Goal: Task Accomplishment & Management: Complete application form

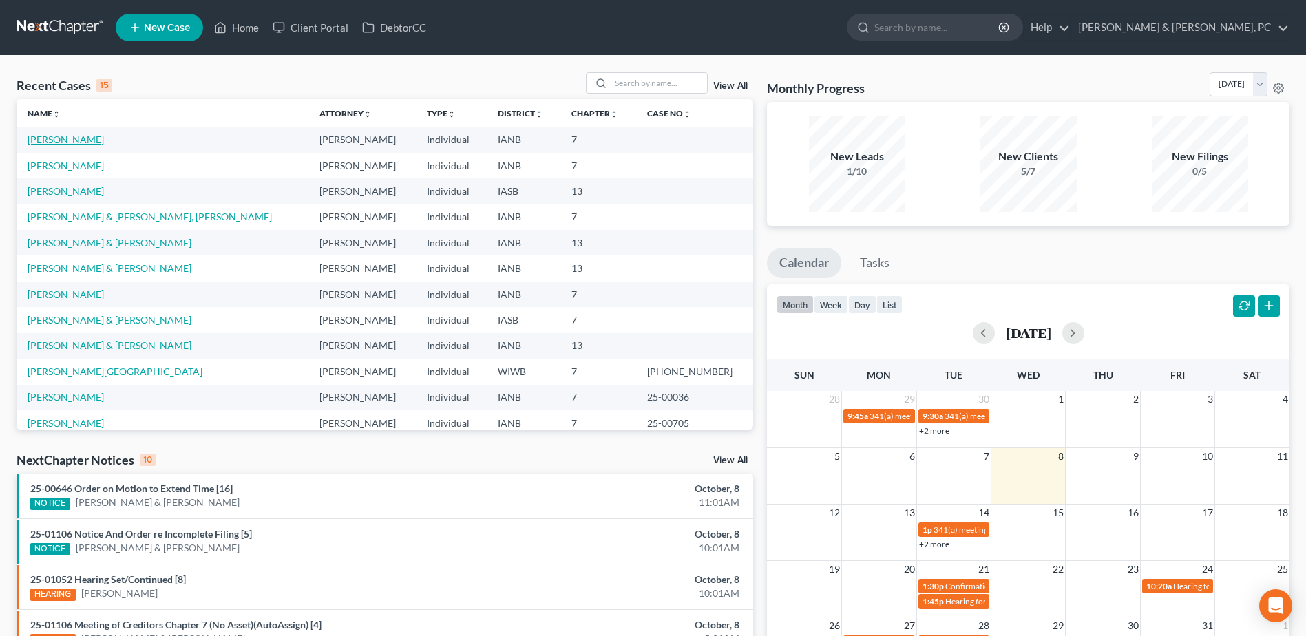
click at [70, 140] on link "[PERSON_NAME]" at bounding box center [66, 140] width 76 height 12
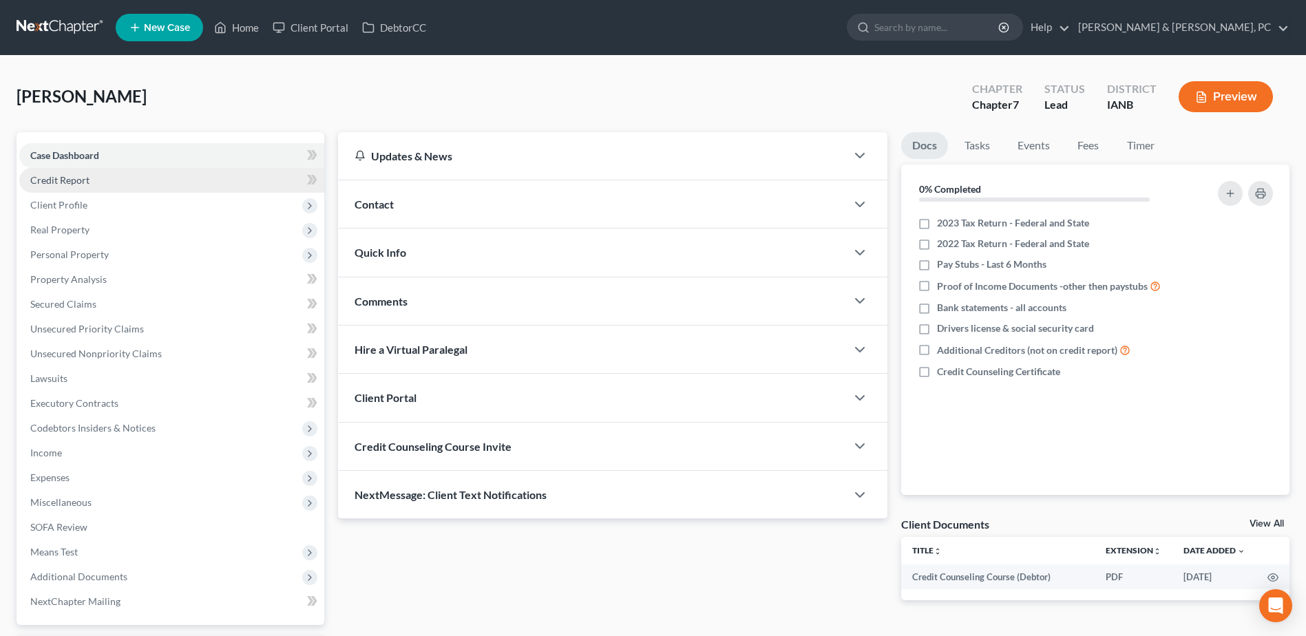
click at [198, 181] on link "Credit Report" at bounding box center [171, 180] width 305 height 25
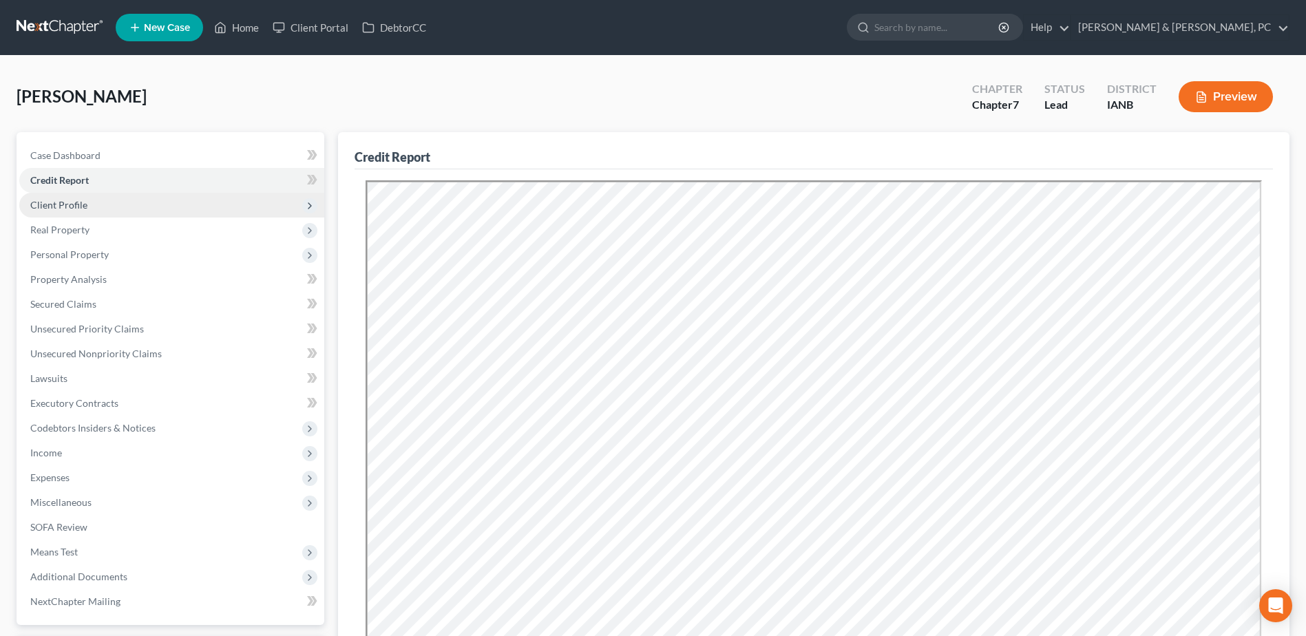
click at [222, 213] on span "Client Profile" at bounding box center [171, 205] width 305 height 25
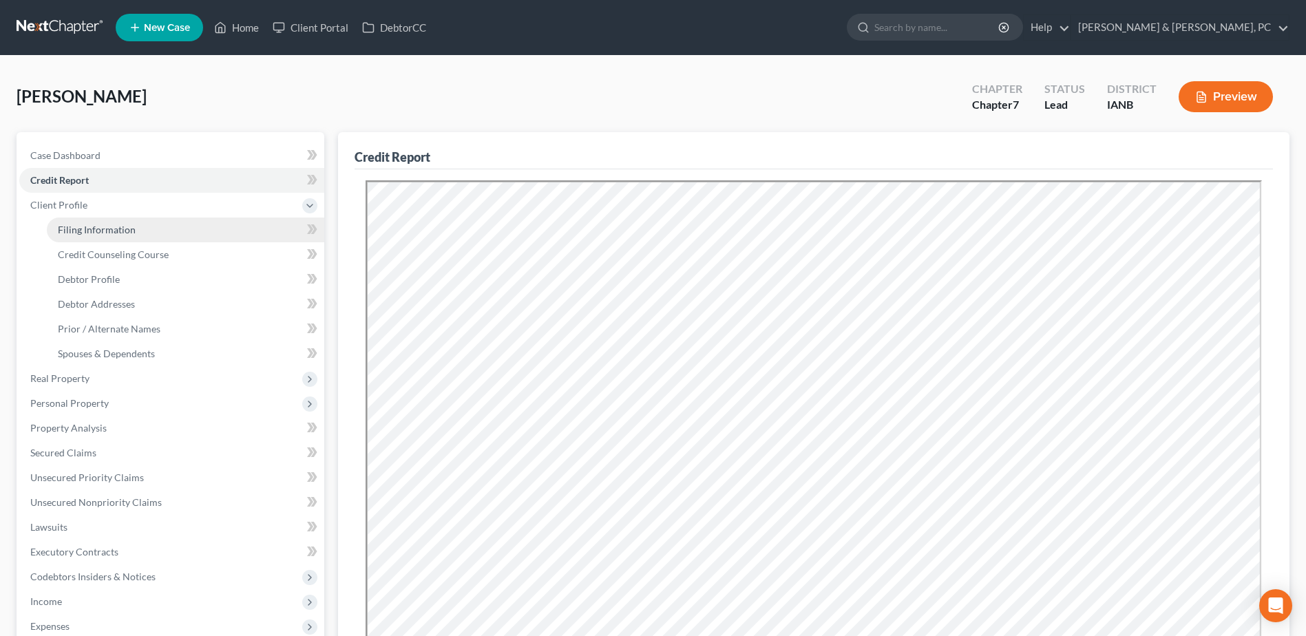
click at [217, 221] on link "Filing Information" at bounding box center [185, 230] width 277 height 25
select select "1"
select select "0"
select select "16"
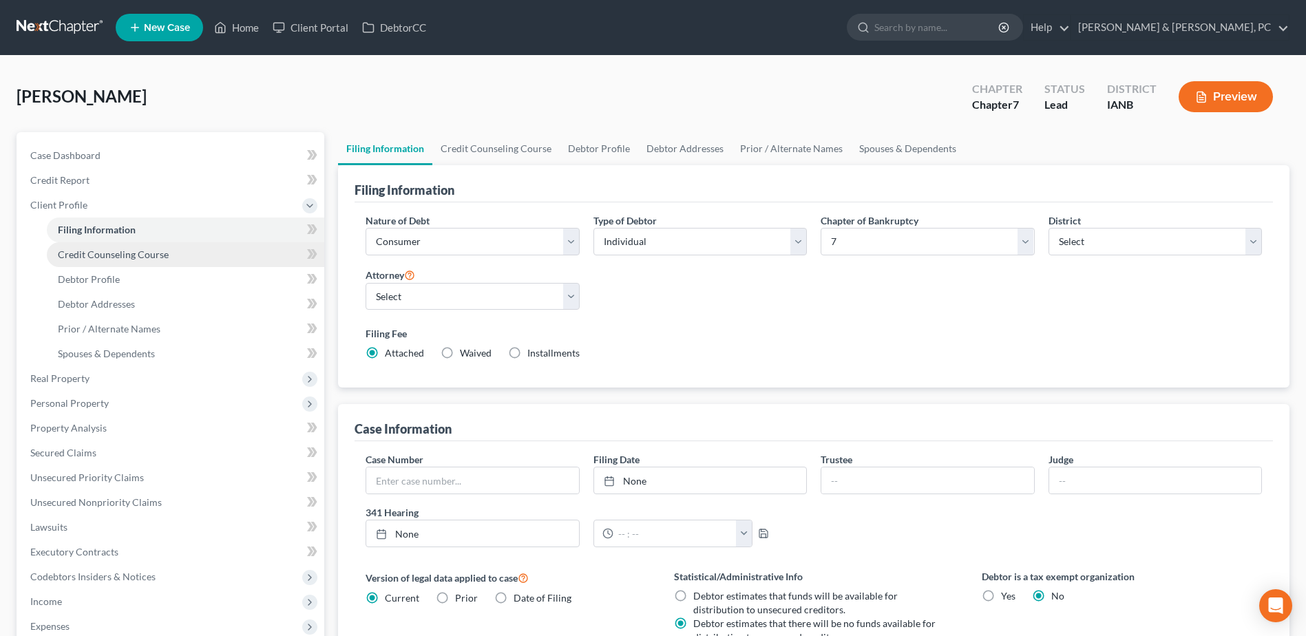
click at [219, 246] on link "Credit Counseling Course" at bounding box center [185, 254] width 277 height 25
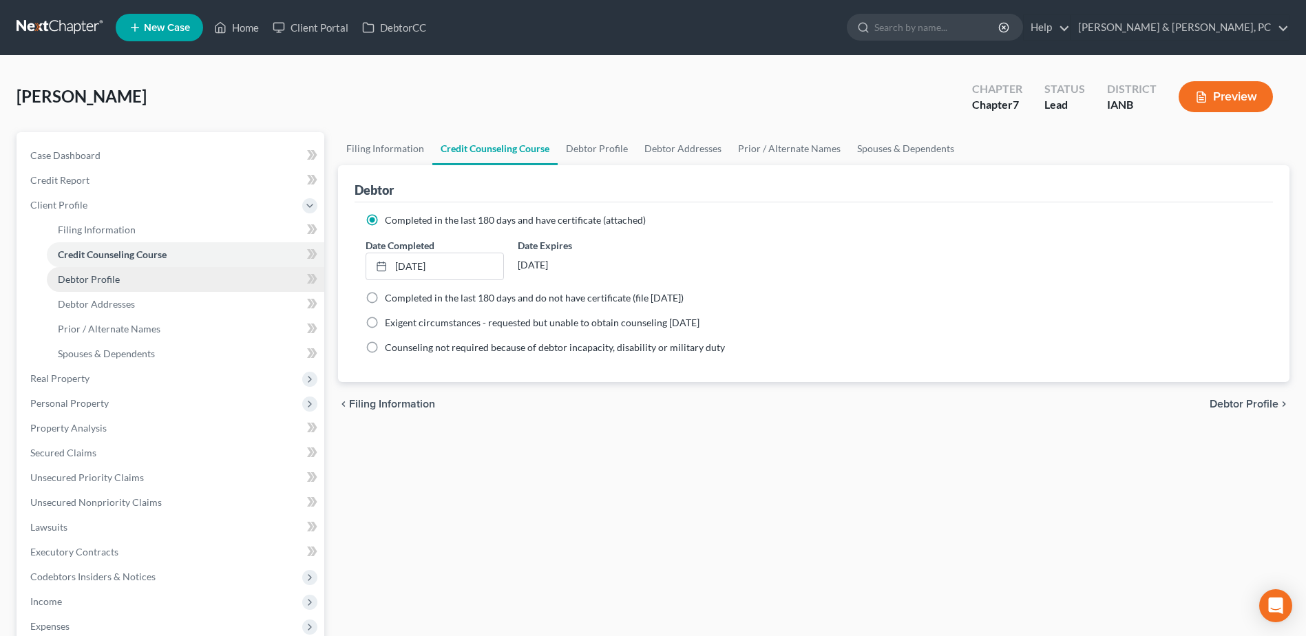
click at [204, 279] on link "Debtor Profile" at bounding box center [185, 279] width 277 height 25
select select "3"
select select "0"
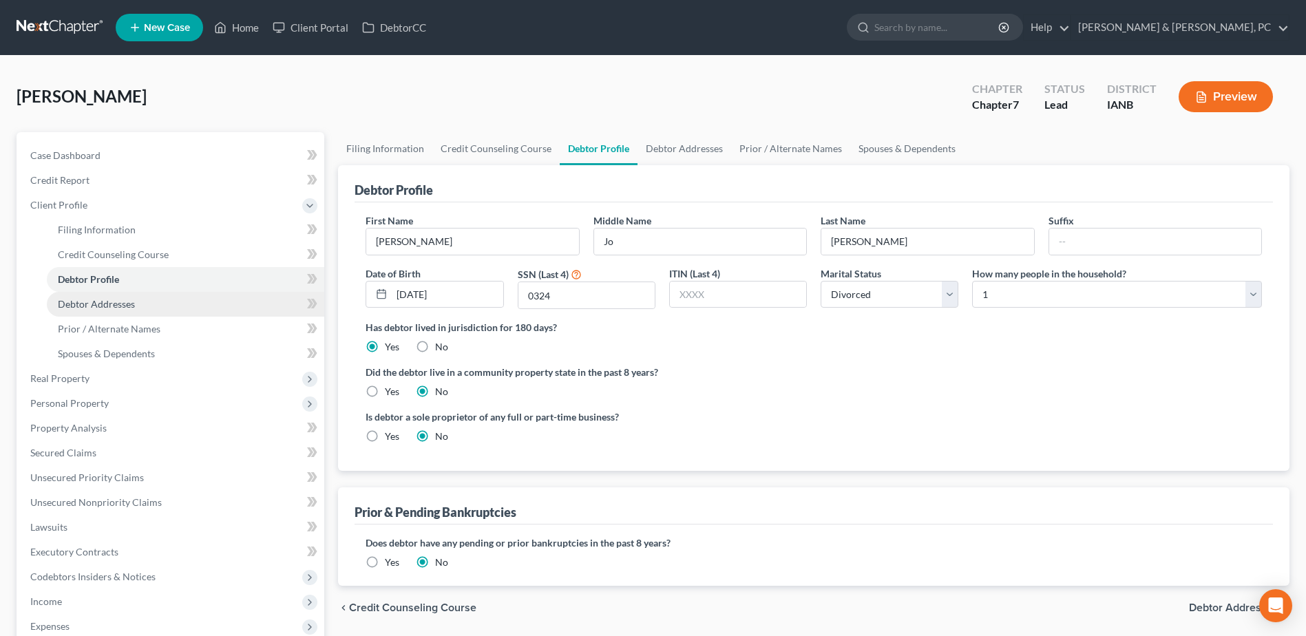
click at [200, 306] on link "Debtor Addresses" at bounding box center [185, 304] width 277 height 25
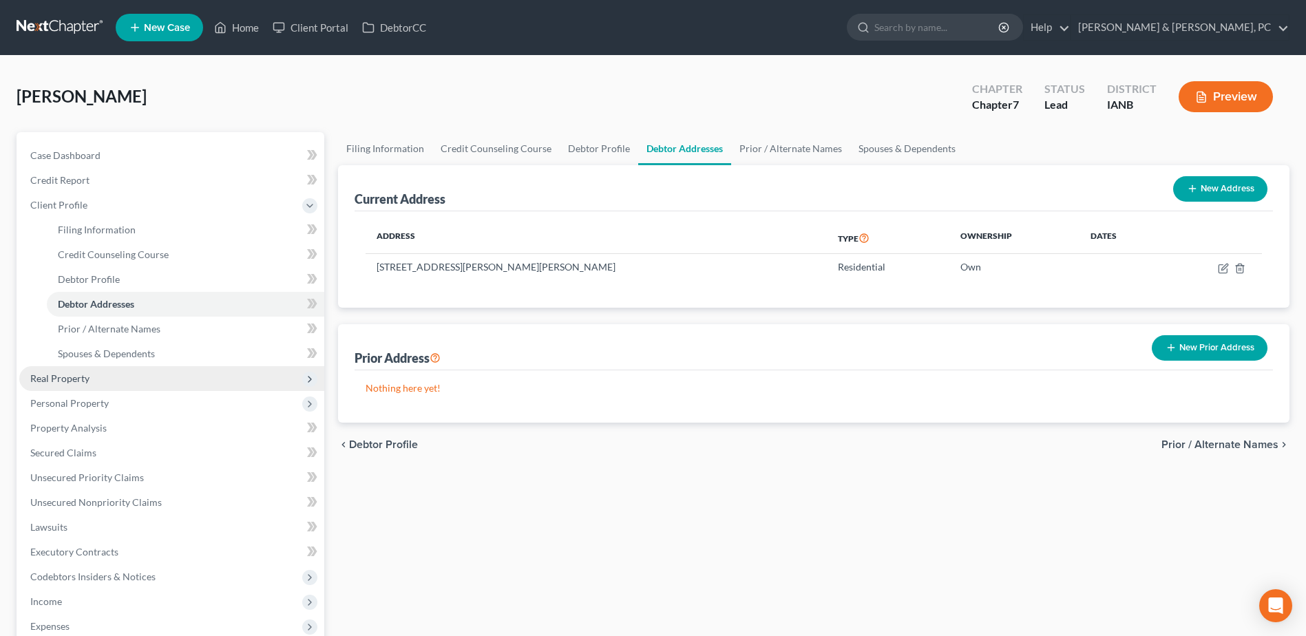
click at [109, 370] on span "Real Property" at bounding box center [171, 378] width 305 height 25
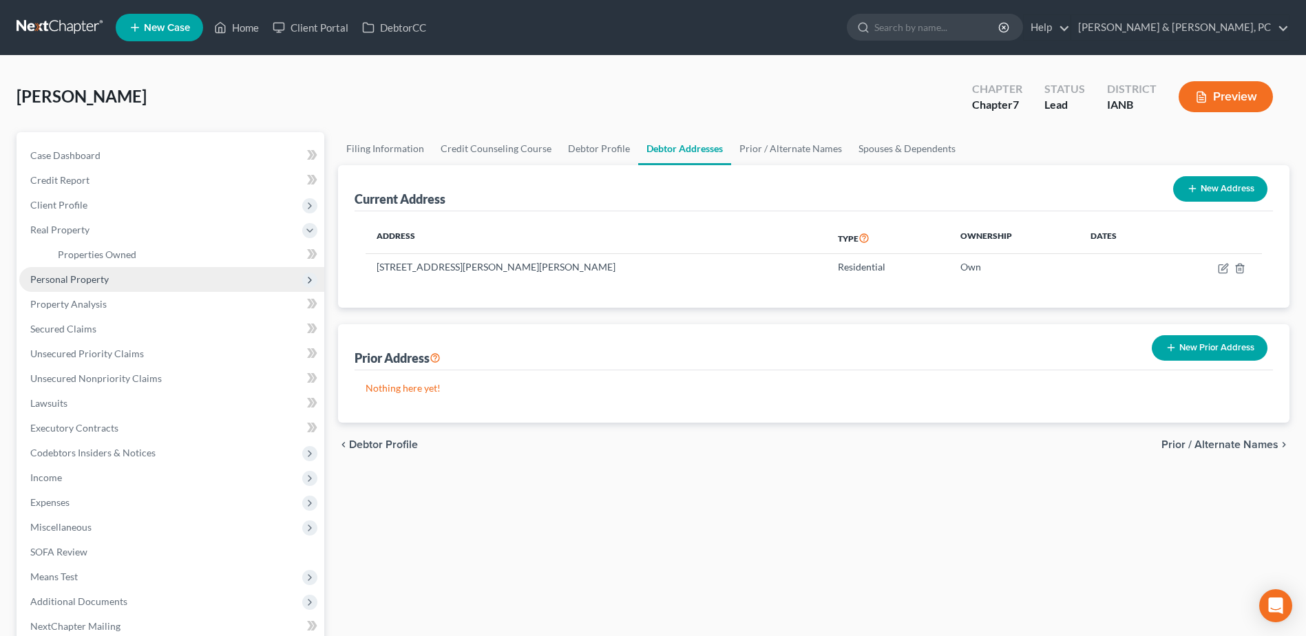
click at [103, 273] on span "Personal Property" at bounding box center [69, 279] width 78 height 12
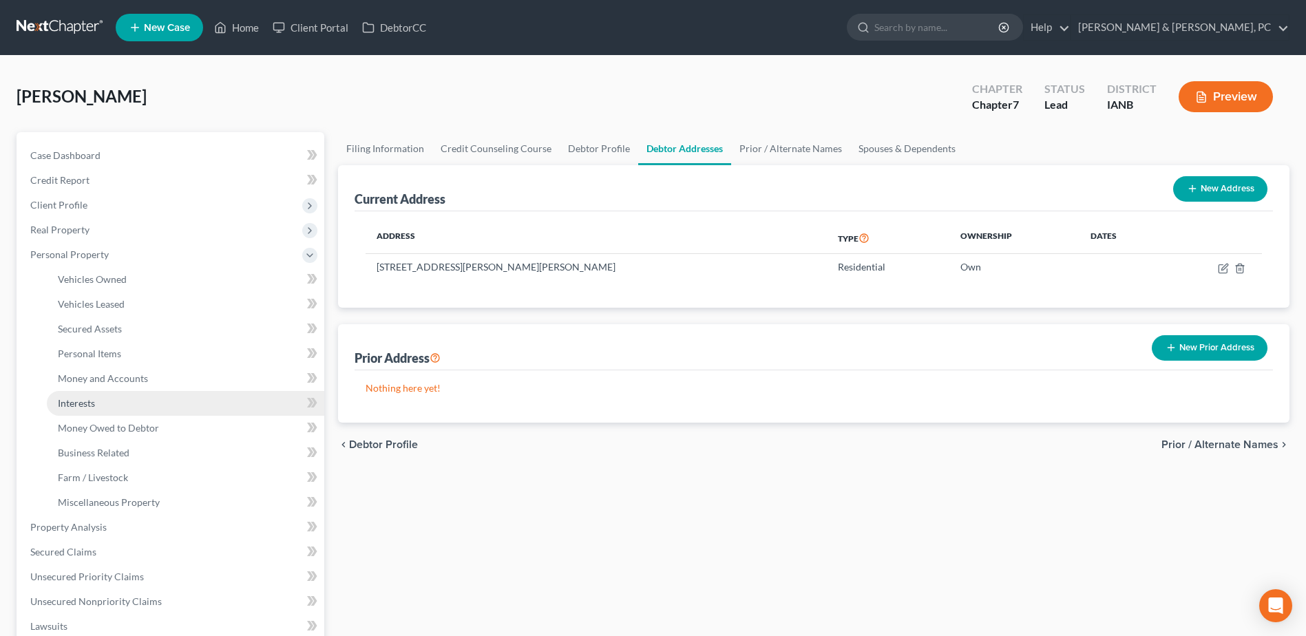
click at [111, 397] on link "Interests" at bounding box center [185, 403] width 277 height 25
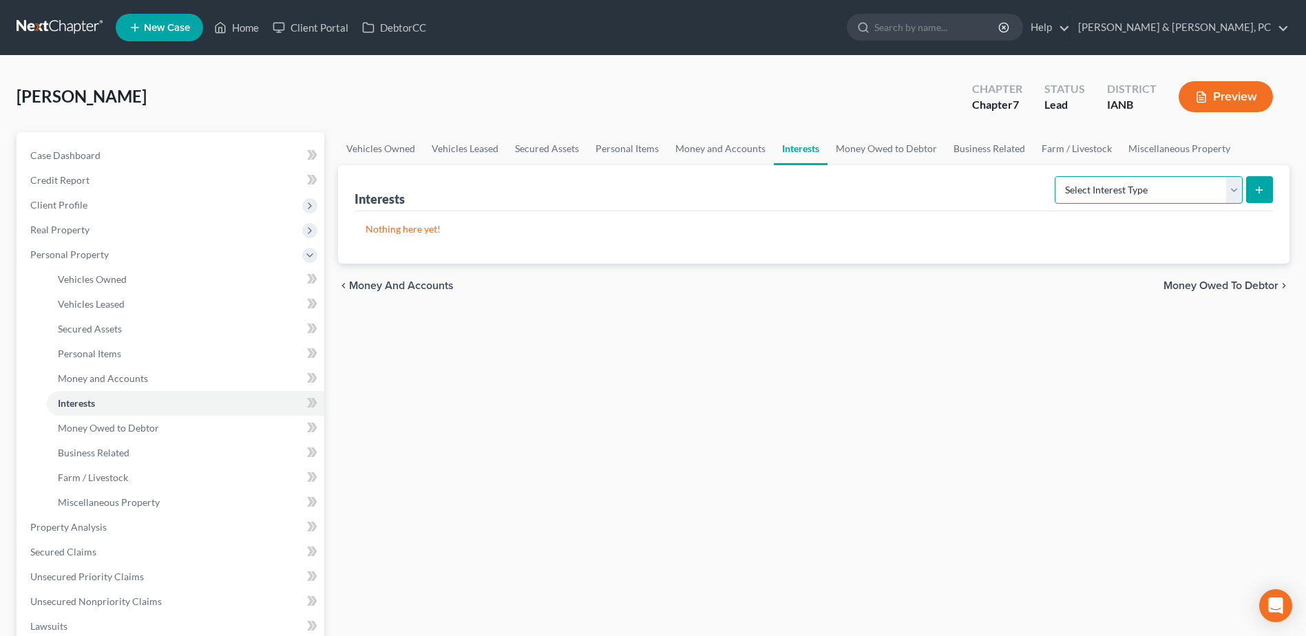
click at [1110, 188] on select "Select Interest Type 401K (A/B: 21) Annuity (A/B: 23) Bond (A/B: 18) Education …" at bounding box center [1149, 190] width 188 height 28
select select "401k"
click at [1057, 176] on select "Select Interest Type 401K (A/B: 21) Annuity (A/B: 23) Bond (A/B: 18) Education …" at bounding box center [1149, 190] width 188 height 28
click at [1252, 189] on button "submit" at bounding box center [1259, 189] width 27 height 27
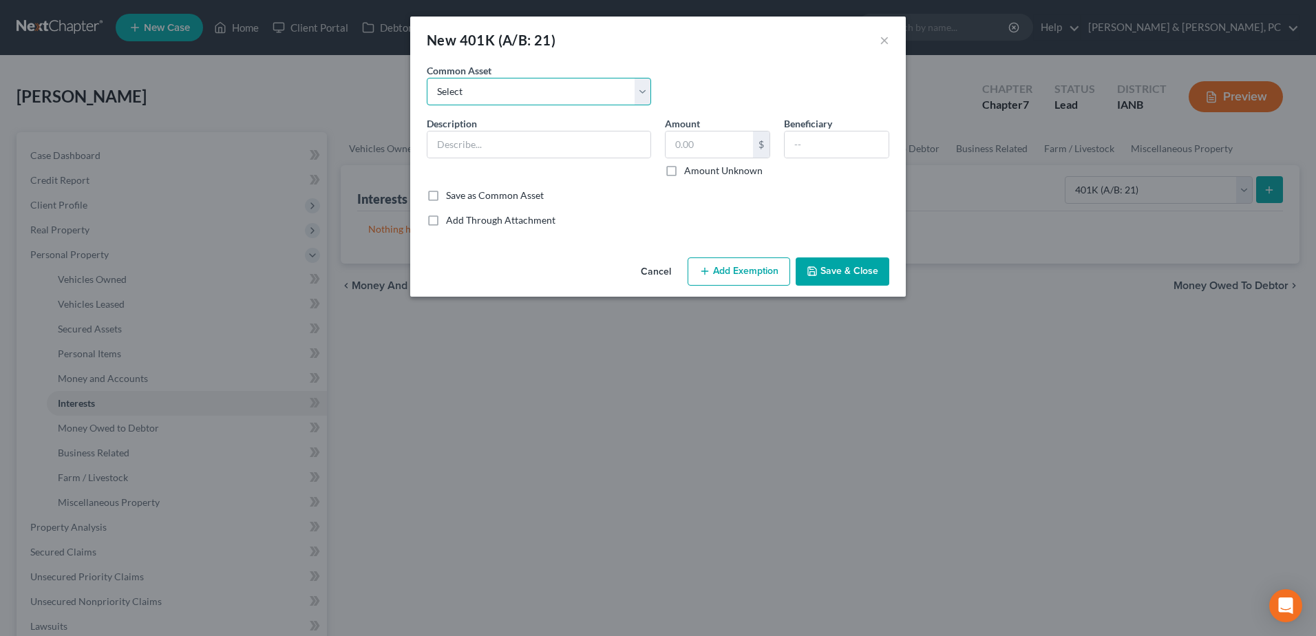
click at [558, 105] on select "Select 401k Through work" at bounding box center [539, 92] width 224 height 28
select select "0"
click at [427, 78] on select "Select 401k Through work" at bounding box center [539, 92] width 224 height 28
type input "401k Through work"
type input "0"
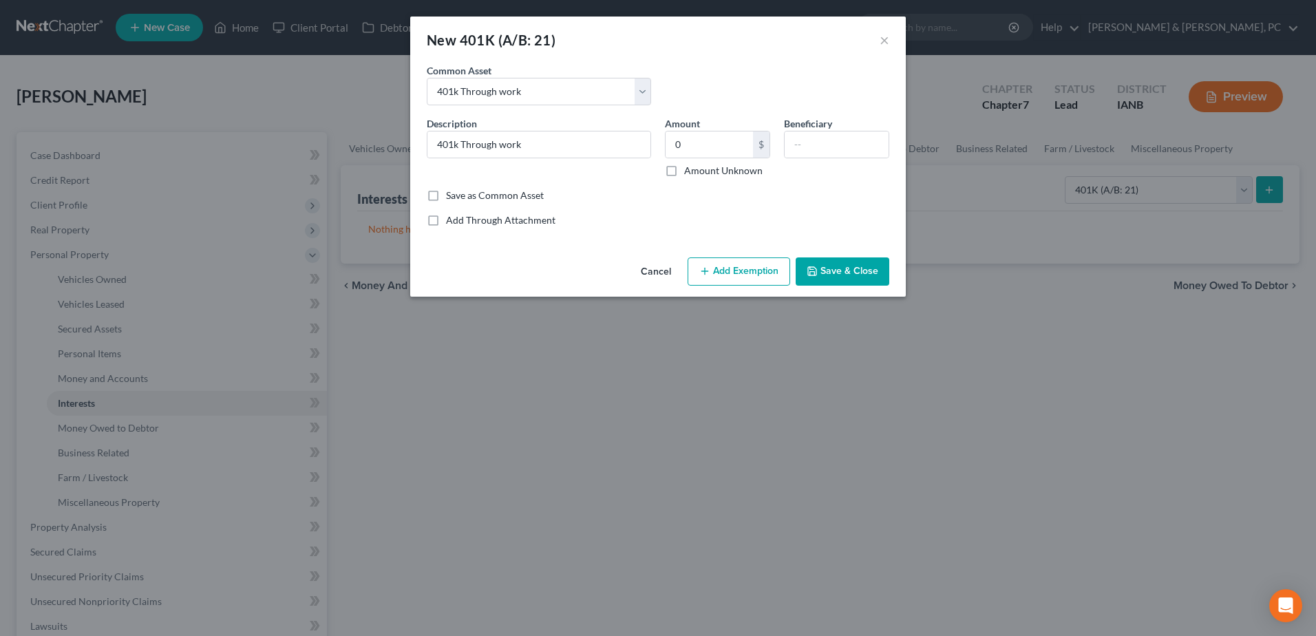
click at [782, 279] on button "Add Exemption" at bounding box center [739, 271] width 103 height 29
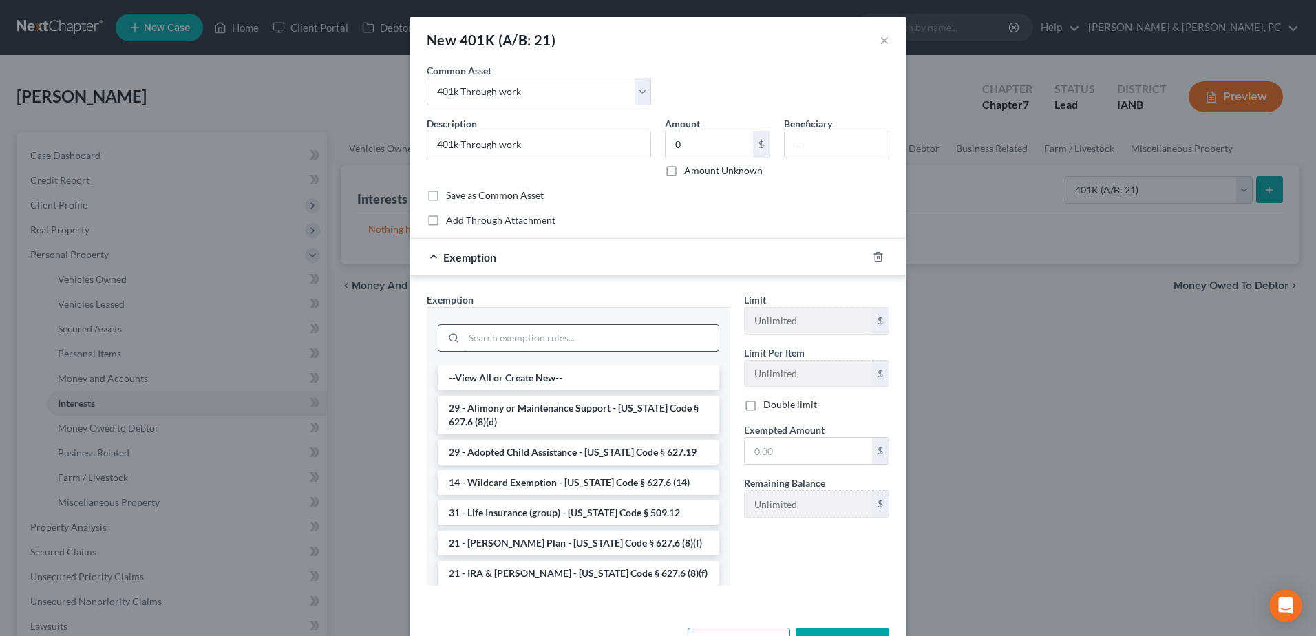
click at [582, 341] on input "search" at bounding box center [591, 338] width 255 height 26
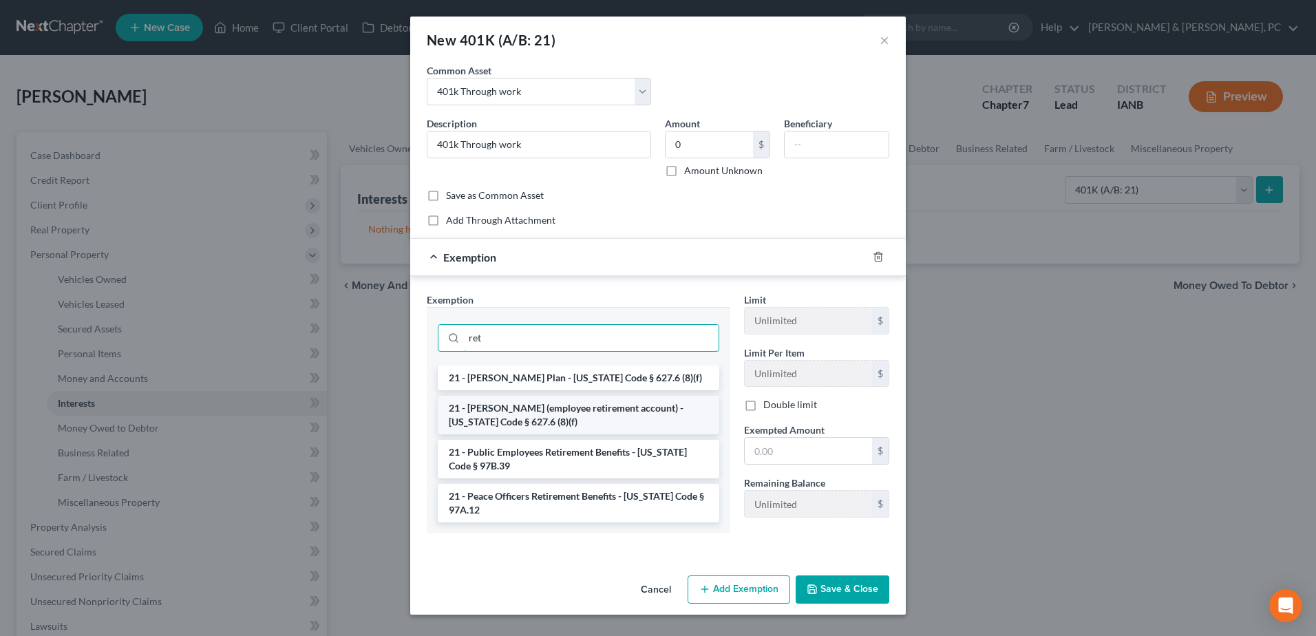
type input "ret"
click at [578, 426] on li "21 - ERISA (employee retirement account) - Iowa Code § 627.6 (8)(f)" at bounding box center [579, 415] width 282 height 39
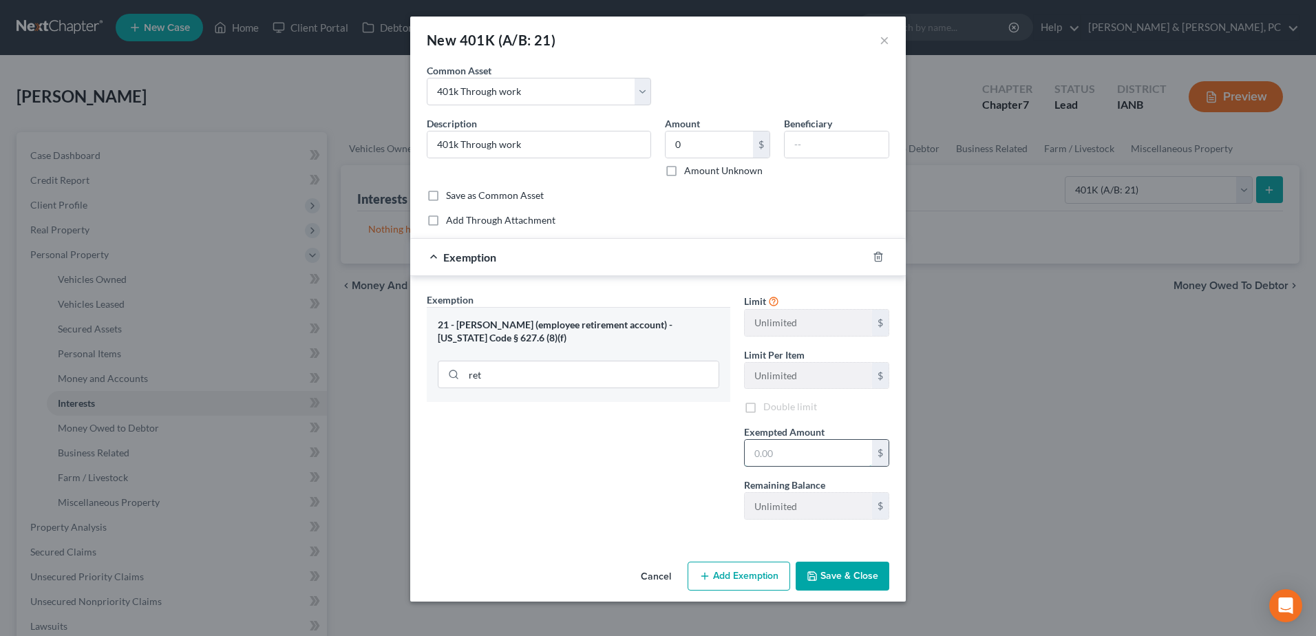
click at [814, 452] on input "text" at bounding box center [808, 453] width 127 height 26
type input "0.00"
click at [686, 173] on label "Amount Unknown" at bounding box center [723, 171] width 78 height 14
click at [690, 173] on input "Amount Unknown" at bounding box center [694, 168] width 9 height 9
checkbox input "true"
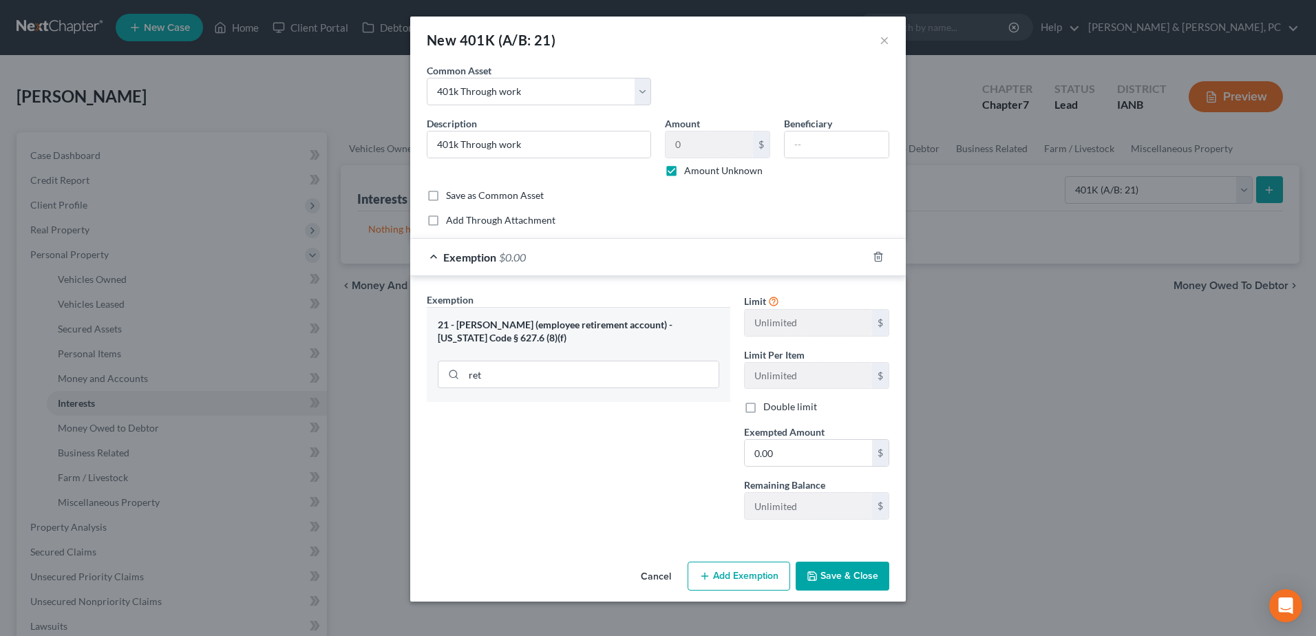
click at [852, 568] on button "Save & Close" at bounding box center [843, 576] width 94 height 29
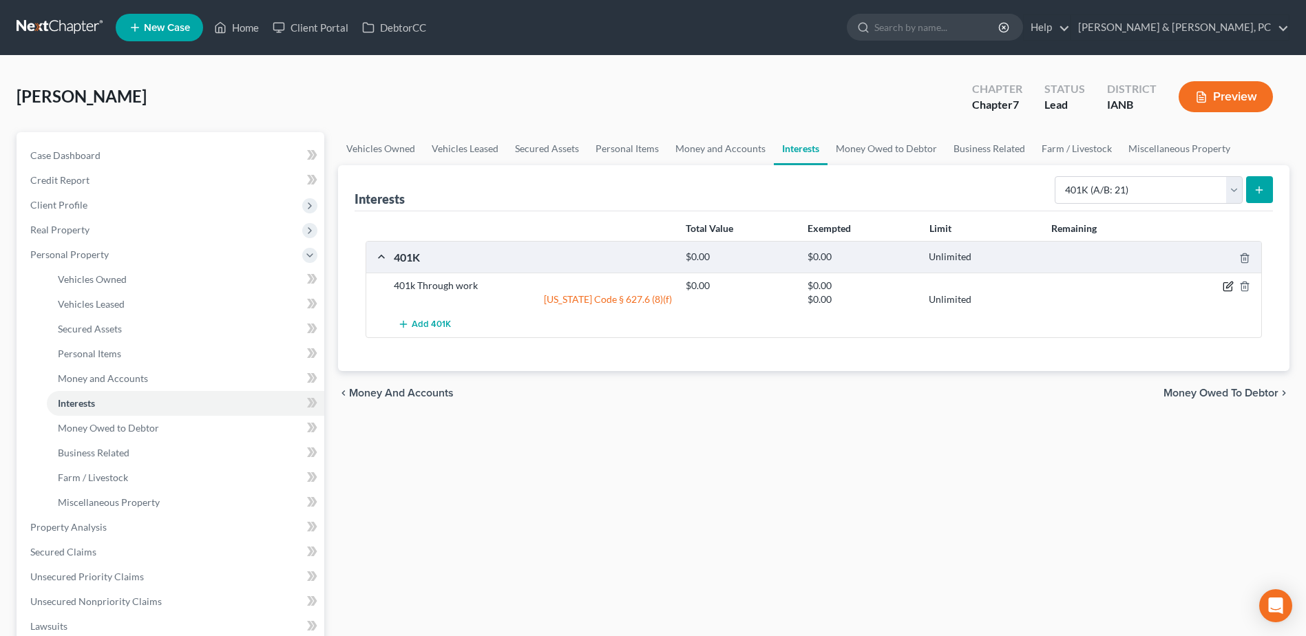
click at [1220, 282] on div at bounding box center [1213, 286] width 97 height 14
click at [1223, 282] on icon "button" at bounding box center [1228, 286] width 11 height 11
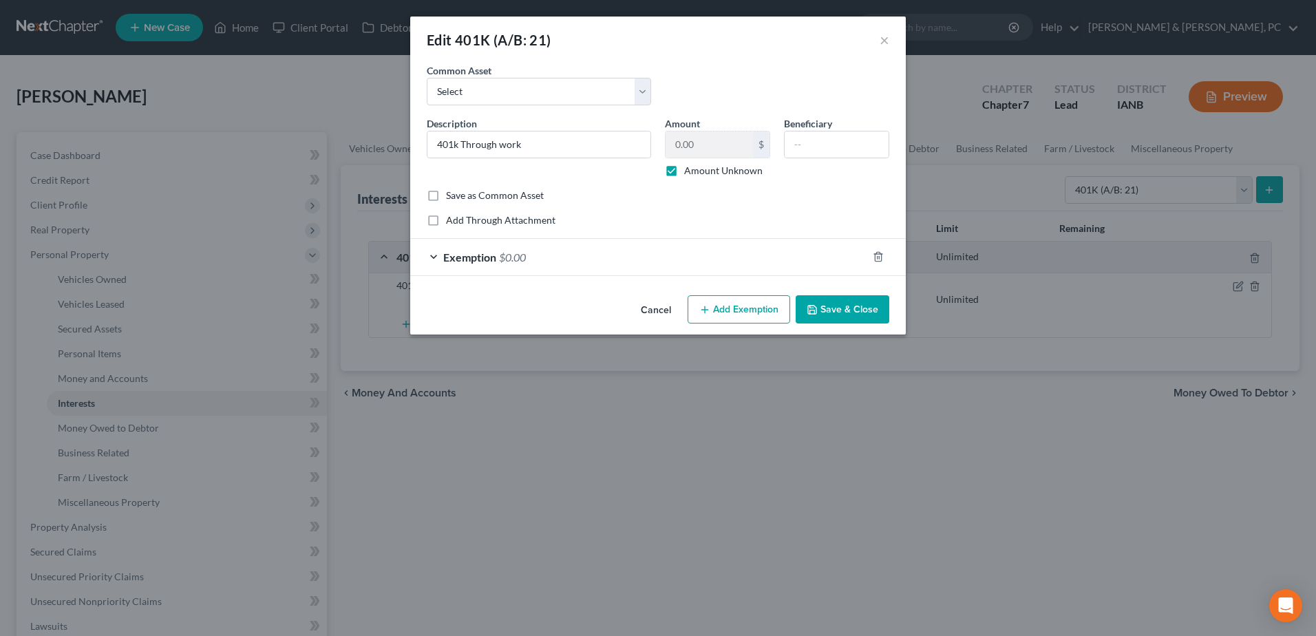
click at [705, 165] on label "Amount Unknown" at bounding box center [723, 171] width 78 height 14
click at [699, 165] on input "Amount Unknown" at bounding box center [694, 168] width 9 height 9
checkbox input "false"
click at [711, 147] on input "0.00" at bounding box center [709, 144] width 87 height 26
type input "379.74"
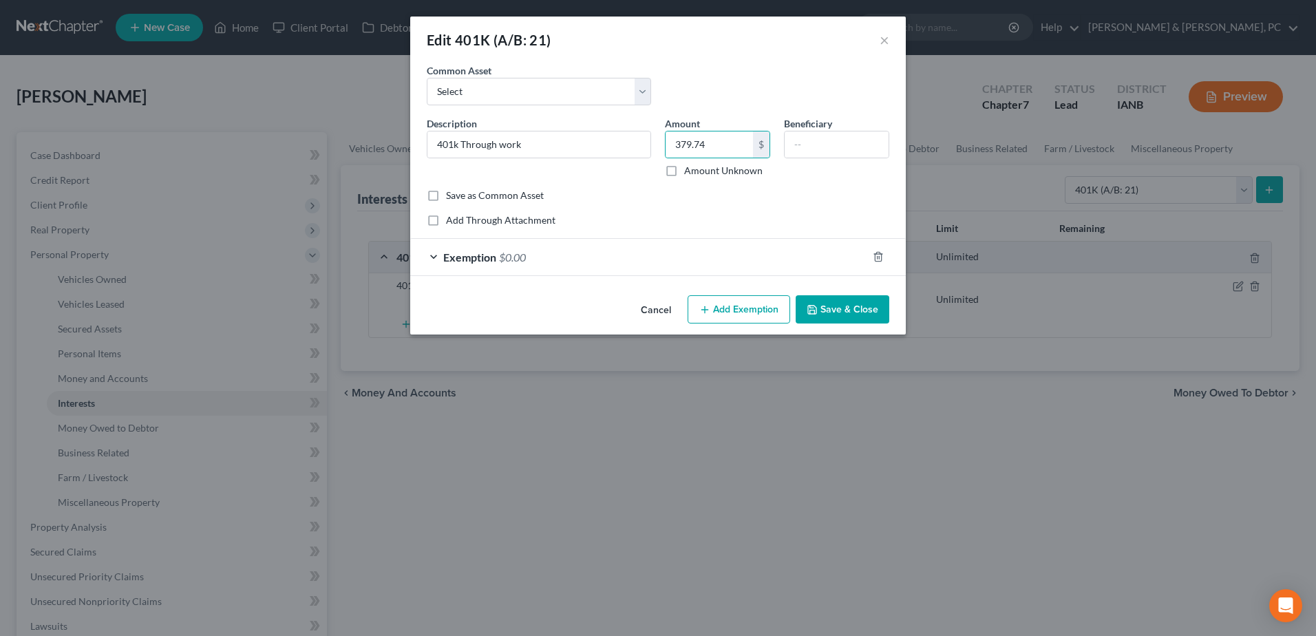
click at [715, 255] on div "Exemption $0.00" at bounding box center [638, 257] width 457 height 36
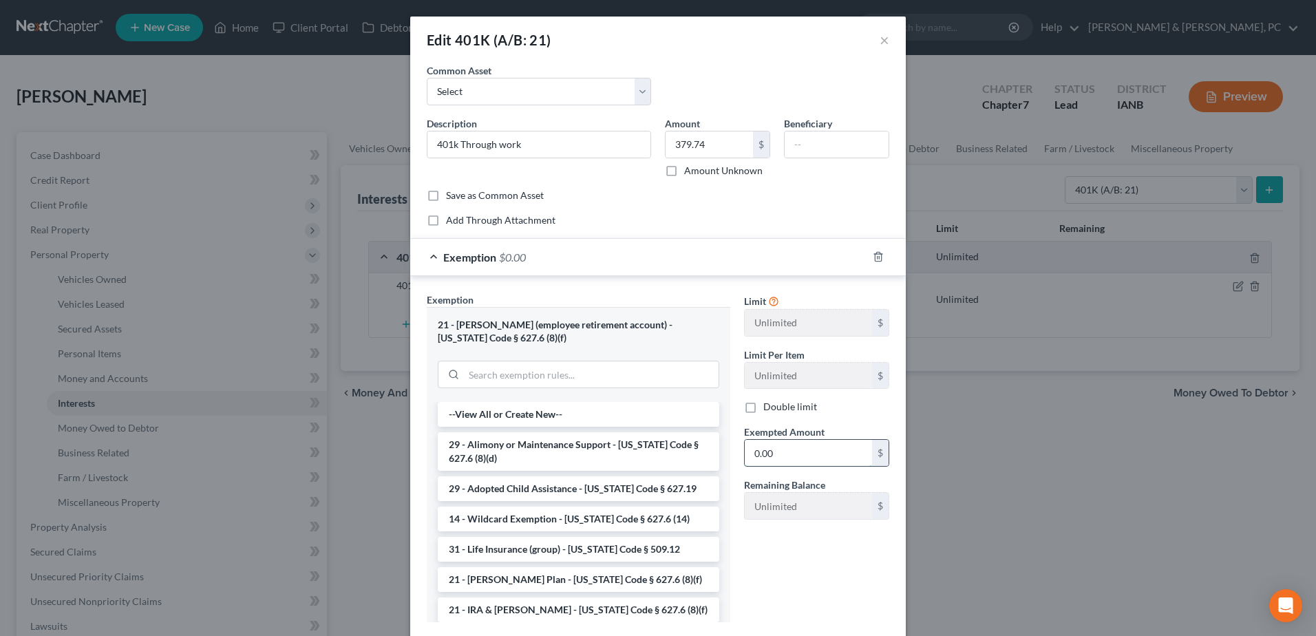
click at [801, 457] on input "0.00" at bounding box center [808, 453] width 127 height 26
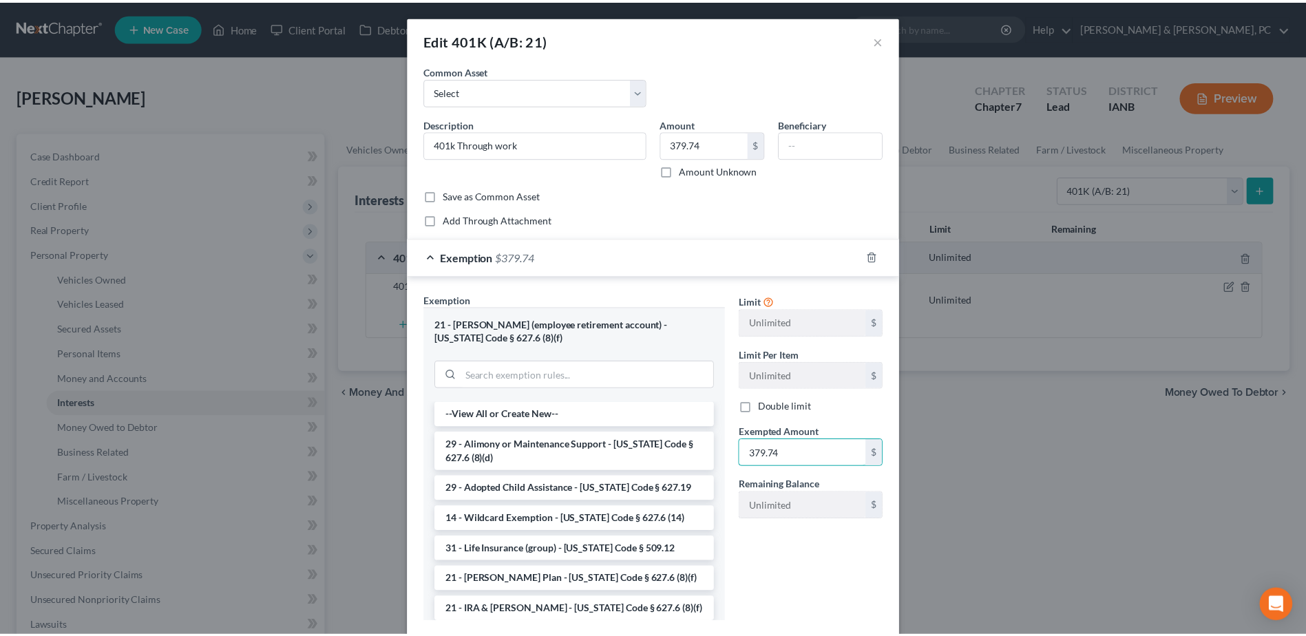
scroll to position [85, 0]
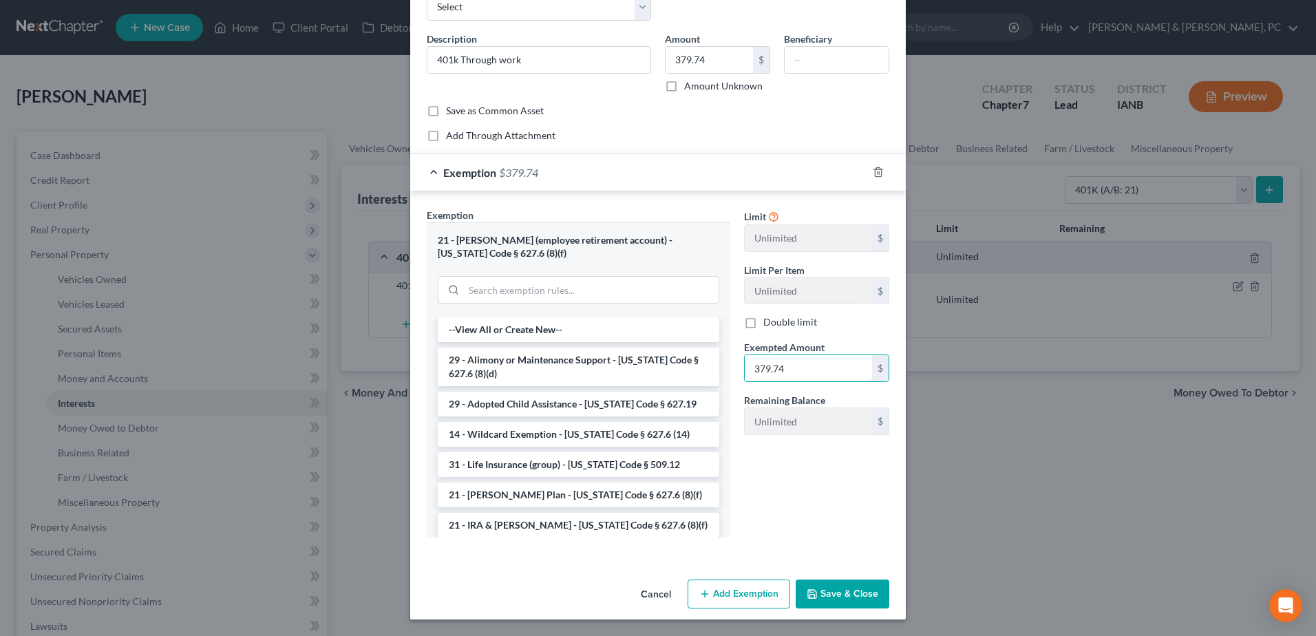
type input "379.74"
click at [851, 597] on button "Save & Close" at bounding box center [843, 594] width 94 height 29
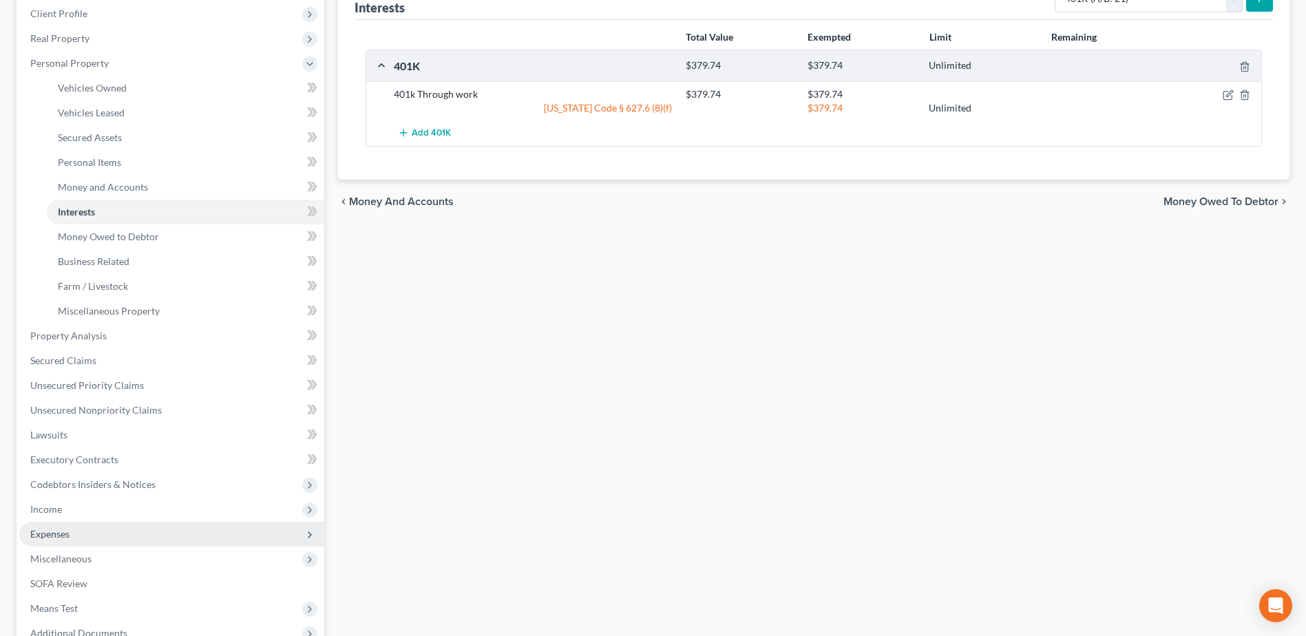
scroll to position [207, 0]
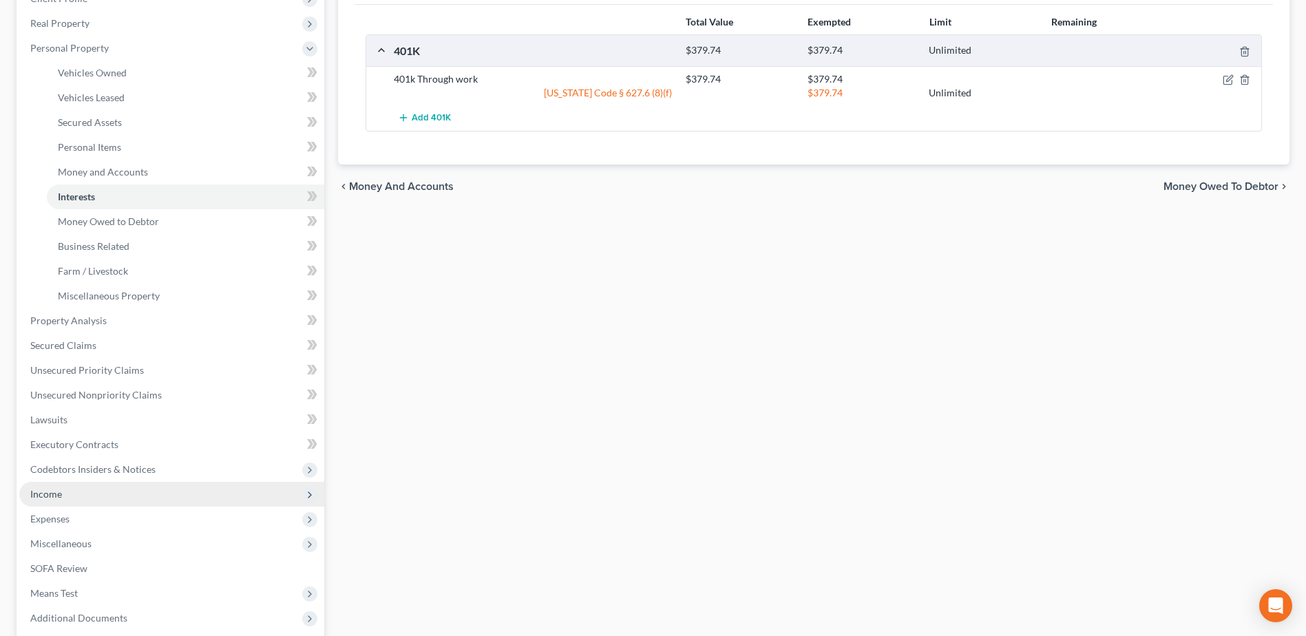
click at [72, 495] on span "Income" at bounding box center [171, 494] width 305 height 25
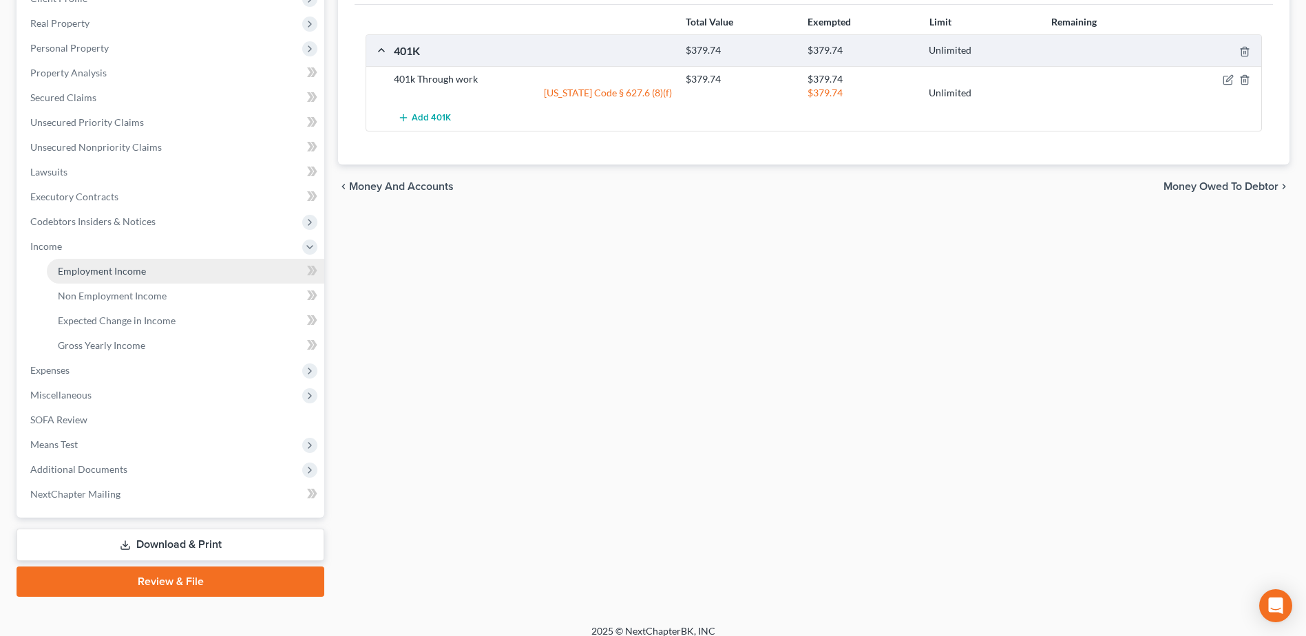
click at [104, 262] on link "Employment Income" at bounding box center [185, 271] width 277 height 25
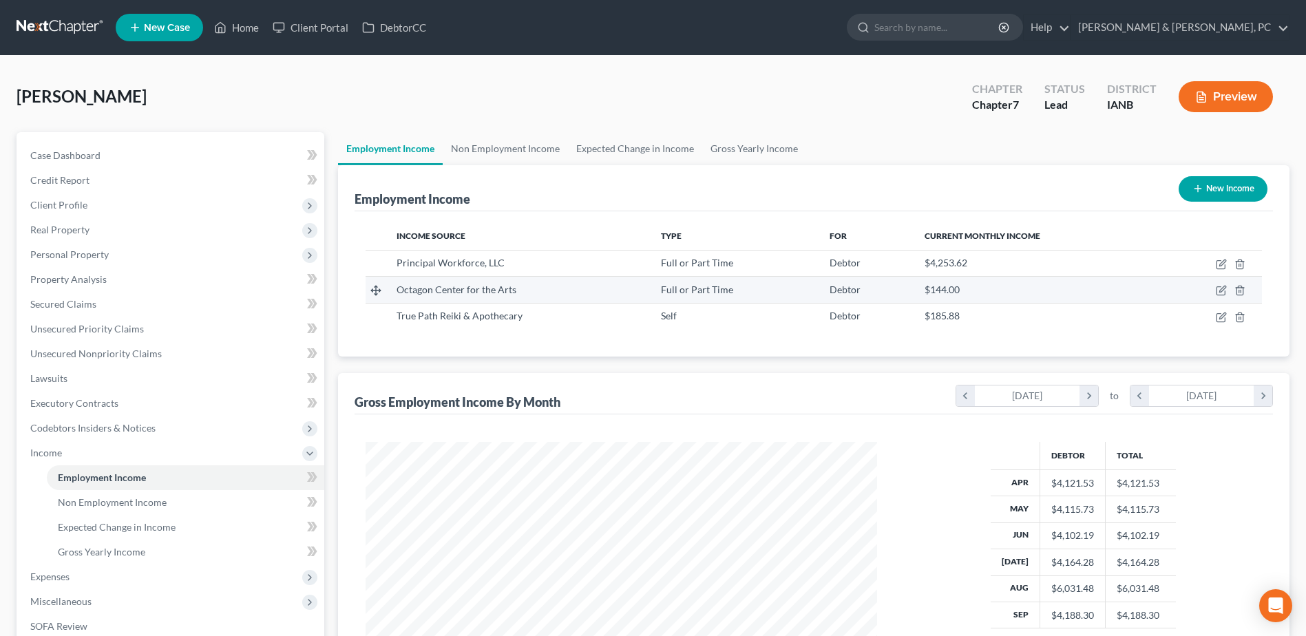
scroll to position [255, 538]
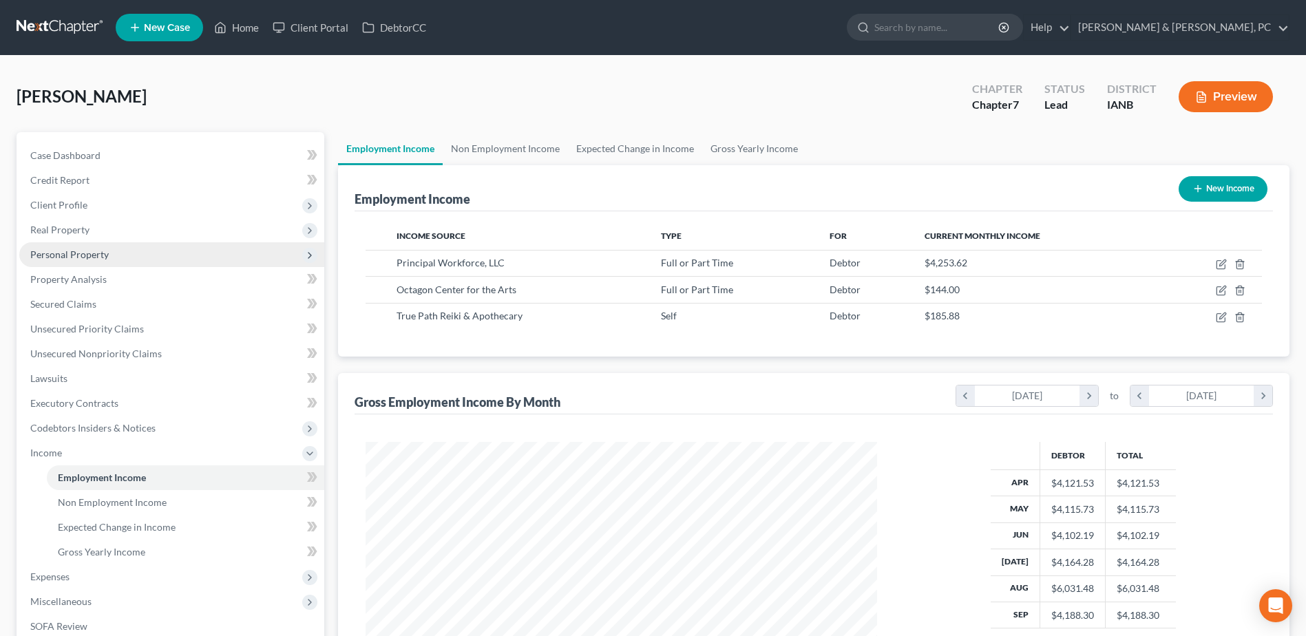
click at [114, 260] on span "Personal Property" at bounding box center [171, 254] width 305 height 25
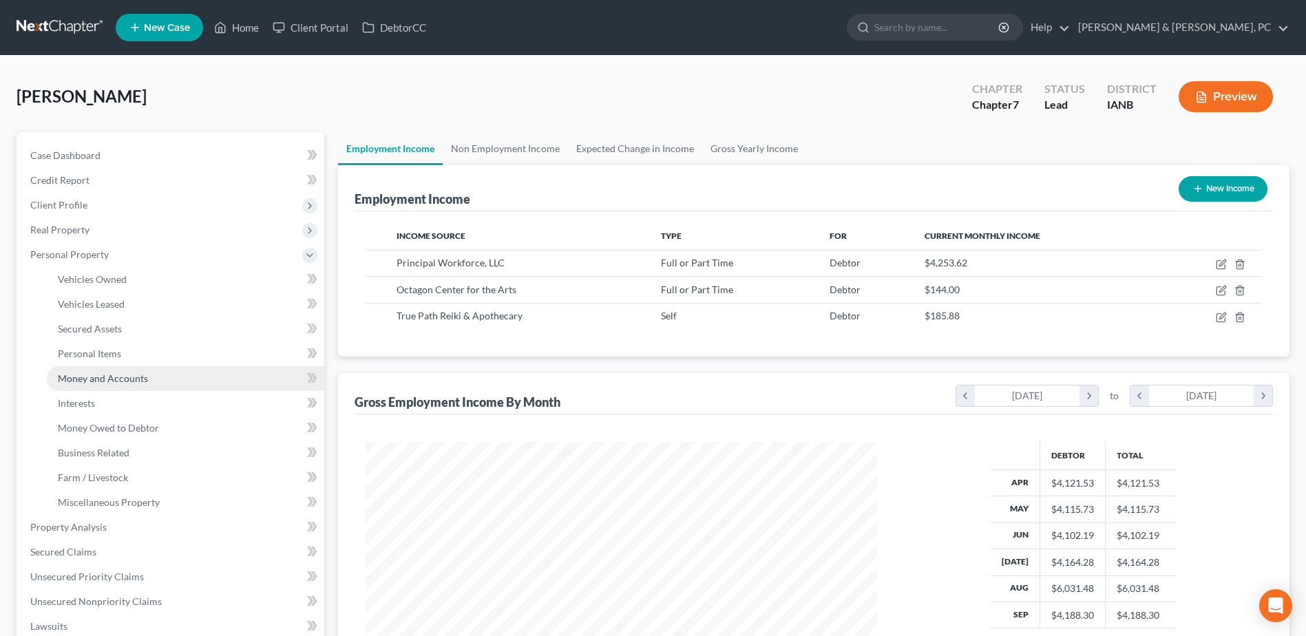
click at [120, 372] on span "Money and Accounts" at bounding box center [103, 378] width 90 height 12
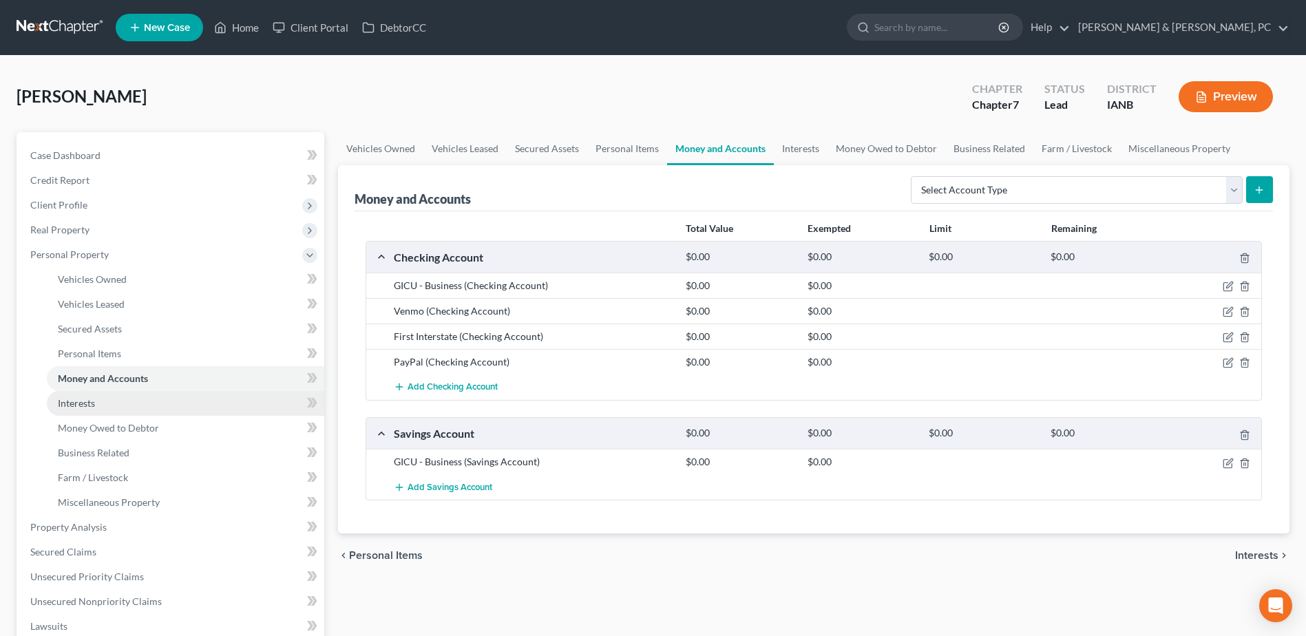
click at [114, 399] on link "Interests" at bounding box center [185, 403] width 277 height 25
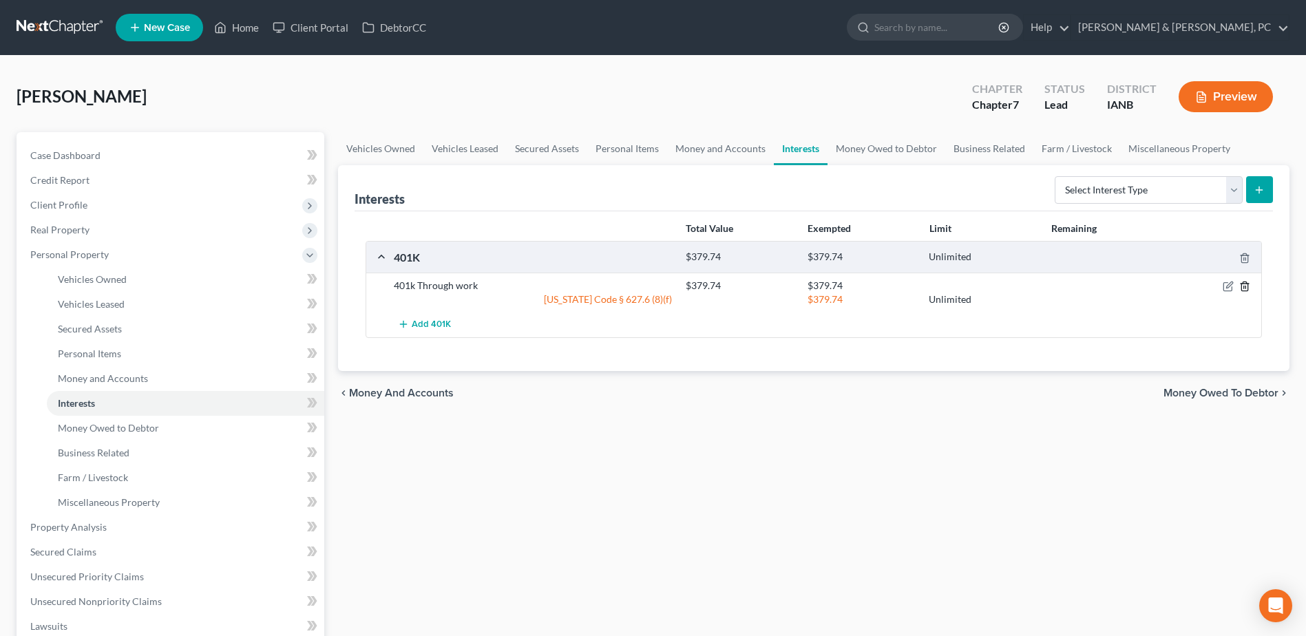
click at [1247, 287] on icon "button" at bounding box center [1244, 286] width 6 height 9
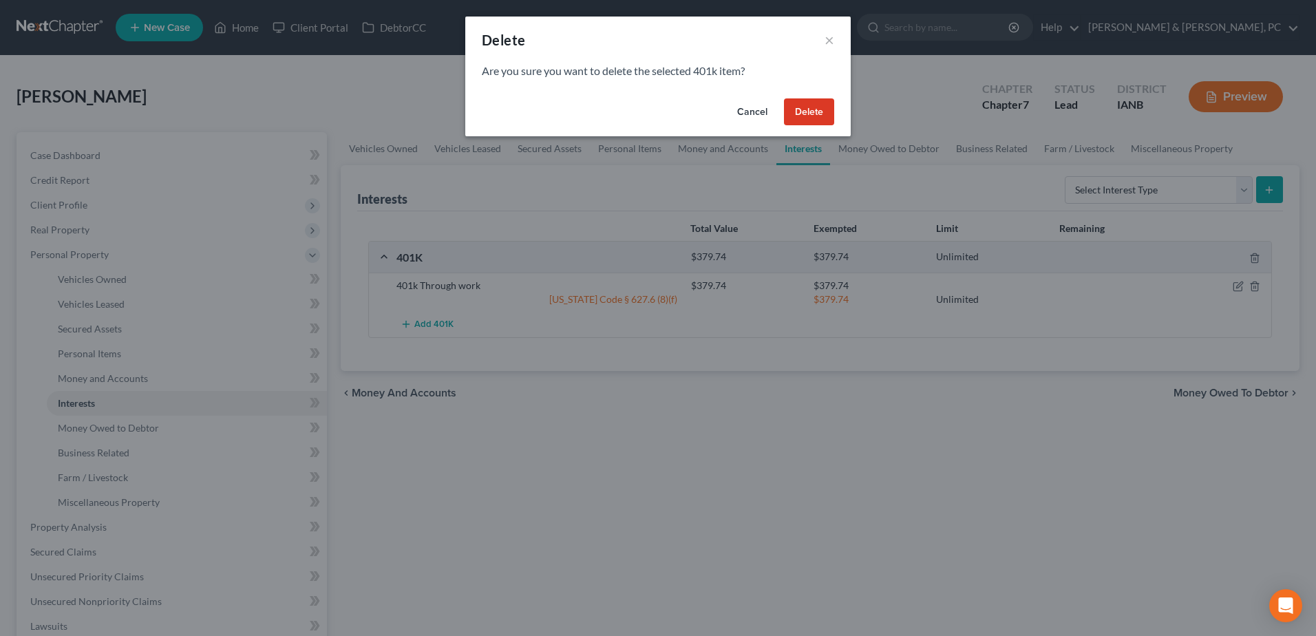
click at [807, 116] on button "Delete" at bounding box center [809, 112] width 50 height 28
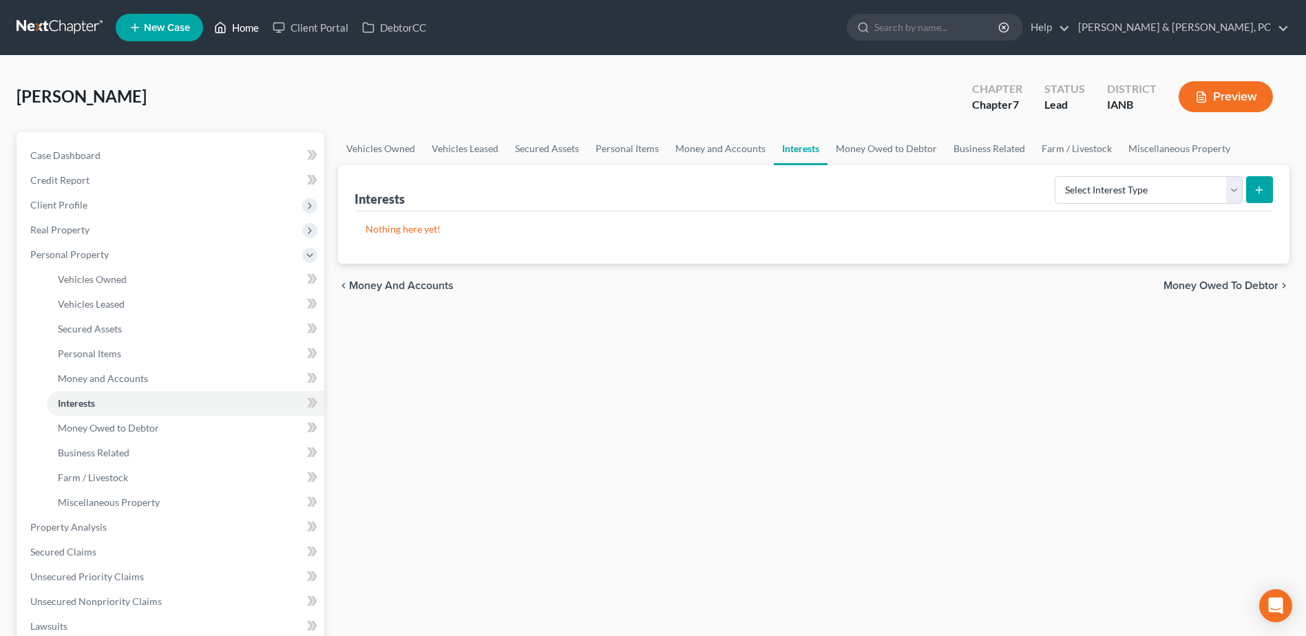
click at [249, 17] on link "Home" at bounding box center [236, 27] width 59 height 25
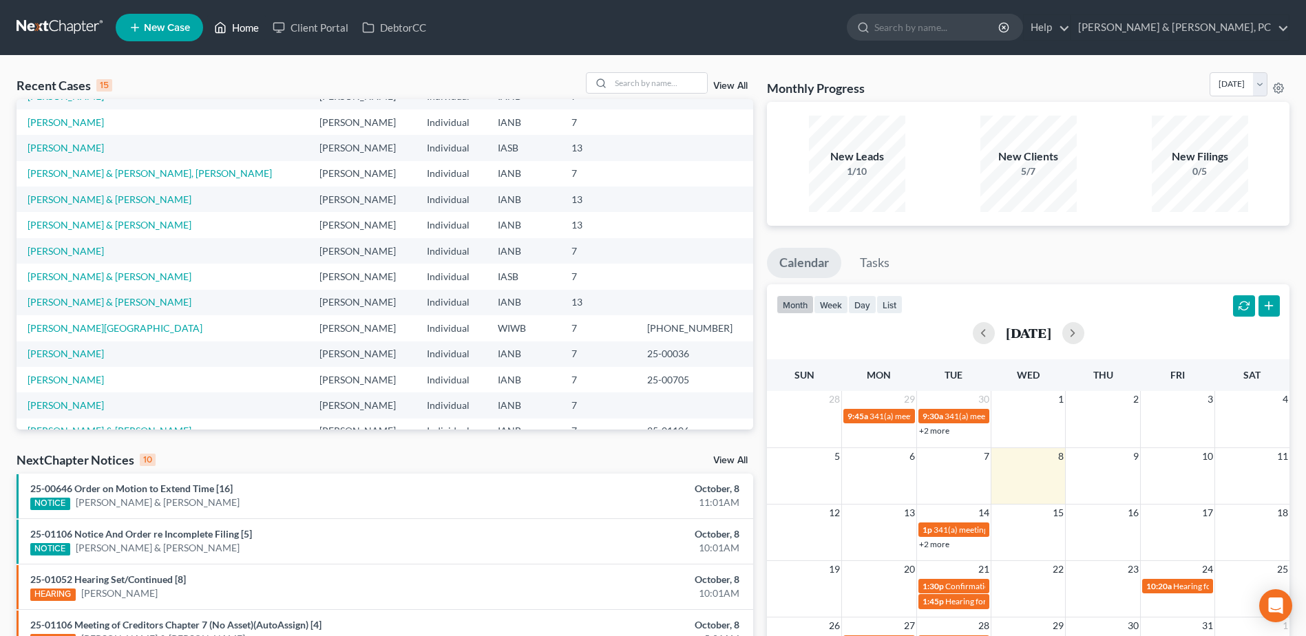
scroll to position [94, 0]
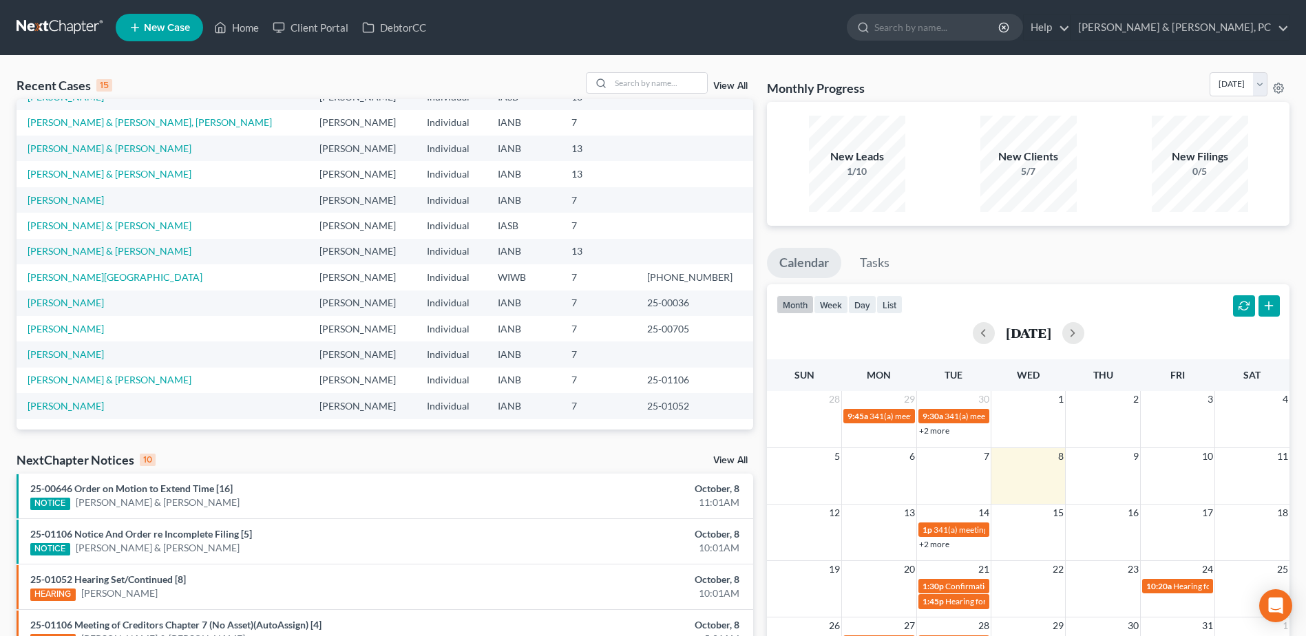
click at [75, 346] on td "[PERSON_NAME]" at bounding box center [163, 353] width 292 height 25
click at [79, 357] on link "[PERSON_NAME]" at bounding box center [66, 354] width 76 height 12
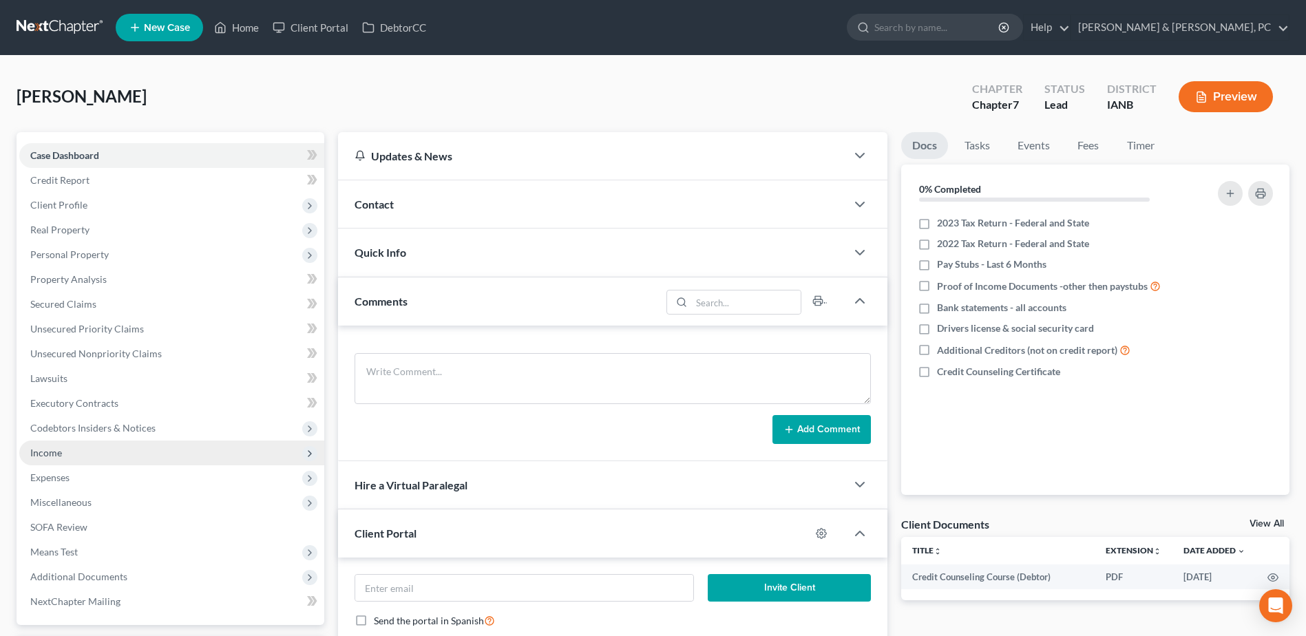
click at [78, 454] on span "Income" at bounding box center [171, 453] width 305 height 25
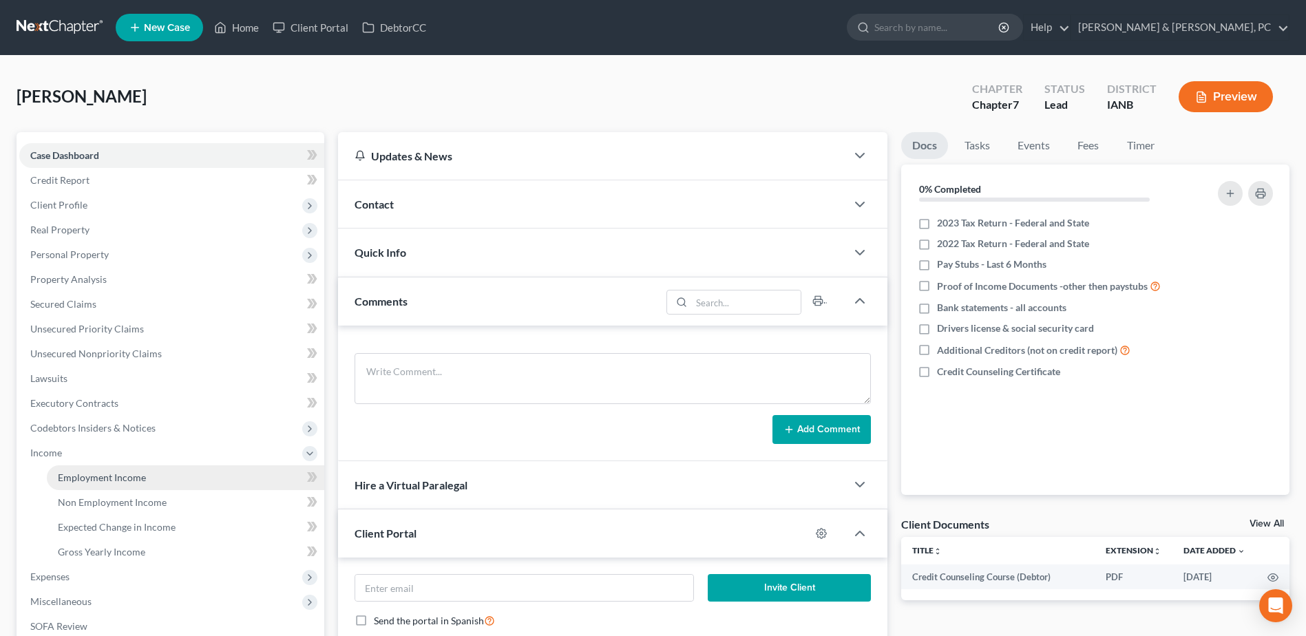
click at [78, 483] on link "Employment Income" at bounding box center [185, 477] width 277 height 25
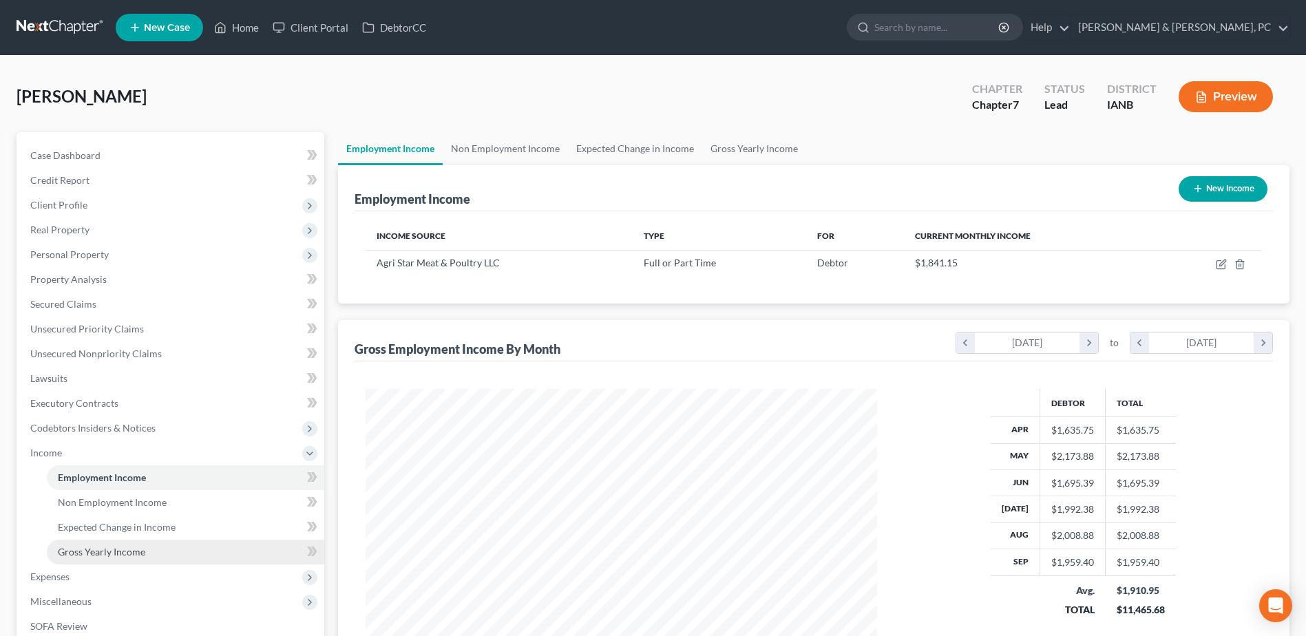
scroll to position [255, 538]
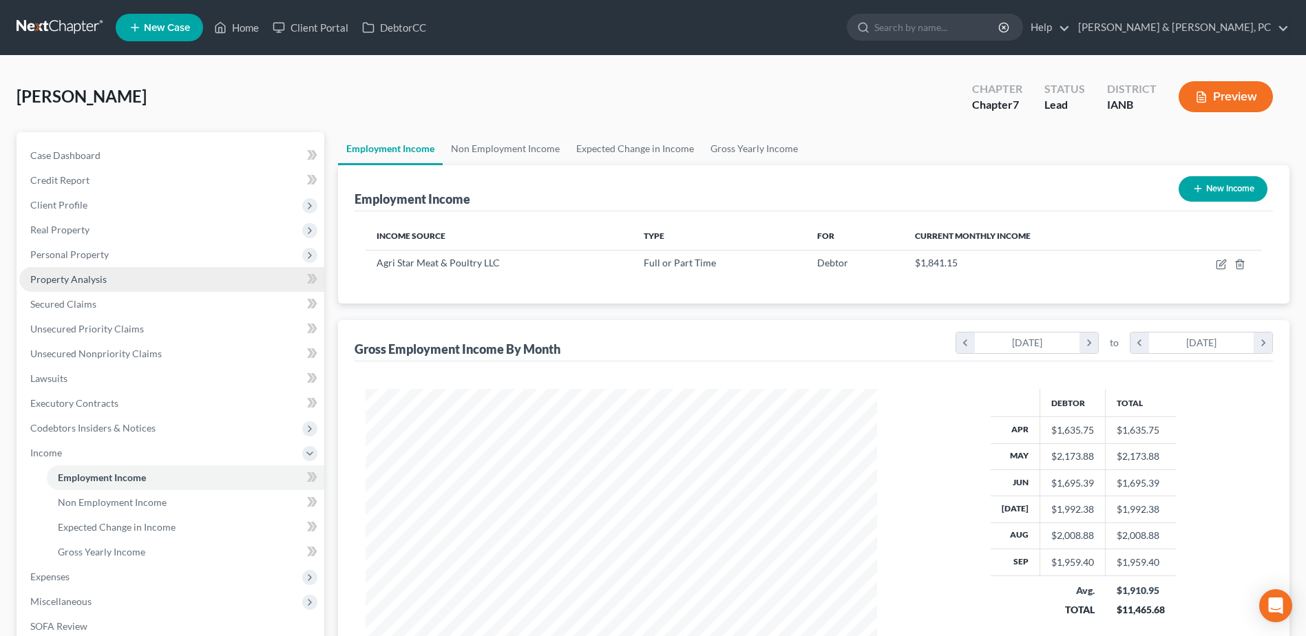
click at [94, 279] on span "Property Analysis" at bounding box center [68, 279] width 76 height 12
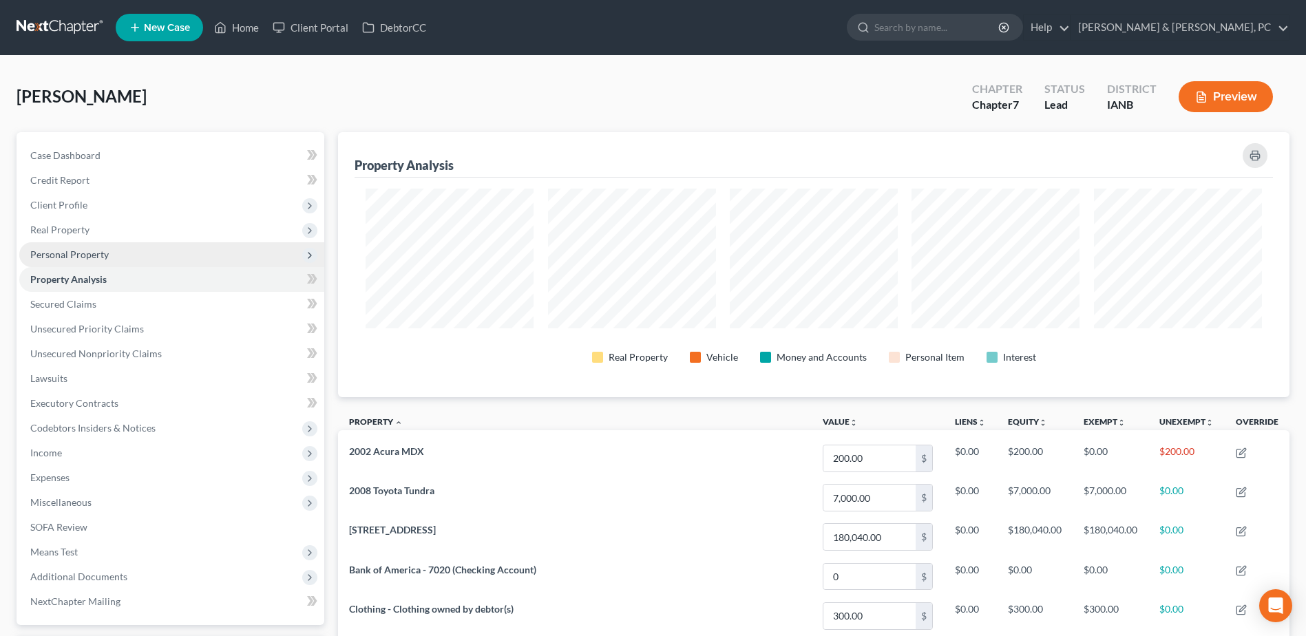
scroll to position [265, 951]
click at [99, 257] on span "Personal Property" at bounding box center [69, 255] width 78 height 12
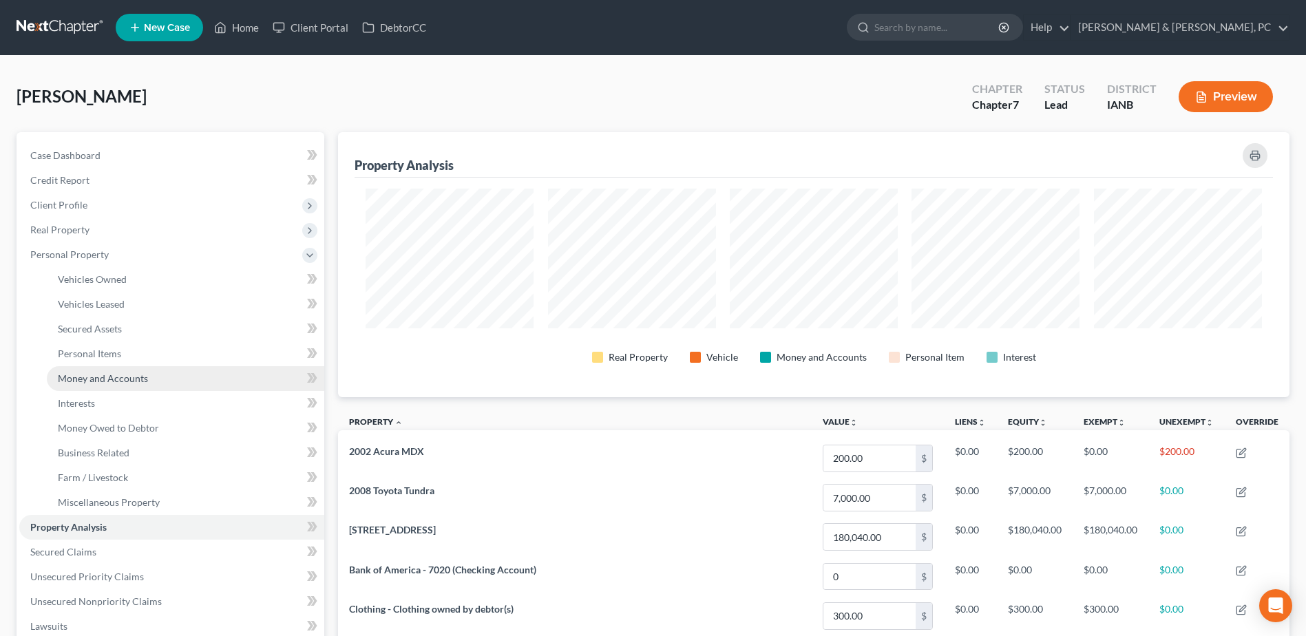
click at [101, 372] on span "Money and Accounts" at bounding box center [103, 378] width 90 height 12
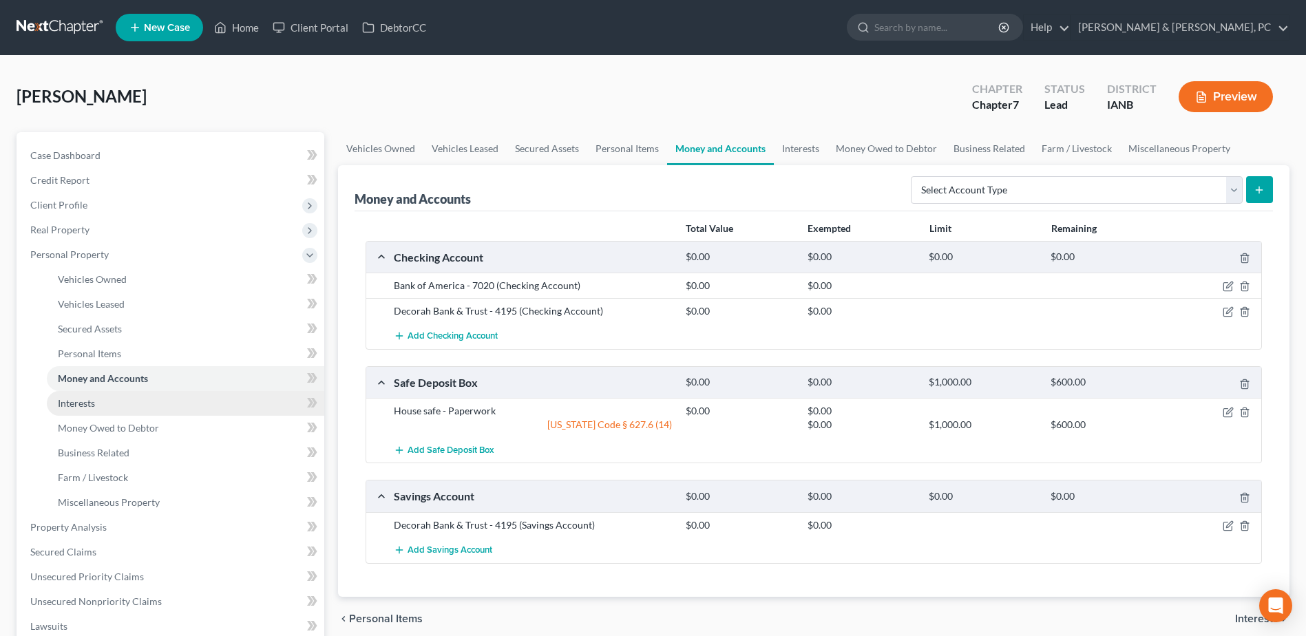
click at [105, 402] on link "Interests" at bounding box center [185, 403] width 277 height 25
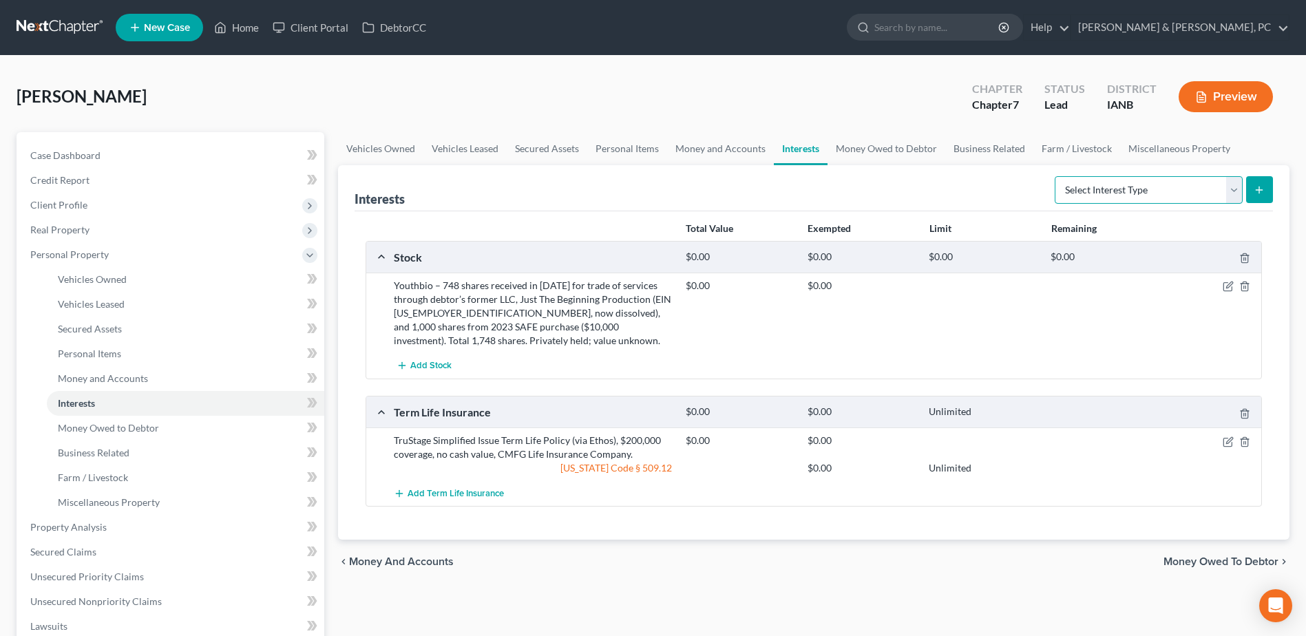
click at [1142, 181] on select "Select Interest Type 401K (A/B: 21) Annuity (A/B: 23) Bond (A/B: 18) Education …" at bounding box center [1149, 190] width 188 height 28
select select "401k"
click at [1057, 176] on select "Select Interest Type 401K (A/B: 21) Annuity (A/B: 23) Bond (A/B: 18) Education …" at bounding box center [1149, 190] width 188 height 28
click at [1274, 194] on div "Interests Select Interest Type 401K (A/B: 21) Annuity (A/B: 23) Bond (A/B: 18) …" at bounding box center [813, 352] width 951 height 374
click at [1267, 197] on button "submit" at bounding box center [1259, 189] width 27 height 27
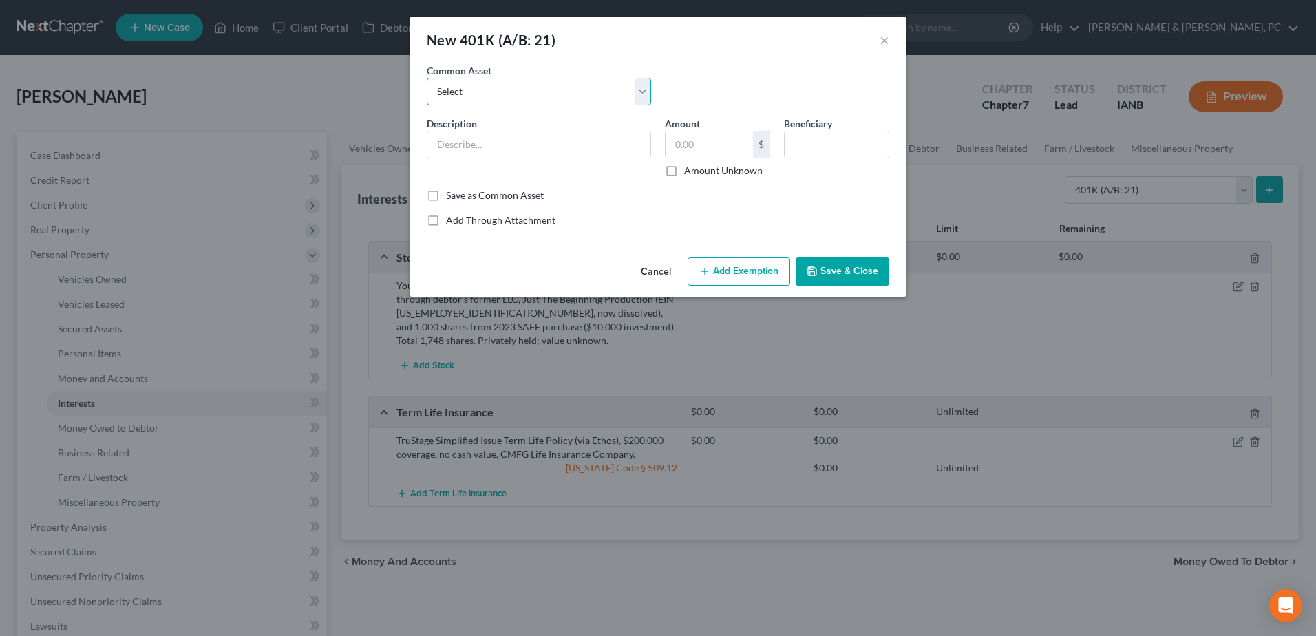
drag, startPoint x: 586, startPoint y: 80, endPoint x: 581, endPoint y: 90, distance: 11.4
click at [586, 80] on select "Select 401k Through work" at bounding box center [539, 92] width 224 height 28
select select "0"
click at [427, 78] on select "Select 401k Through work" at bounding box center [539, 92] width 224 height 28
type input "401k Through work"
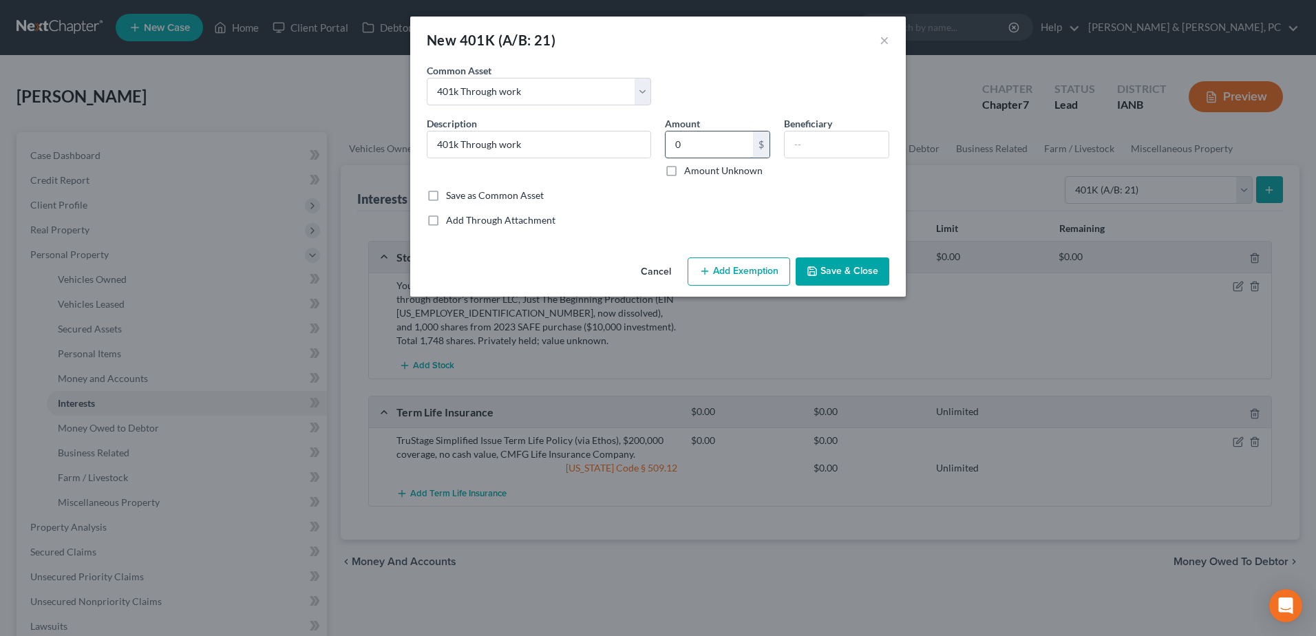
click at [705, 148] on input "0" at bounding box center [709, 144] width 87 height 26
type input "379.74"
click at [742, 270] on button "Add Exemption" at bounding box center [739, 271] width 103 height 29
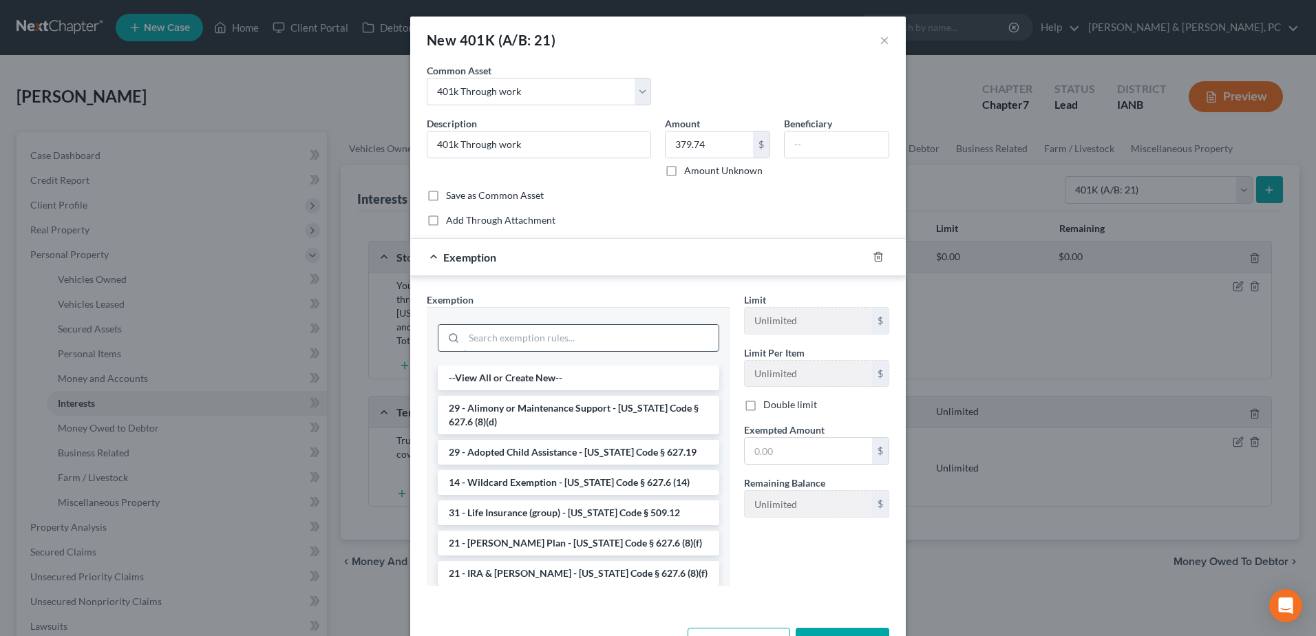
click at [569, 332] on input "search" at bounding box center [591, 338] width 255 height 26
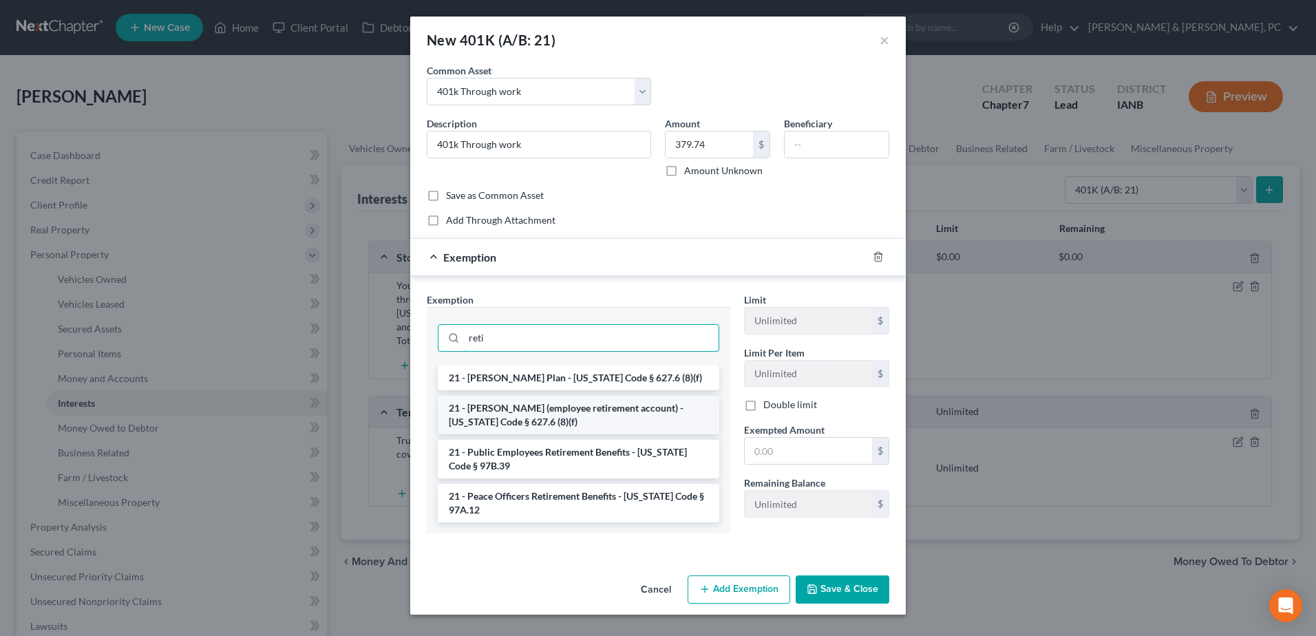
type input "reti"
click at [573, 410] on li "21 - ERISA (employee retirement account) - Iowa Code § 627.6 (8)(f)" at bounding box center [579, 415] width 282 height 39
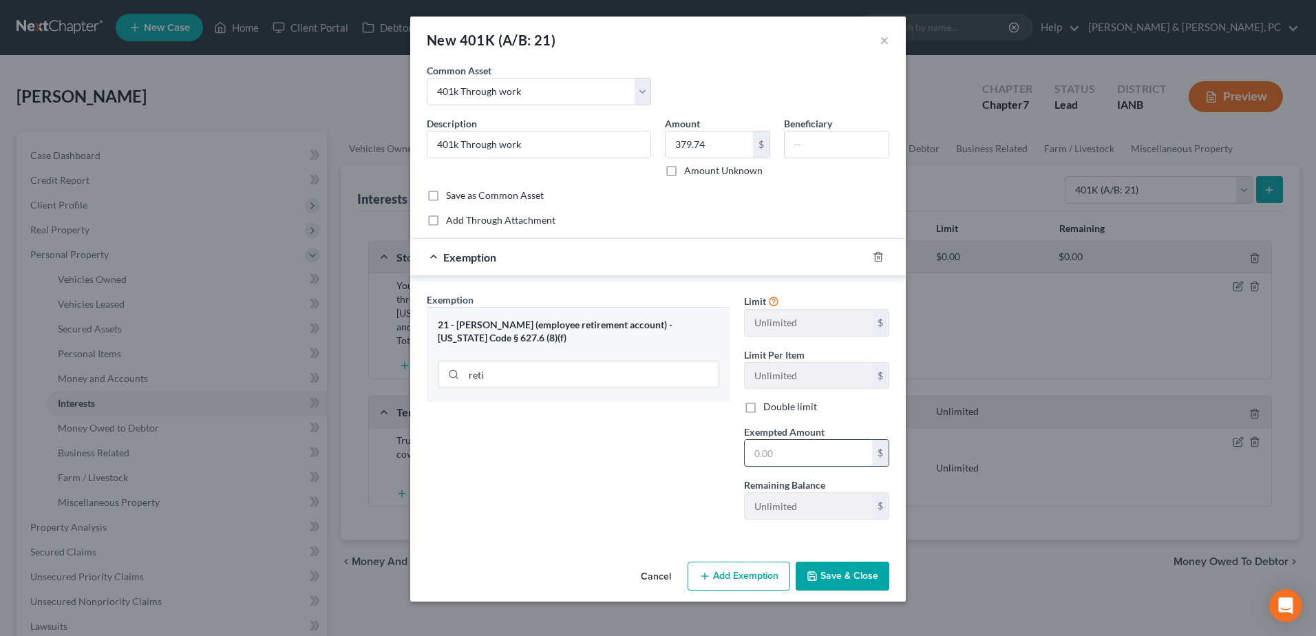
click at [806, 445] on input "text" at bounding box center [808, 453] width 127 height 26
type input "379.74"
click at [849, 589] on button "Save & Close" at bounding box center [843, 576] width 94 height 29
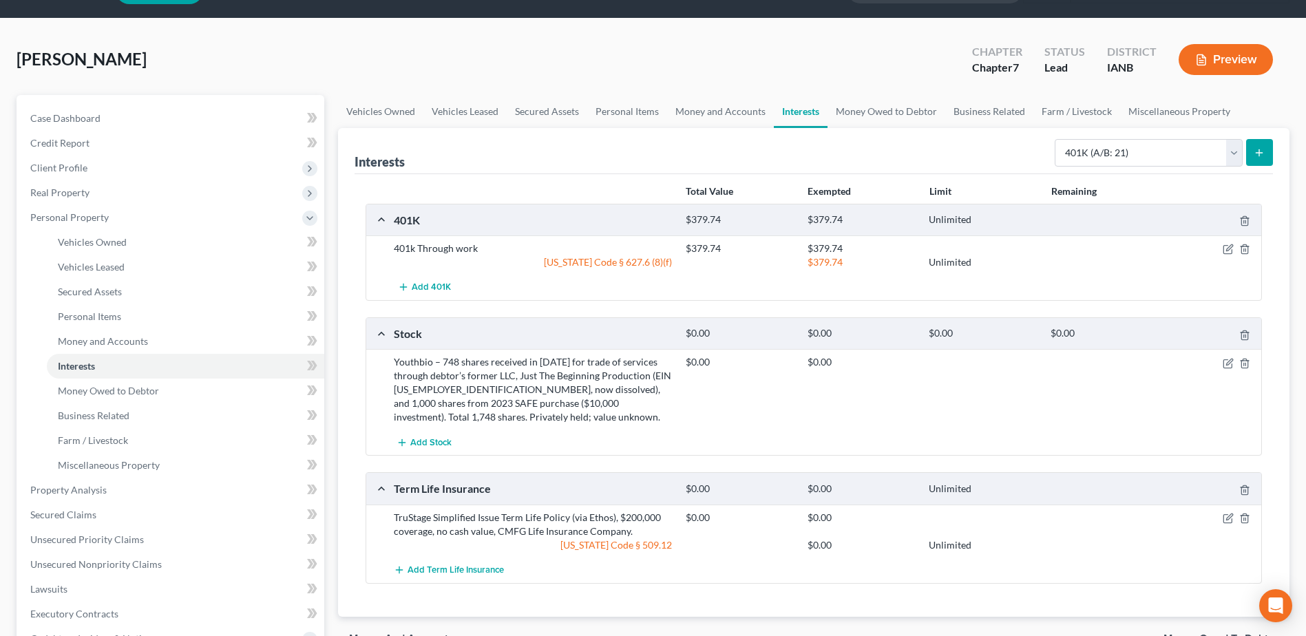
scroll to position [69, 0]
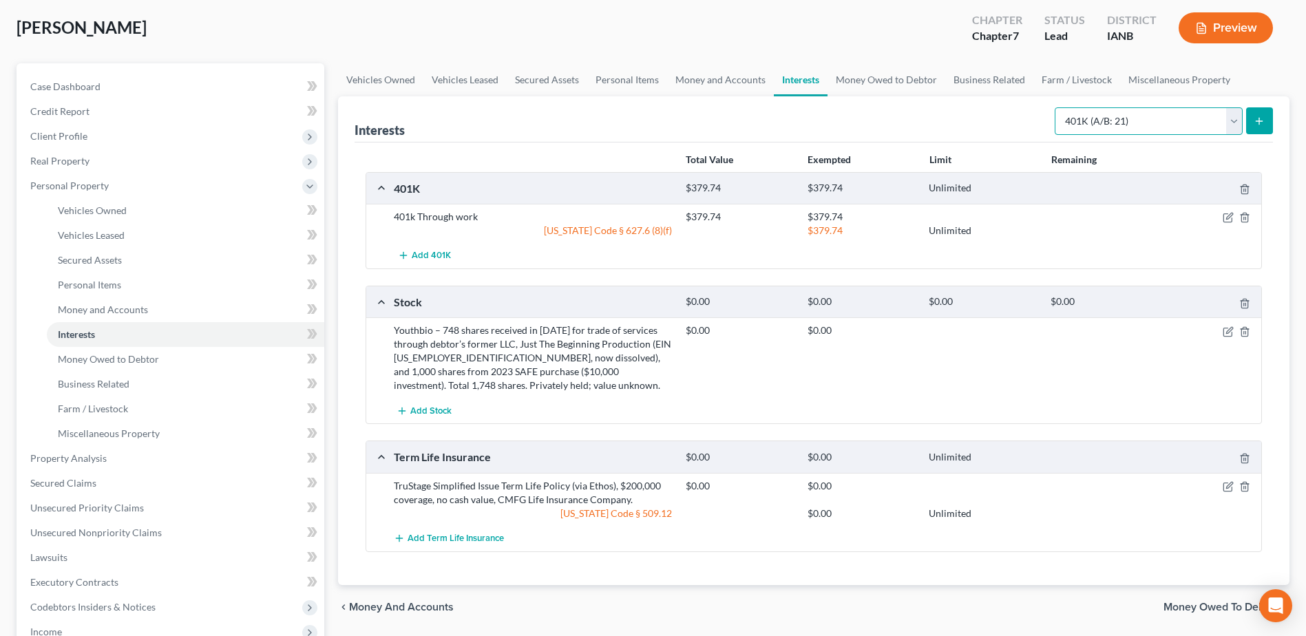
click at [1115, 121] on select "Select Interest Type 401K (A/B: 21) Annuity (A/B: 23) Bond (A/B: 18) Education …" at bounding box center [1149, 121] width 188 height 28
select select "term_life_insurance"
click at [1057, 107] on select "Select Interest Type 401K (A/B: 21) Annuity (A/B: 23) Bond (A/B: 18) Education …" at bounding box center [1149, 121] width 188 height 28
click at [1263, 113] on button "submit" at bounding box center [1259, 120] width 27 height 27
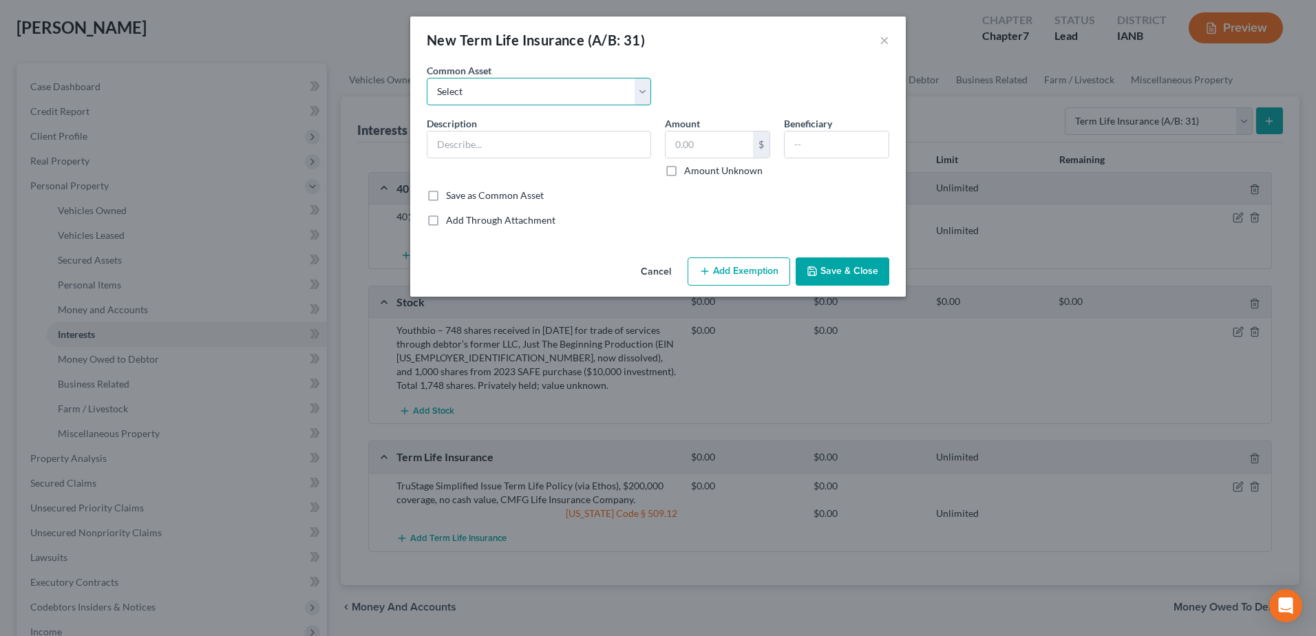
click at [542, 84] on select "Select Term-Life - Through work" at bounding box center [539, 92] width 224 height 28
select select "0"
click at [427, 78] on select "Select Term-Life - Through work" at bounding box center [539, 92] width 224 height 28
type input "Term-Life - Through work"
click at [710, 151] on input "text" at bounding box center [709, 144] width 87 height 26
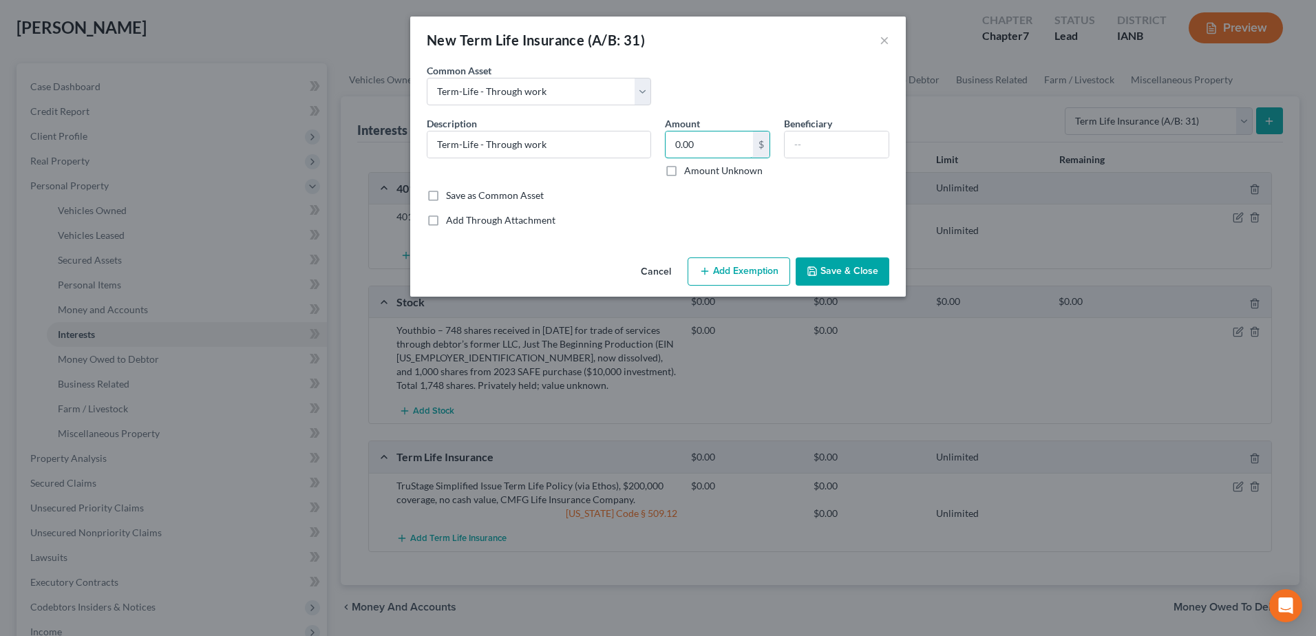
type input "0.00"
click at [756, 271] on button "Add Exemption" at bounding box center [739, 271] width 103 height 29
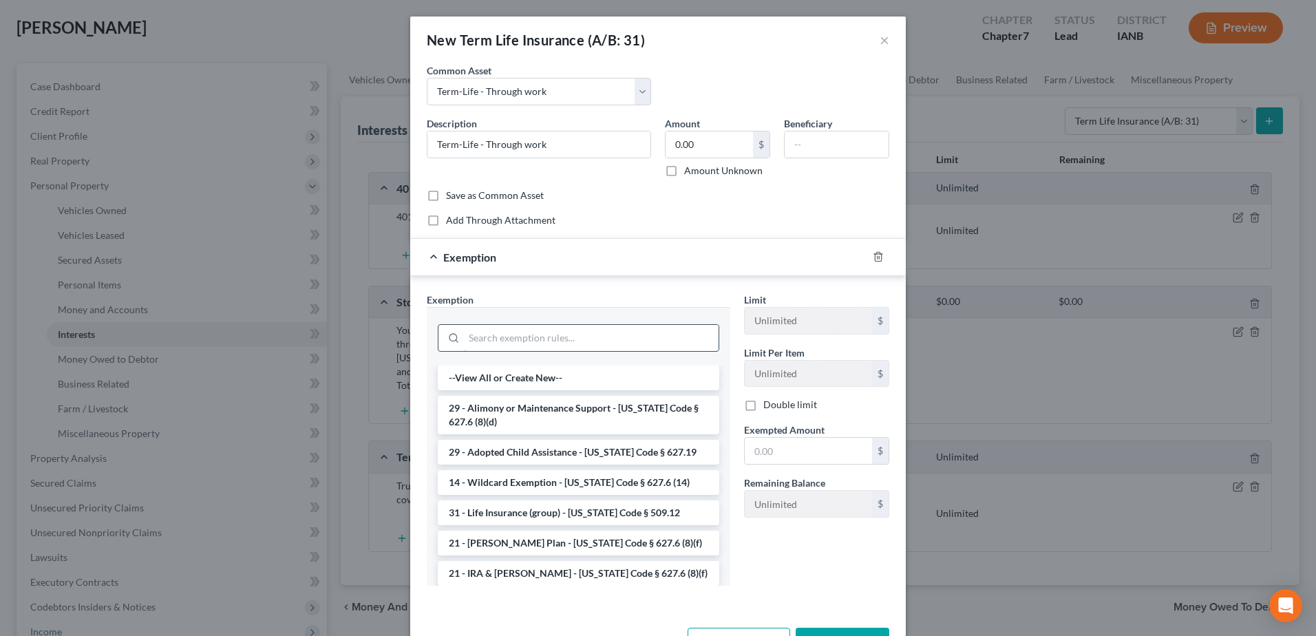
click at [554, 329] on input "search" at bounding box center [591, 338] width 255 height 26
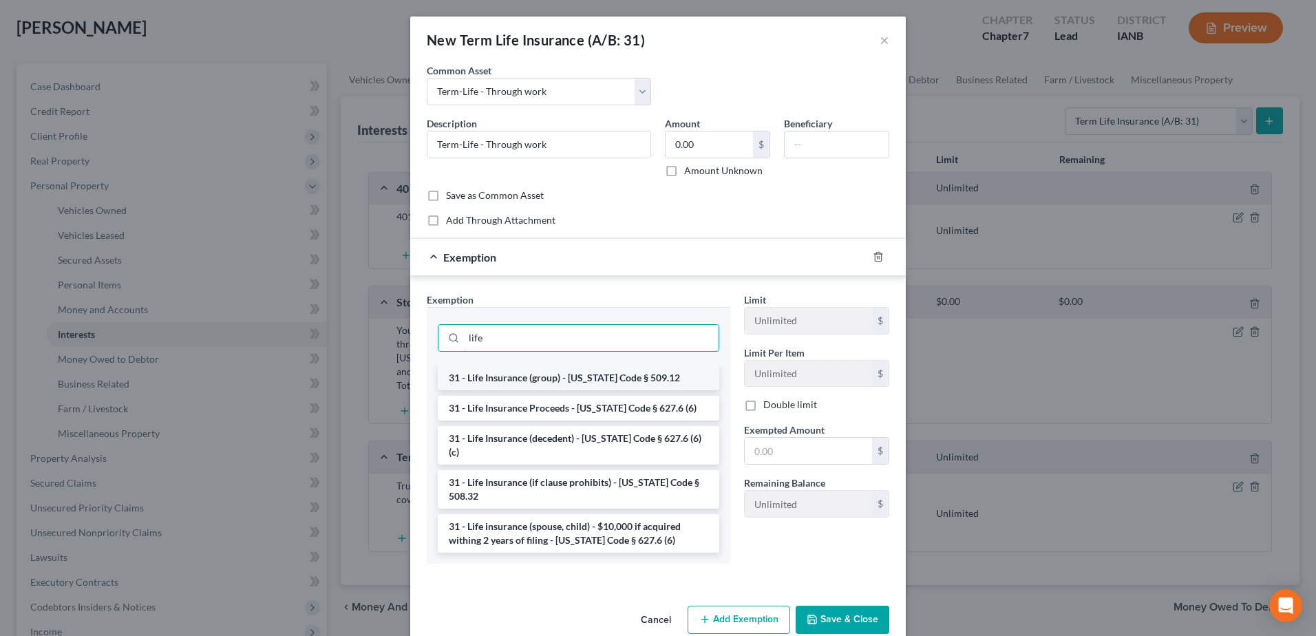
type input "life"
drag, startPoint x: 548, startPoint y: 377, endPoint x: 693, endPoint y: 420, distance: 151.6
click at [548, 377] on li "31 - Life Insurance (group) - Iowa Code § 509.12" at bounding box center [579, 378] width 282 height 25
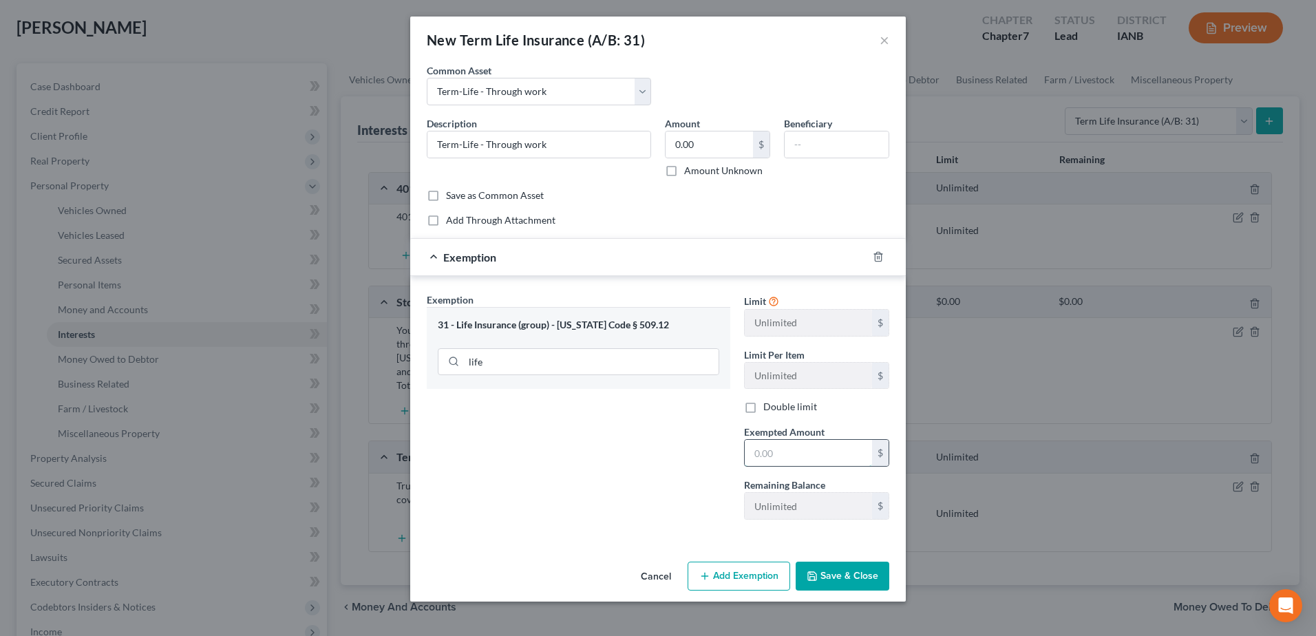
click at [781, 449] on input "text" at bounding box center [808, 453] width 127 height 26
type input "0.00"
click at [842, 569] on button "Save & Close" at bounding box center [843, 576] width 94 height 29
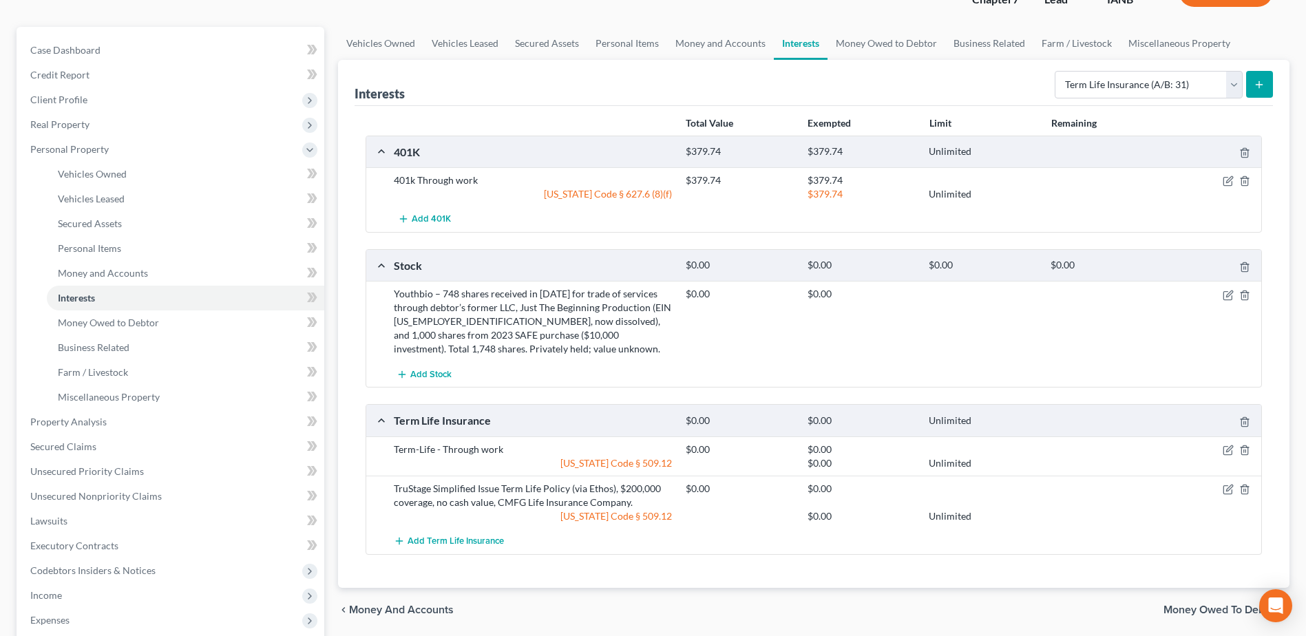
scroll to position [138, 0]
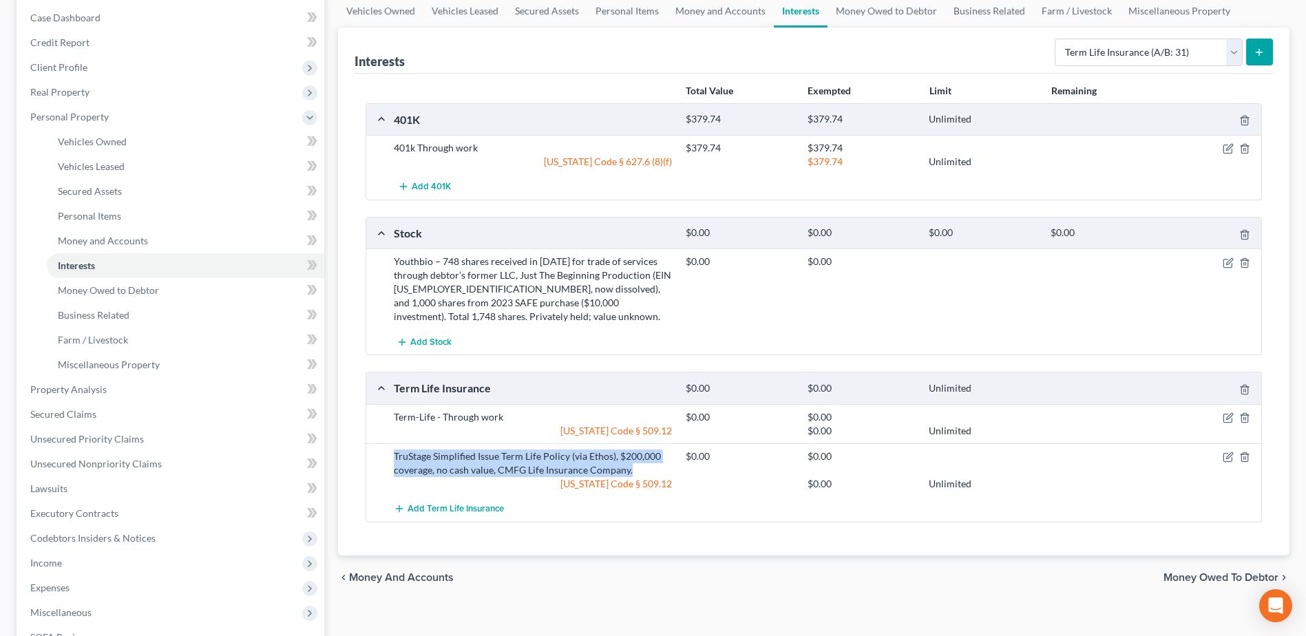
drag, startPoint x: 651, startPoint y: 465, endPoint x: 382, endPoint y: 460, distance: 269.2
click at [382, 460] on div "TruStage Simplified Issue Term Life Policy (via Ethos), $200,000 coverage, no c…" at bounding box center [813, 469] width 895 height 53
drag, startPoint x: 1249, startPoint y: 458, endPoint x: 830, endPoint y: 536, distance: 426.4
click at [830, 536] on div "Total Value Exempted Limit Remaining 401K $379.74 $379.74 Unlimited 401k Throug…" at bounding box center [814, 315] width 918 height 482
click at [746, 534] on div "Total Value Exempted Limit Remaining 401K $379.74 $379.74 Unlimited 401k Throug…" at bounding box center [814, 315] width 918 height 482
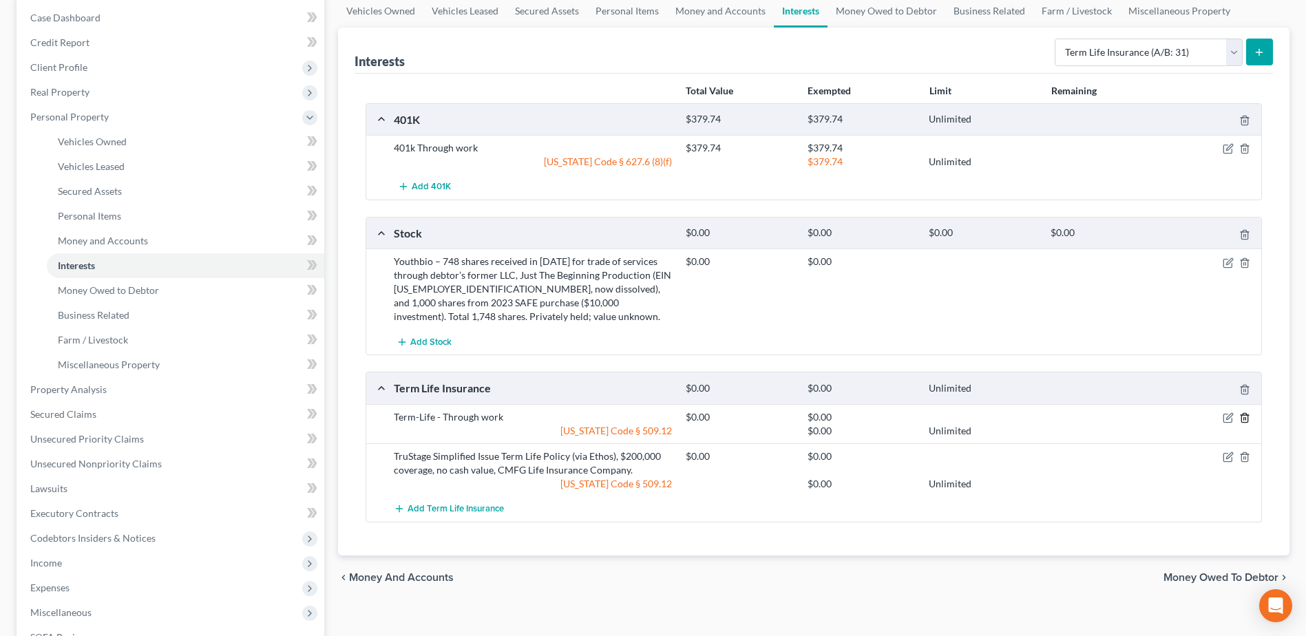
click at [1247, 419] on icon "button" at bounding box center [1244, 417] width 11 height 11
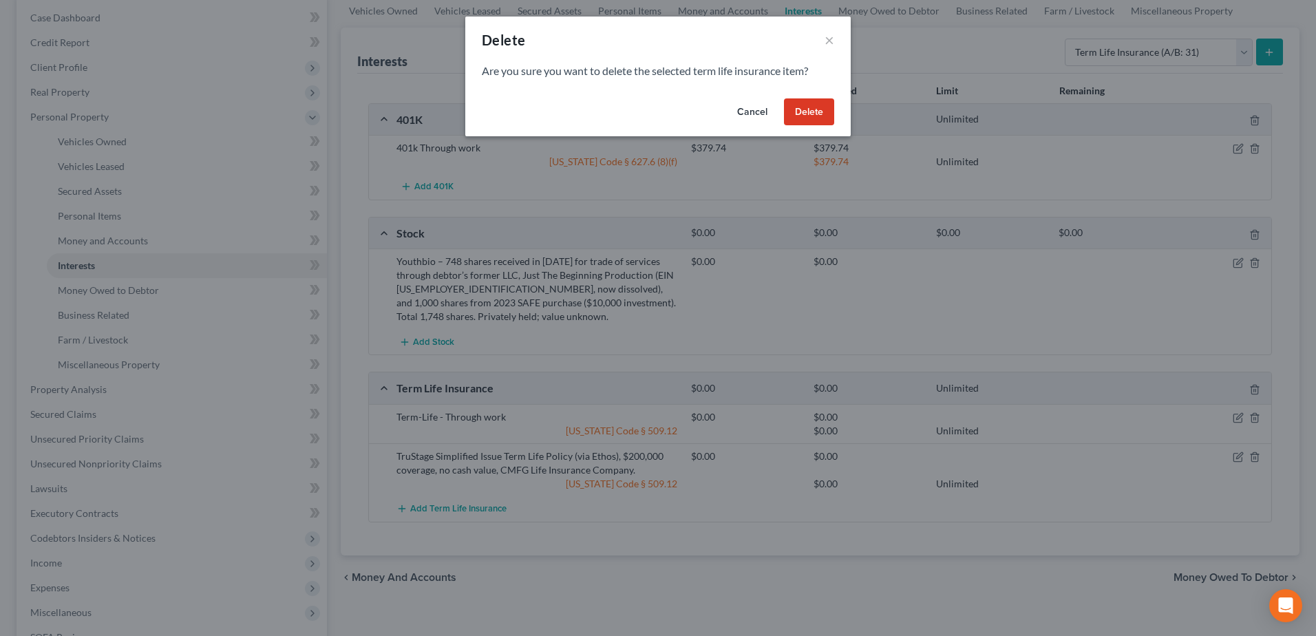
click at [812, 112] on button "Delete" at bounding box center [809, 112] width 50 height 28
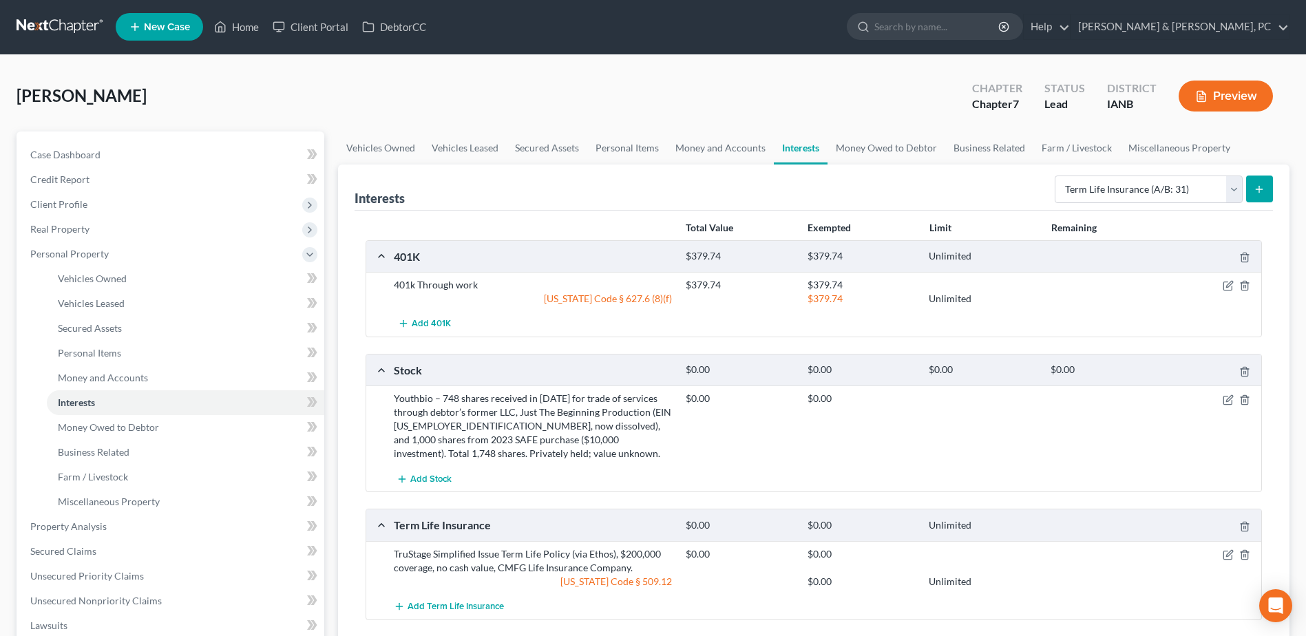
scroll to position [0, 0]
click at [243, 28] on link "Home" at bounding box center [236, 27] width 59 height 25
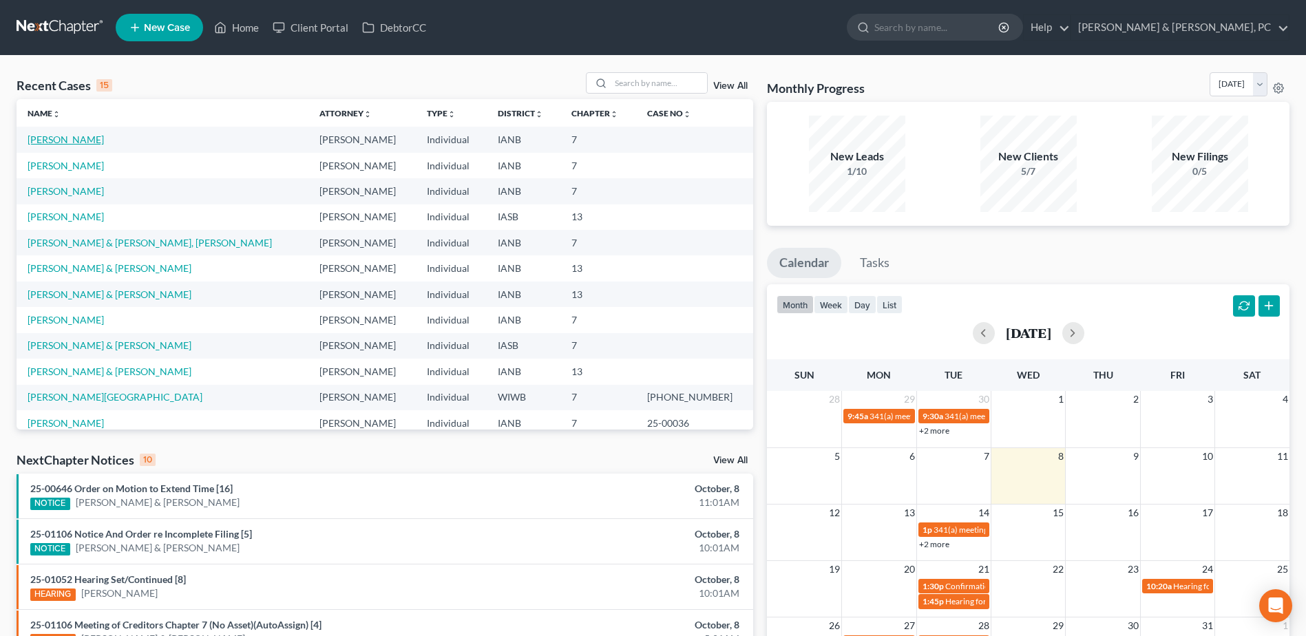
click at [96, 140] on link "[PERSON_NAME]" at bounding box center [66, 140] width 76 height 12
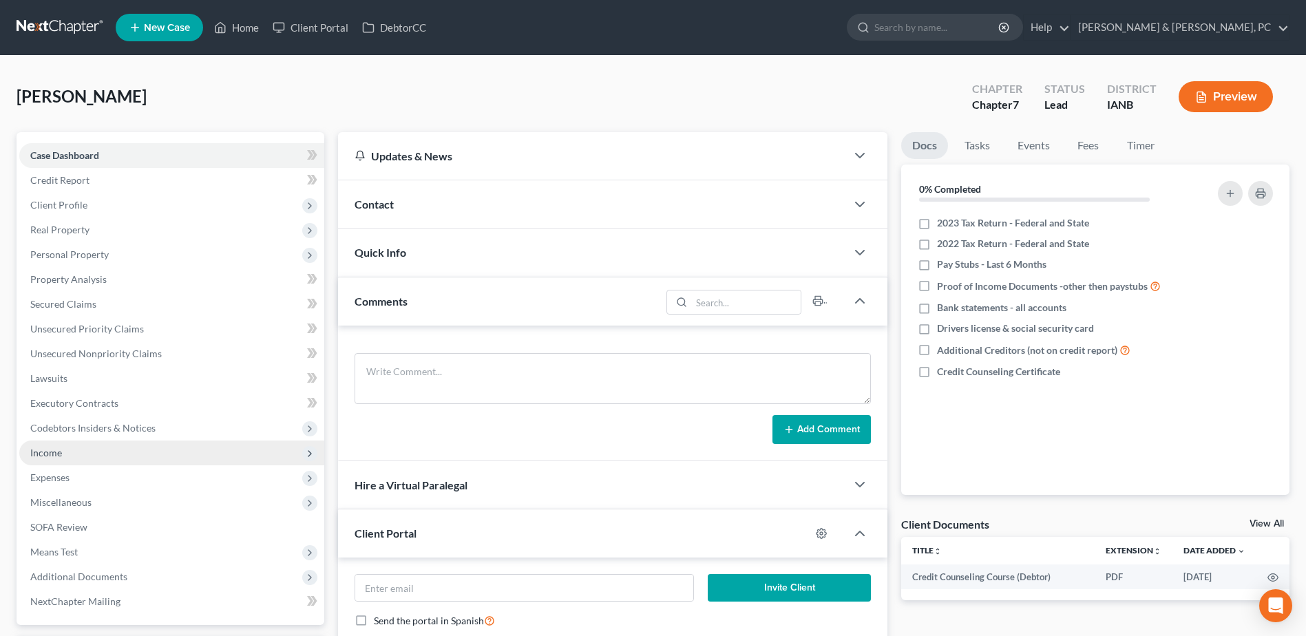
click at [62, 452] on span "Income" at bounding box center [171, 453] width 305 height 25
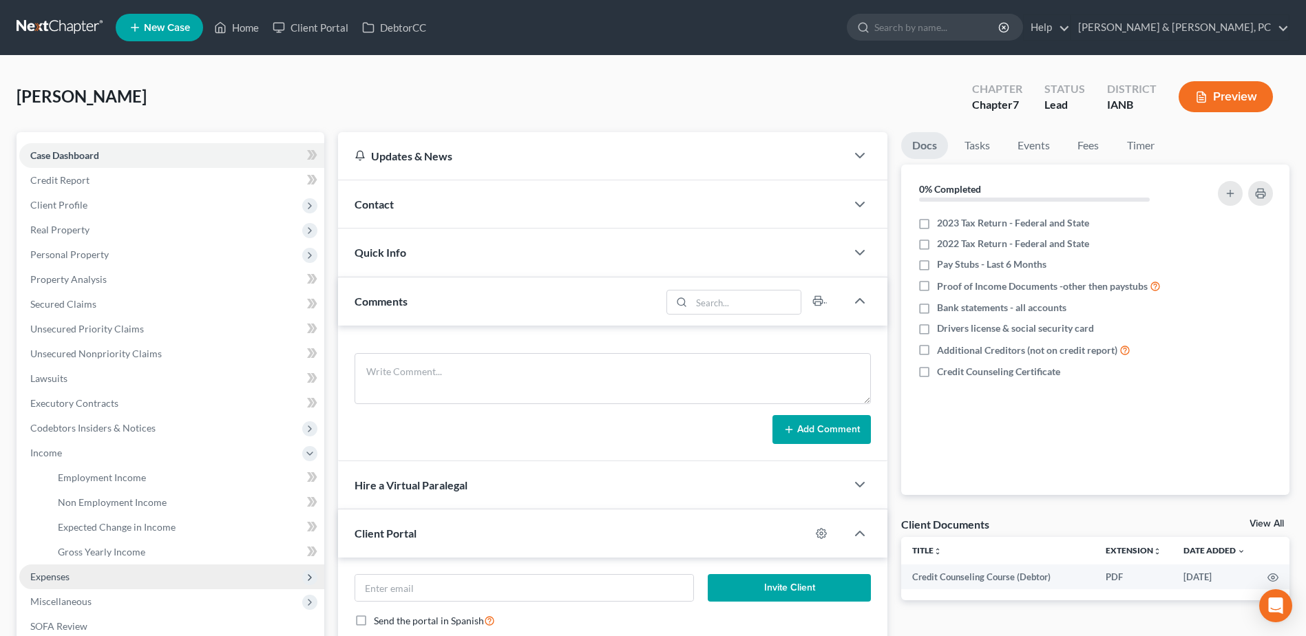
click at [59, 575] on span "Expenses" at bounding box center [49, 577] width 39 height 12
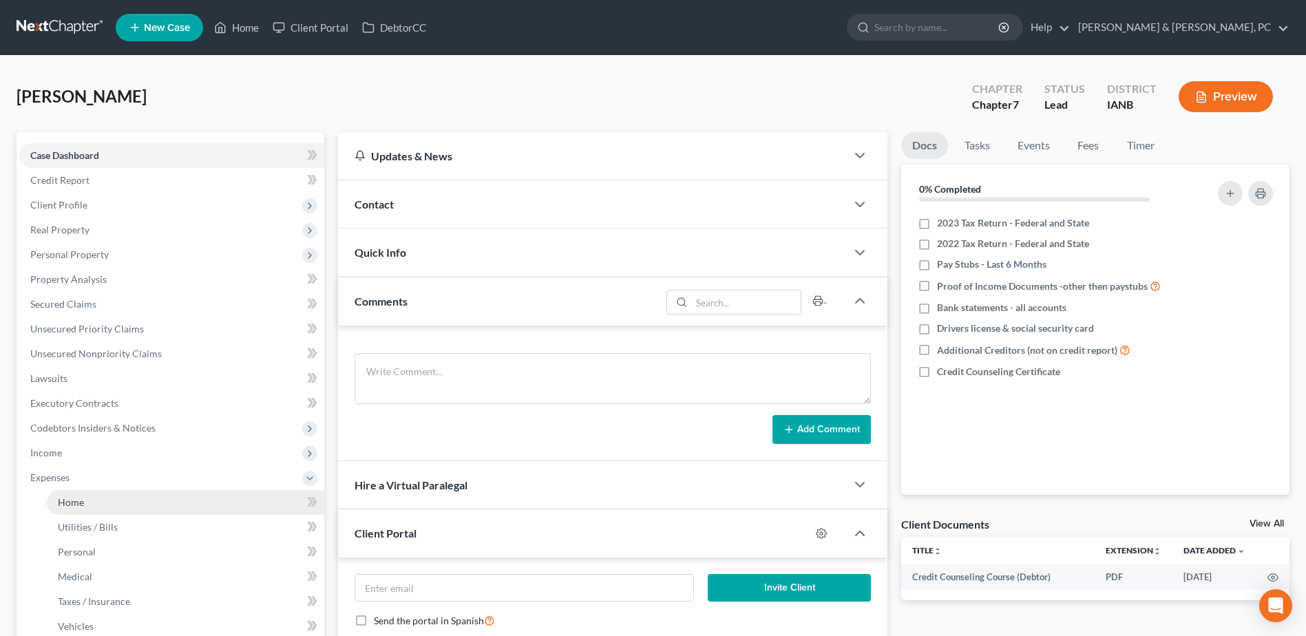
click at [83, 504] on span "Home" at bounding box center [71, 502] width 26 height 12
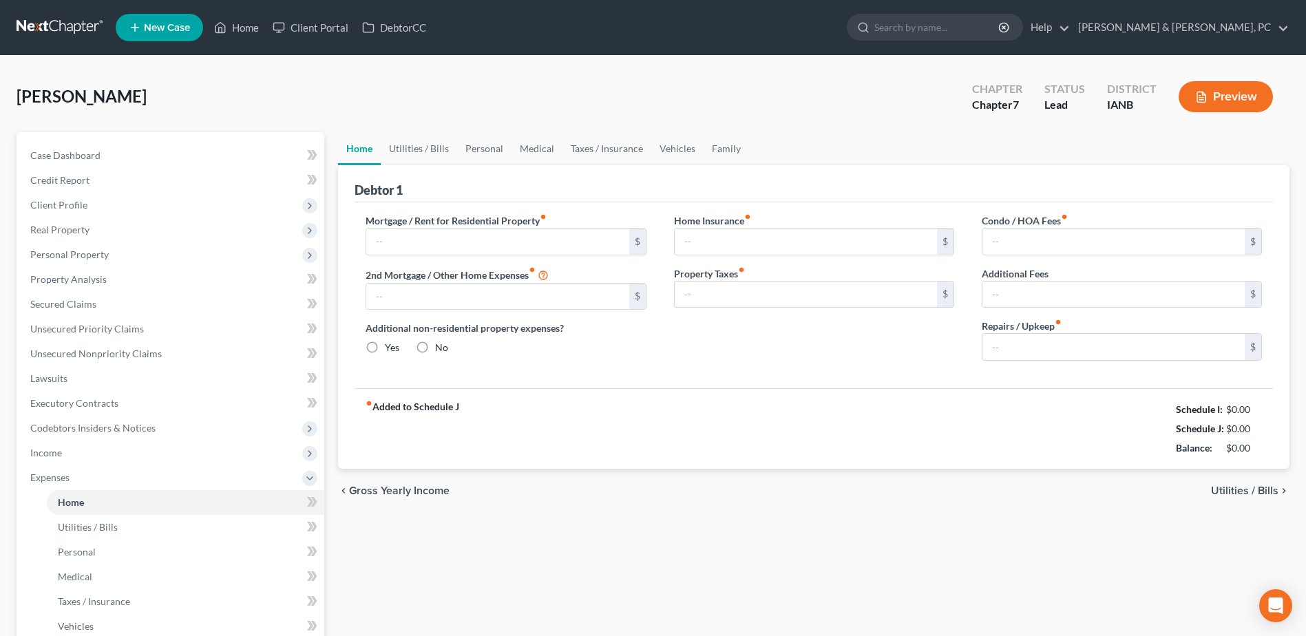
type input "0.00"
radio input "true"
type input "133.00"
type input "195.00"
type input "0.00"
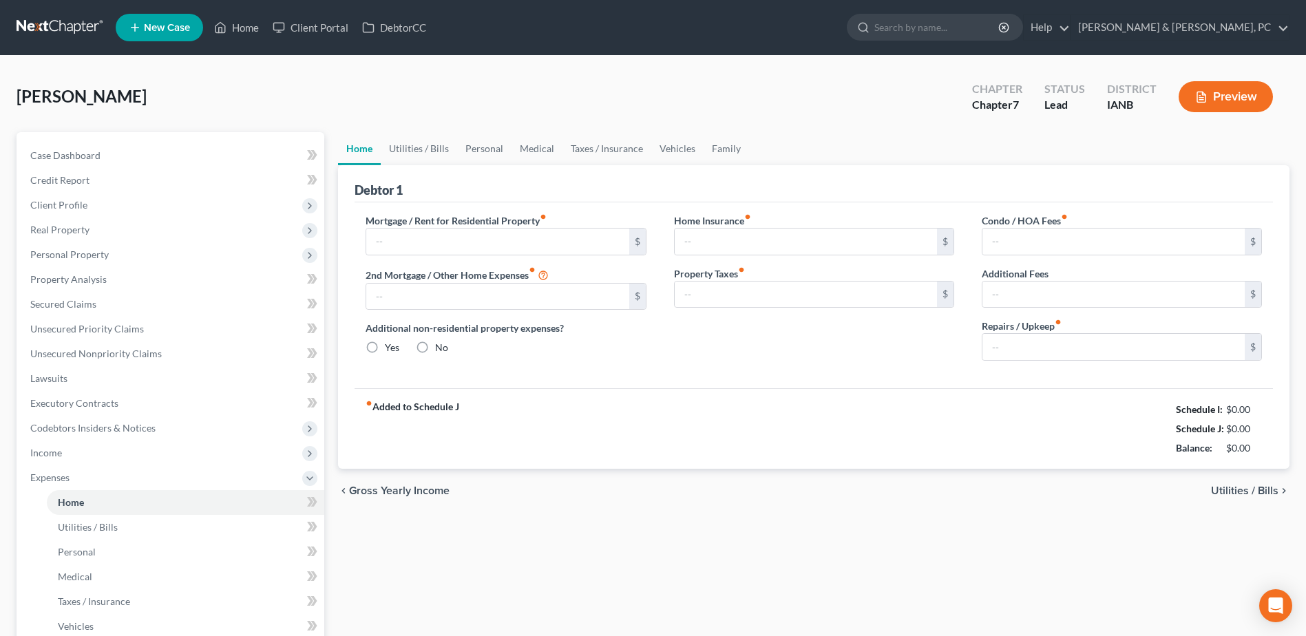
type input "0.00"
type input "50.00"
click at [606, 145] on link "Taxes / Insurance" at bounding box center [606, 148] width 89 height 33
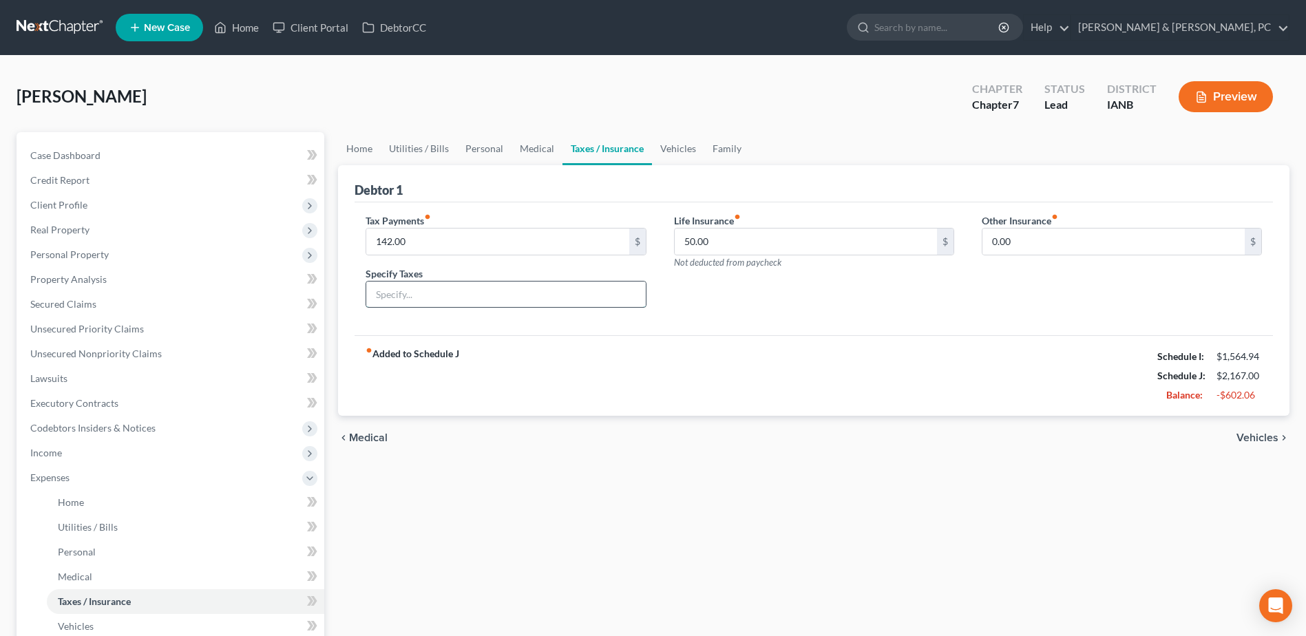
click at [414, 300] on input "text" at bounding box center [505, 295] width 279 height 26
type input "B"
paste input "Monthly payment plan for 2022–2023 income taxes owed"
type input "Monthly payment plan for 2022–2023 income taxes owed"
click at [549, 397] on div "fiber_manual_record Added to Schedule J Schedule I: $1,564.94 Schedule J: $2,16…" at bounding box center [814, 375] width 918 height 81
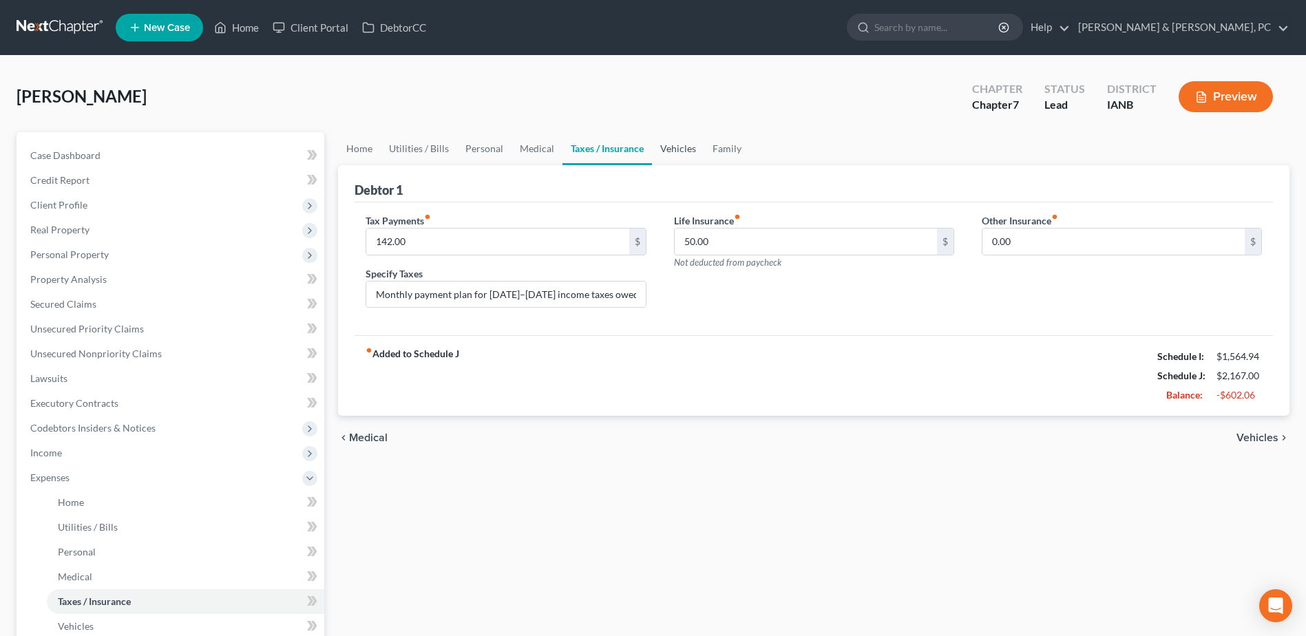
click at [683, 146] on link "Vehicles" at bounding box center [678, 148] width 52 height 33
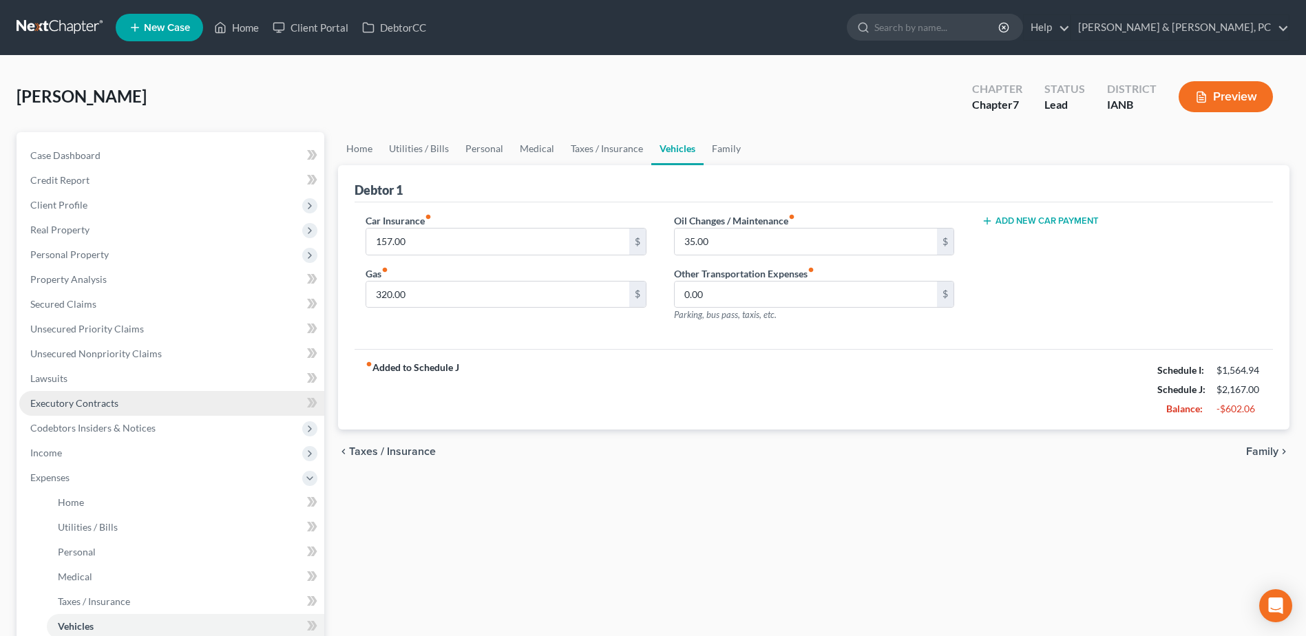
click at [140, 398] on link "Executory Contracts" at bounding box center [171, 403] width 305 height 25
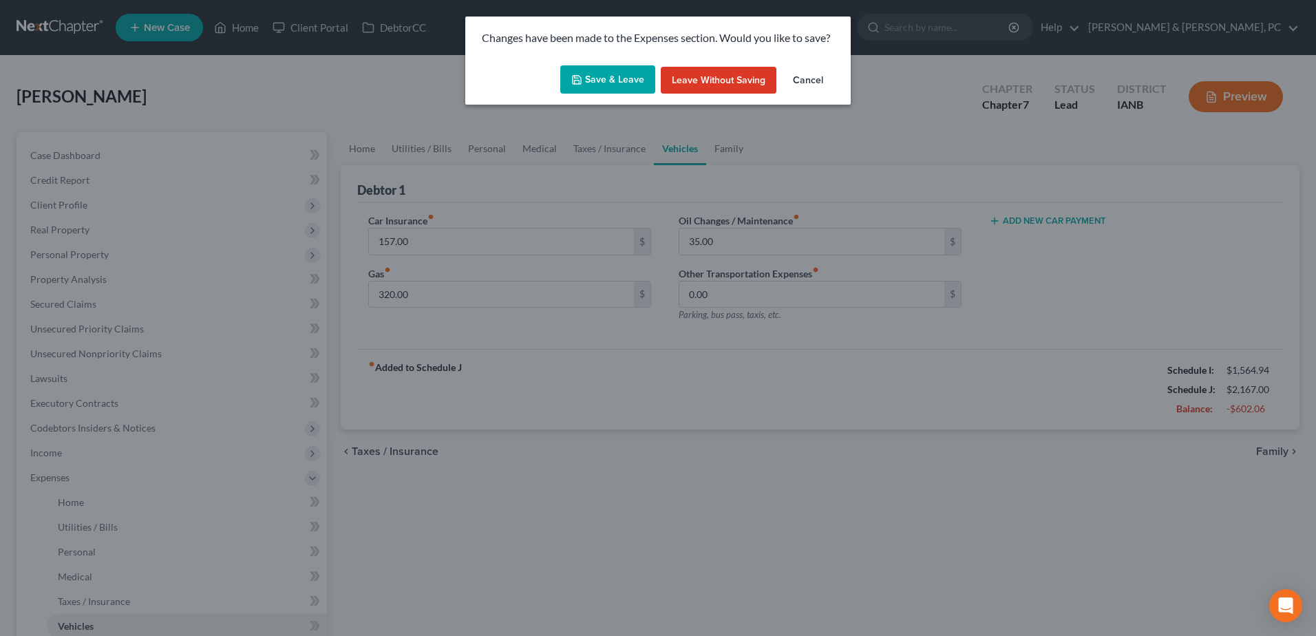
click at [590, 83] on button "Save & Leave" at bounding box center [607, 79] width 95 height 29
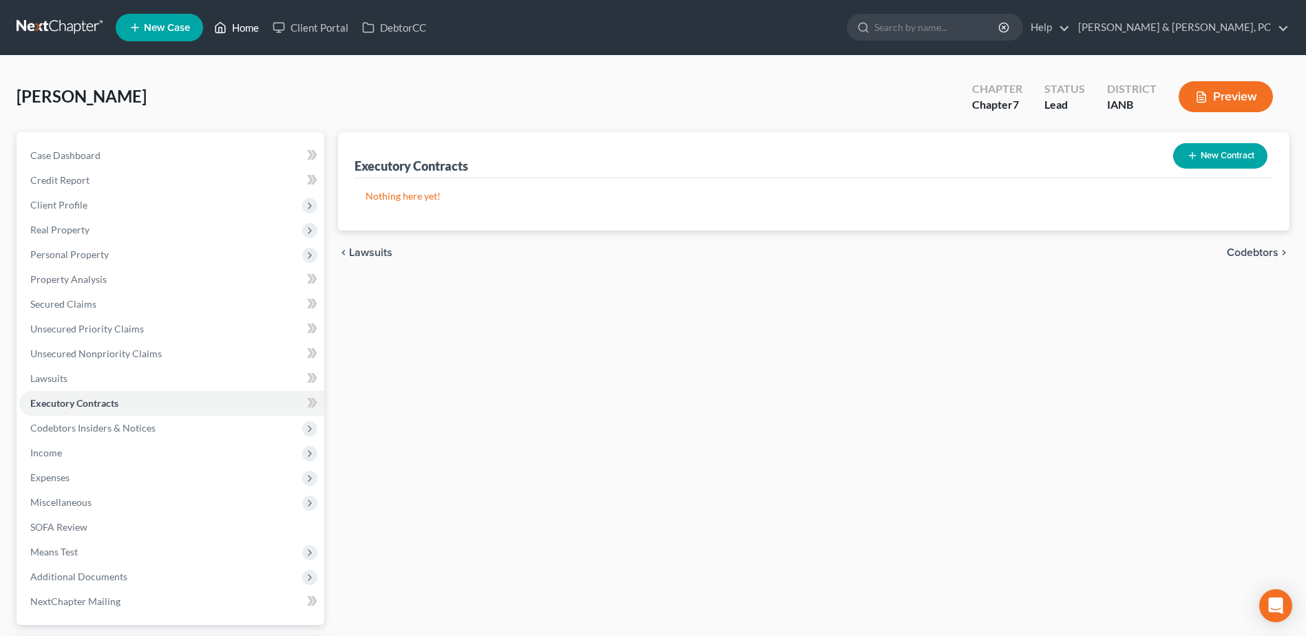
click at [240, 30] on link "Home" at bounding box center [236, 27] width 59 height 25
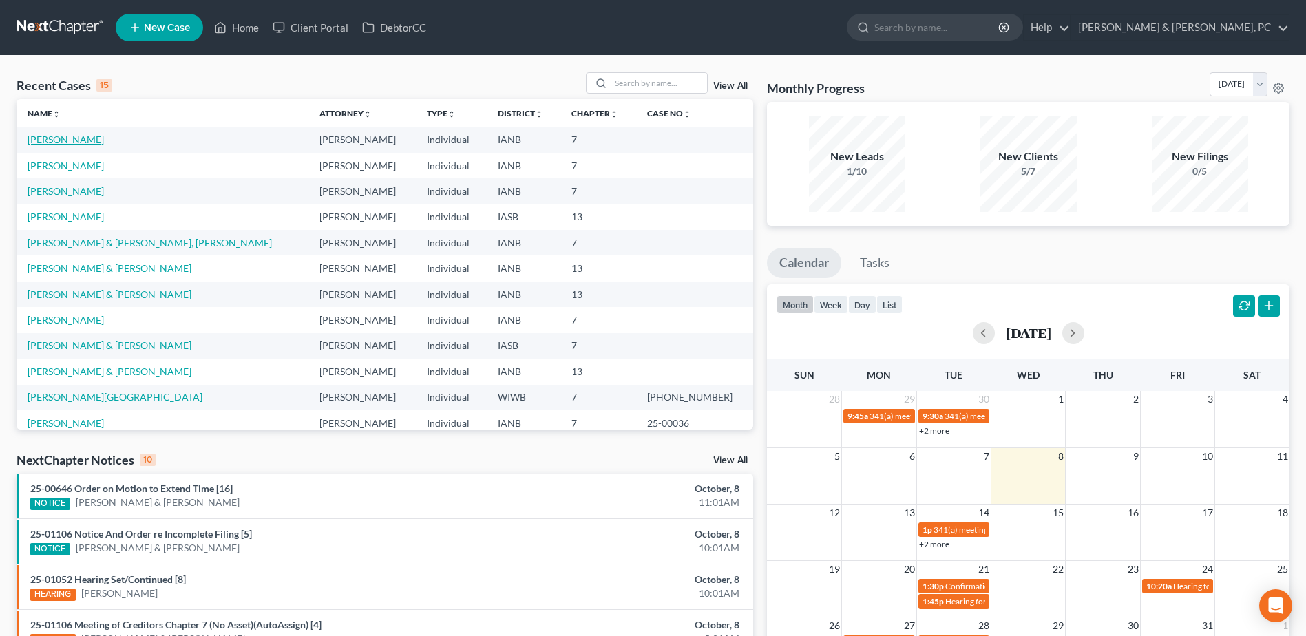
click at [70, 134] on link "[PERSON_NAME]" at bounding box center [66, 140] width 76 height 12
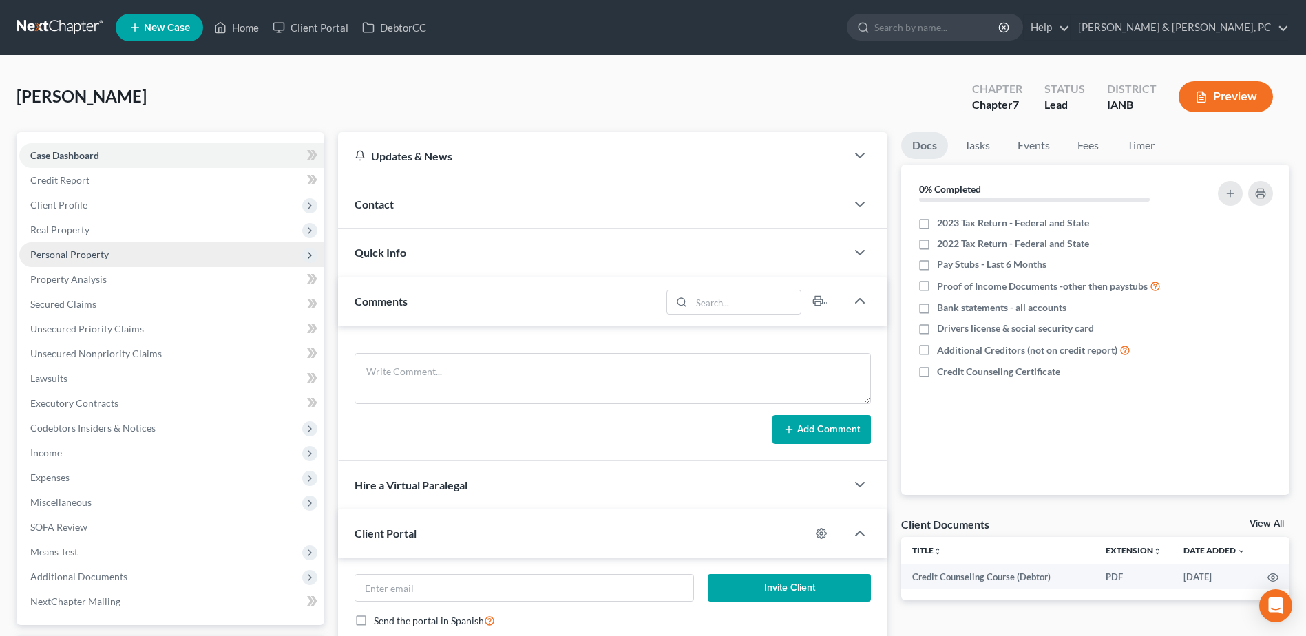
click at [83, 253] on span "Personal Property" at bounding box center [69, 255] width 78 height 12
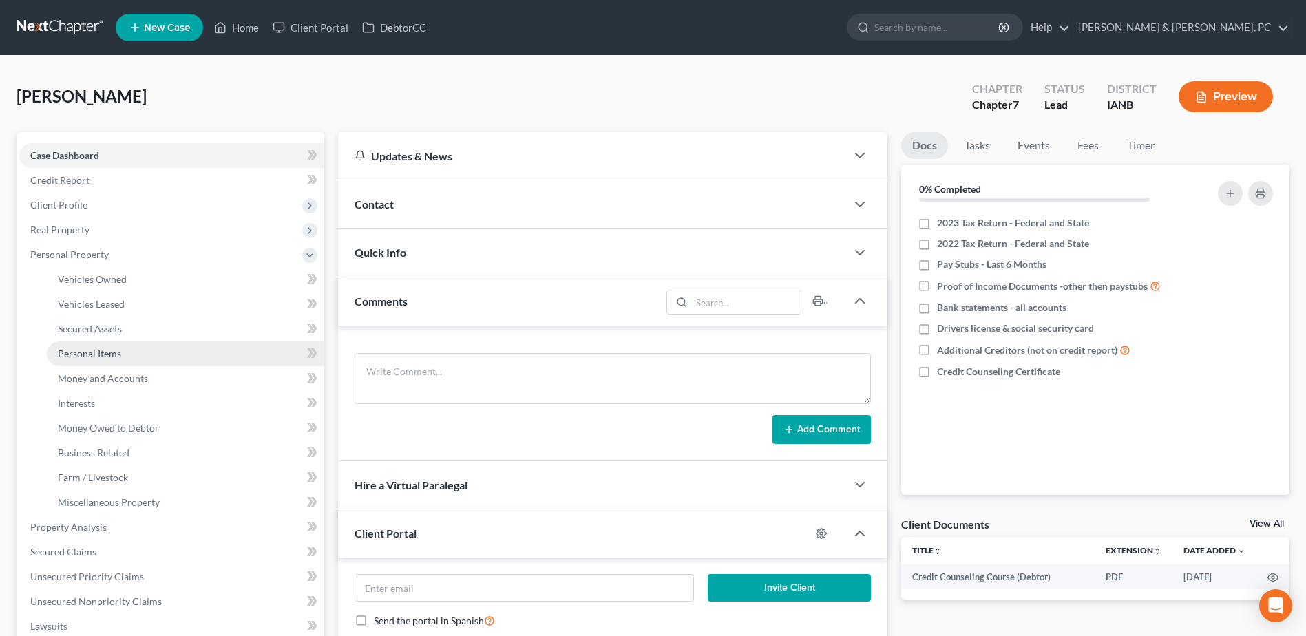
click at [112, 357] on span "Personal Items" at bounding box center [89, 354] width 63 height 12
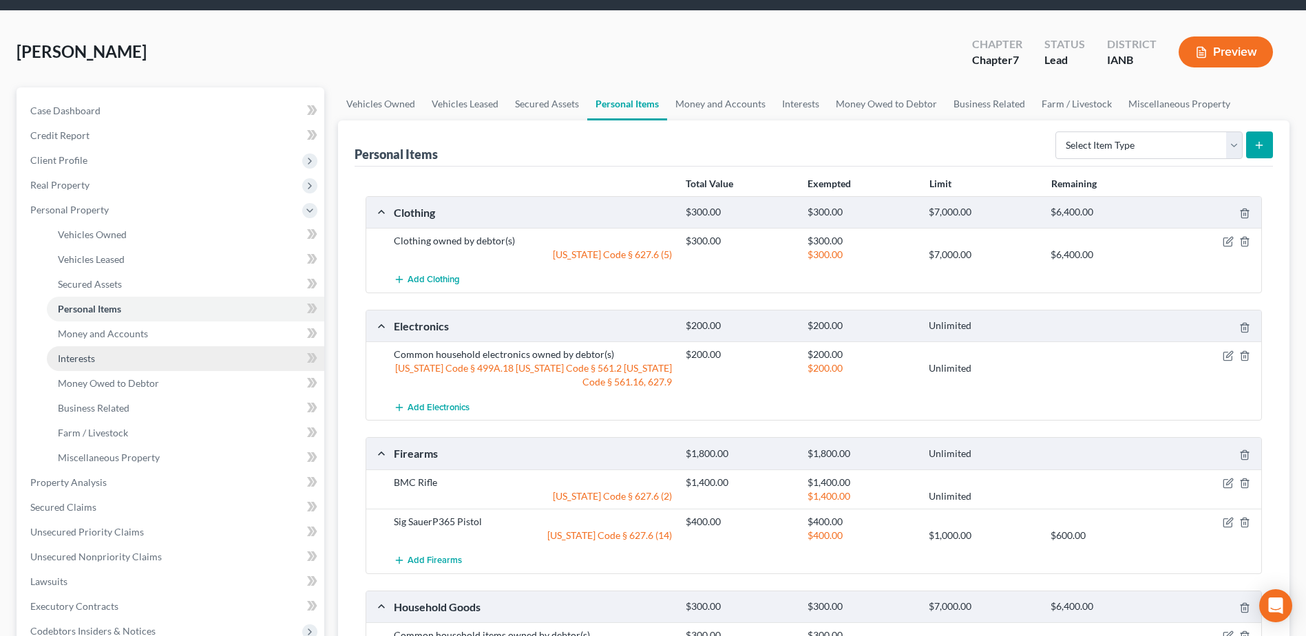
scroll to position [69, 0]
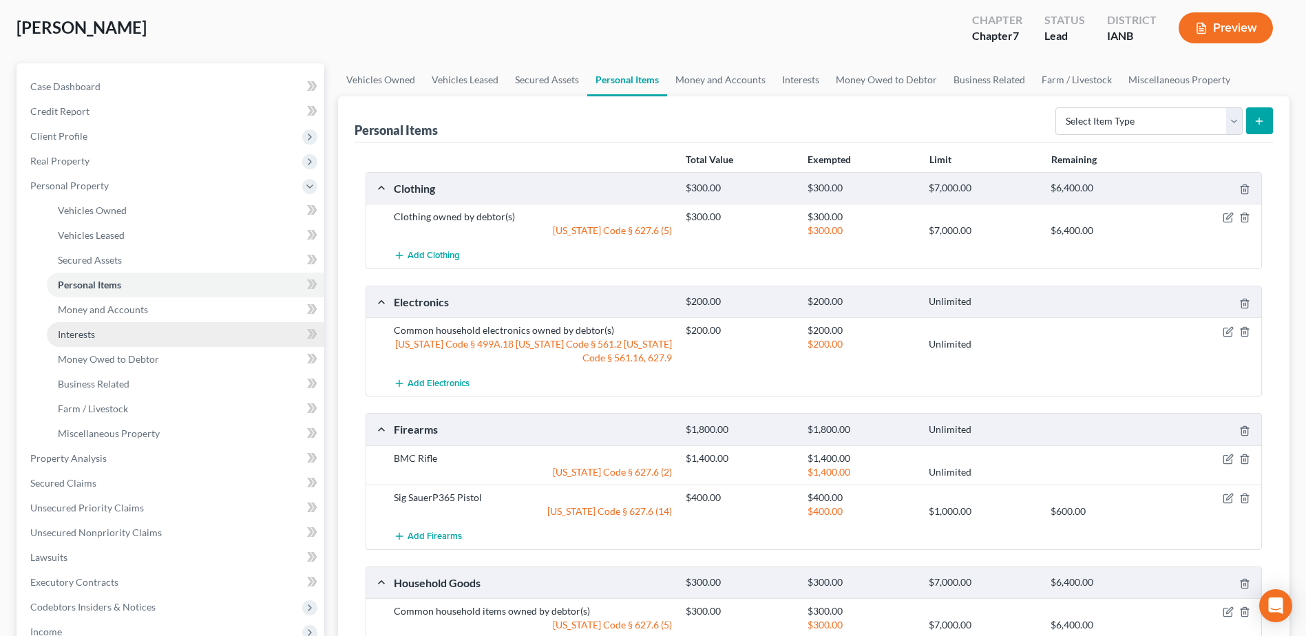
click at [184, 335] on link "Interests" at bounding box center [185, 334] width 277 height 25
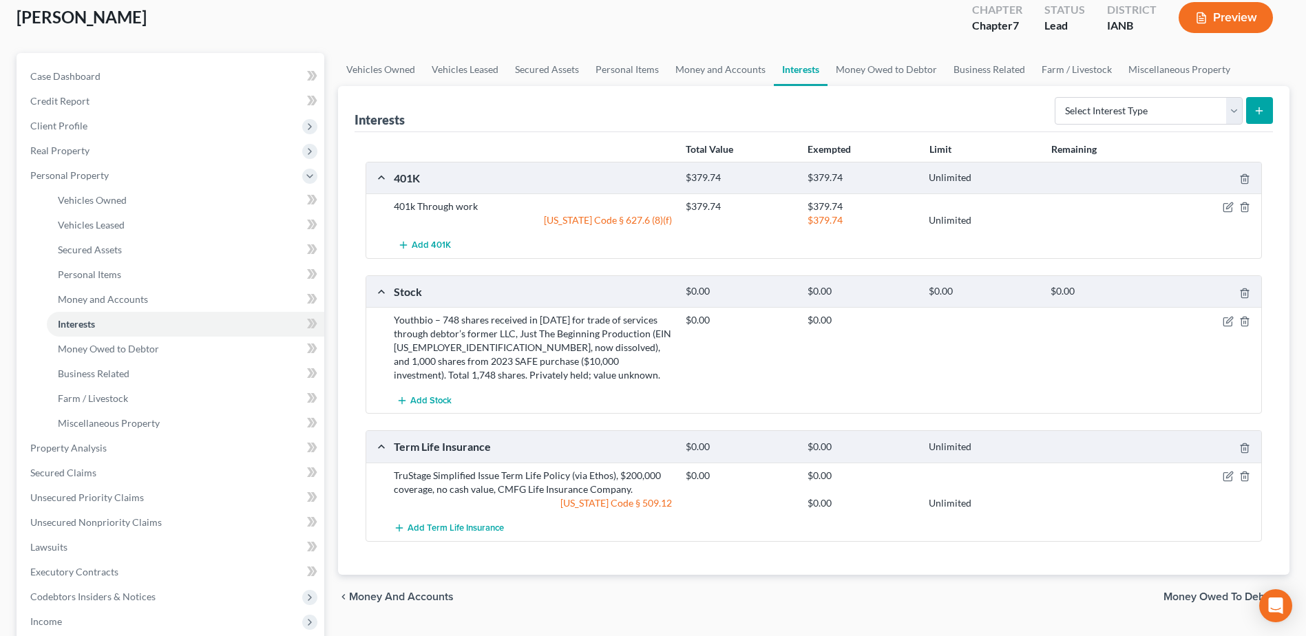
scroll to position [69, 0]
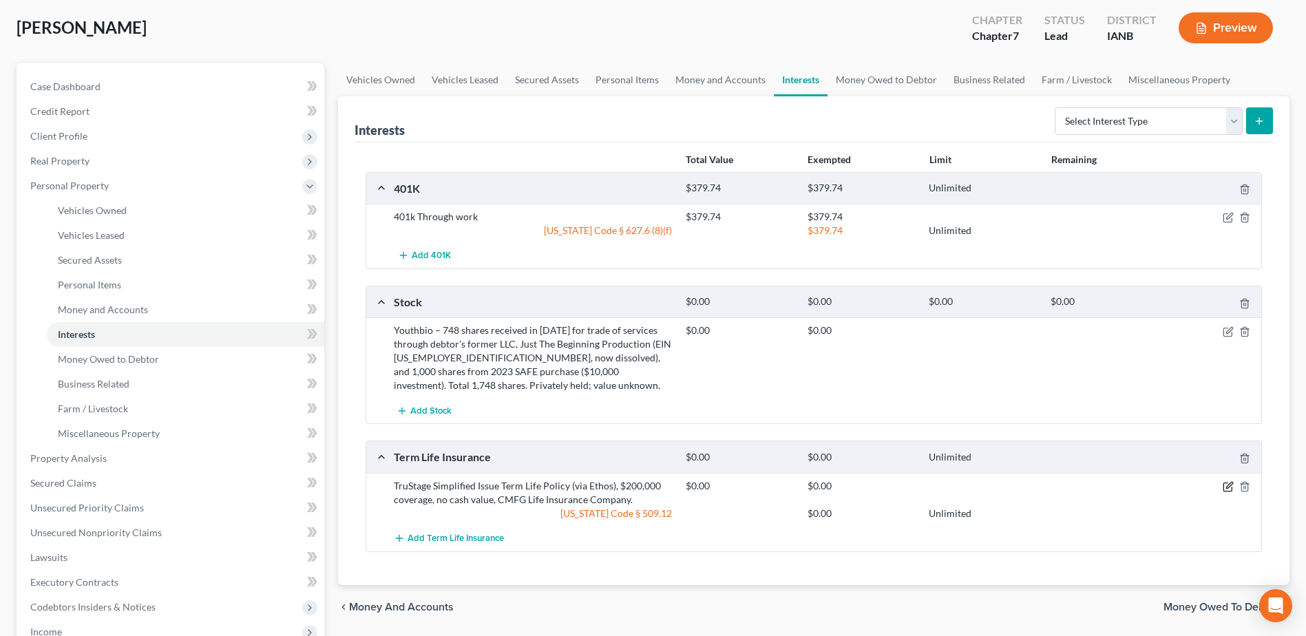
click at [1227, 481] on icon "button" at bounding box center [1228, 486] width 11 height 11
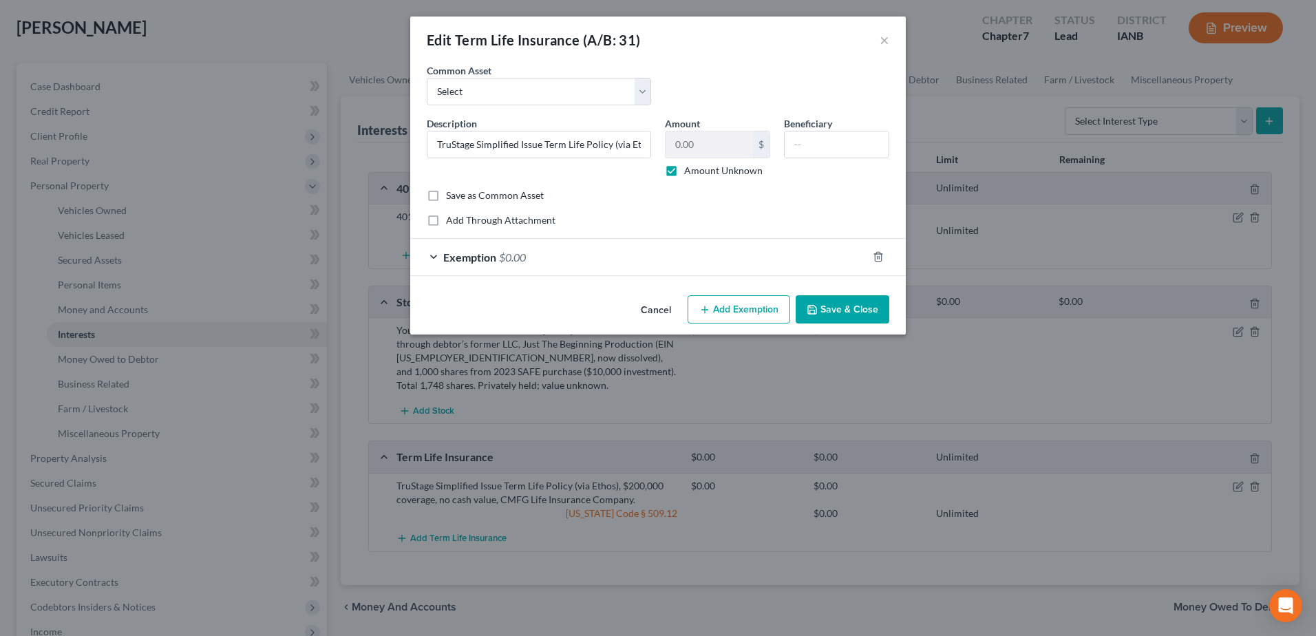
click at [710, 177] on label "Amount Unknown" at bounding box center [723, 171] width 78 height 14
click at [699, 173] on input "Amount Unknown" at bounding box center [694, 168] width 9 height 9
checkbox input "false"
click at [855, 308] on button "Save & Close" at bounding box center [843, 309] width 94 height 29
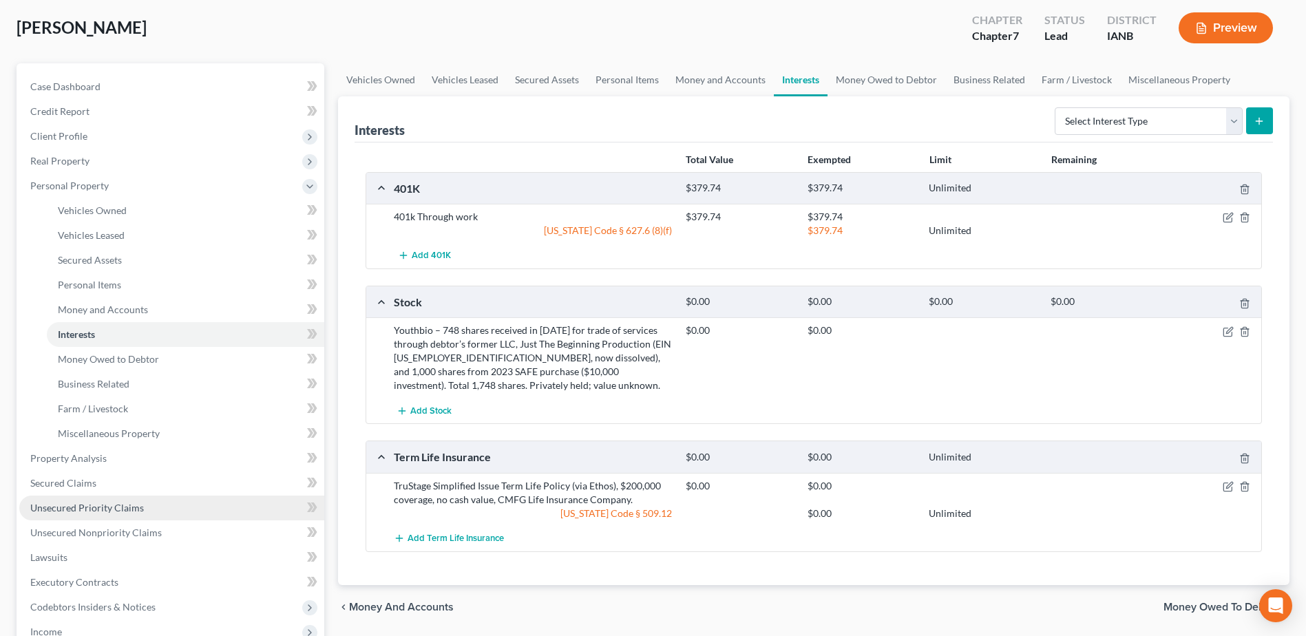
click at [127, 505] on span "Unsecured Priority Claims" at bounding box center [87, 508] width 114 height 12
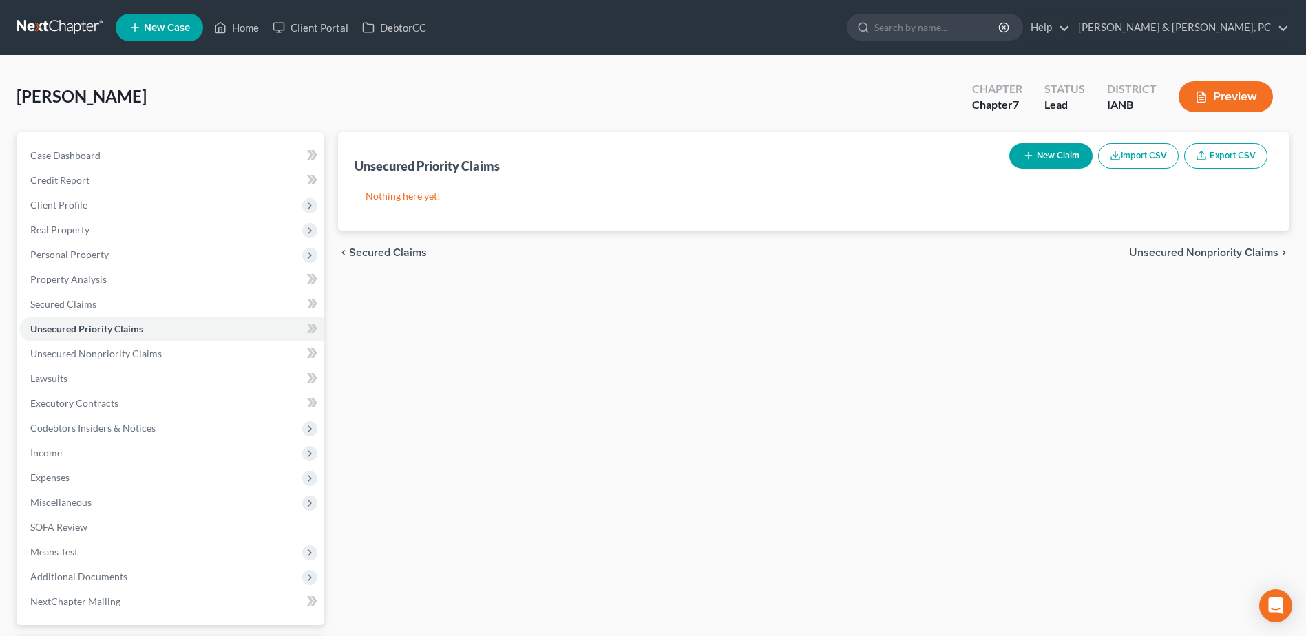
click at [1026, 149] on button "New Claim" at bounding box center [1050, 155] width 83 height 25
select select "0"
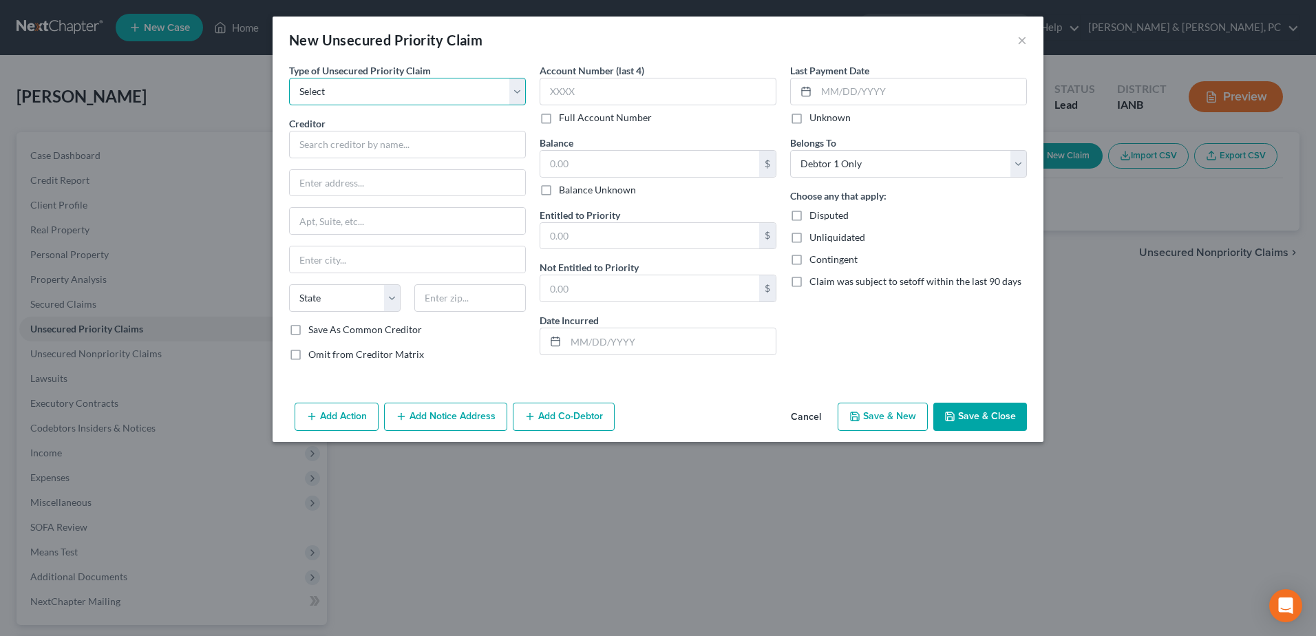
click at [345, 101] on select "Select Taxes & Other Government Units Domestic Support Obligations Extensions o…" at bounding box center [407, 92] width 237 height 28
click at [813, 418] on button "Cancel" at bounding box center [806, 418] width 52 height 28
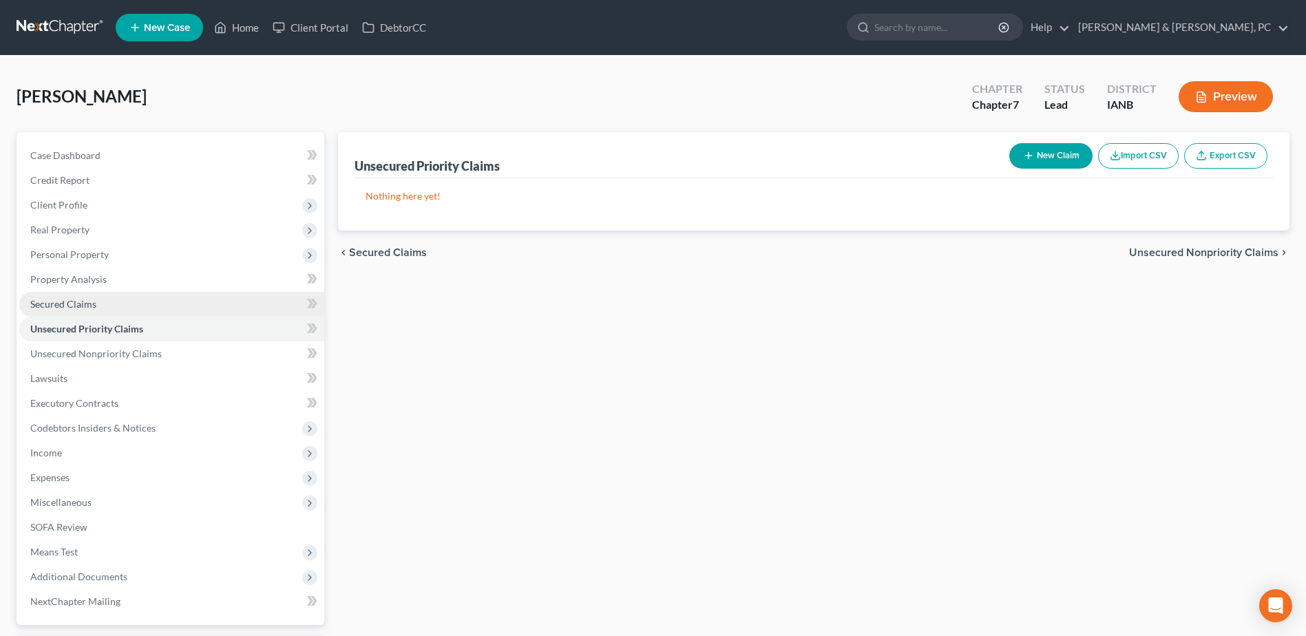
click at [89, 295] on link "Secured Claims" at bounding box center [171, 304] width 305 height 25
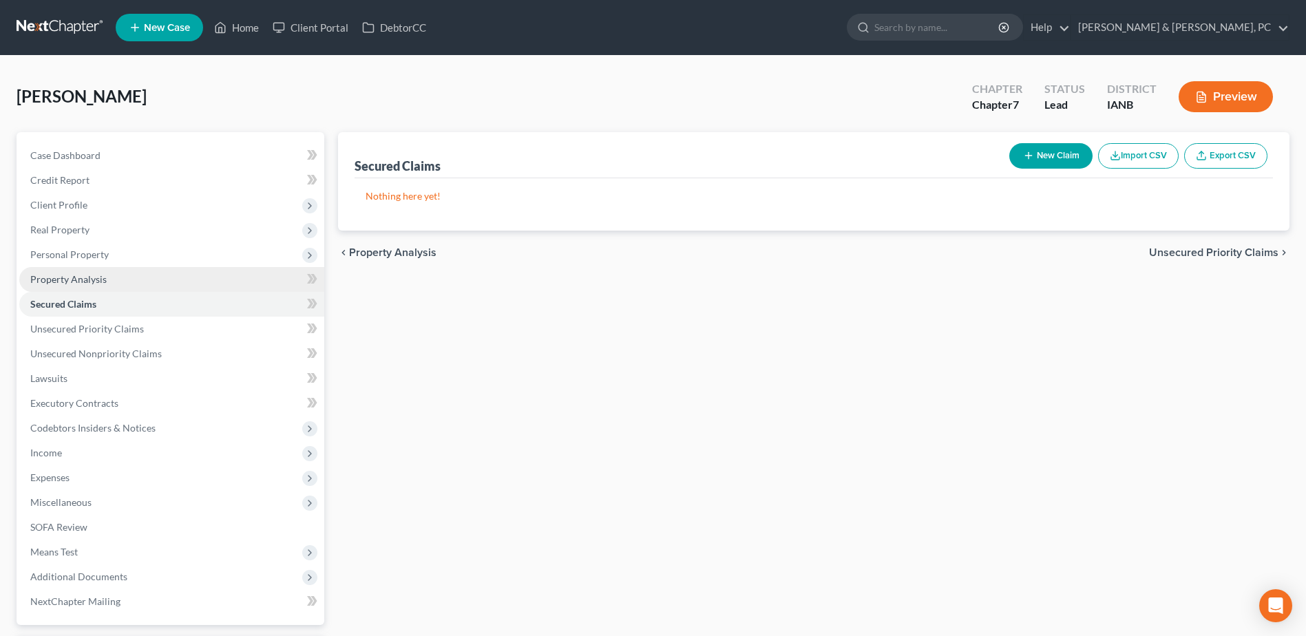
click at [118, 278] on link "Property Analysis" at bounding box center [171, 279] width 305 height 25
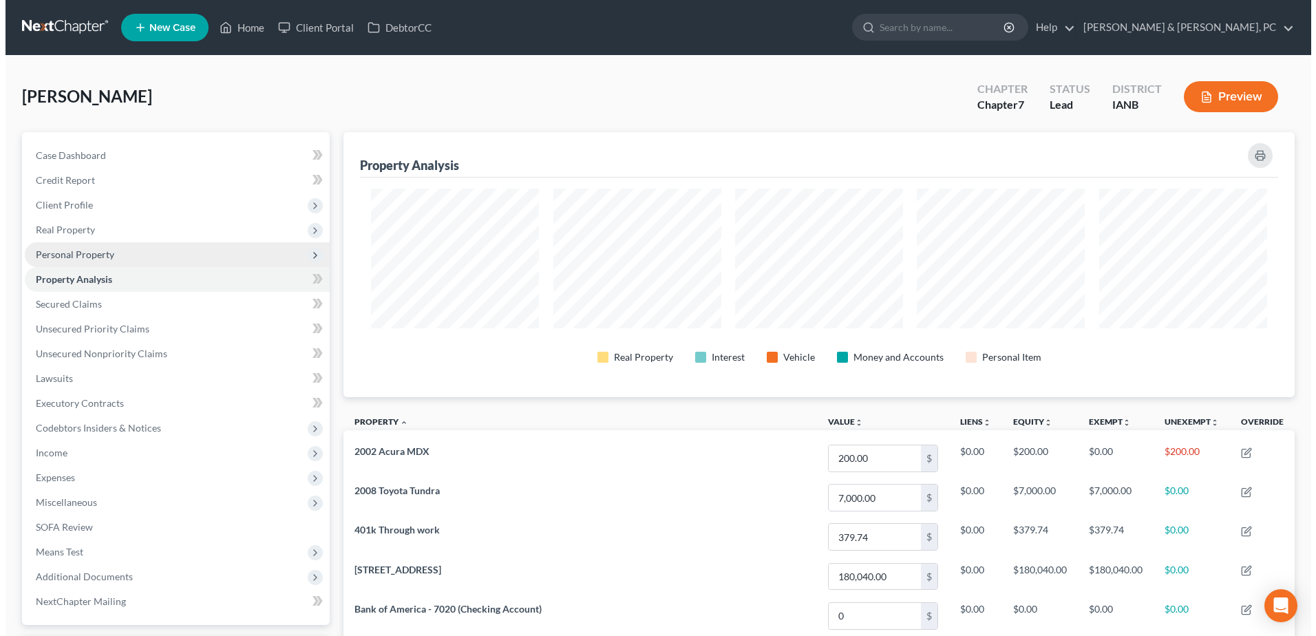
scroll to position [265, 951]
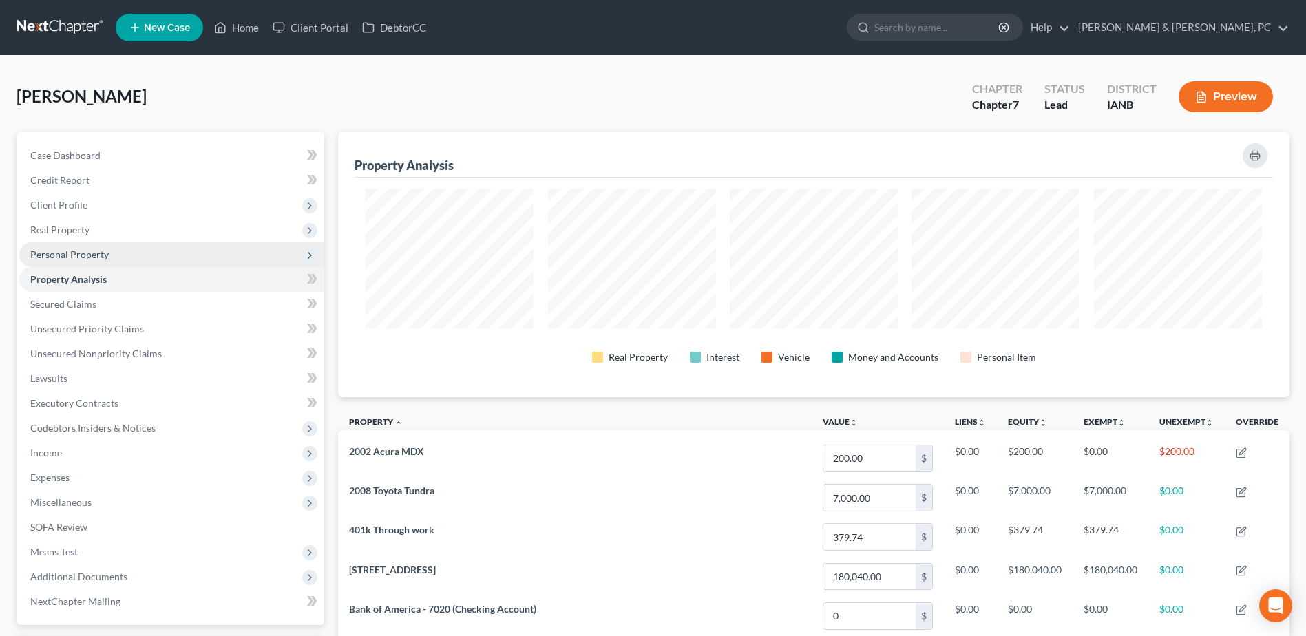
click at [134, 255] on span "Personal Property" at bounding box center [171, 254] width 305 height 25
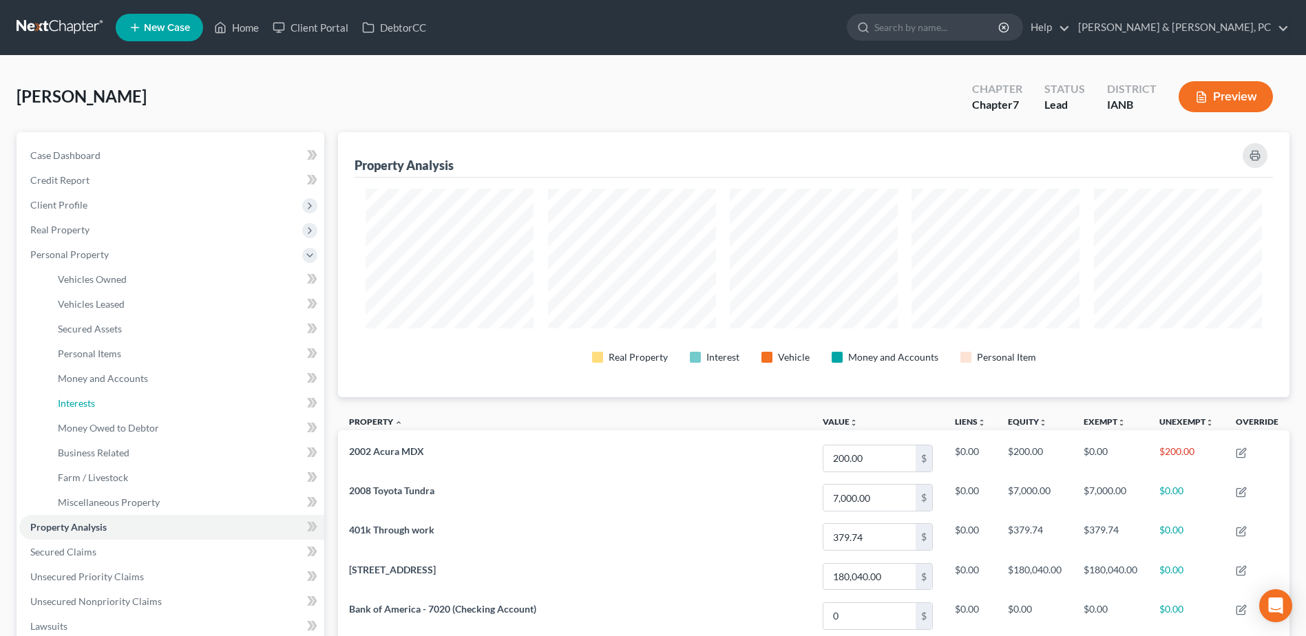
drag, startPoint x: 110, startPoint y: 392, endPoint x: 705, endPoint y: 427, distance: 595.8
click at [110, 393] on link "Interests" at bounding box center [185, 403] width 277 height 25
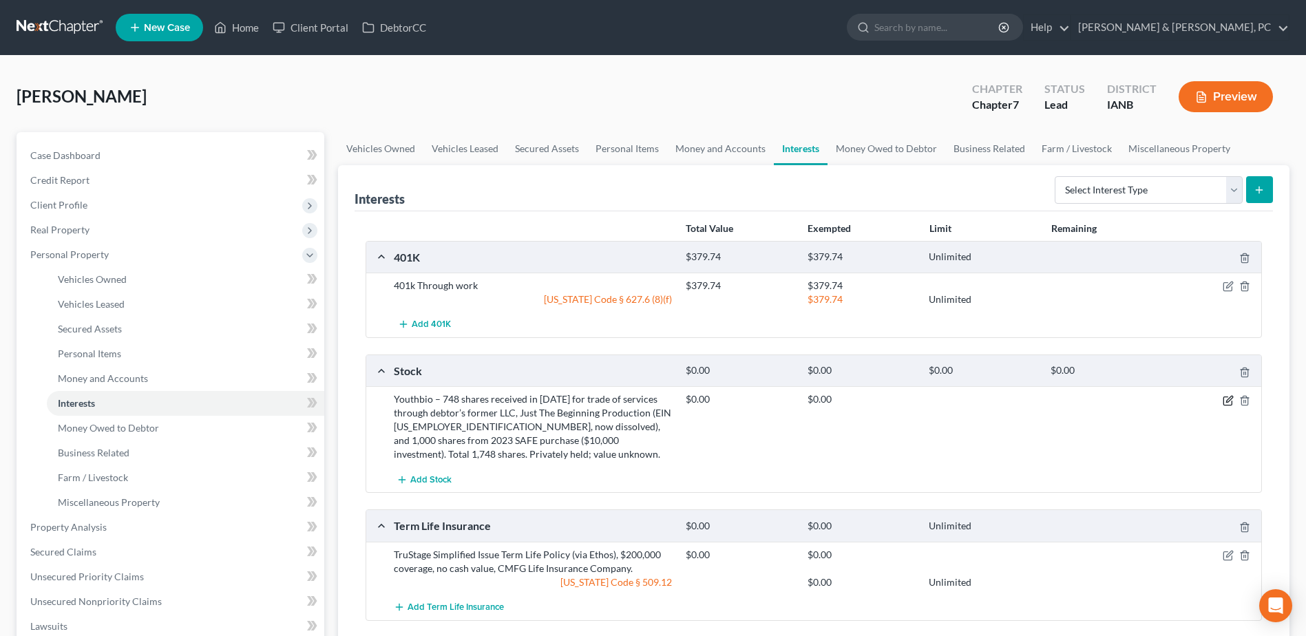
click at [1223, 401] on icon "button" at bounding box center [1227, 401] width 8 height 8
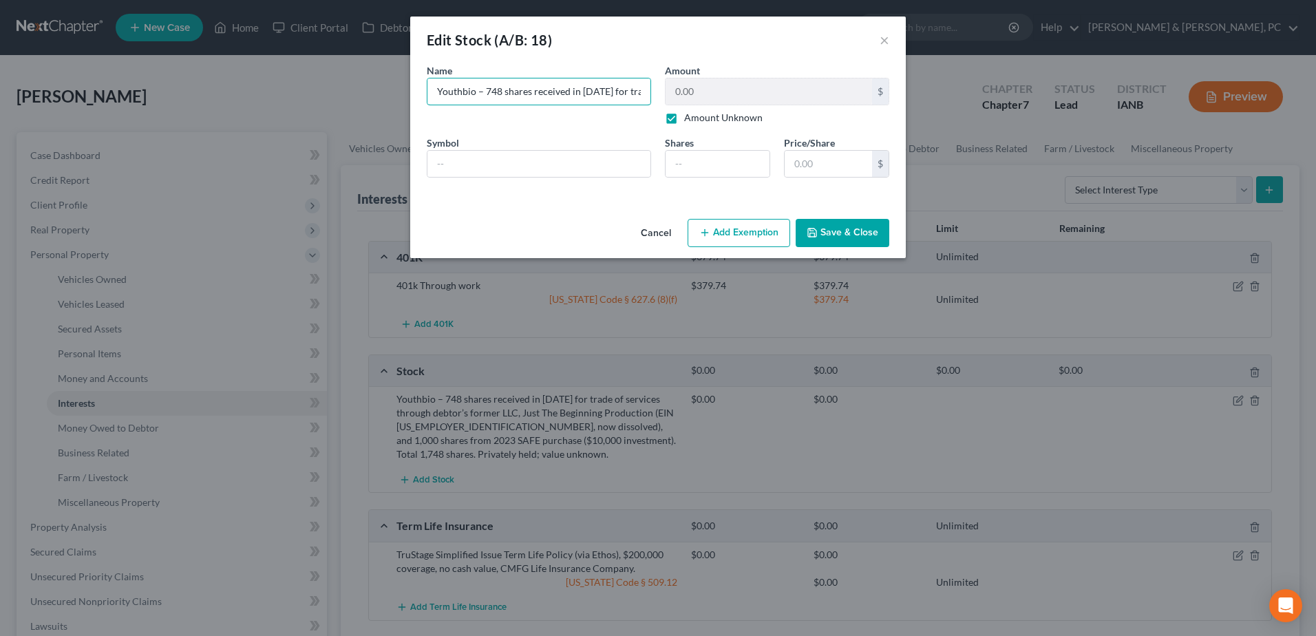
scroll to position [0, 935]
drag, startPoint x: 432, startPoint y: 95, endPoint x: 1066, endPoint y: 124, distance: 635.4
click at [1066, 123] on div "Edit Stock (A/B: 18) × An exemption set must first be selected from the Filing …" at bounding box center [658, 318] width 1316 height 636
paste input "(Simple Agreement for Future Equity) investment ($10,000). Contingent, non-tran…"
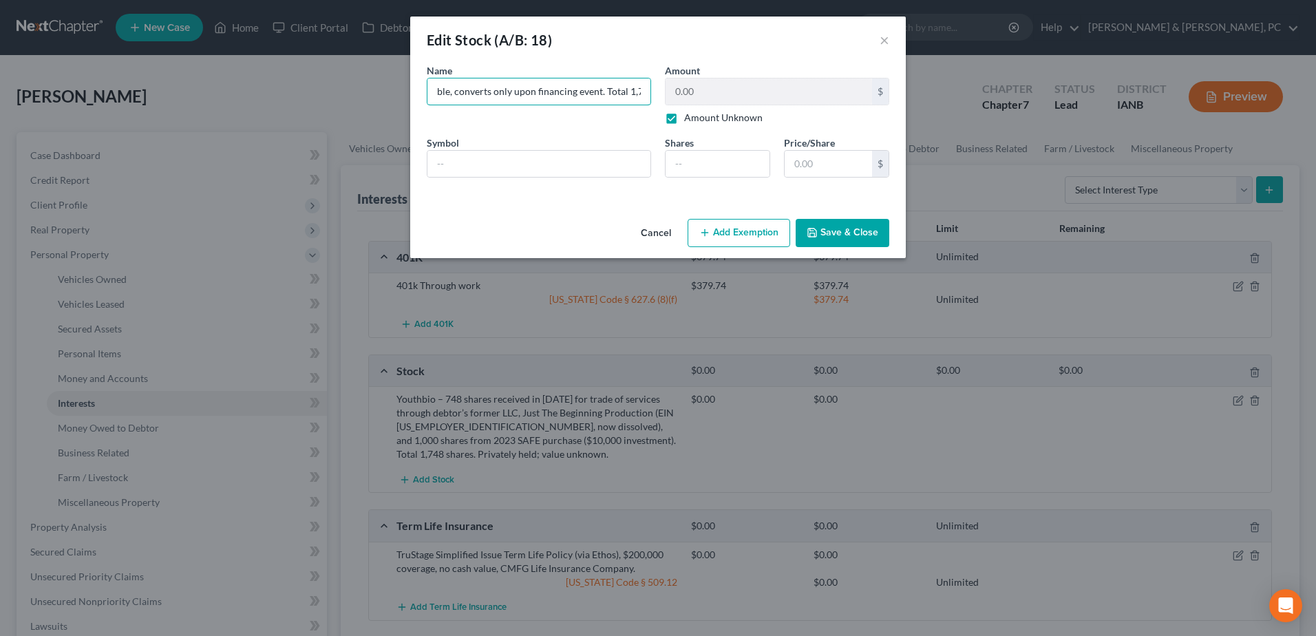
type input "Youthbio – 748 shares received in 2022 for trade of services through debtor’s f…"
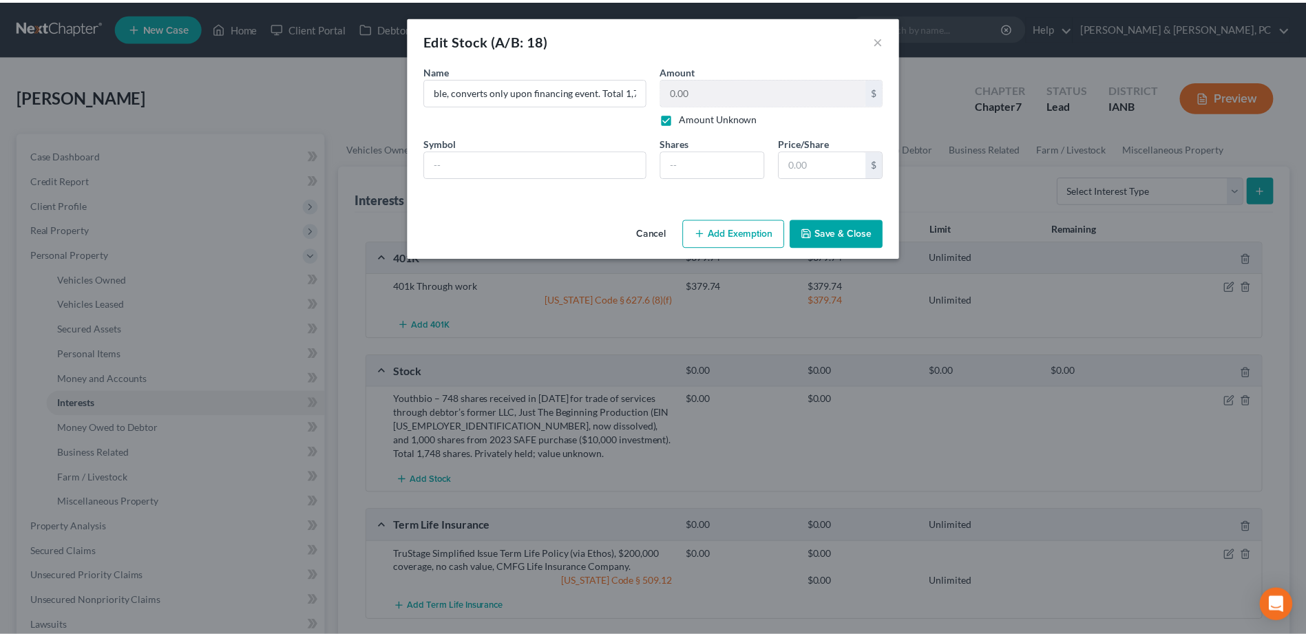
scroll to position [0, 0]
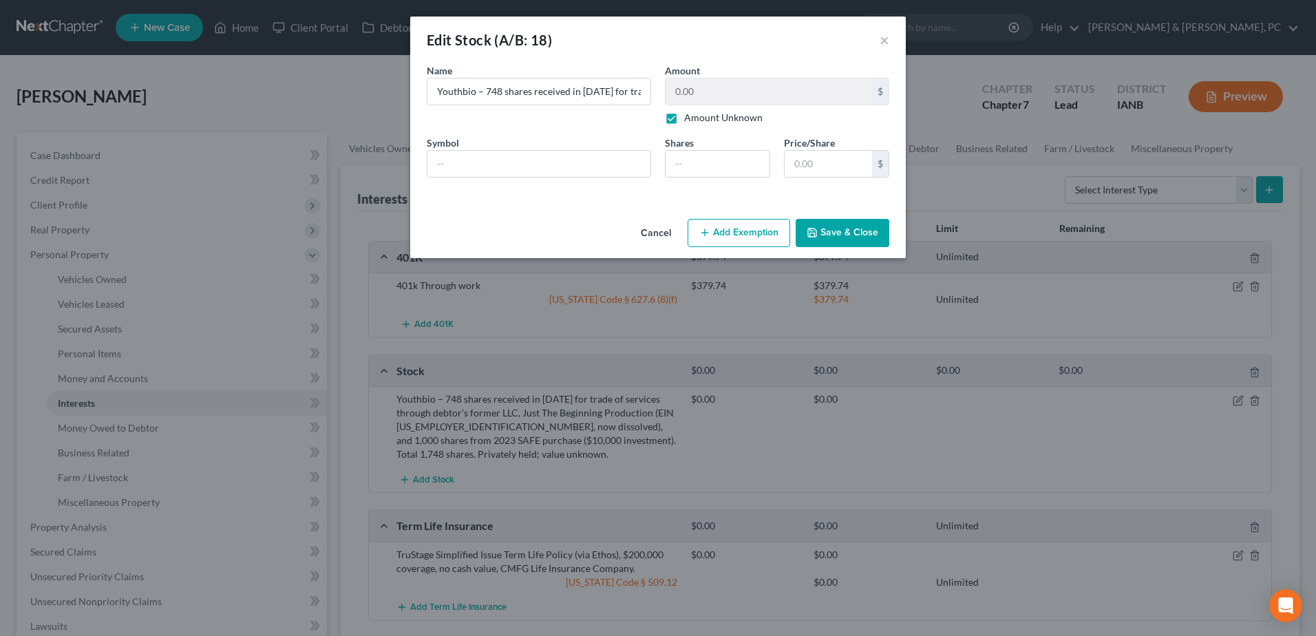
click at [867, 231] on button "Save & Close" at bounding box center [843, 233] width 94 height 29
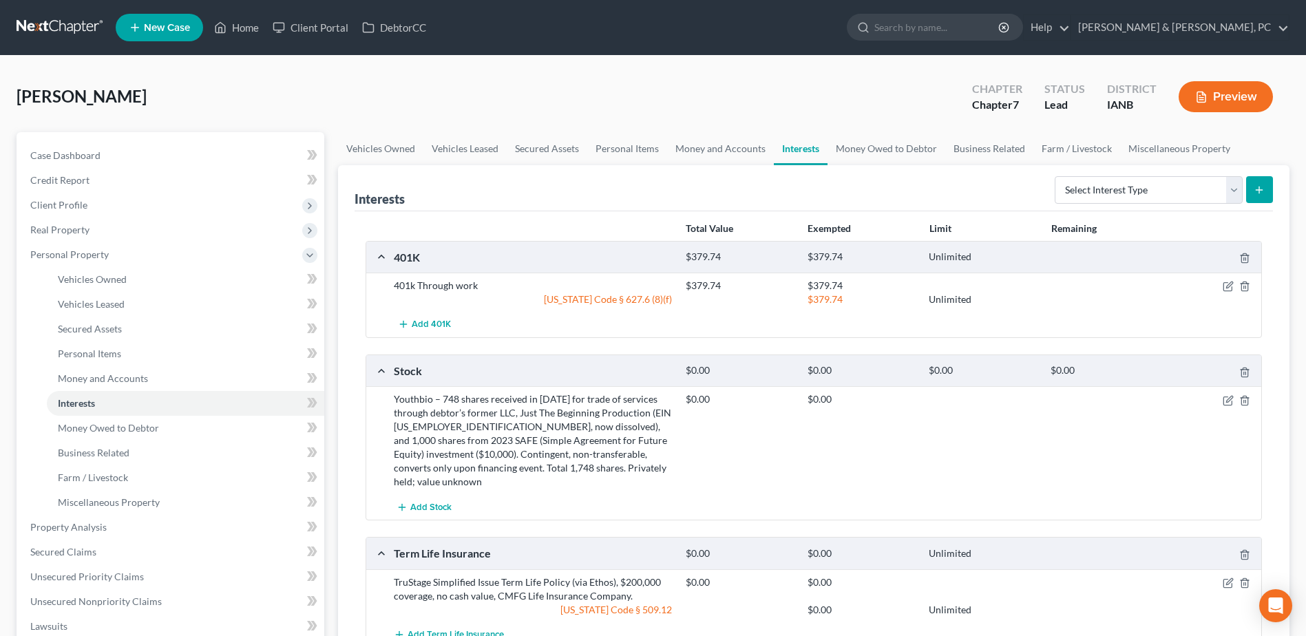
click at [786, 478] on div "Youthbio – 748 shares received in 2022 for trade of services through debtor’s f…" at bounding box center [813, 440] width 895 height 108
click at [72, 579] on span "Unsecured Priority Claims" at bounding box center [87, 577] width 114 height 12
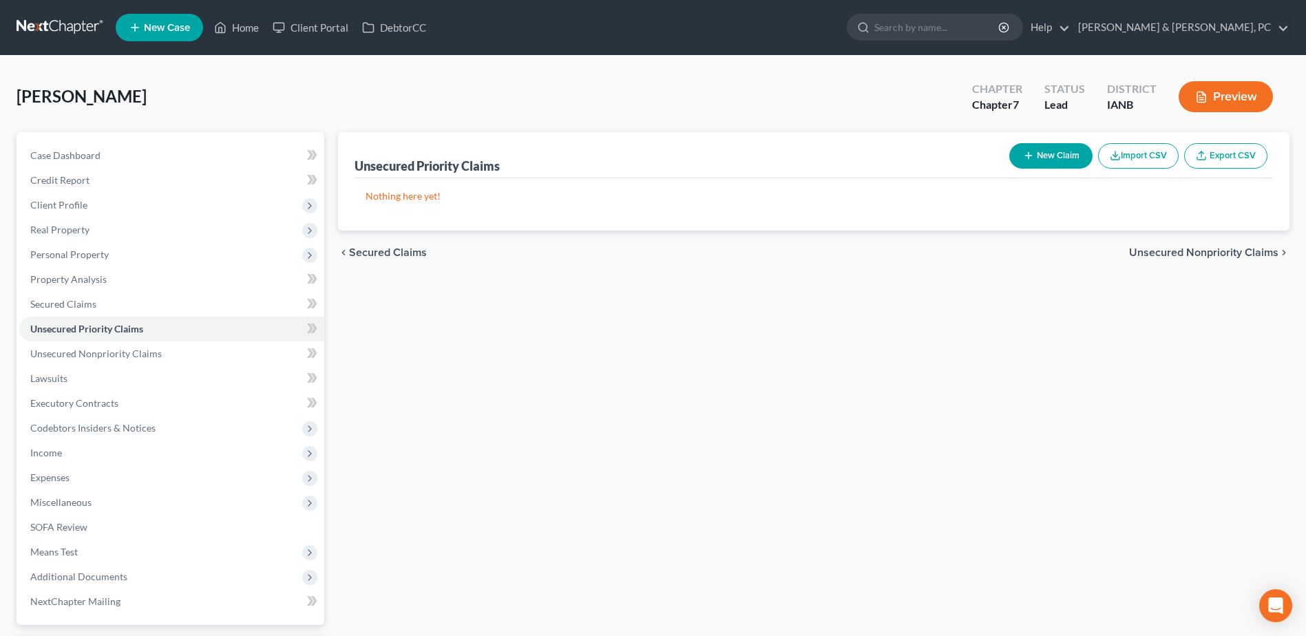
click at [1053, 156] on button "New Claim" at bounding box center [1050, 155] width 83 height 25
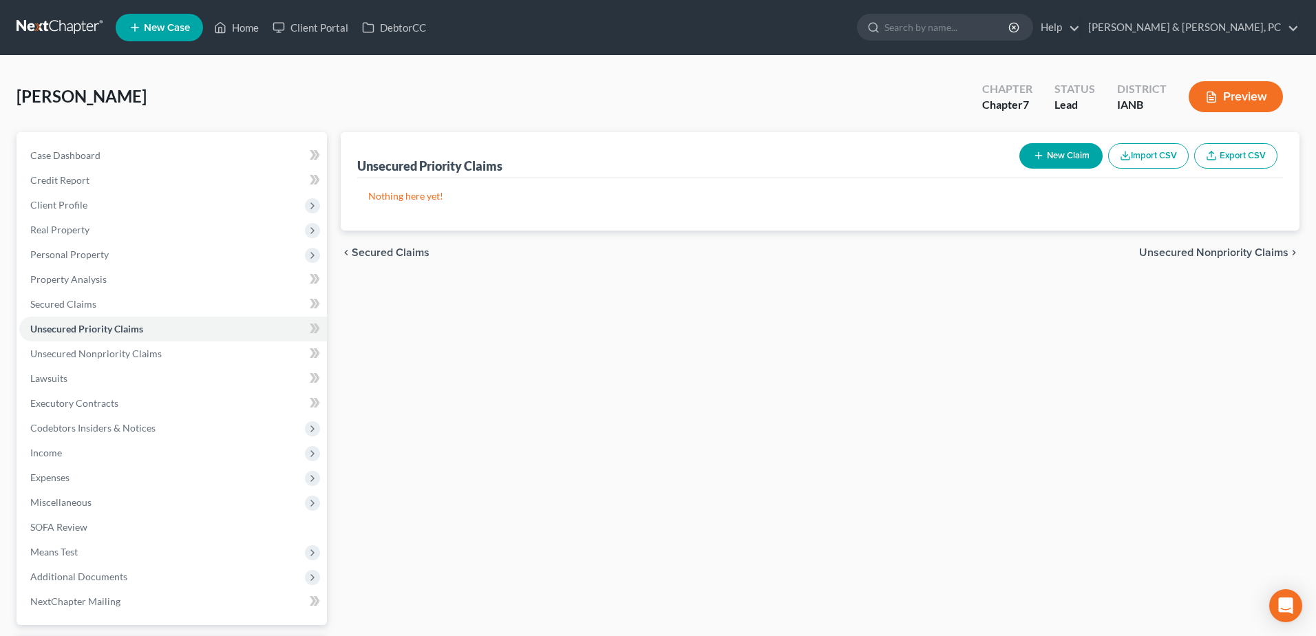
select select "0"
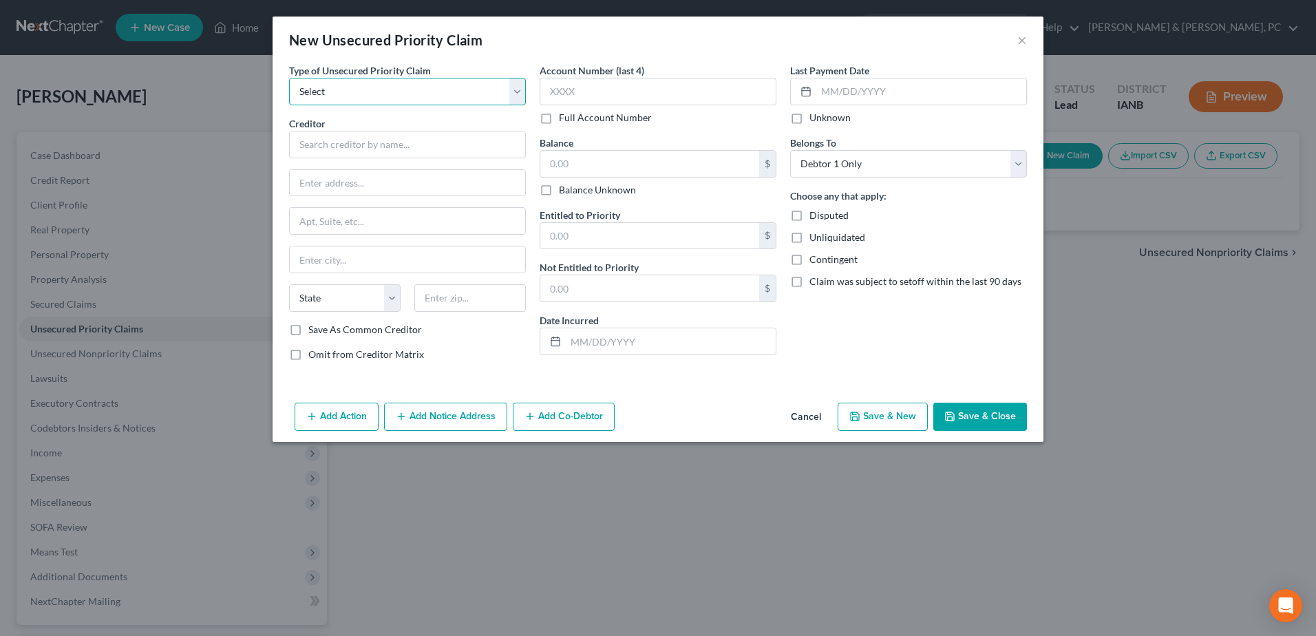
click at [511, 86] on select "Select Taxes & Other Government Units Domestic Support Obligations Extensions o…" at bounding box center [407, 92] width 237 height 28
drag, startPoint x: 344, startPoint y: 81, endPoint x: 351, endPoint y: 92, distance: 13.6
click at [344, 81] on select "Select Taxes & Other Government Units Domestic Support Obligations Extensions o…" at bounding box center [407, 92] width 237 height 28
select select "0"
click at [289, 78] on select "Select Taxes & Other Government Units Domestic Support Obligations Extensions o…" at bounding box center [407, 92] width 237 height 28
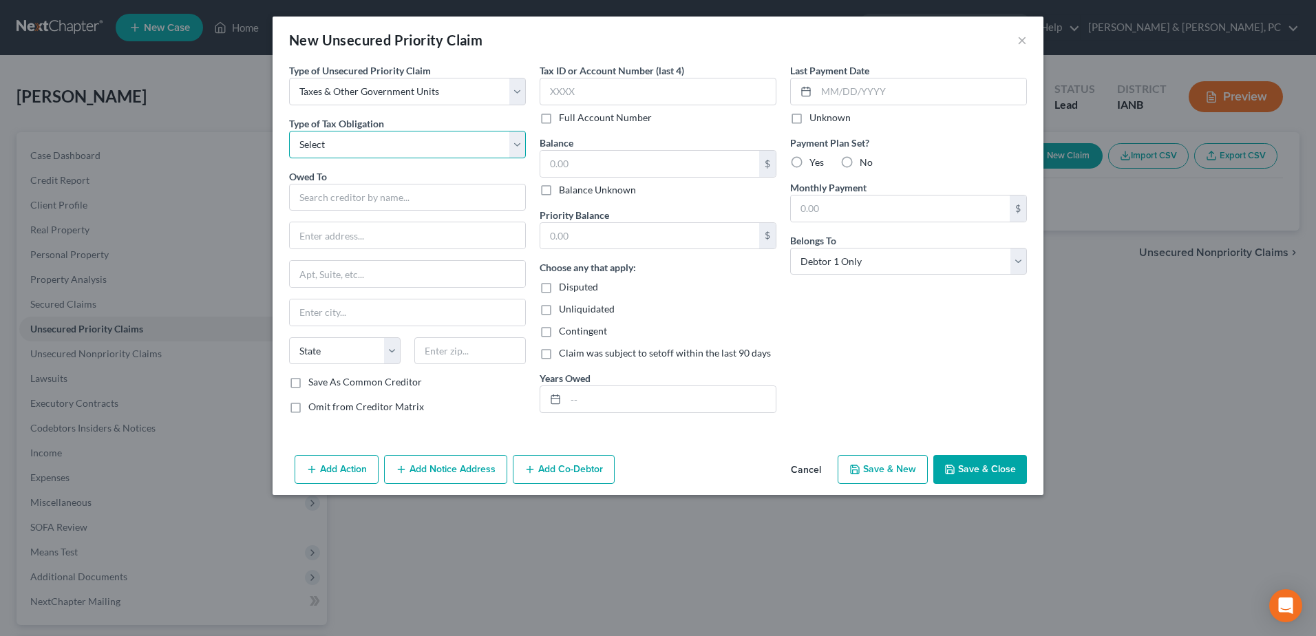
click at [367, 139] on select "Select Federal City State Franchise Tax Board Other" at bounding box center [407, 145] width 237 height 28
select select "0"
click at [289, 131] on select "Select Federal City State Franchise Tax Board Other" at bounding box center [407, 145] width 237 height 28
click at [361, 198] on input "text" at bounding box center [407, 198] width 237 height 28
paste input "Internal Revenue Service"
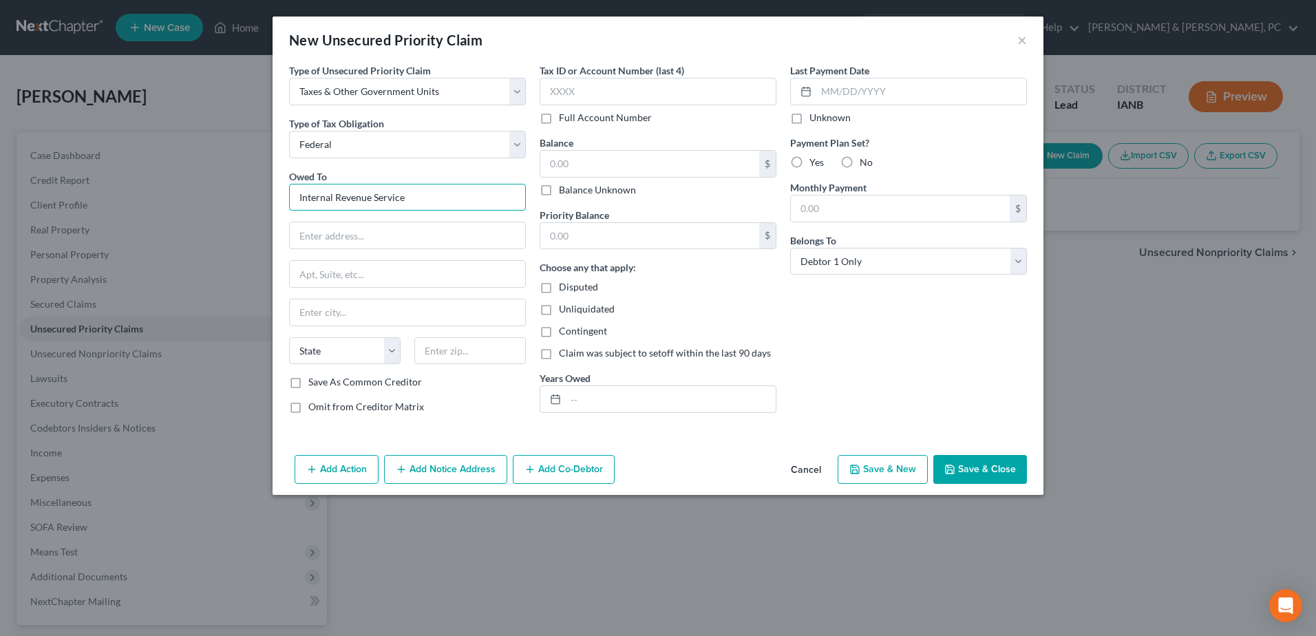
type input "Internal Revenue Service"
click at [366, 231] on input "text" at bounding box center [407, 235] width 235 height 26
paste input "PO Box 7346"
type input "PO Box 7346"
click at [469, 357] on input "text" at bounding box center [470, 351] width 112 height 28
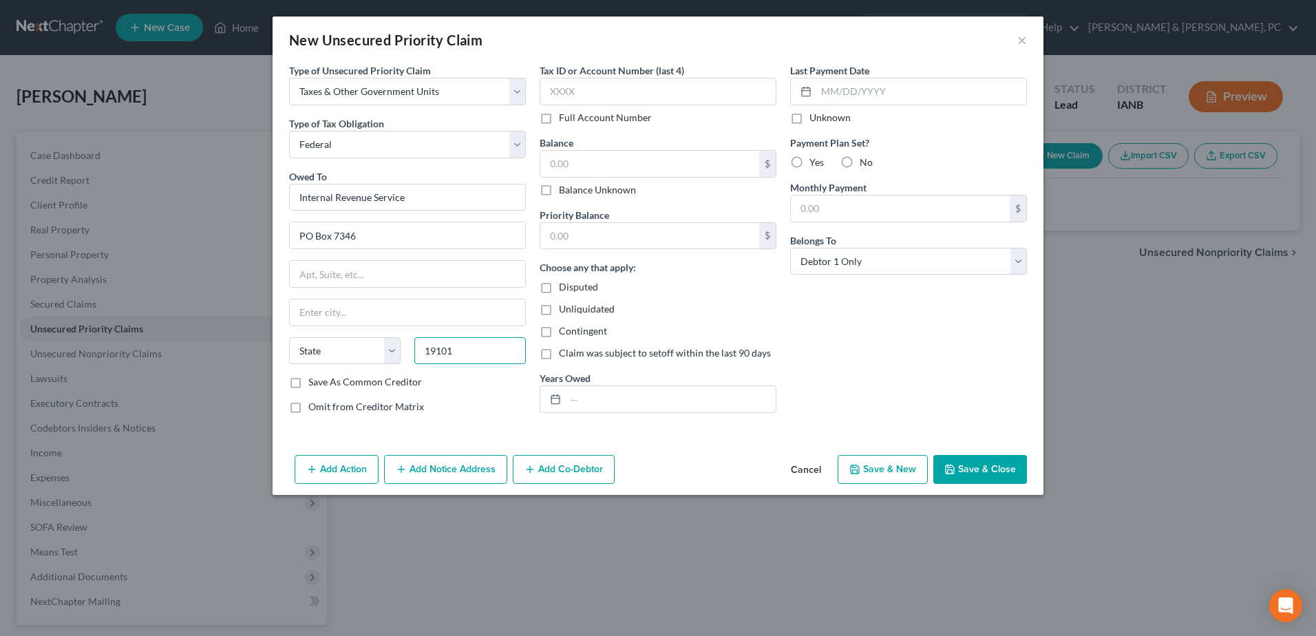
type input "19101"
type input "Philadelphia"
select select "39"
click at [597, 315] on span "Unliquidated" at bounding box center [587, 309] width 56 height 12
click at [573, 311] on input "Unliquidated" at bounding box center [568, 306] width 9 height 9
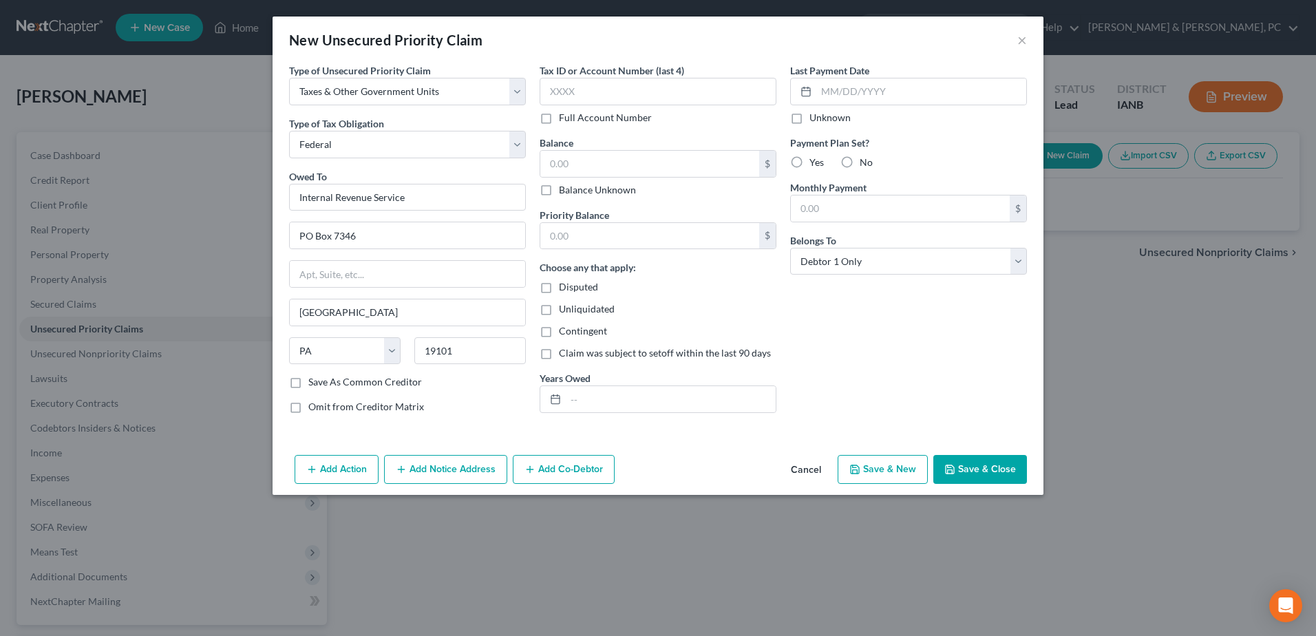
checkbox input "true"
click at [584, 189] on label "Balance Unknown" at bounding box center [597, 190] width 77 height 14
click at [573, 189] on input "Balance Unknown" at bounding box center [568, 187] width 9 height 9
checkbox input "true"
type input "0.00"
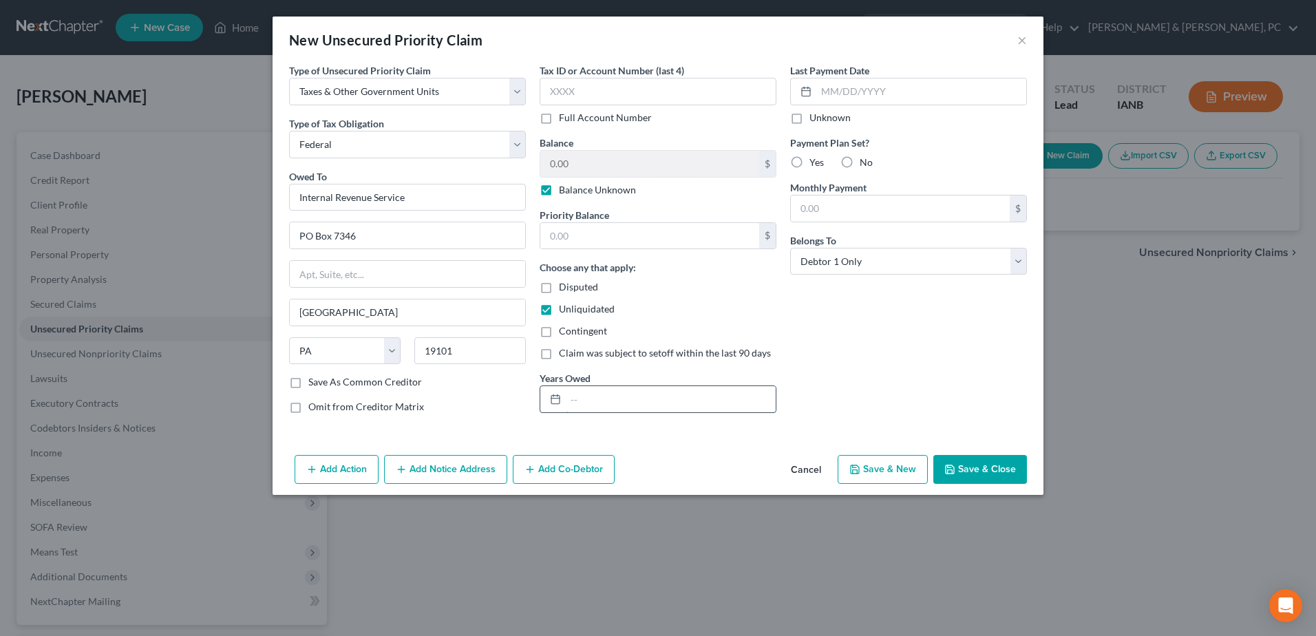
click at [684, 388] on input "text" at bounding box center [671, 399] width 210 height 26
type input "2022 & 2023"
click at [852, 208] on input "text" at bounding box center [900, 209] width 219 height 26
type input "142.00"
click at [814, 165] on span "Yes" at bounding box center [817, 162] width 14 height 12
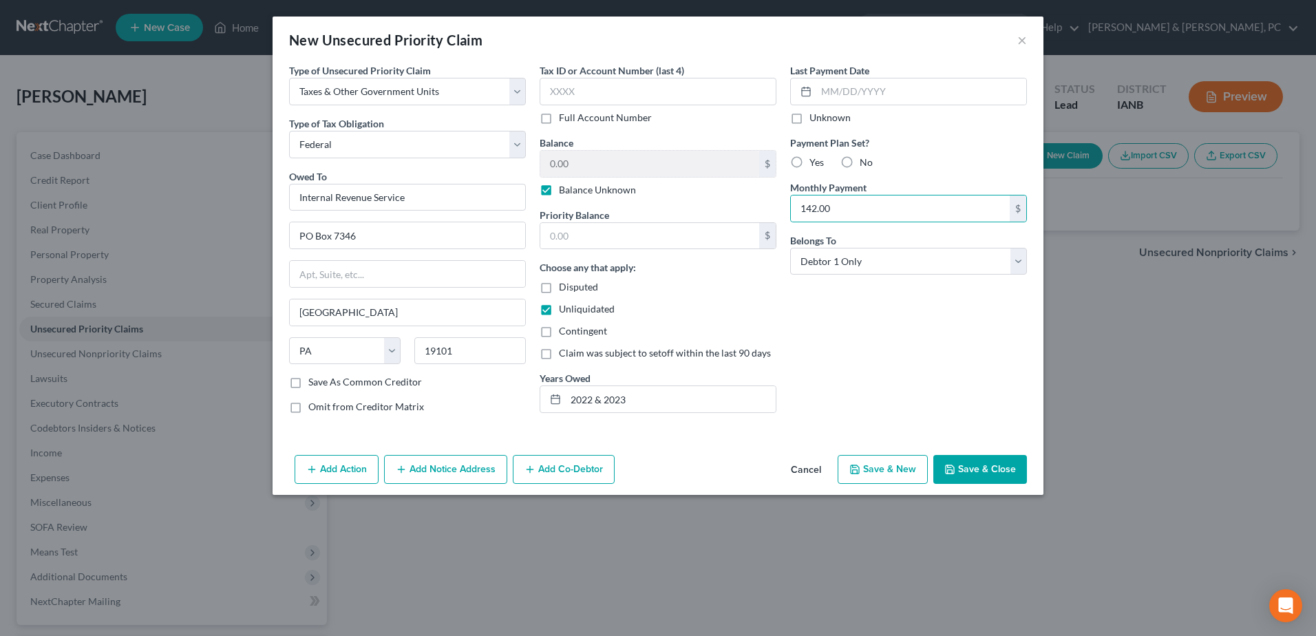
click at [815, 165] on input "Yes" at bounding box center [819, 160] width 9 height 9
radio input "true"
click at [1005, 377] on div "Last Payment Date Unknown Payment Plan Set? Yes No Monthly Payment 142.00 $ Bel…" at bounding box center [908, 243] width 251 height 361
click at [835, 122] on label "Unknown" at bounding box center [830, 118] width 41 height 14
click at [824, 120] on input "Unknown" at bounding box center [819, 115] width 9 height 9
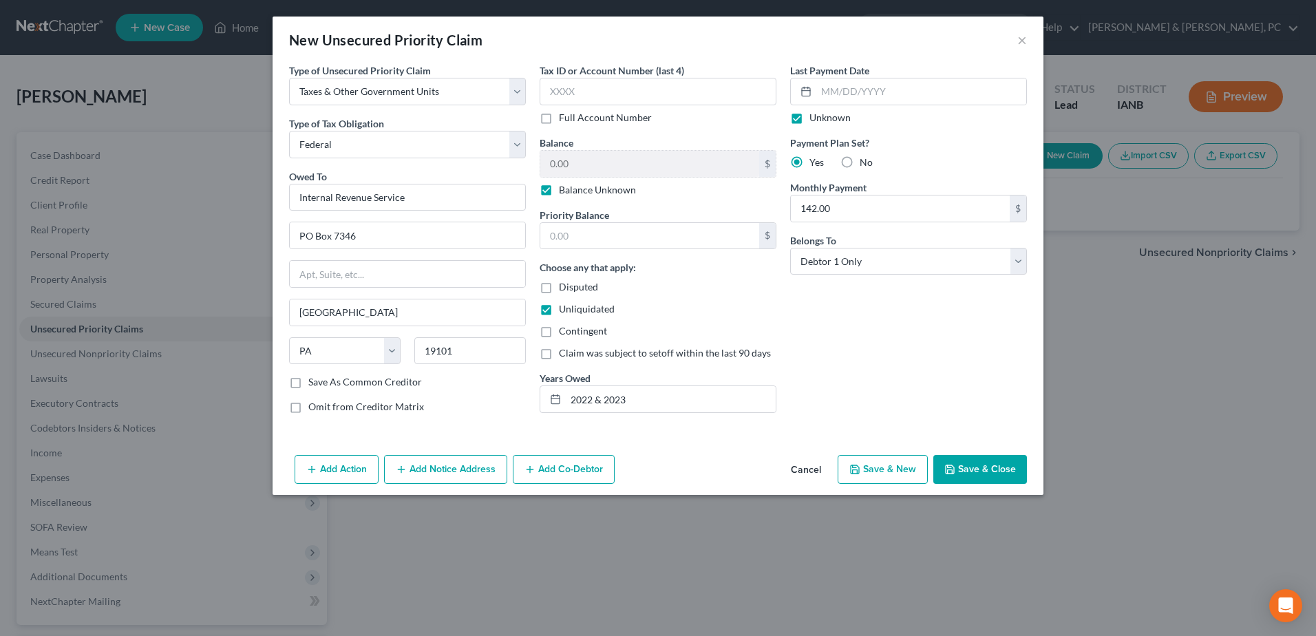
click at [835, 122] on label "Unknown" at bounding box center [830, 118] width 41 height 14
click at [824, 120] on input "Unknown" at bounding box center [819, 115] width 9 height 9
click at [835, 122] on label "Unknown" at bounding box center [830, 118] width 41 height 14
click at [824, 120] on input "Unknown" at bounding box center [819, 115] width 9 height 9
checkbox input "true"
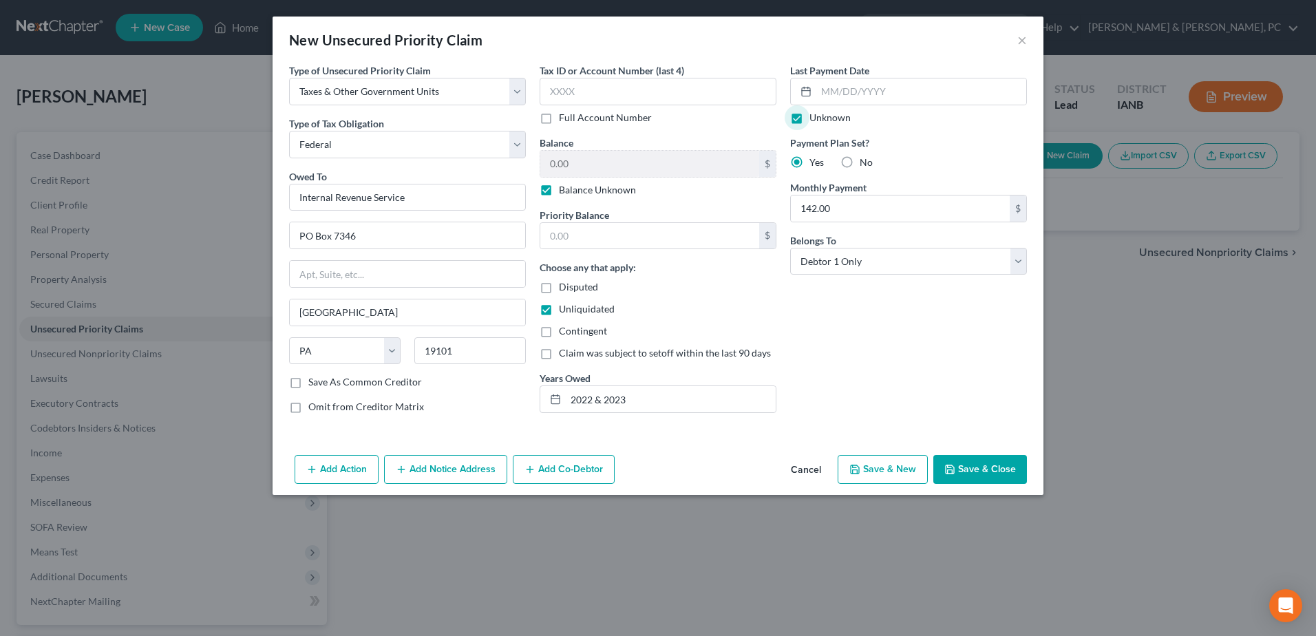
click at [1002, 474] on button "Save & Close" at bounding box center [980, 469] width 94 height 29
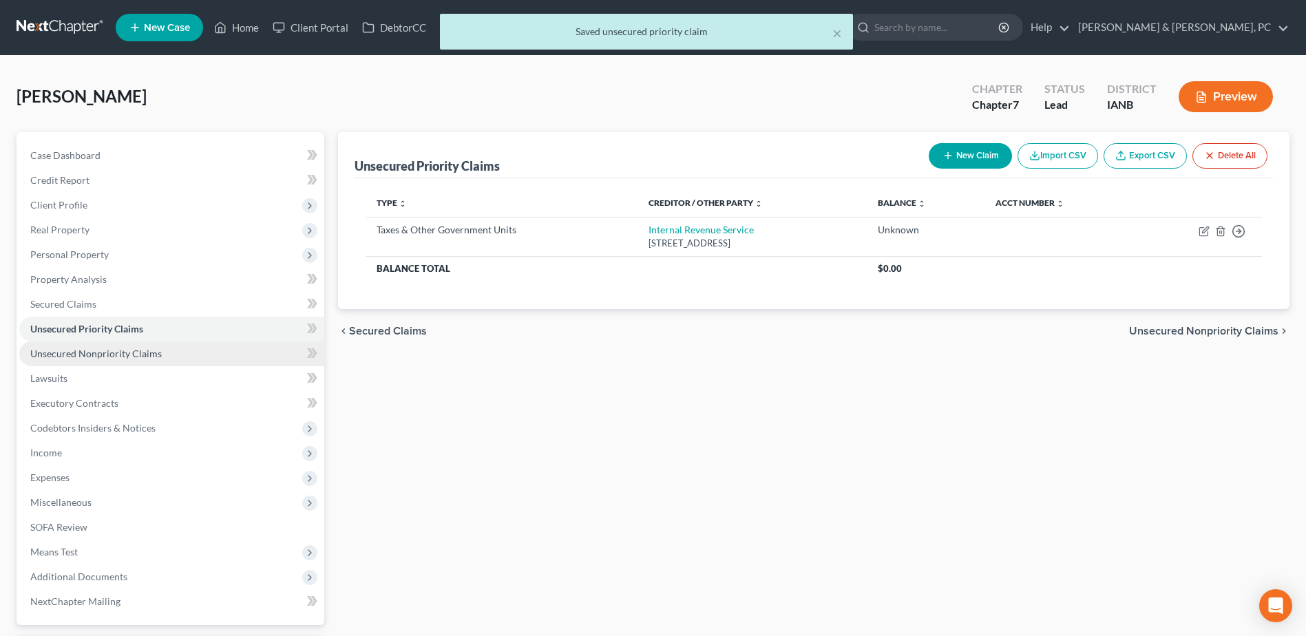
click at [200, 358] on link "Unsecured Nonpriority Claims" at bounding box center [171, 353] width 305 height 25
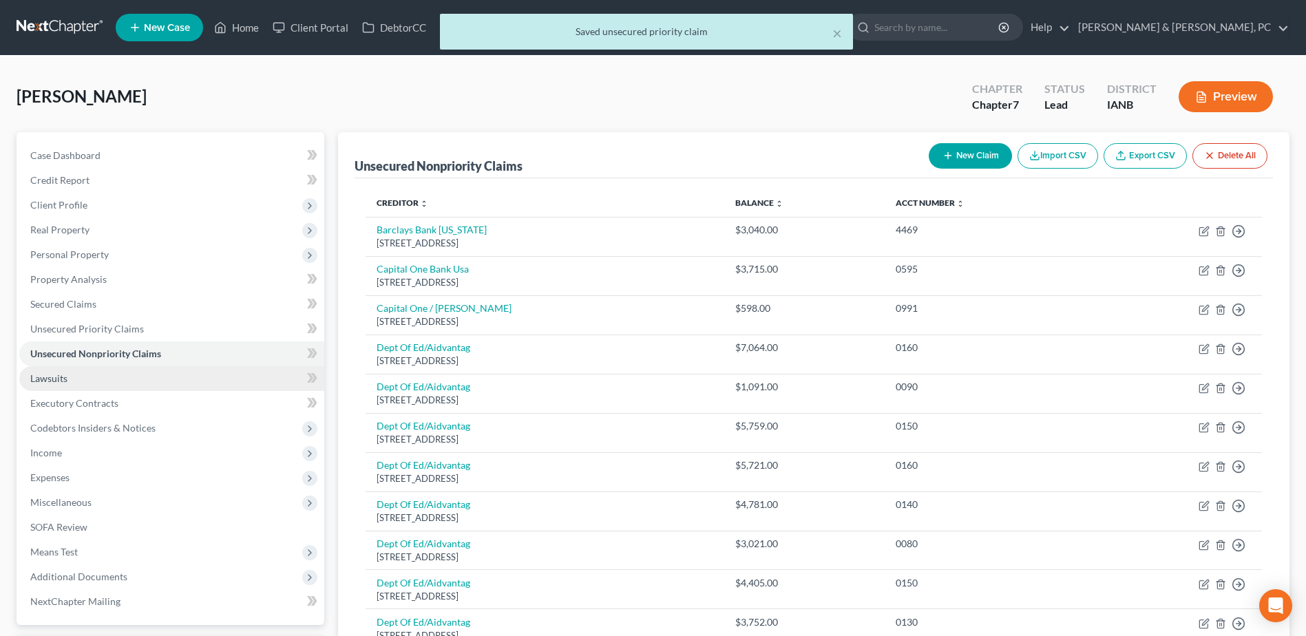
click at [168, 377] on link "Lawsuits" at bounding box center [171, 378] width 305 height 25
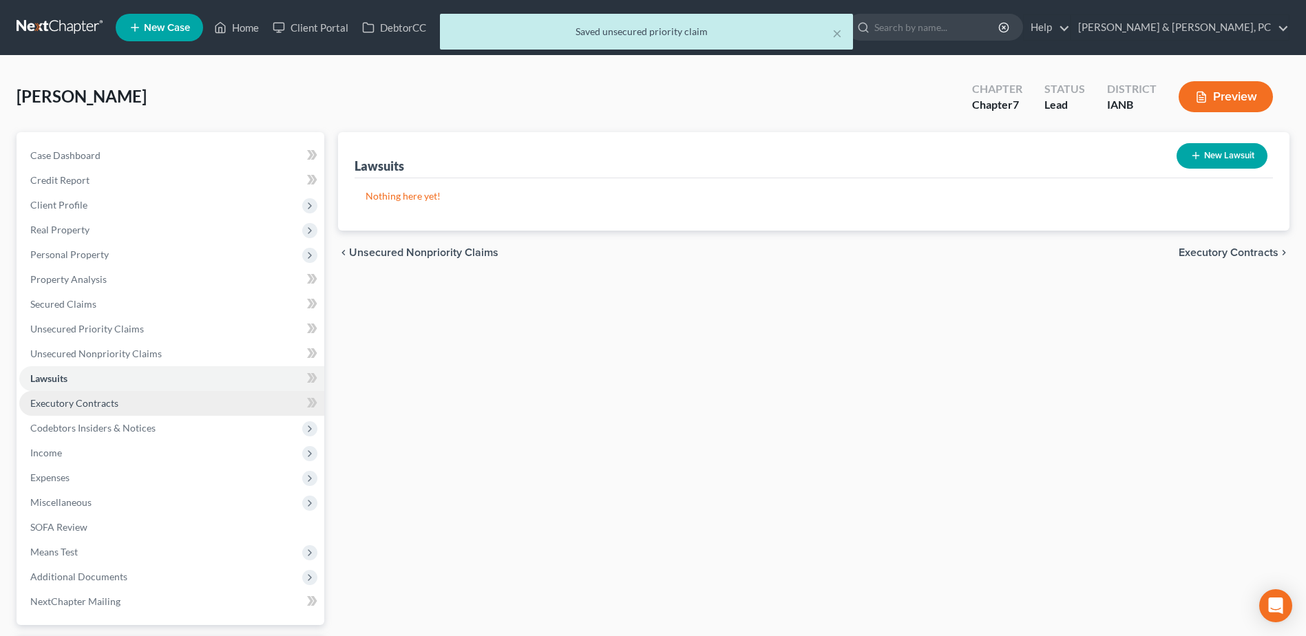
click at [128, 406] on link "Executory Contracts" at bounding box center [171, 403] width 305 height 25
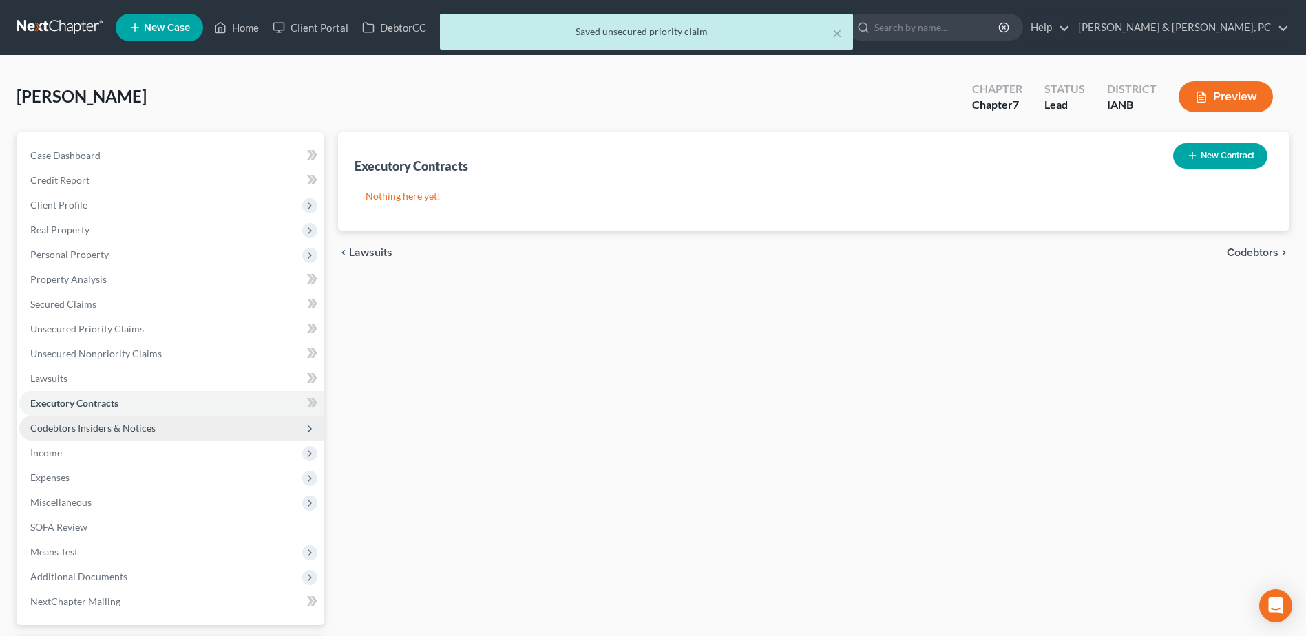
click at [125, 428] on span "Codebtors Insiders & Notices" at bounding box center [92, 428] width 125 height 12
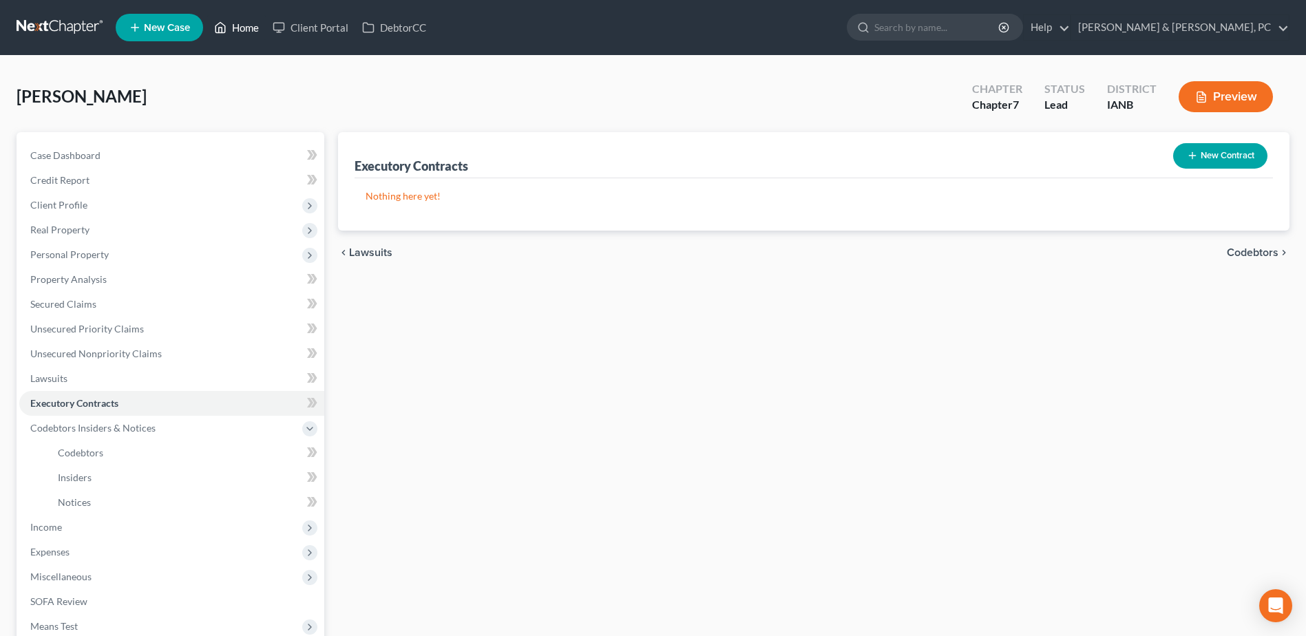
drag, startPoint x: 233, startPoint y: 32, endPoint x: 240, endPoint y: 4, distance: 28.9
click at [233, 32] on link "Home" at bounding box center [236, 27] width 59 height 25
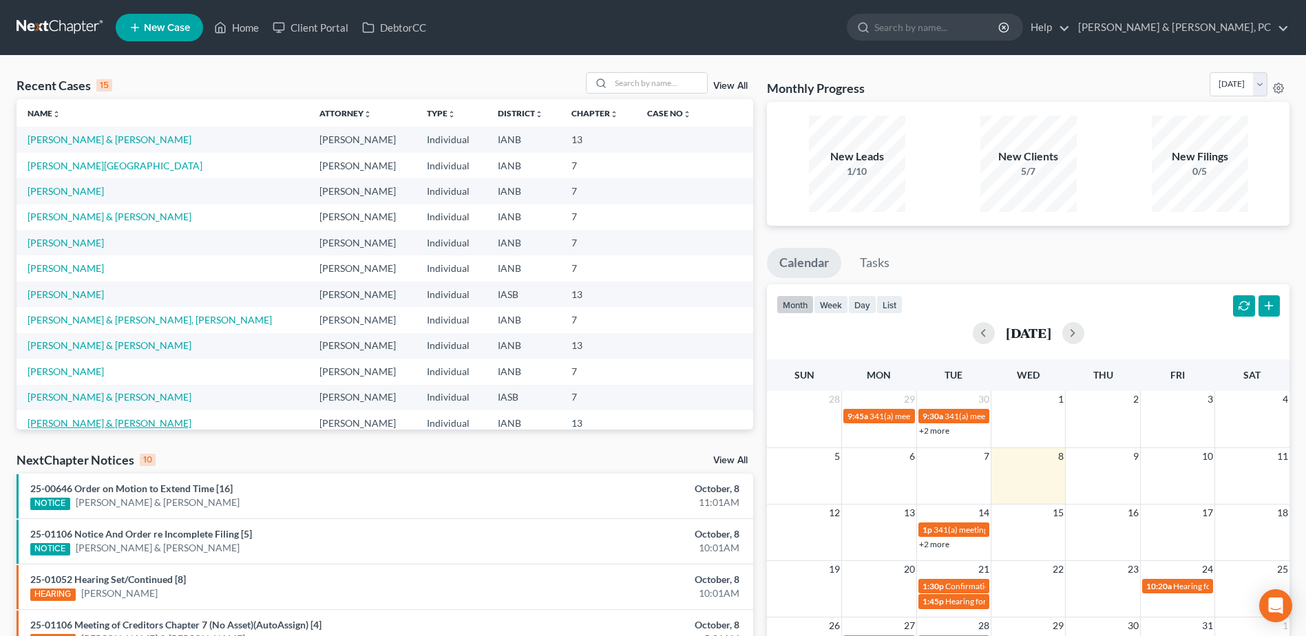
click at [80, 418] on link "[PERSON_NAME] & [PERSON_NAME]" at bounding box center [110, 423] width 164 height 12
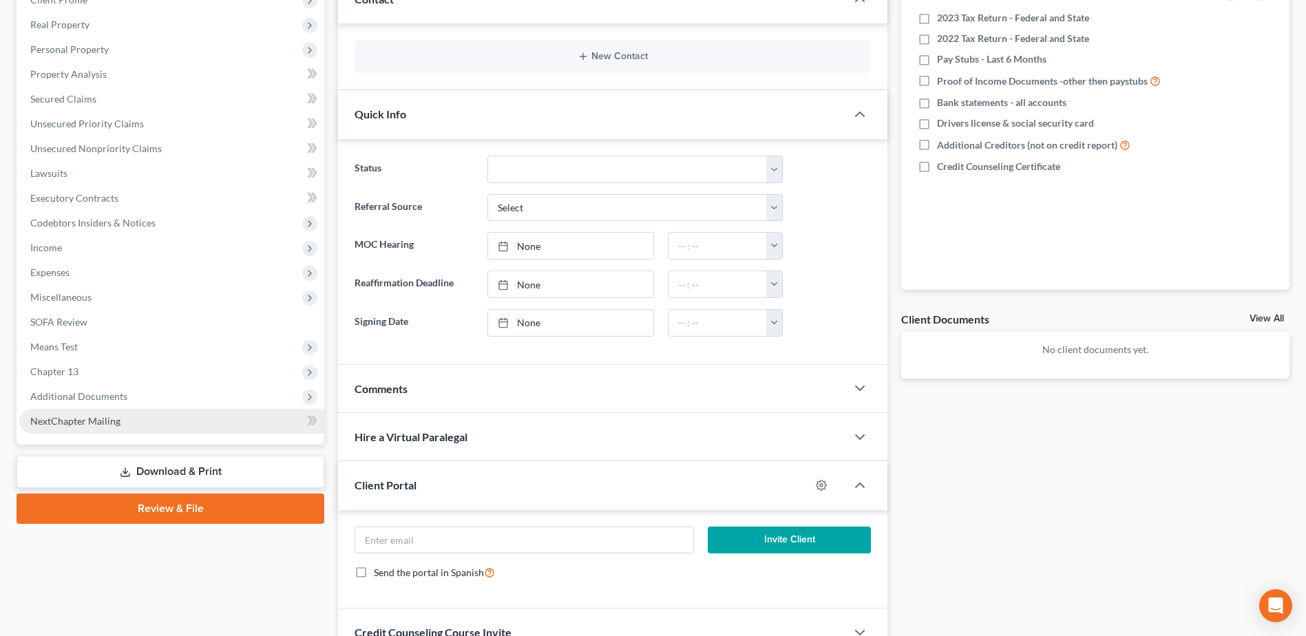
scroll to position [207, 0]
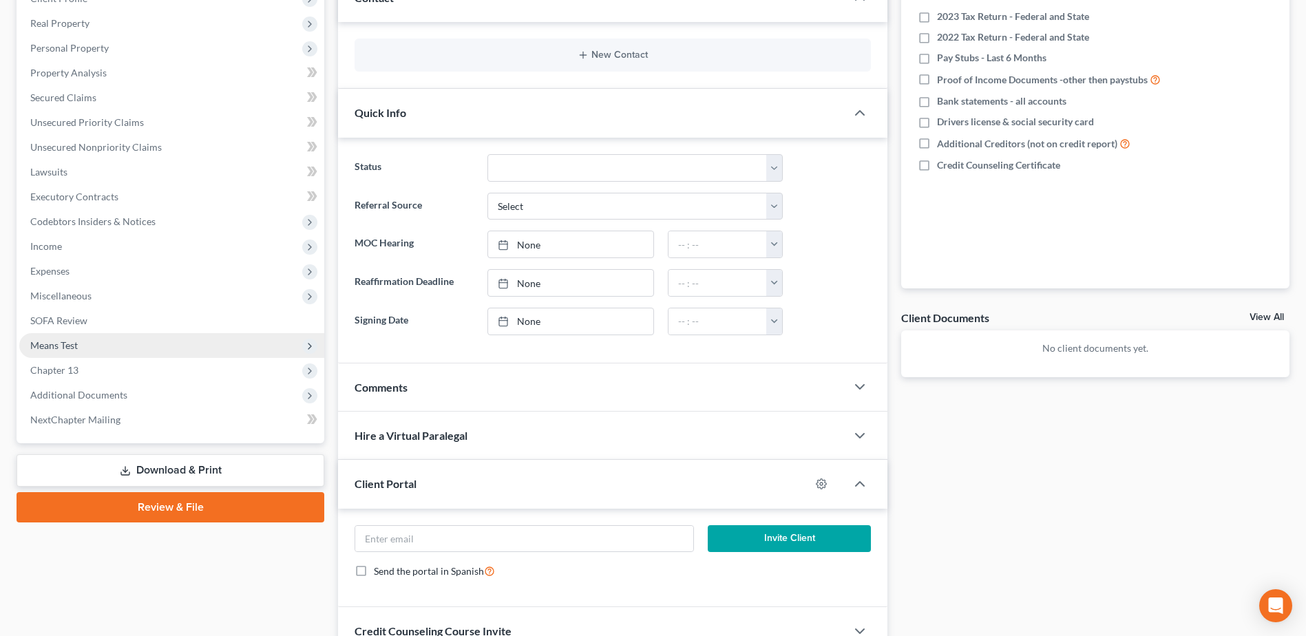
click at [83, 346] on span "Means Test" at bounding box center [171, 345] width 305 height 25
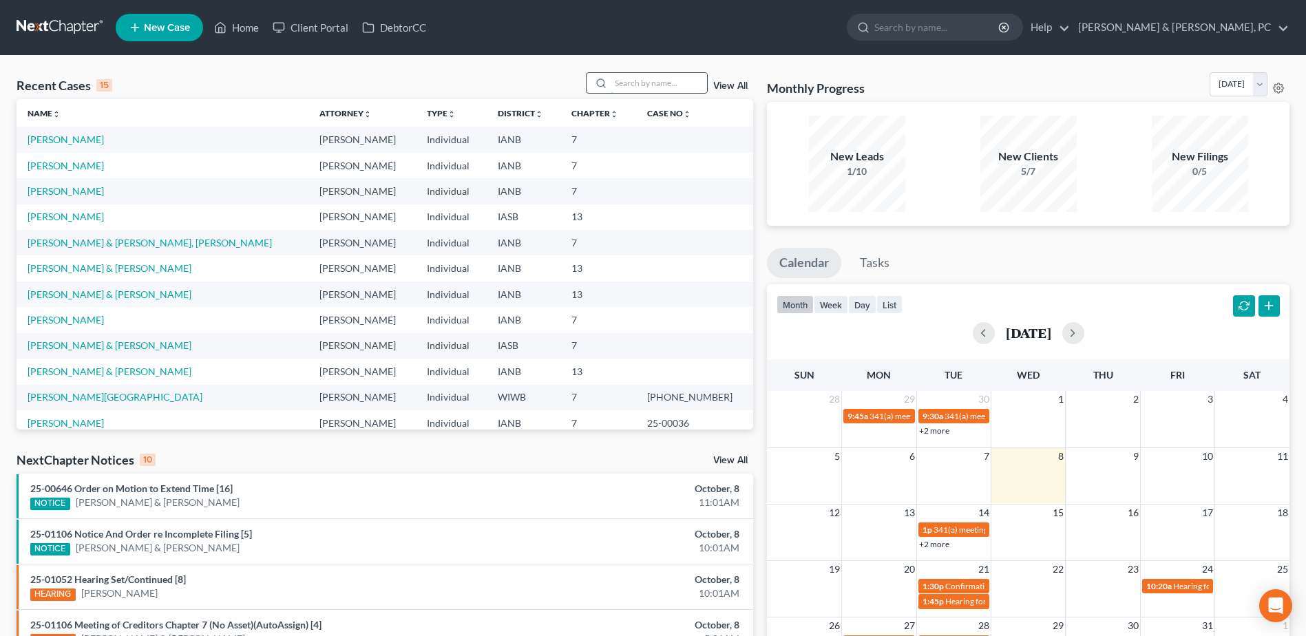
click at [644, 75] on input "search" at bounding box center [659, 83] width 96 height 20
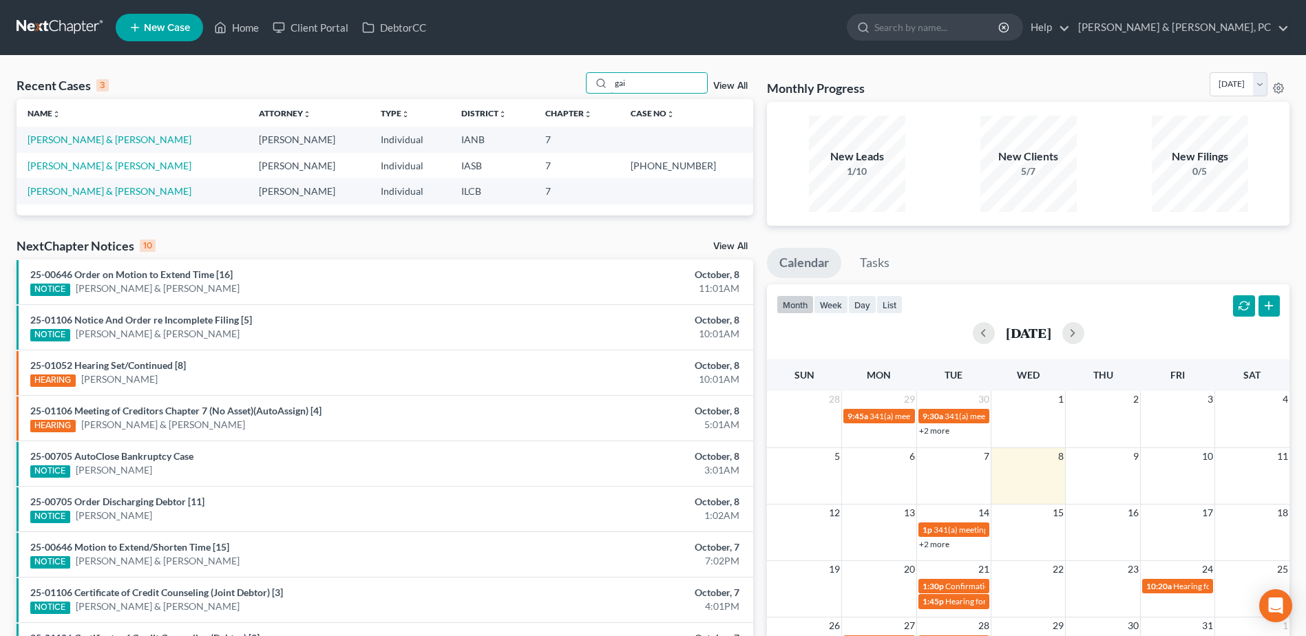
type input "gai"
click at [71, 141] on link "[PERSON_NAME] & [PERSON_NAME]" at bounding box center [110, 140] width 164 height 12
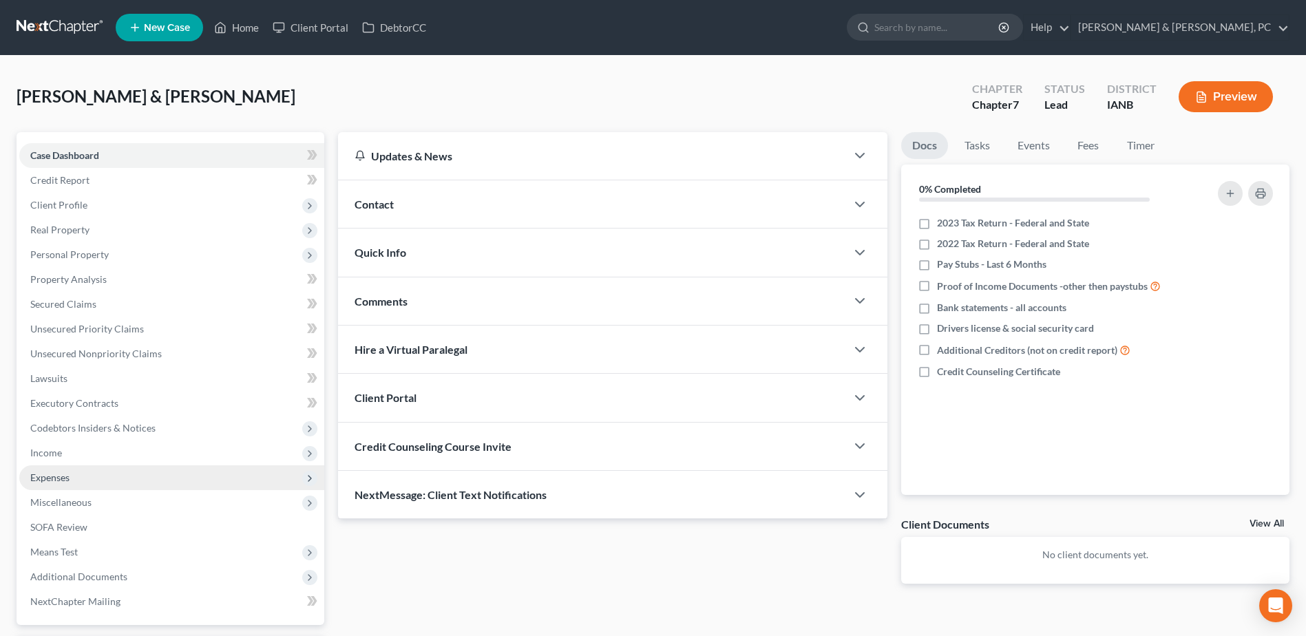
click at [83, 465] on span "Expenses" at bounding box center [171, 477] width 305 height 25
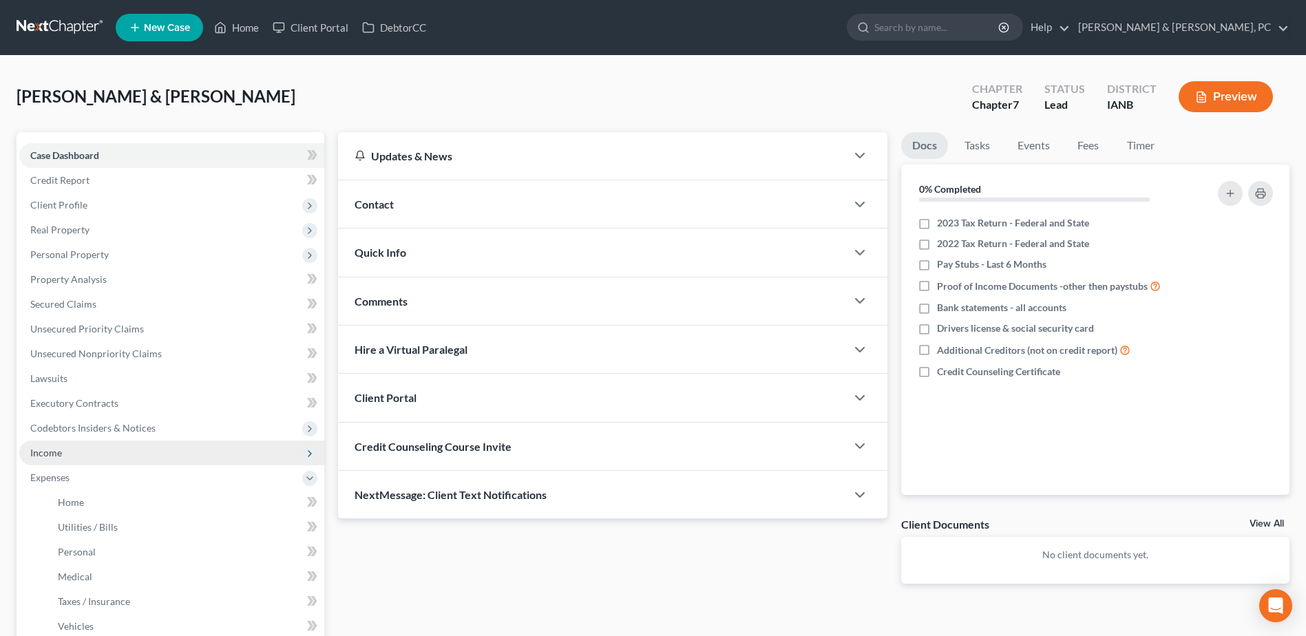
click at [82, 452] on span "Income" at bounding box center [171, 453] width 305 height 25
click at [84, 464] on span "Income" at bounding box center [171, 453] width 305 height 25
click at [85, 458] on span "Income" at bounding box center [171, 453] width 305 height 25
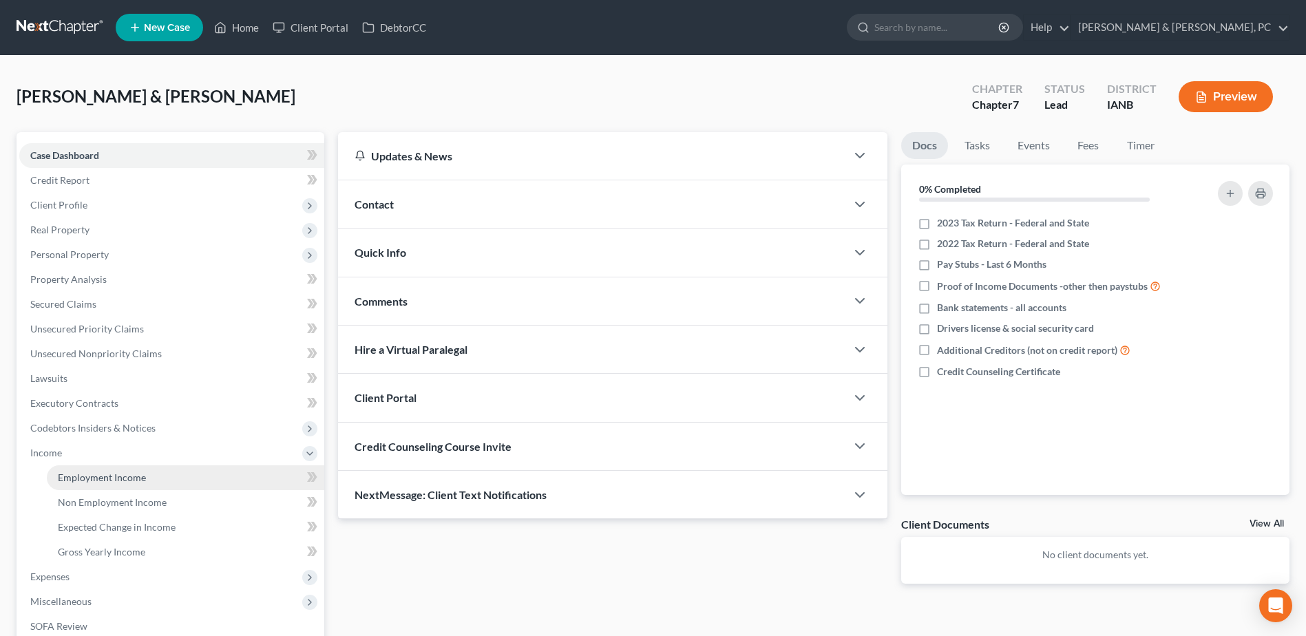
click at [85, 469] on link "Employment Income" at bounding box center [185, 477] width 277 height 25
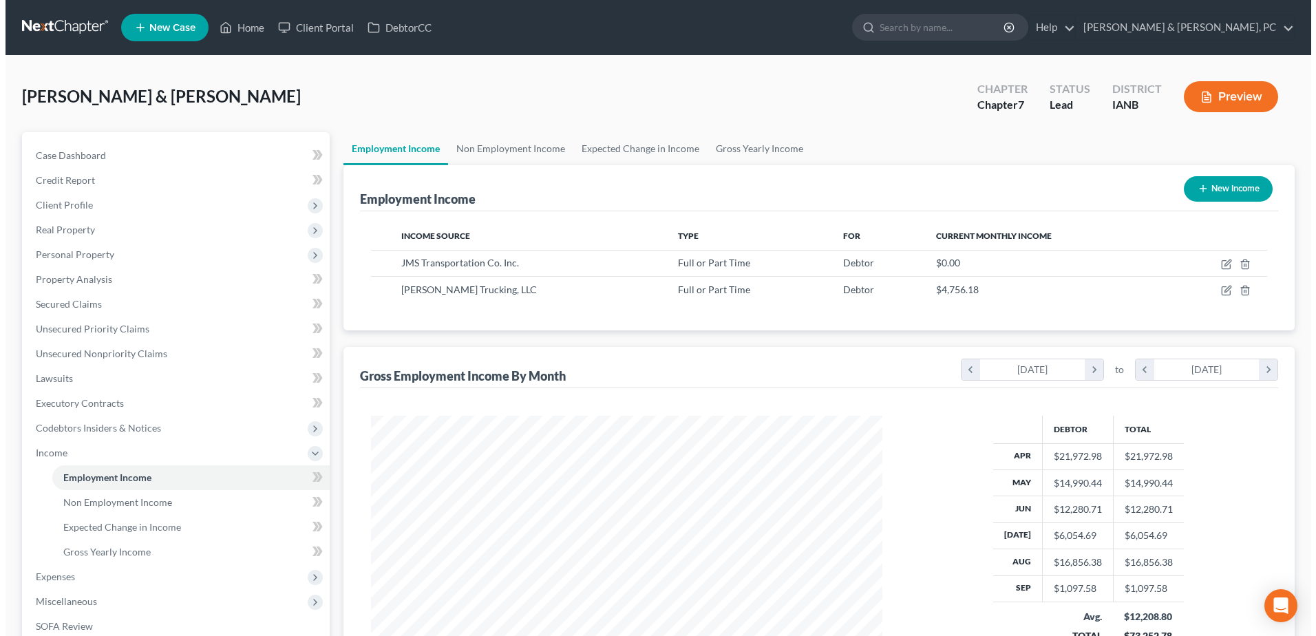
scroll to position [255, 538]
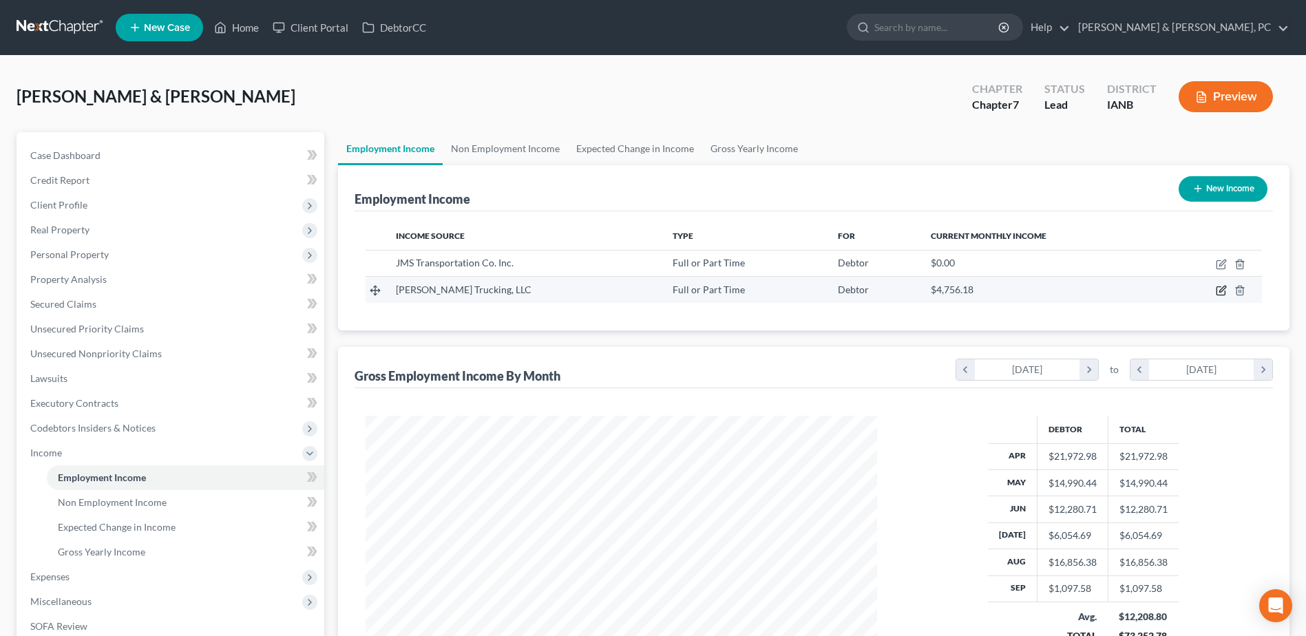
click at [1225, 289] on icon "button" at bounding box center [1221, 290] width 11 height 11
select select "0"
select select "16"
select select "3"
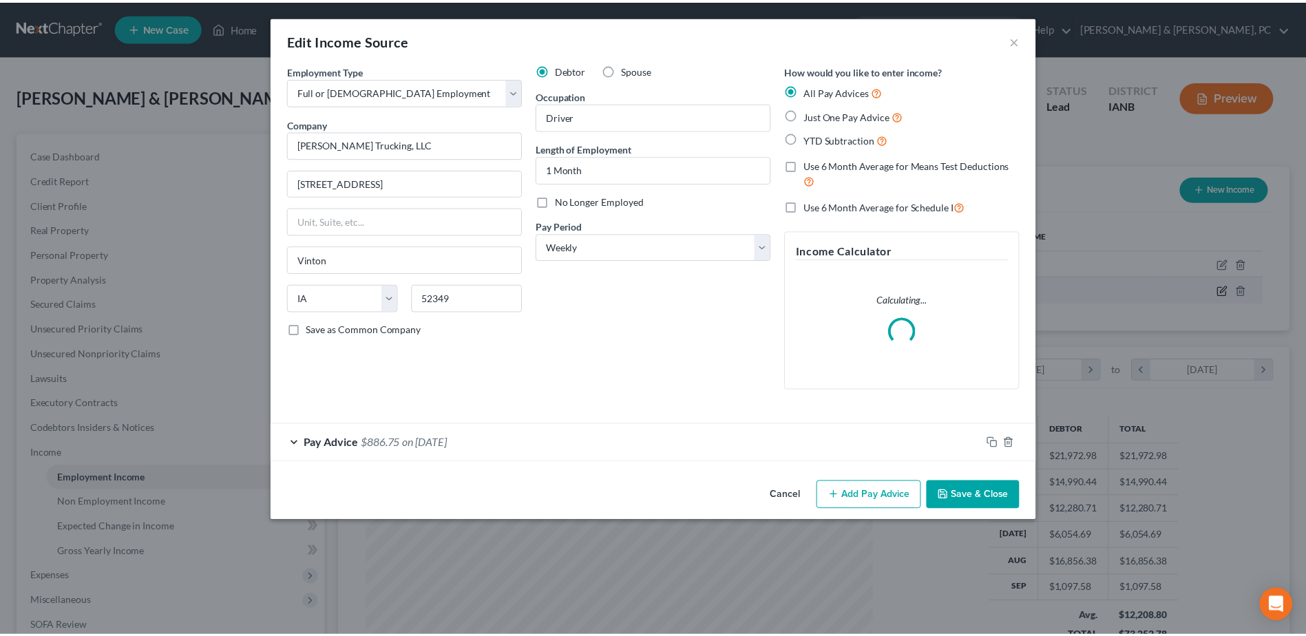
scroll to position [257, 544]
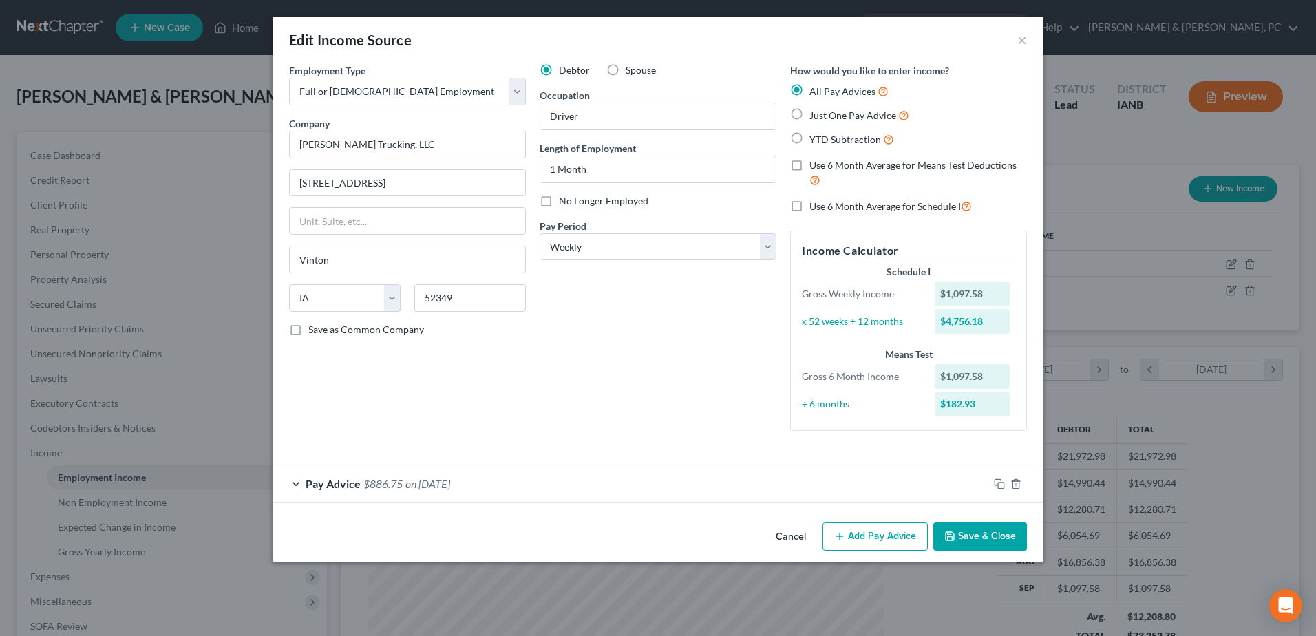
click at [807, 543] on button "Cancel" at bounding box center [791, 538] width 52 height 28
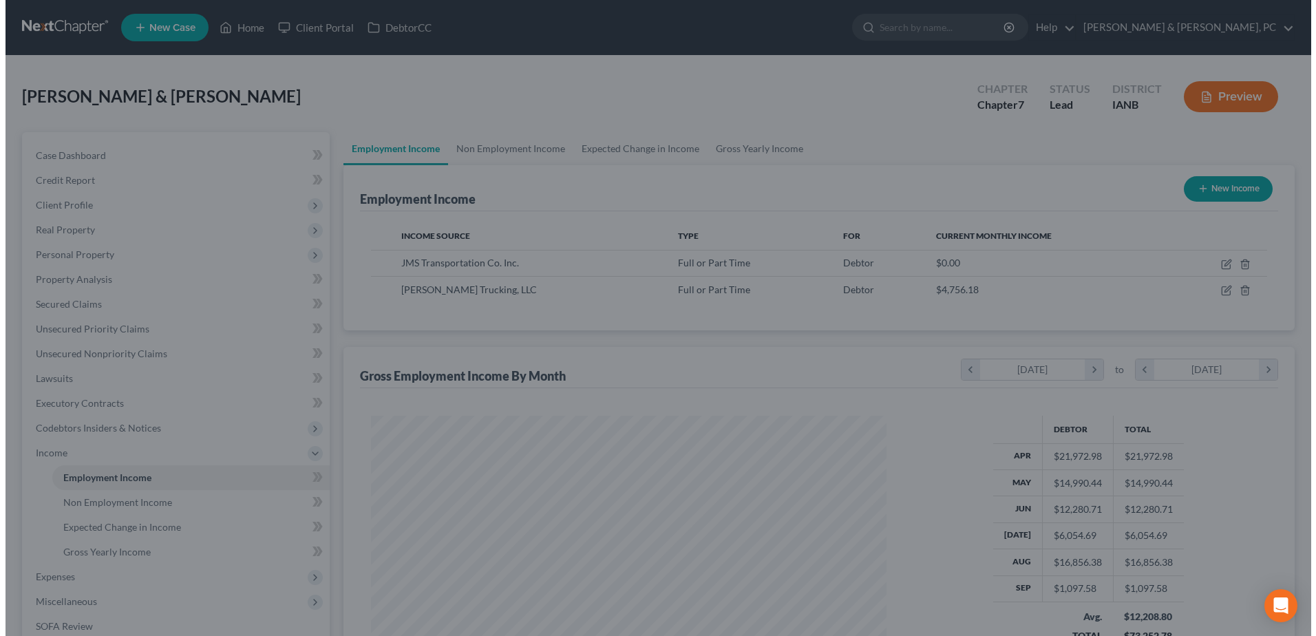
scroll to position [688132, 687848]
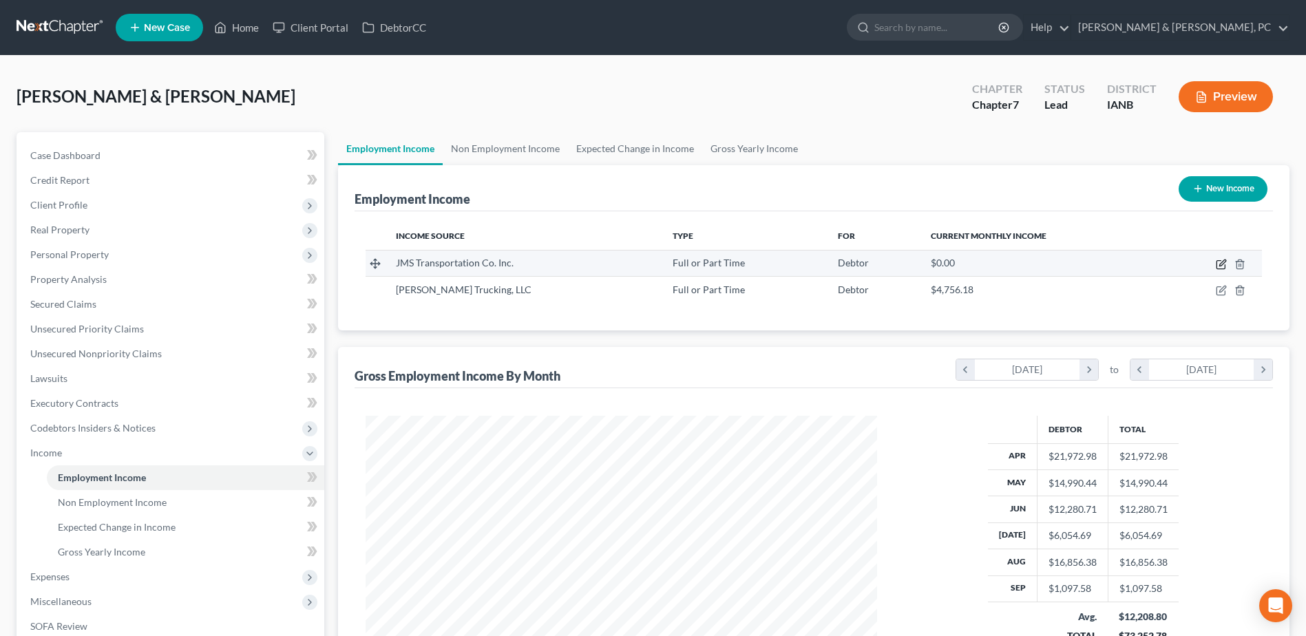
click at [1219, 263] on icon "button" at bounding box center [1221, 264] width 11 height 11
select select "0"
select select "16"
select select "3"
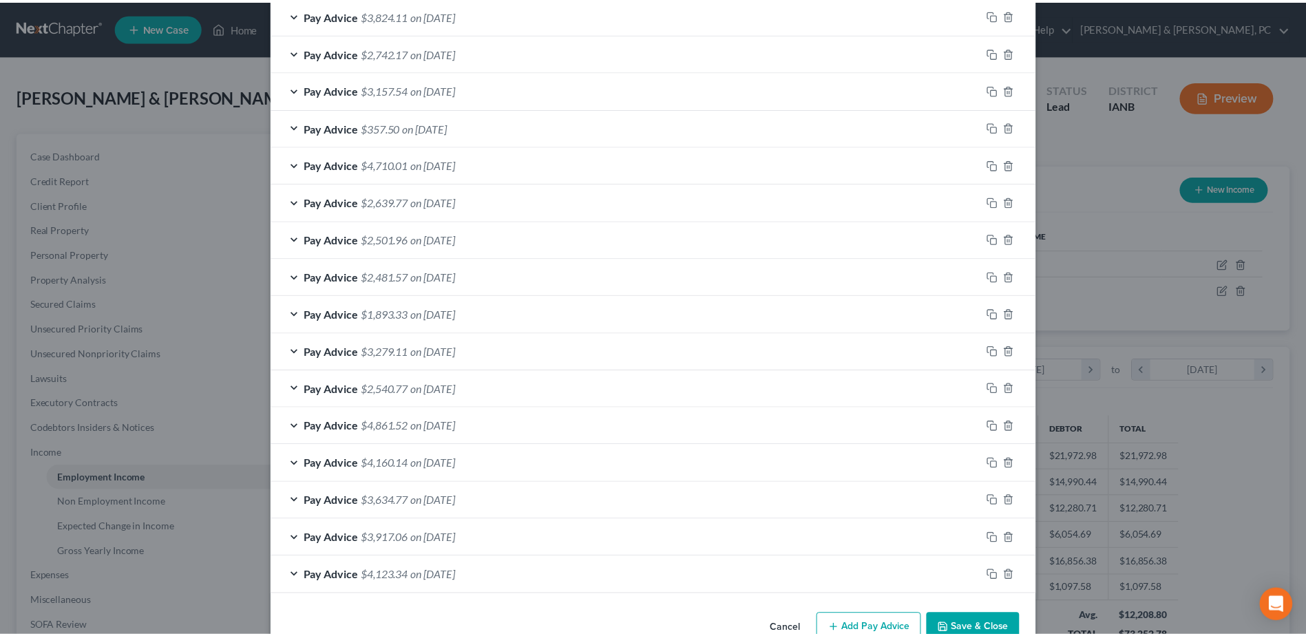
scroll to position [540, 0]
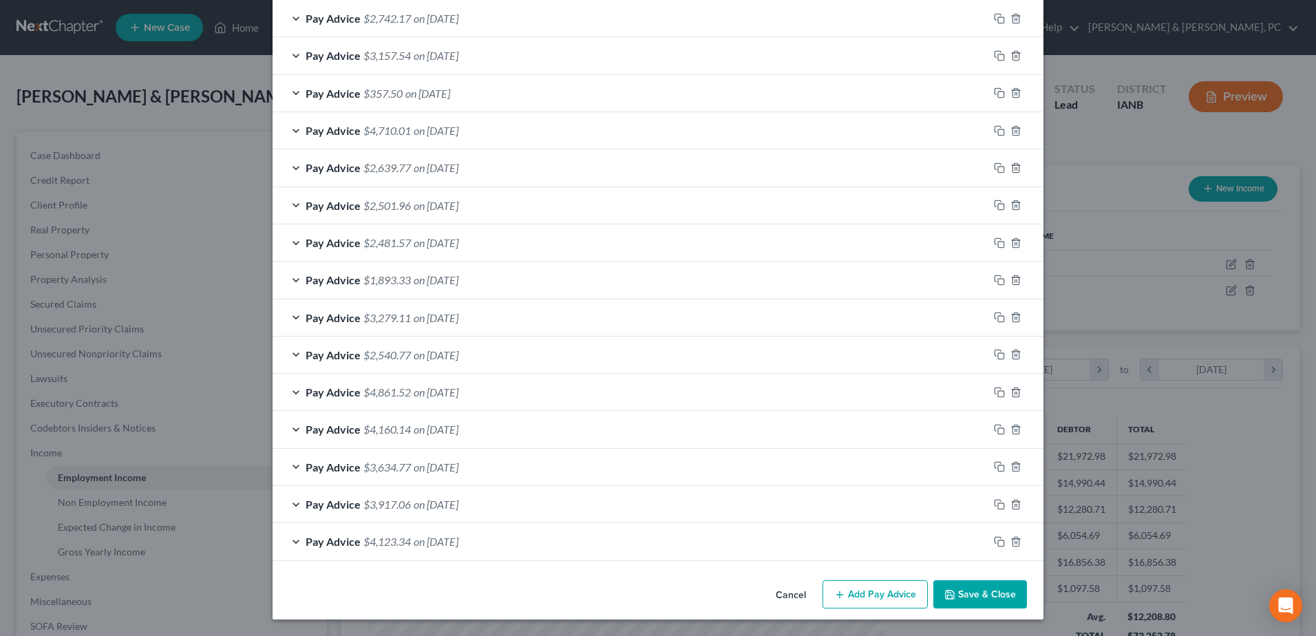
click at [972, 596] on button "Save & Close" at bounding box center [980, 594] width 94 height 29
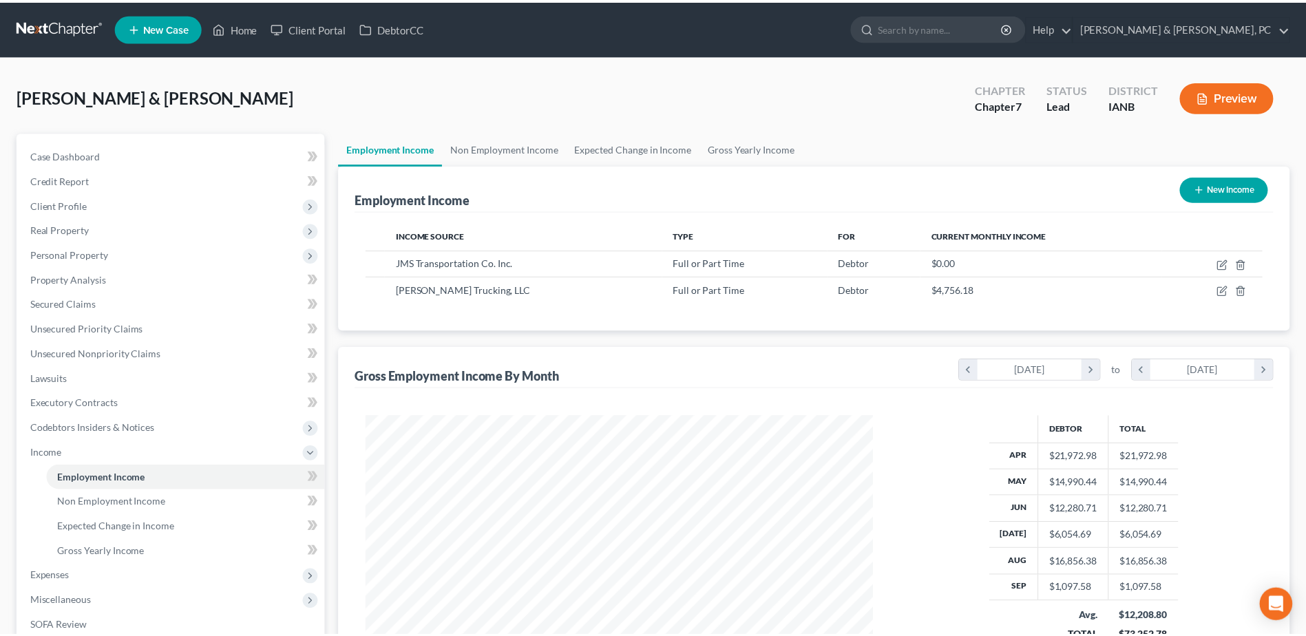
scroll to position [688132, 687848]
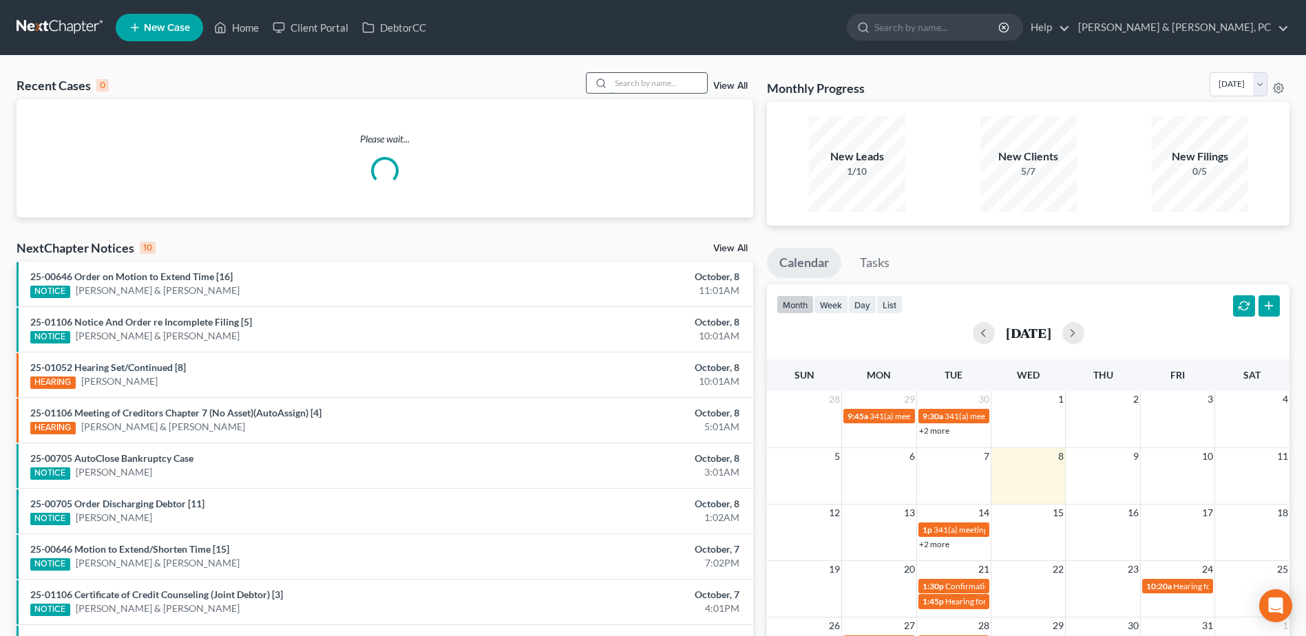
click at [650, 87] on input "search" at bounding box center [659, 83] width 96 height 20
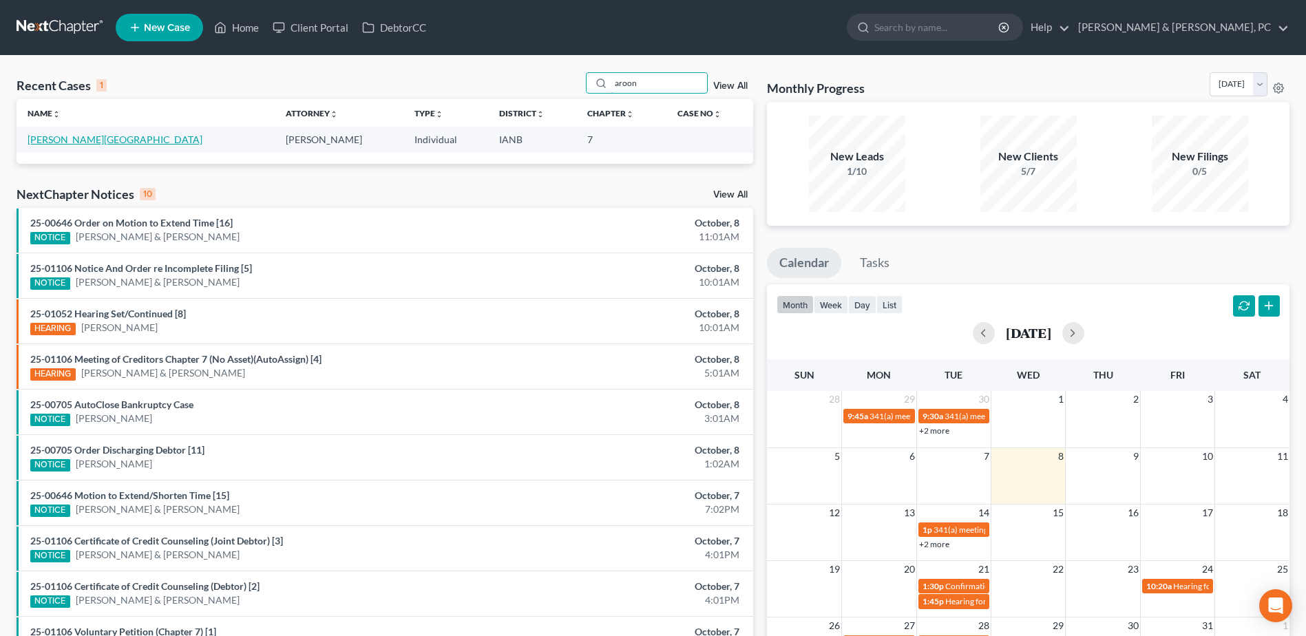
type input "aroon"
click at [94, 136] on link "[PERSON_NAME][GEOGRAPHIC_DATA]" at bounding box center [115, 140] width 175 height 12
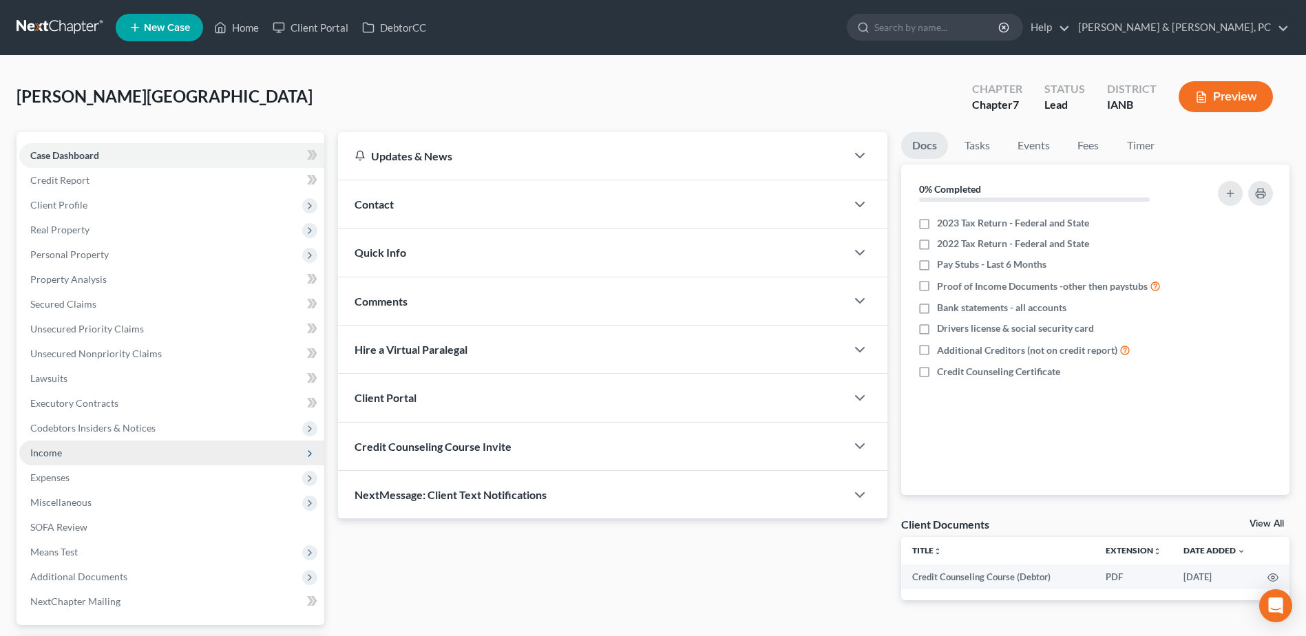
click at [151, 461] on span "Income" at bounding box center [171, 453] width 305 height 25
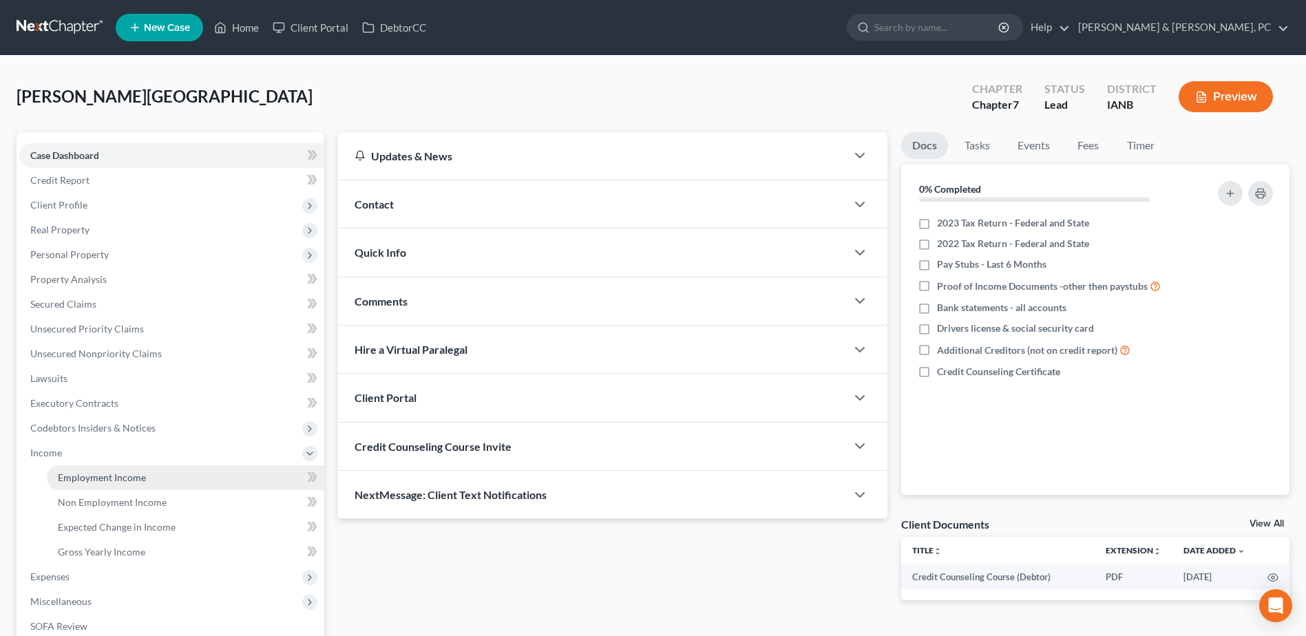
click at [142, 469] on link "Employment Income" at bounding box center [185, 477] width 277 height 25
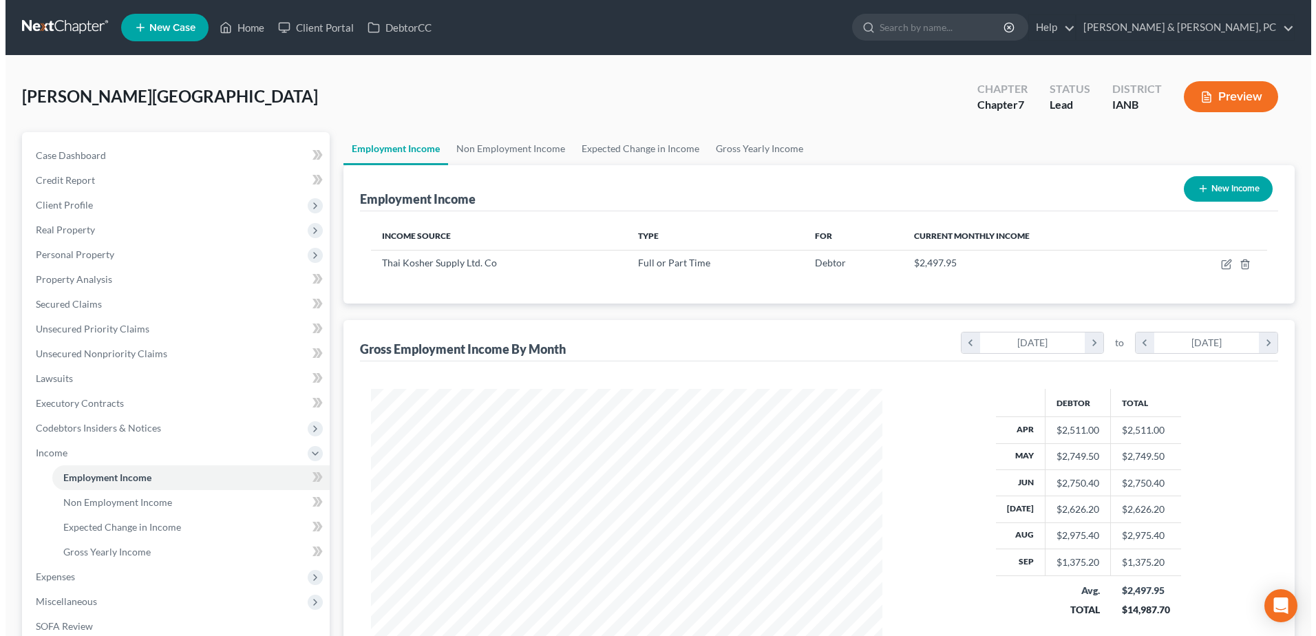
scroll to position [255, 538]
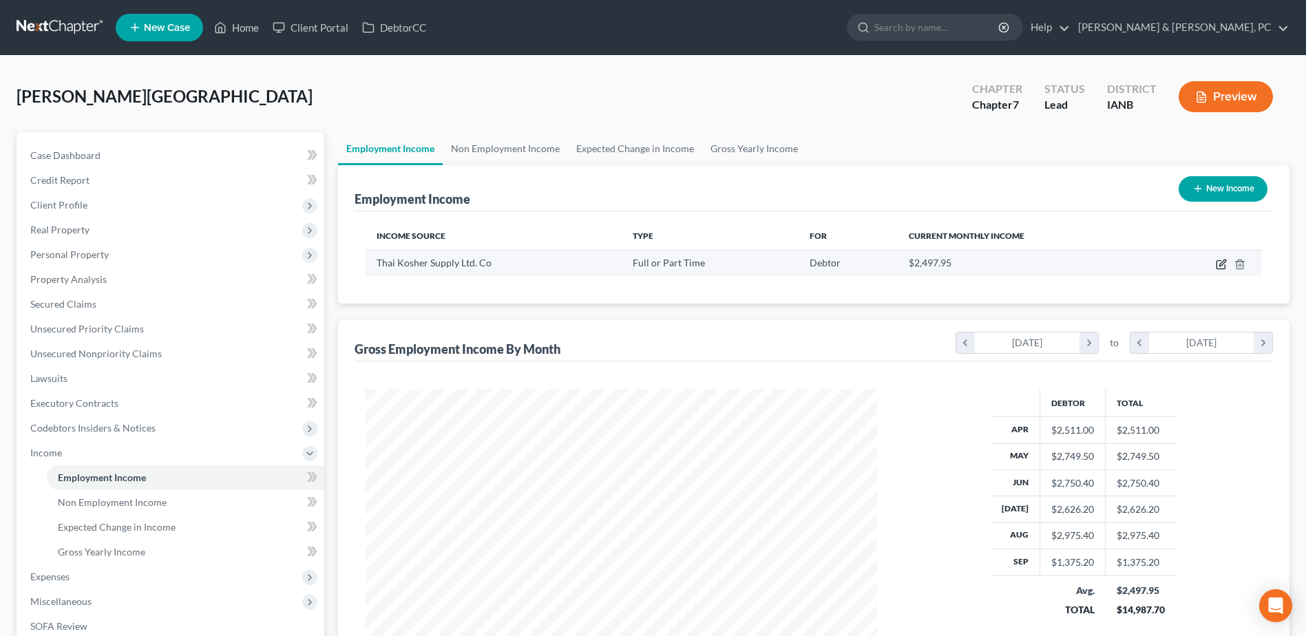
click at [1216, 260] on icon "button" at bounding box center [1221, 264] width 11 height 11
select select "0"
select select "16"
select select "1"
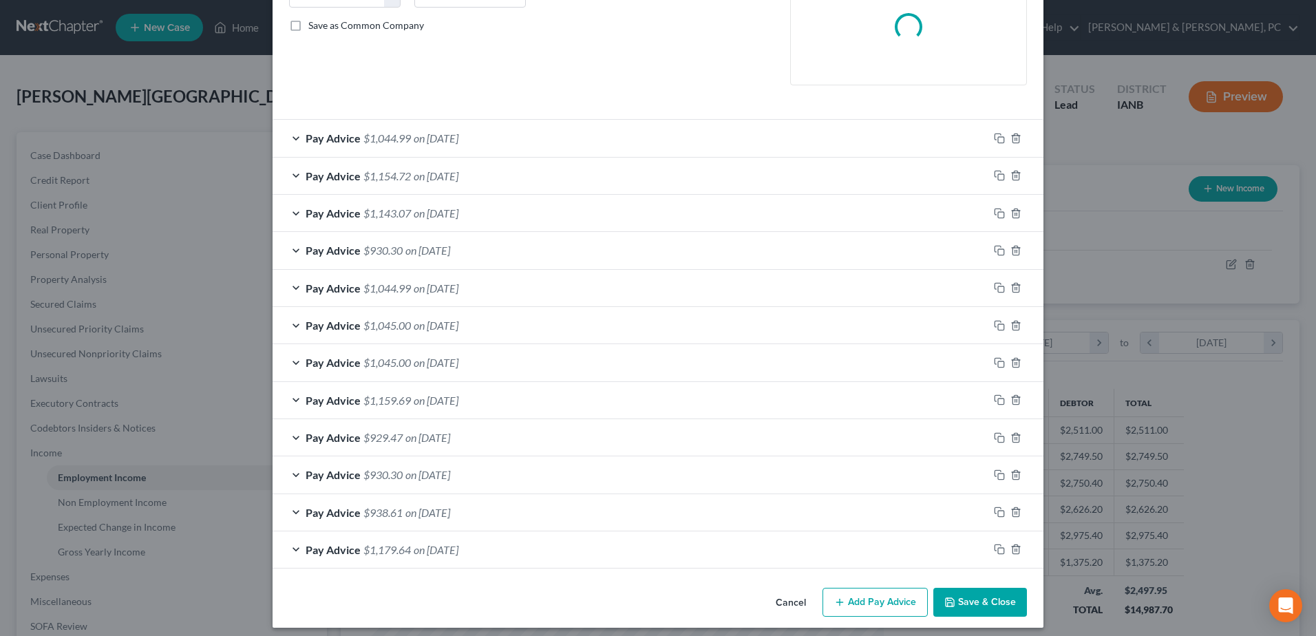
scroll to position [313, 0]
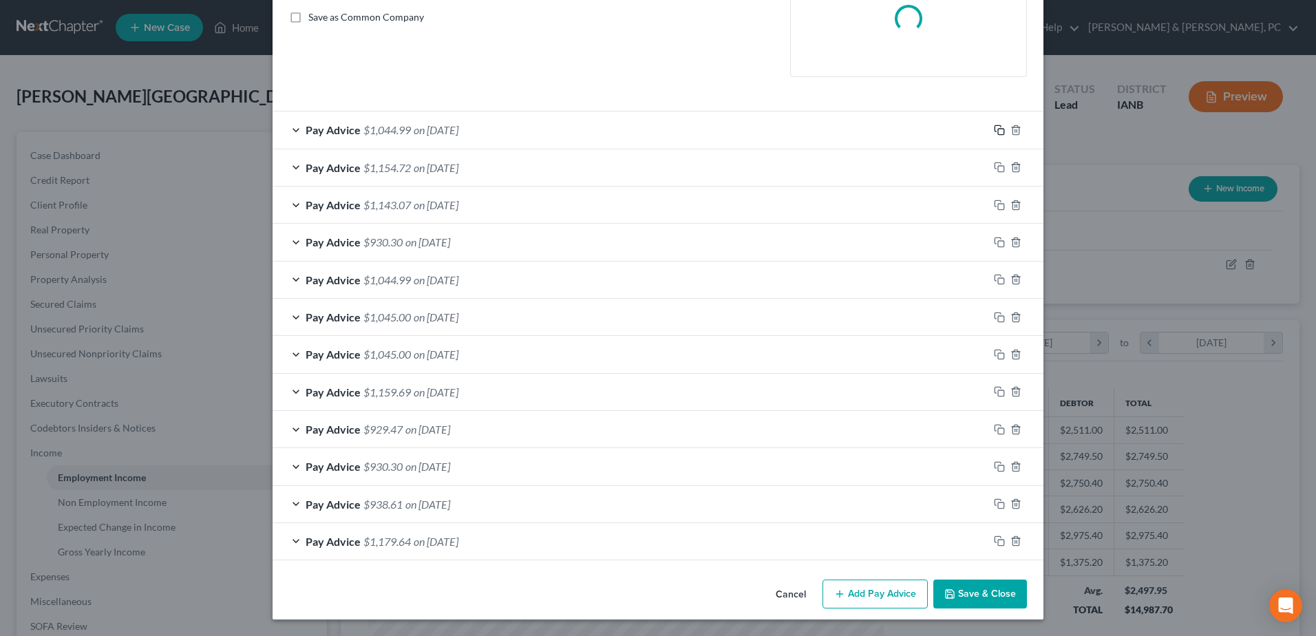
click at [994, 127] on icon "button" at bounding box center [999, 130] width 11 height 11
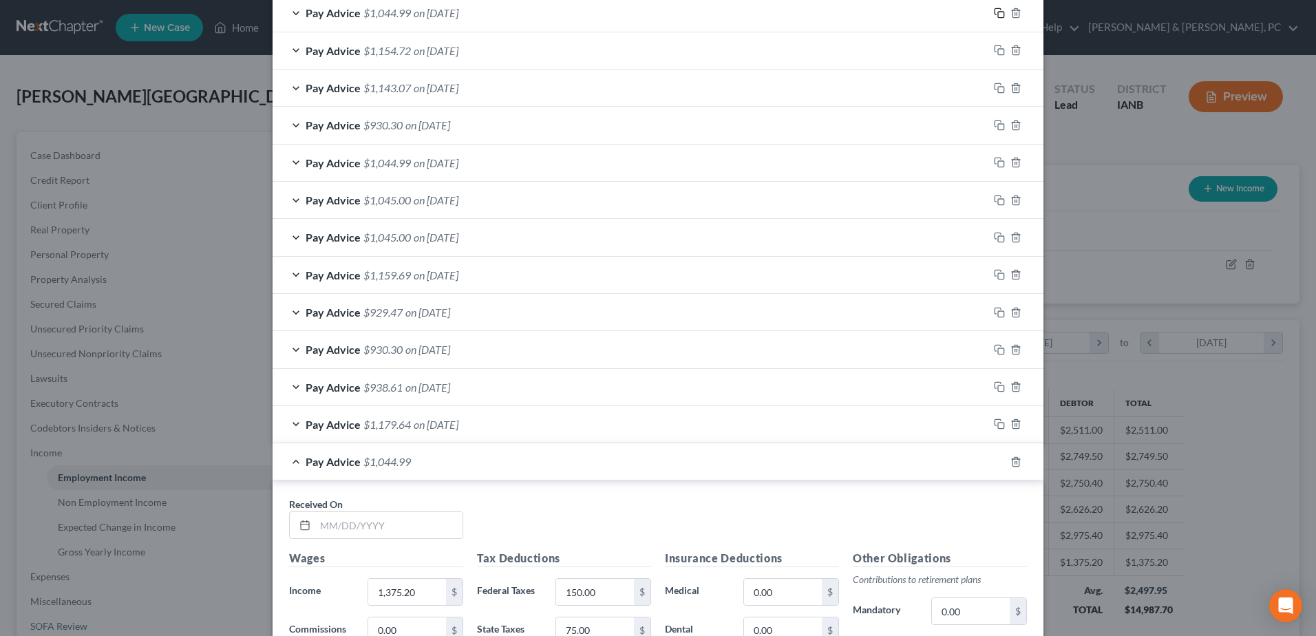
scroll to position [657, 0]
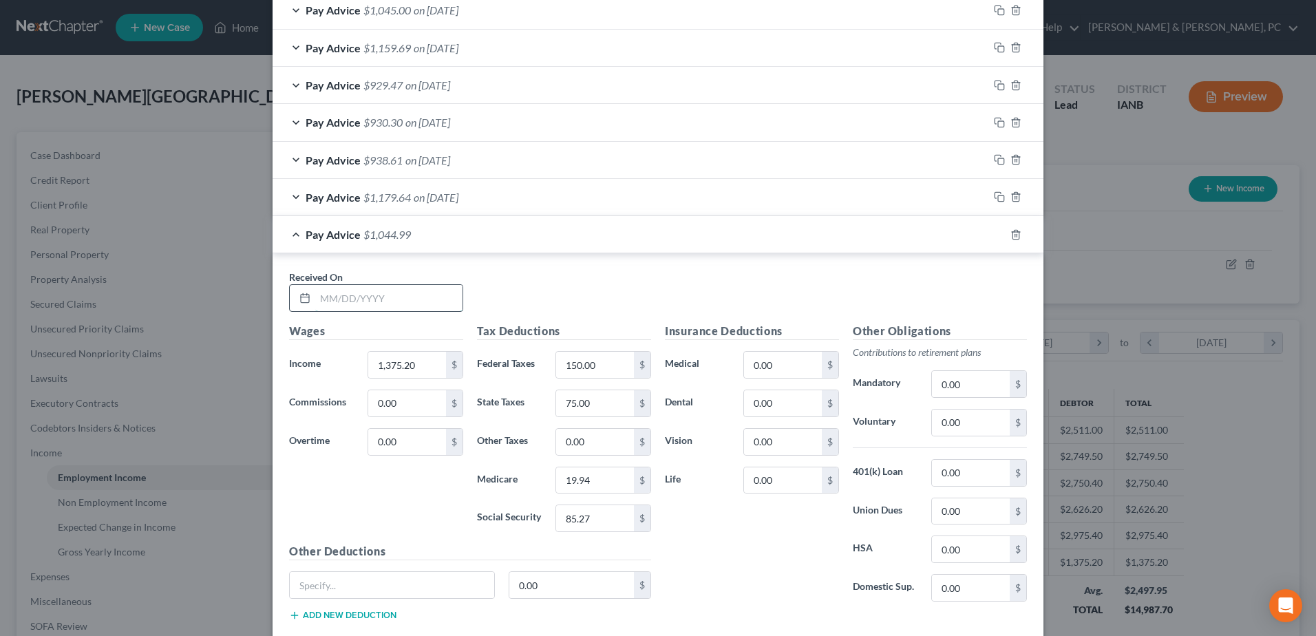
click at [423, 303] on input "text" at bounding box center [388, 298] width 147 height 26
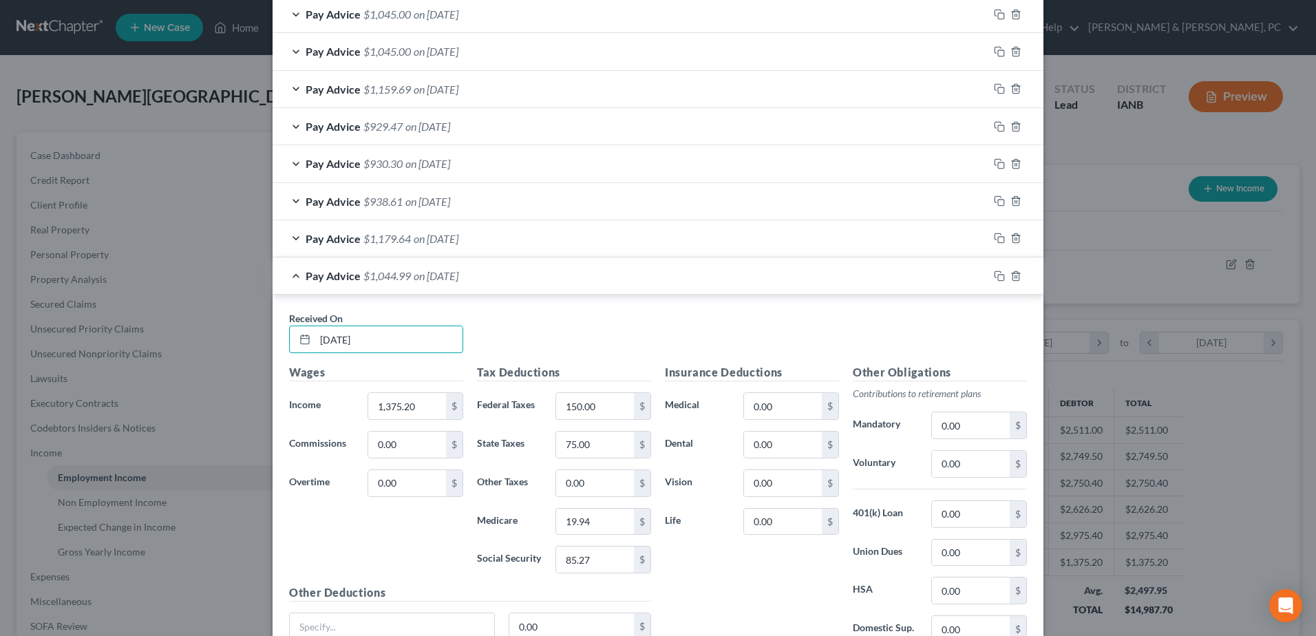
scroll to position [698, 0]
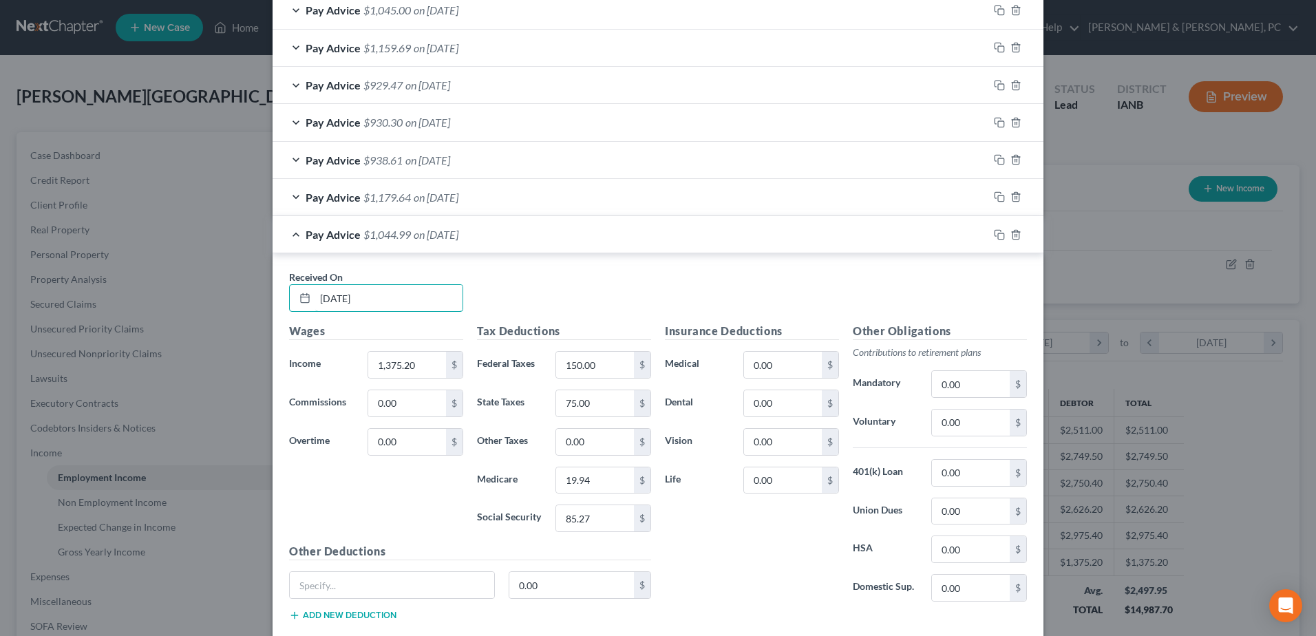
type input "[DATE]"
click at [427, 355] on input "1,375.20" at bounding box center [407, 365] width 78 height 26
type input "1,386"
click at [598, 521] on input "85.27" at bounding box center [595, 518] width 78 height 26
type input "85.93"
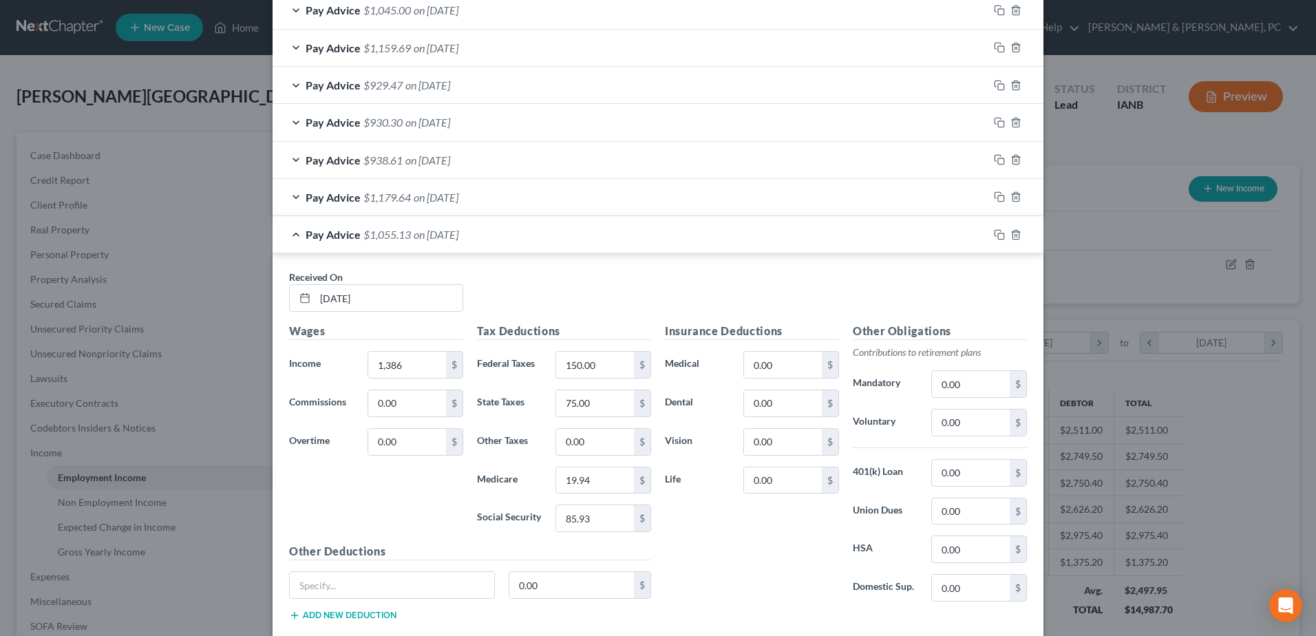
click at [612, 463] on div "Tax Deductions Federal Taxes 150.00 $ State Taxes 75.00 $ Other Taxes 0.00 $ Me…" at bounding box center [564, 433] width 188 height 220
click at [611, 474] on input "19.94" at bounding box center [595, 480] width 78 height 26
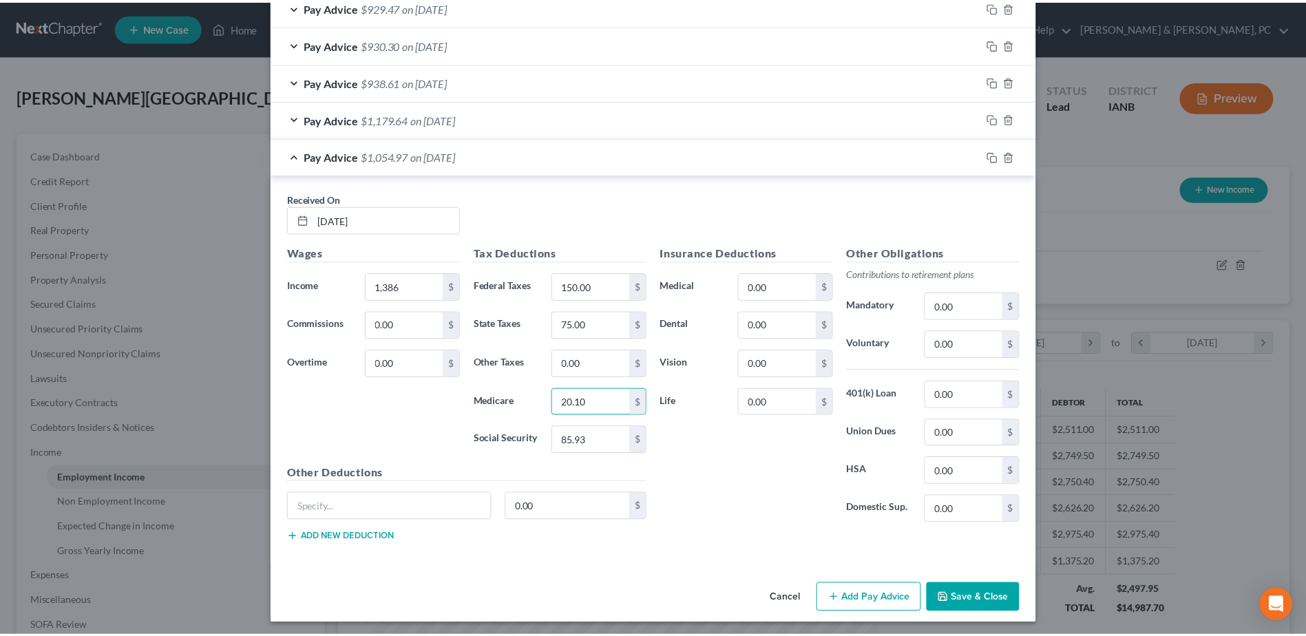
scroll to position [781, 0]
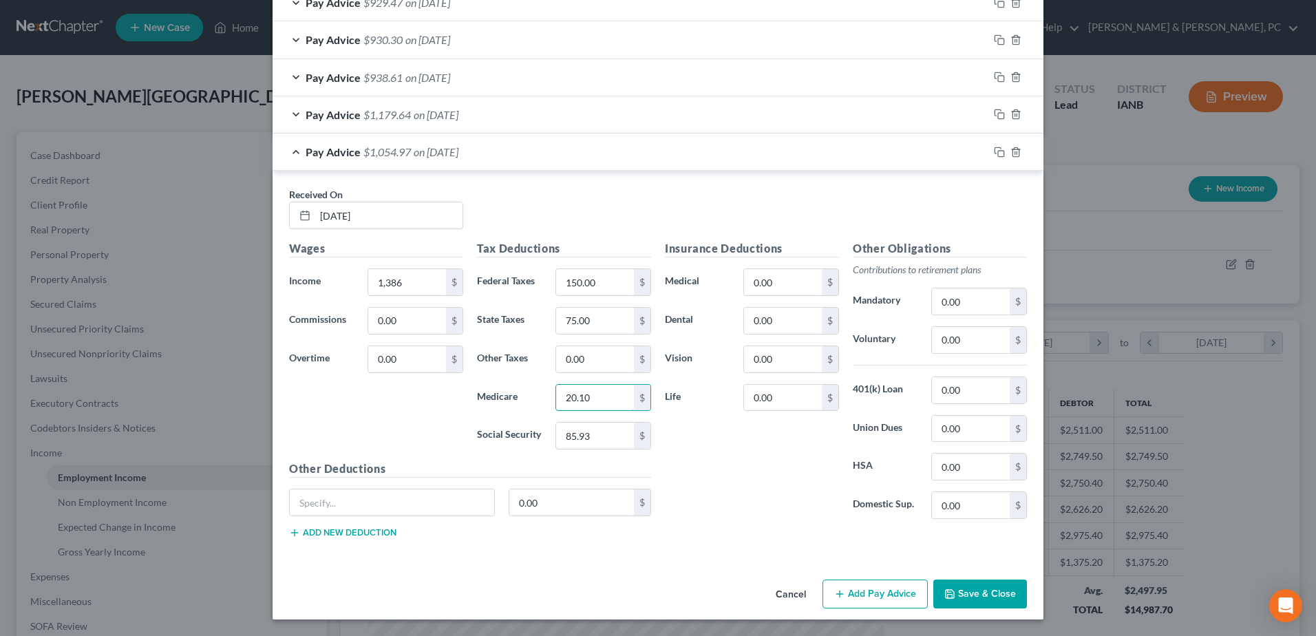
type input "20.10"
click at [979, 598] on button "Save & Close" at bounding box center [980, 594] width 94 height 29
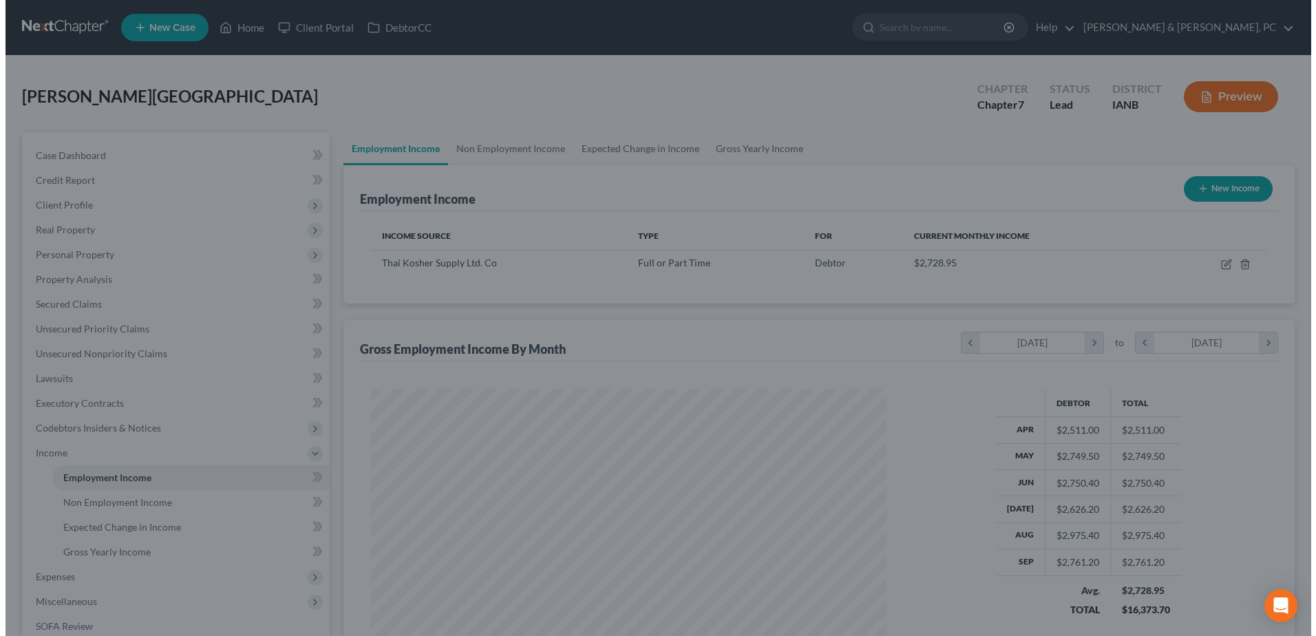
scroll to position [688132, 687848]
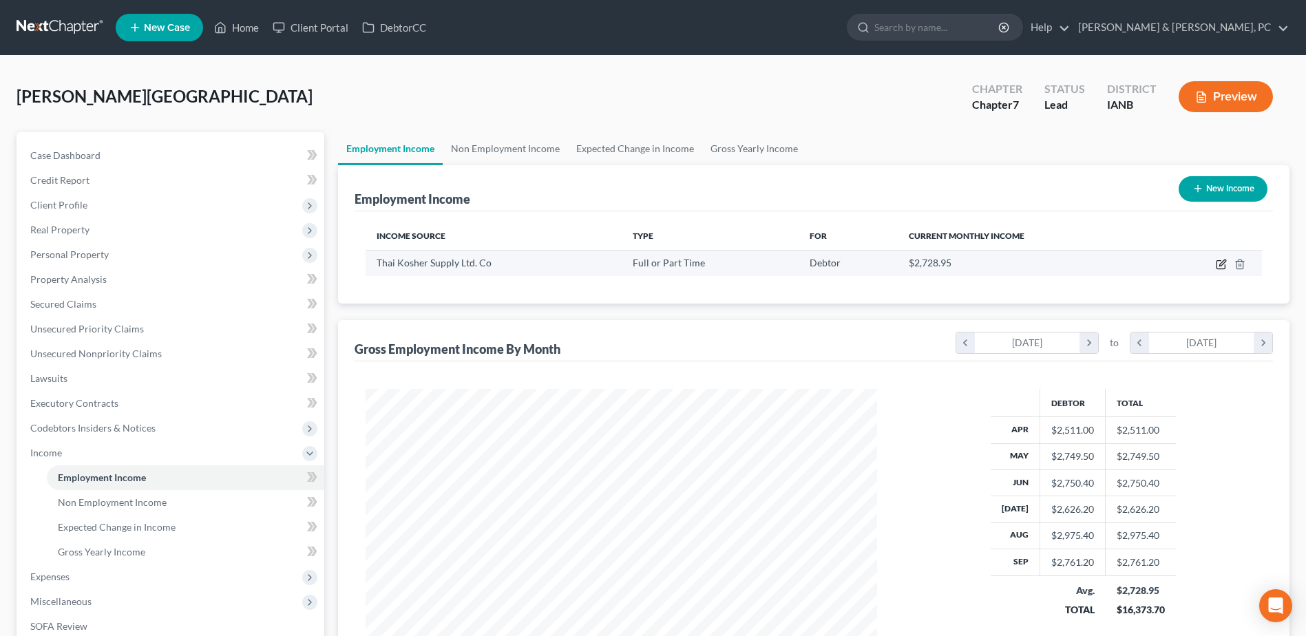
click at [1221, 265] on icon "button" at bounding box center [1221, 264] width 11 height 11
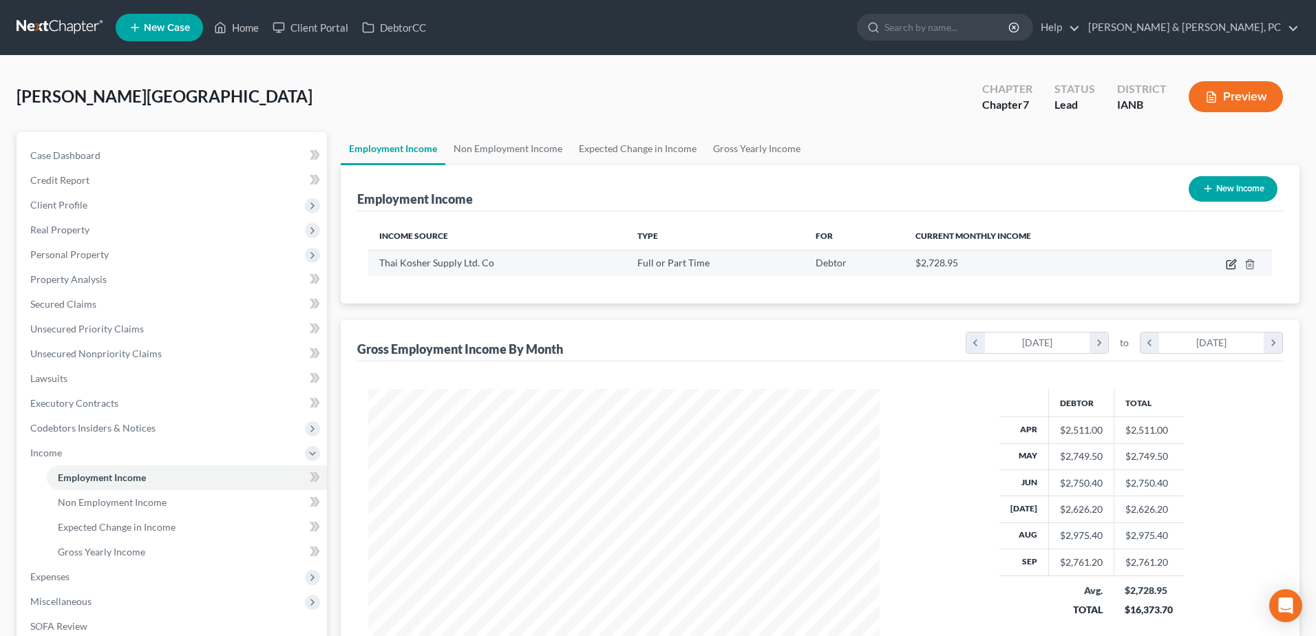
select select "0"
select select "16"
select select "1"
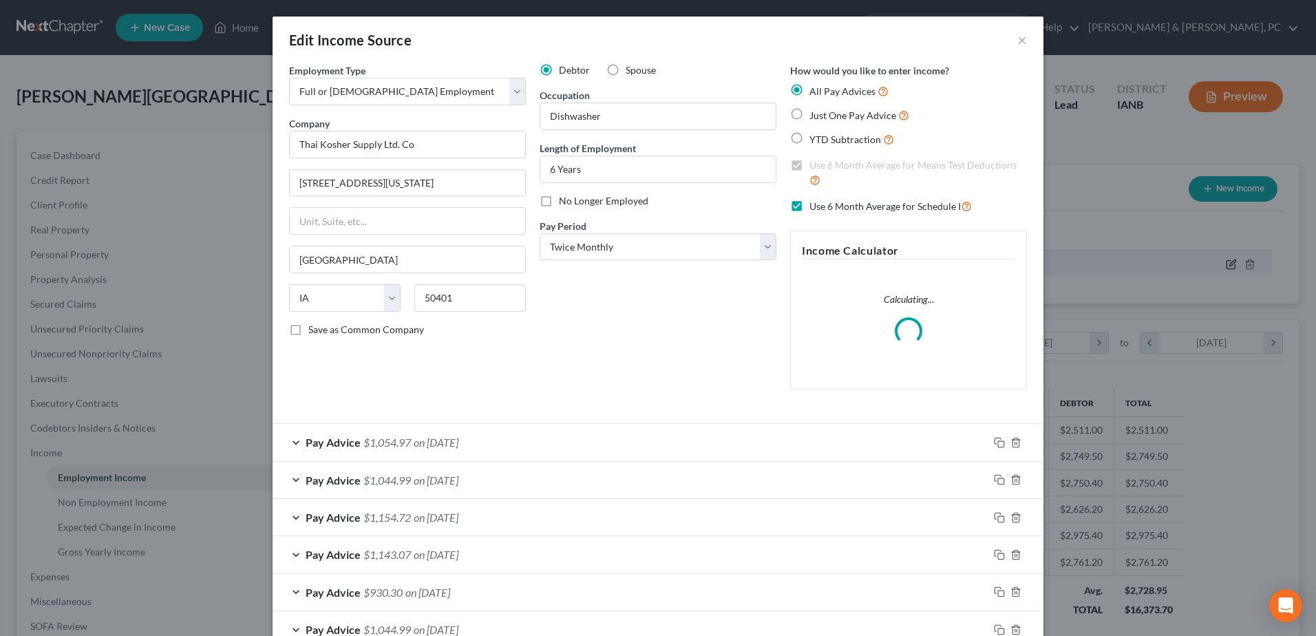
scroll to position [257, 544]
click at [989, 434] on div at bounding box center [1016, 443] width 55 height 22
click at [994, 440] on icon "button" at bounding box center [999, 442] width 11 height 11
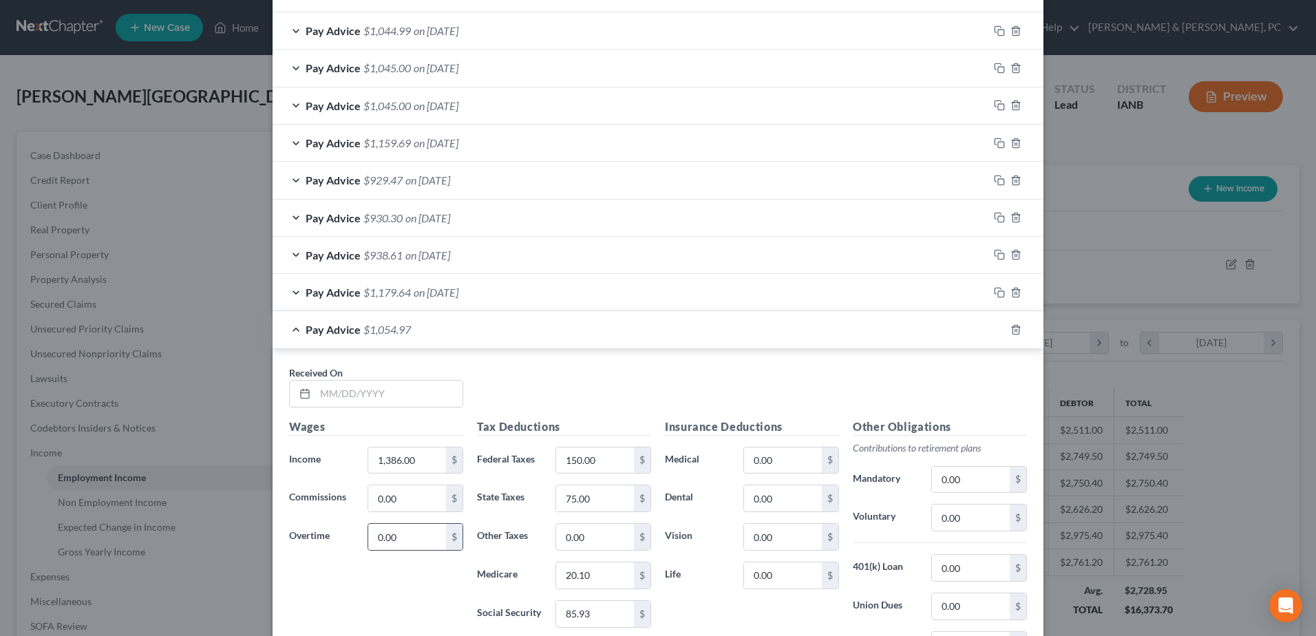
scroll to position [777, 0]
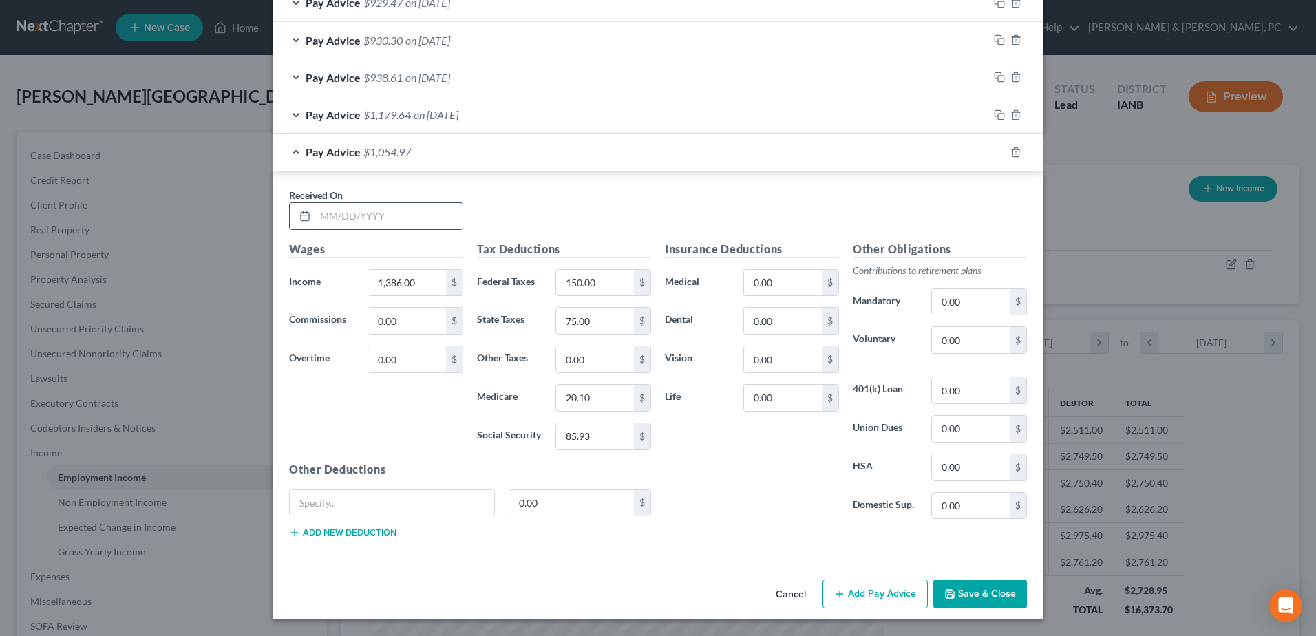
click at [410, 214] on input "text" at bounding box center [388, 216] width 147 height 26
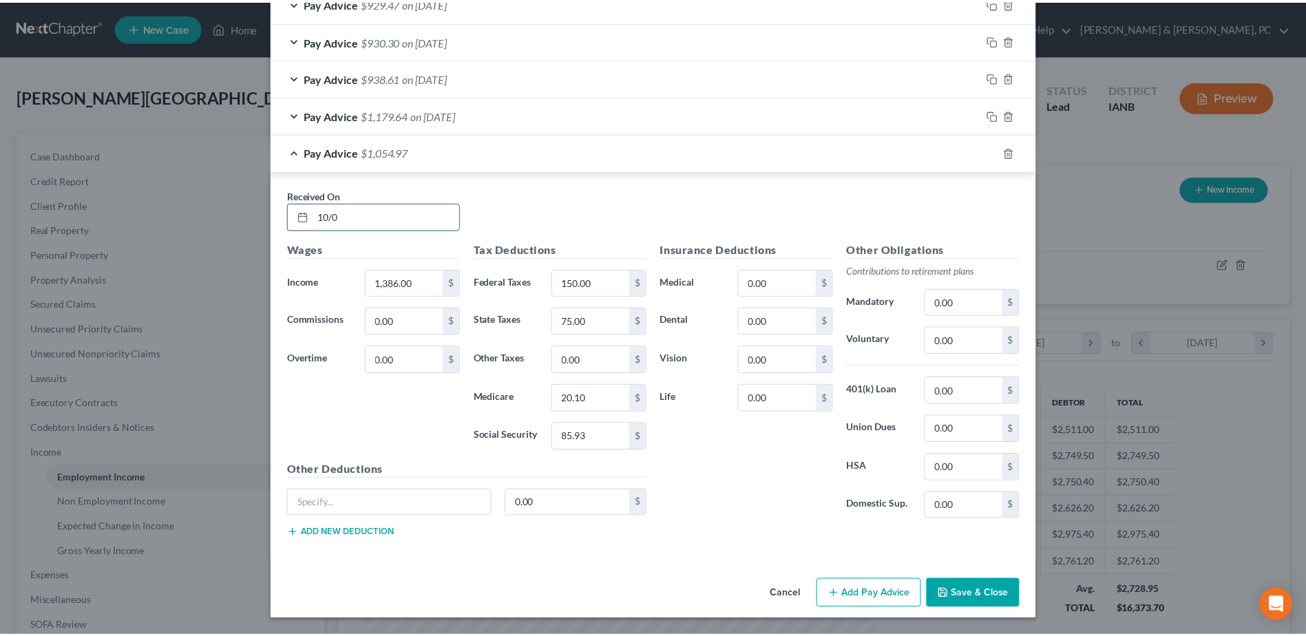
scroll to position [818, 0]
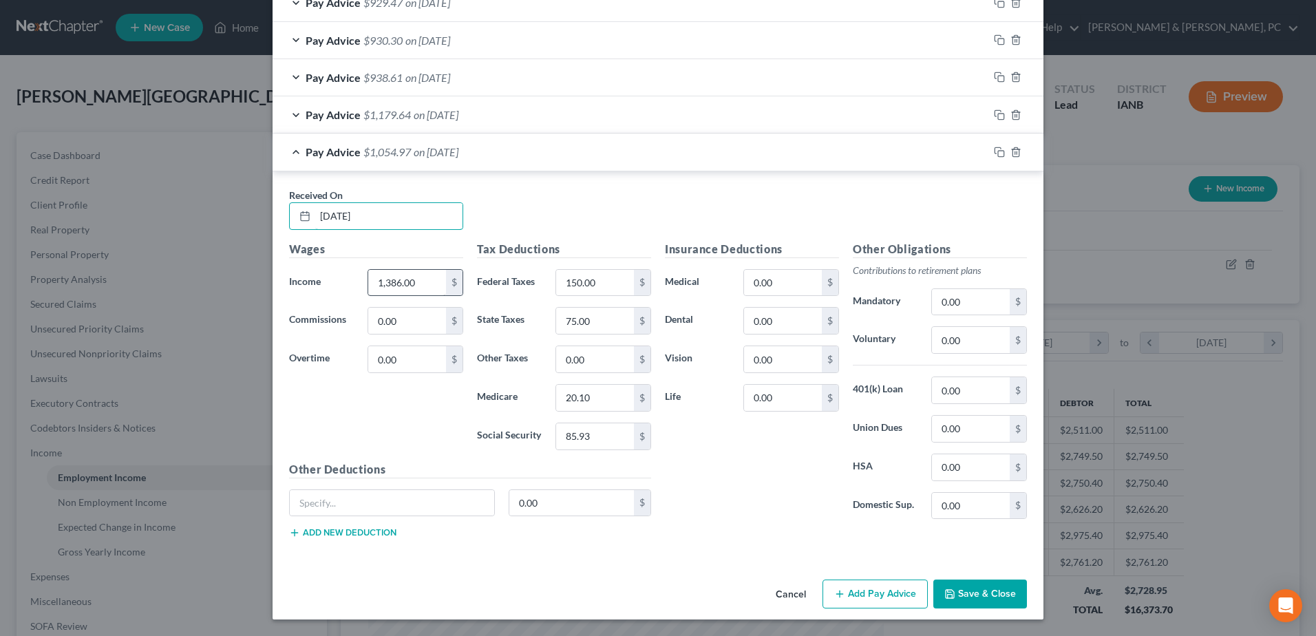
type input "[DATE]"
click at [405, 275] on input "1,386.00" at bounding box center [407, 283] width 78 height 26
type input "1,152"
click at [598, 447] on input "85.93" at bounding box center [595, 436] width 78 height 26
type input "71.42"
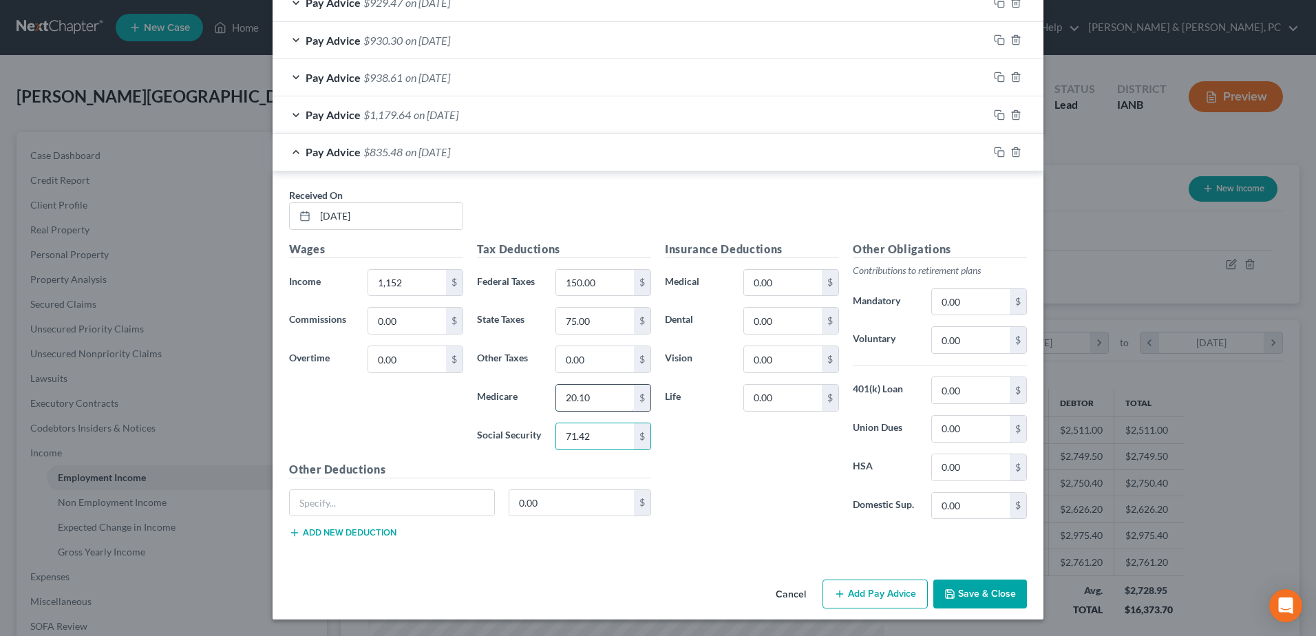
click at [608, 399] on input "20.10" at bounding box center [595, 398] width 78 height 26
type input "16.70"
click at [1011, 600] on button "Save & Close" at bounding box center [980, 594] width 94 height 29
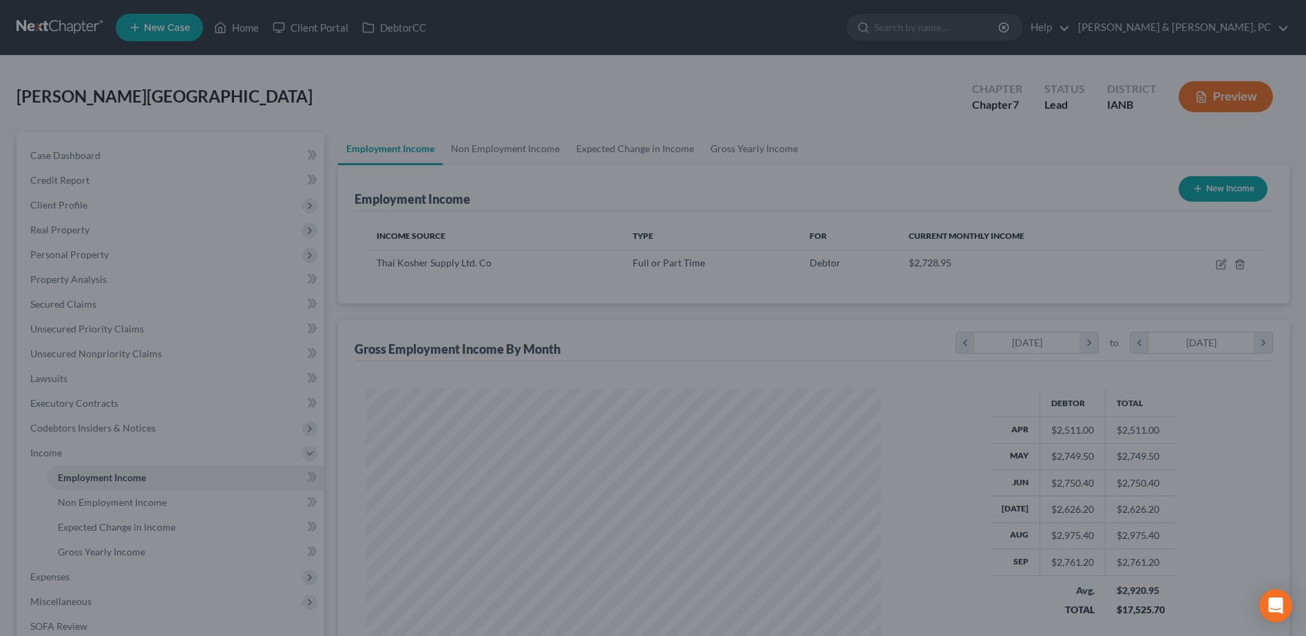
scroll to position [688132, 687848]
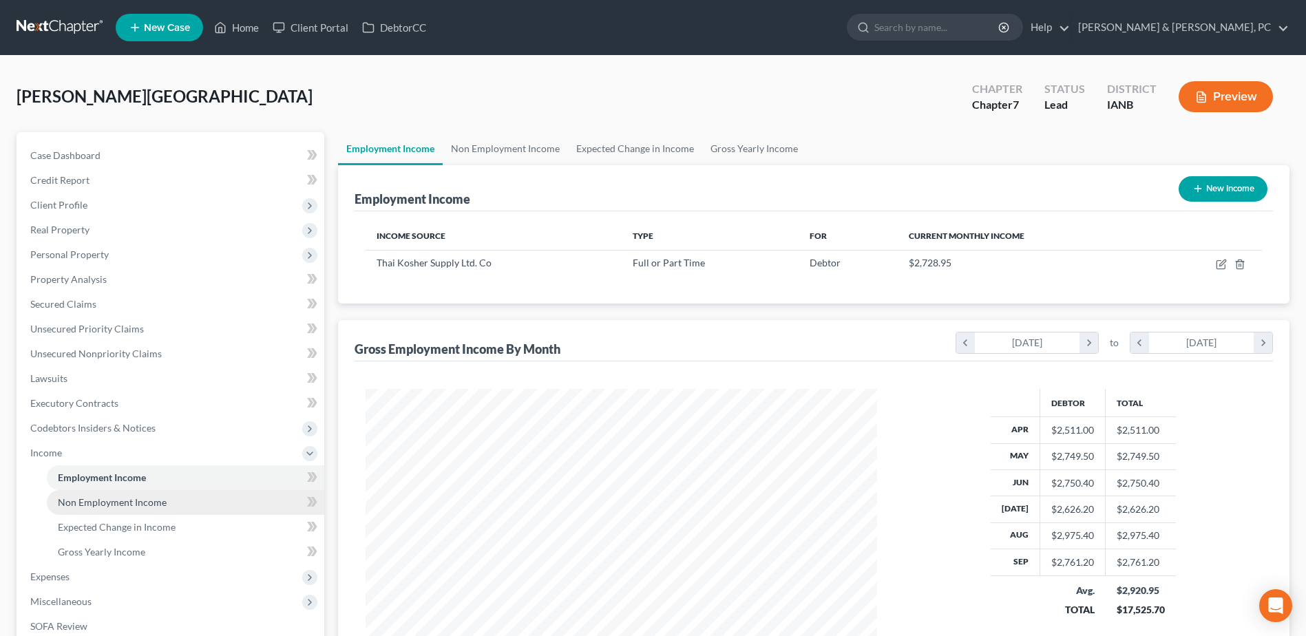
click at [140, 509] on link "Non Employment Income" at bounding box center [185, 502] width 277 height 25
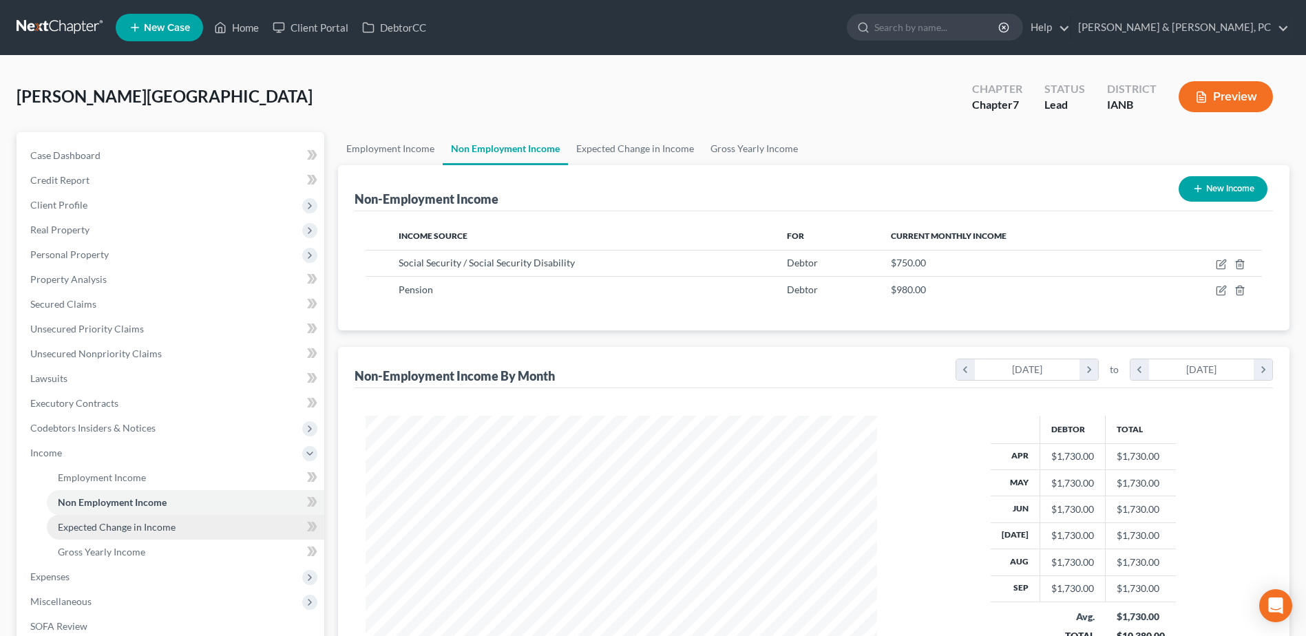
scroll to position [255, 538]
click at [160, 527] on span "Expected Change in Income" at bounding box center [117, 527] width 118 height 12
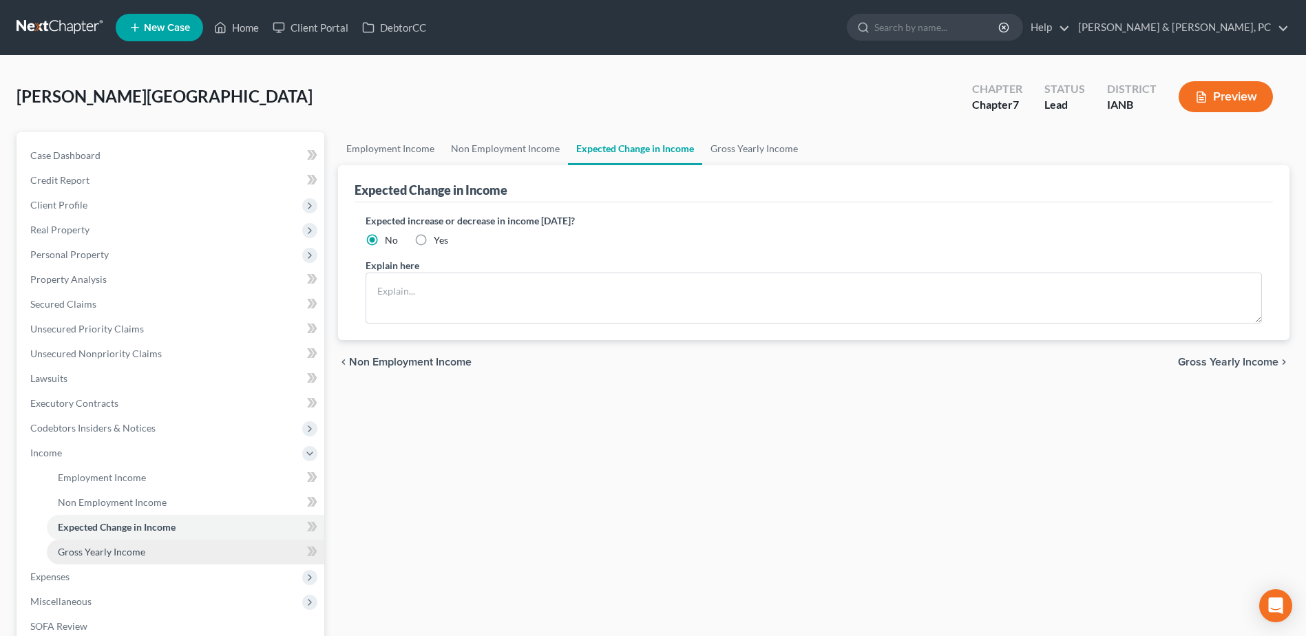
click at [153, 547] on link "Gross Yearly Income" at bounding box center [185, 552] width 277 height 25
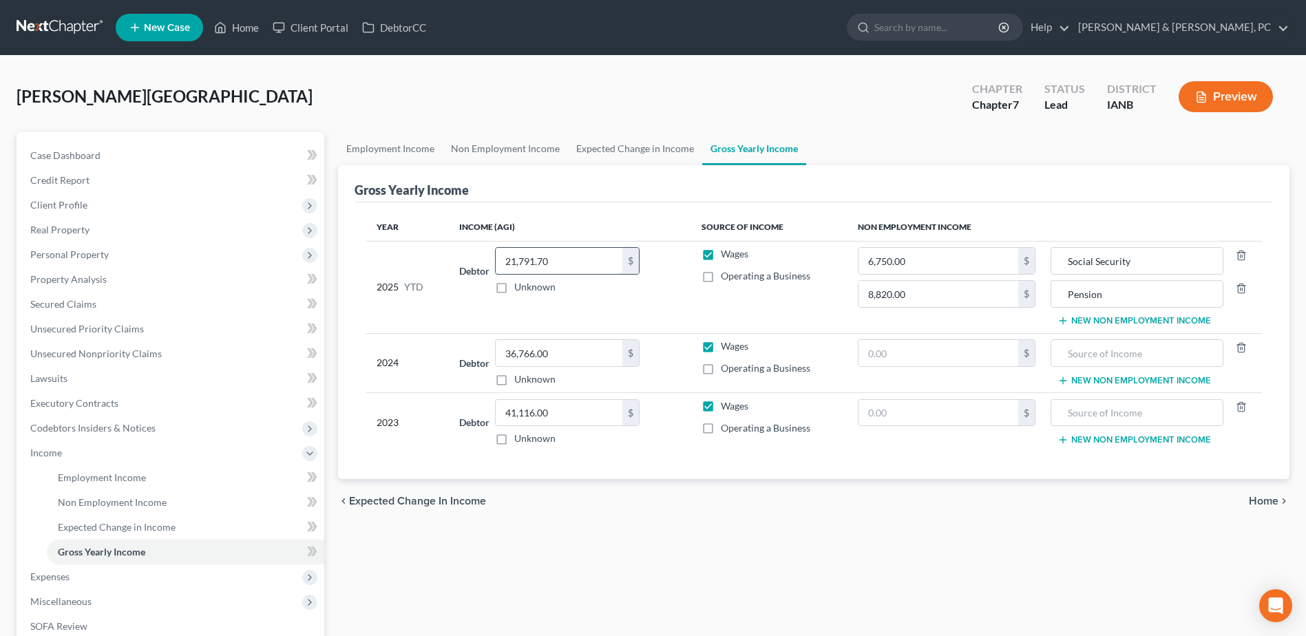
click at [597, 258] on input "21,791.70" at bounding box center [559, 261] width 127 height 26
type input "24,329.70"
click at [678, 630] on div "Employment Income Non Employment Income Expected Change in Income Gross Yearly …" at bounding box center [813, 467] width 965 height 671
click at [669, 578] on div "Employment Income Non Employment Income Expected Change in Income Gross Yearly …" at bounding box center [813, 467] width 965 height 671
click at [124, 509] on link "Non Employment Income" at bounding box center [185, 502] width 277 height 25
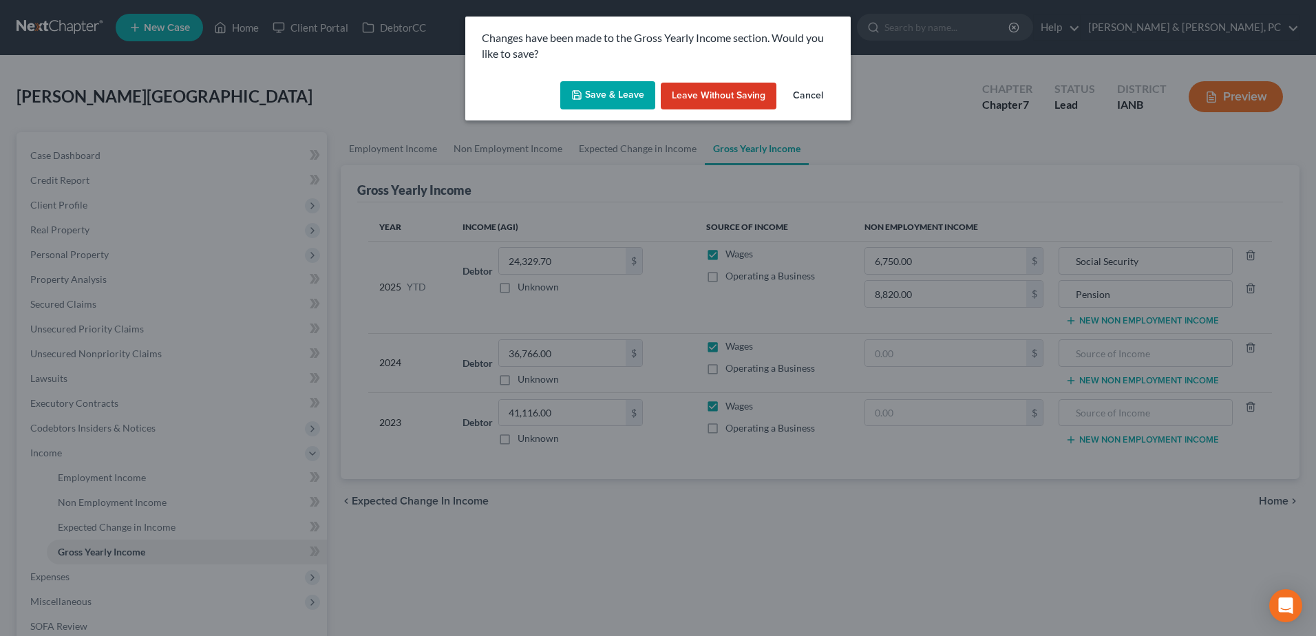
click at [602, 95] on button "Save & Leave" at bounding box center [607, 95] width 95 height 29
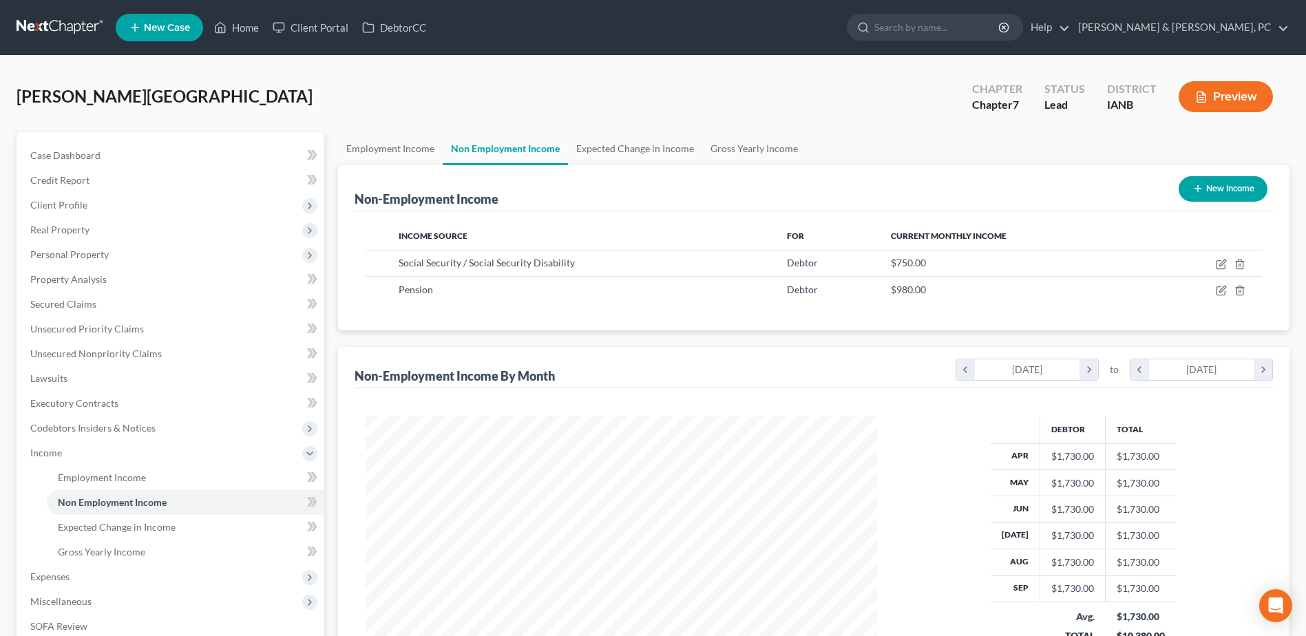
scroll to position [255, 538]
click at [112, 571] on span "Expenses" at bounding box center [171, 576] width 305 height 25
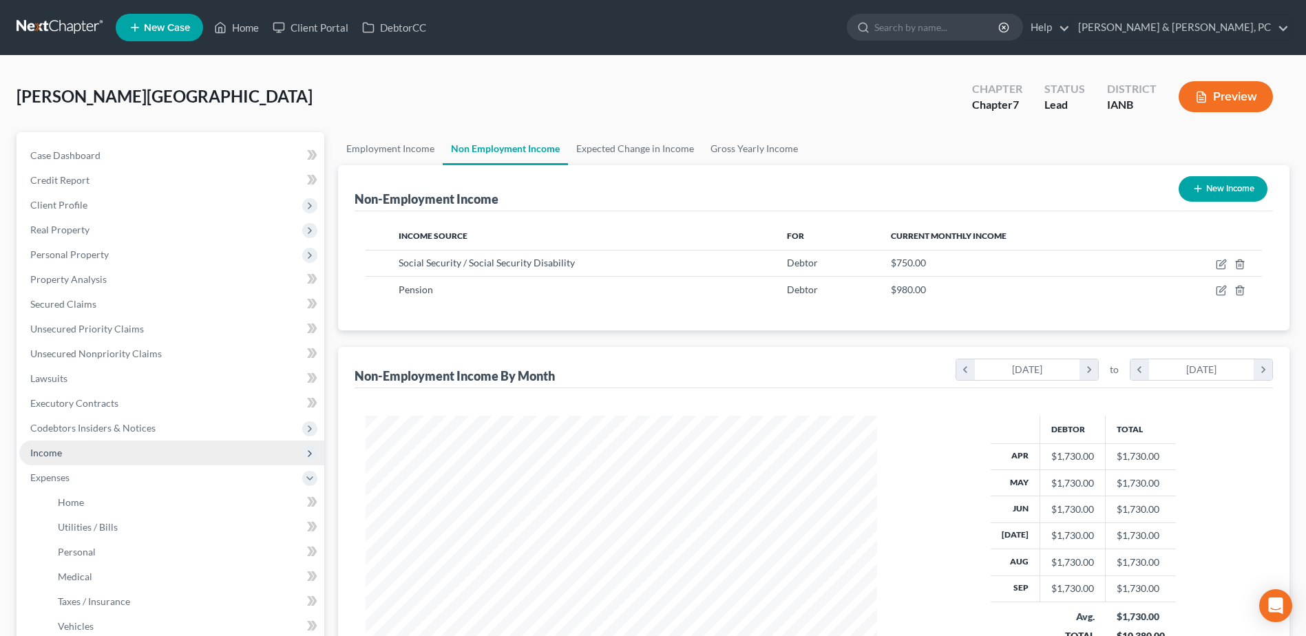
click at [112, 458] on span "Income" at bounding box center [171, 453] width 305 height 25
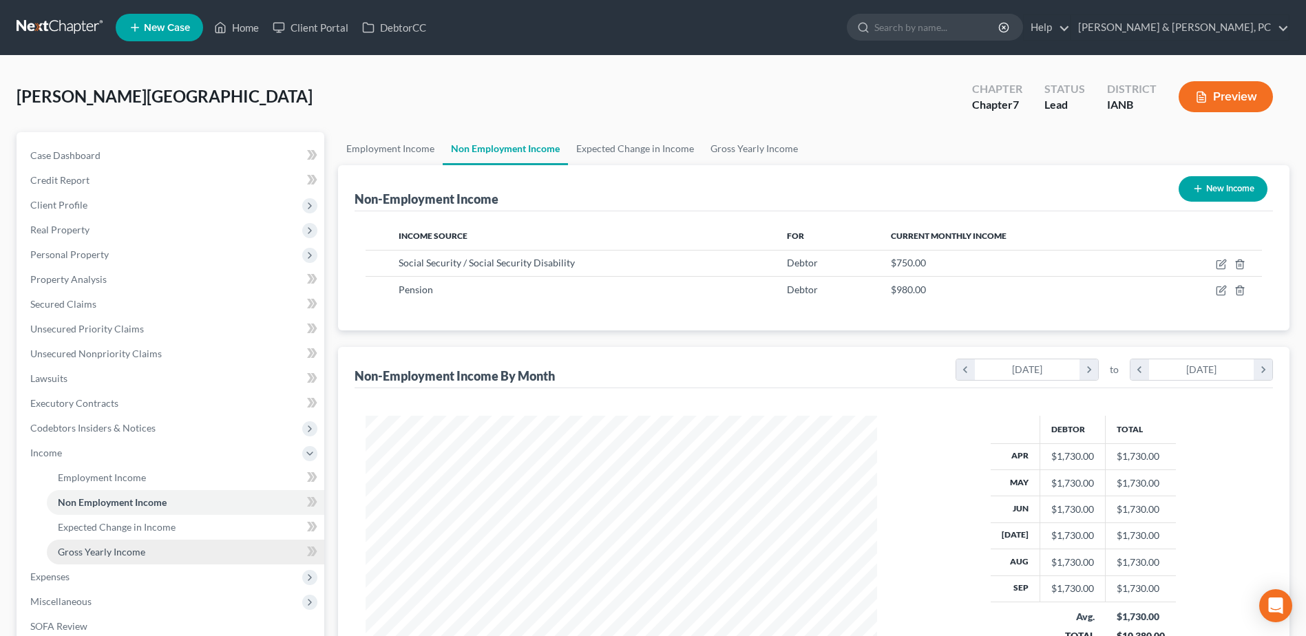
click at [105, 552] on span "Gross Yearly Income" at bounding box center [101, 552] width 87 height 12
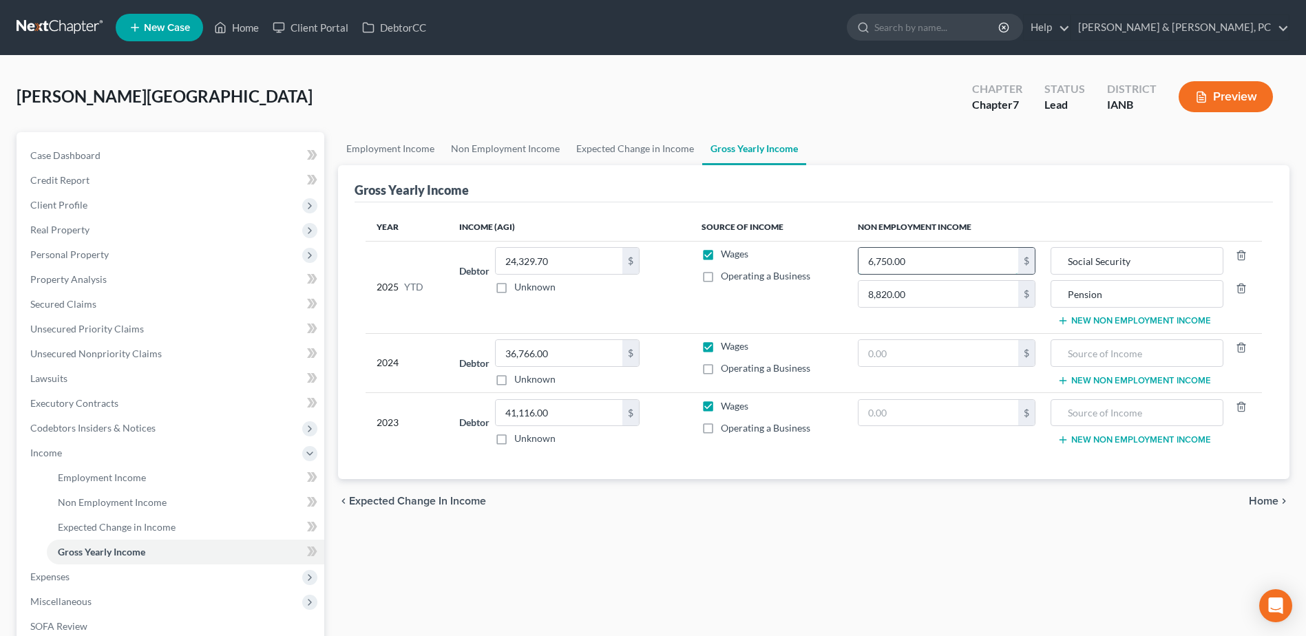
click at [944, 265] on input "6,750.00" at bounding box center [938, 261] width 160 height 26
click at [138, 502] on span "Non Employment Income" at bounding box center [112, 502] width 109 height 12
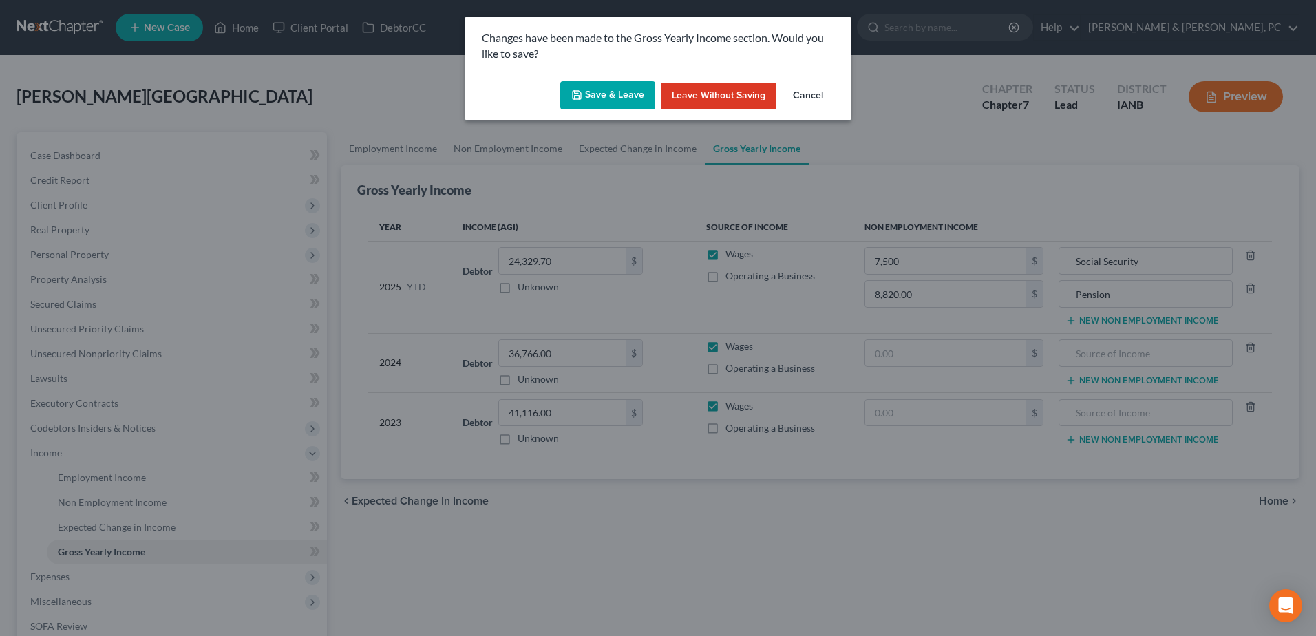
click at [605, 89] on button "Save & Leave" at bounding box center [607, 95] width 95 height 29
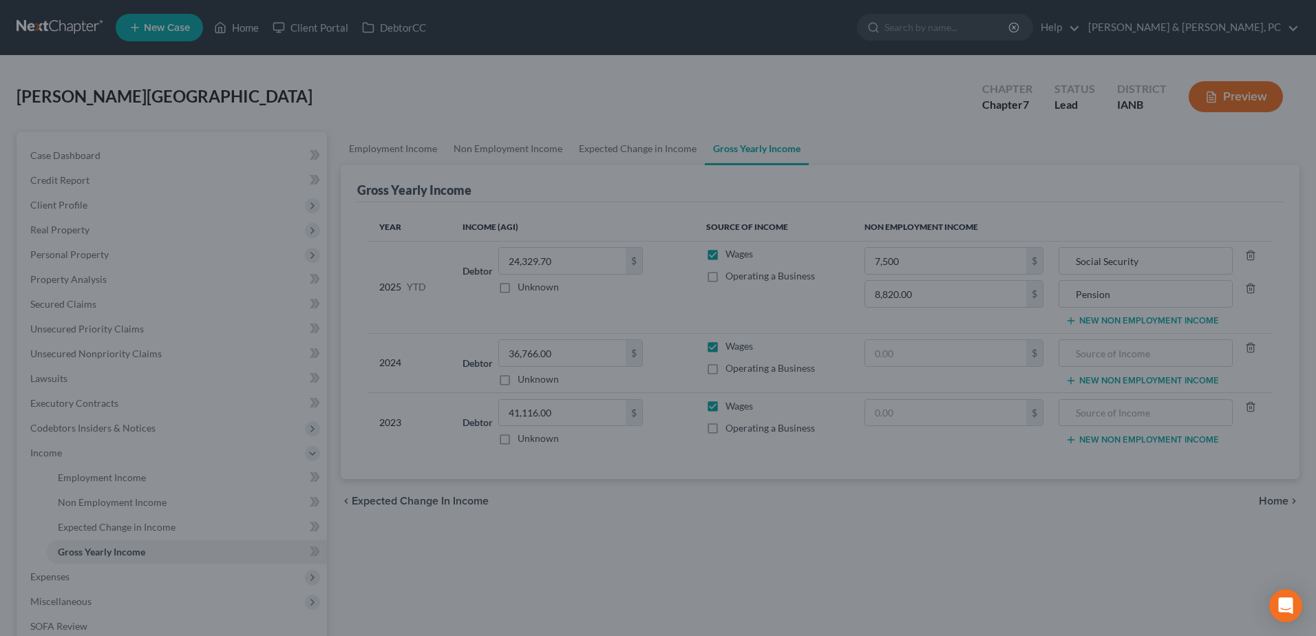
type input "7,500.00"
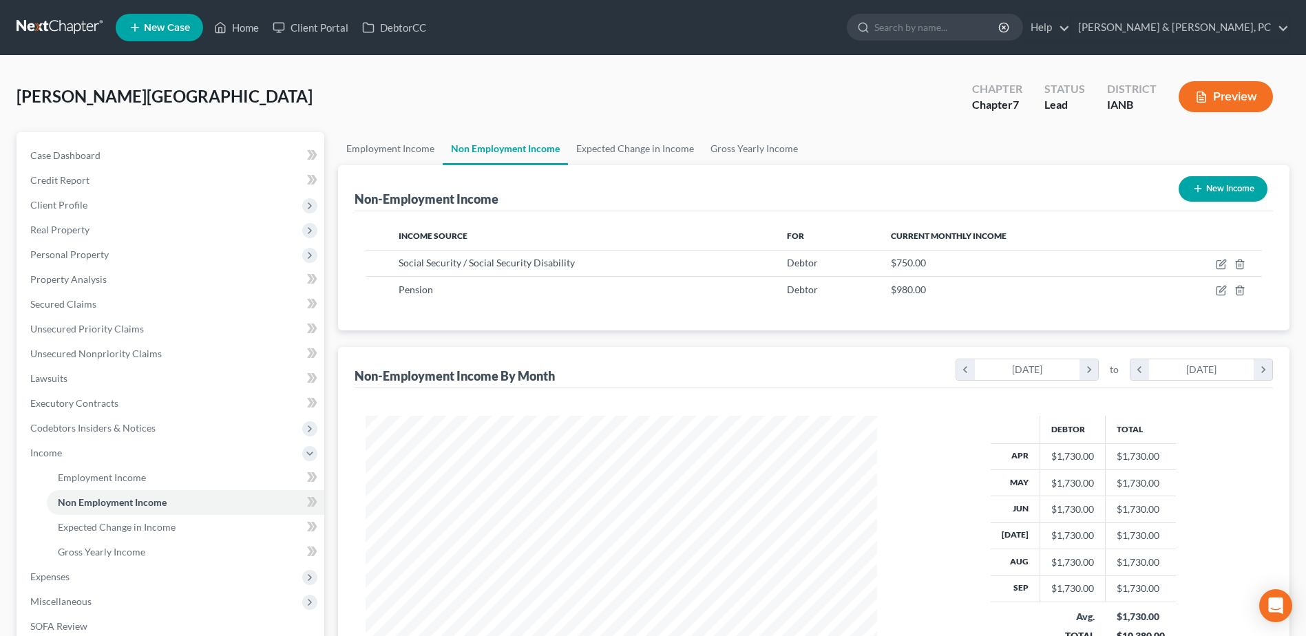
scroll to position [255, 538]
click at [127, 522] on span "Expected Change in Income" at bounding box center [117, 527] width 118 height 12
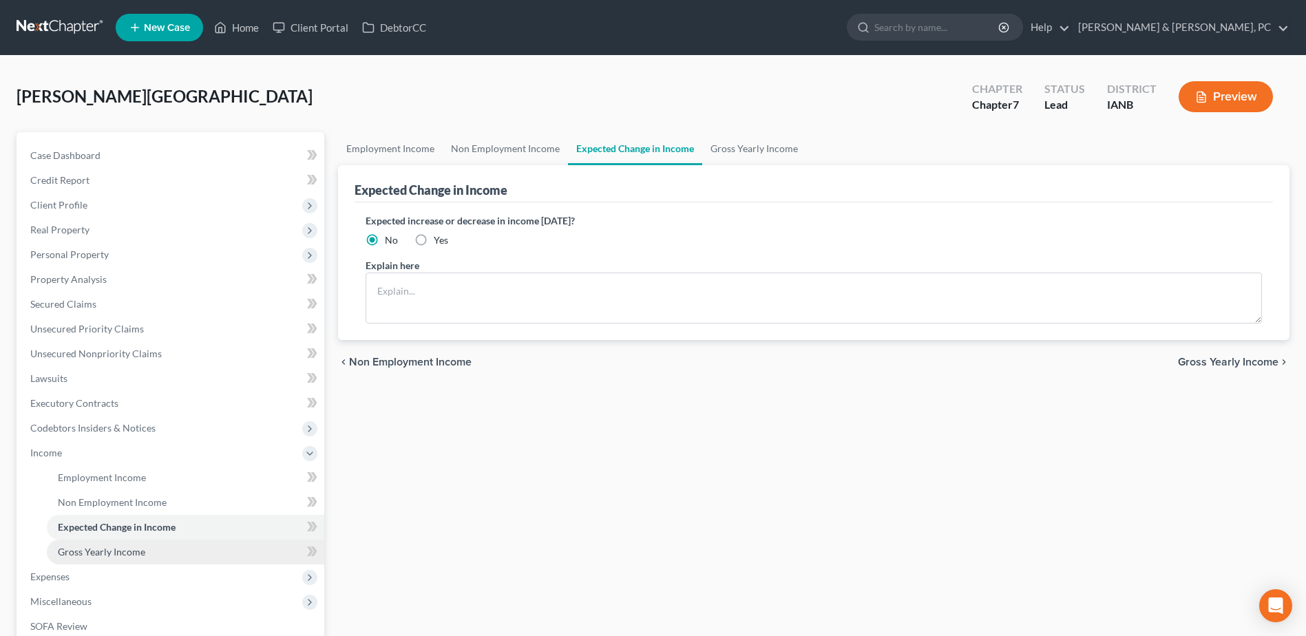
click at [126, 551] on span "Gross Yearly Income" at bounding box center [101, 552] width 87 height 12
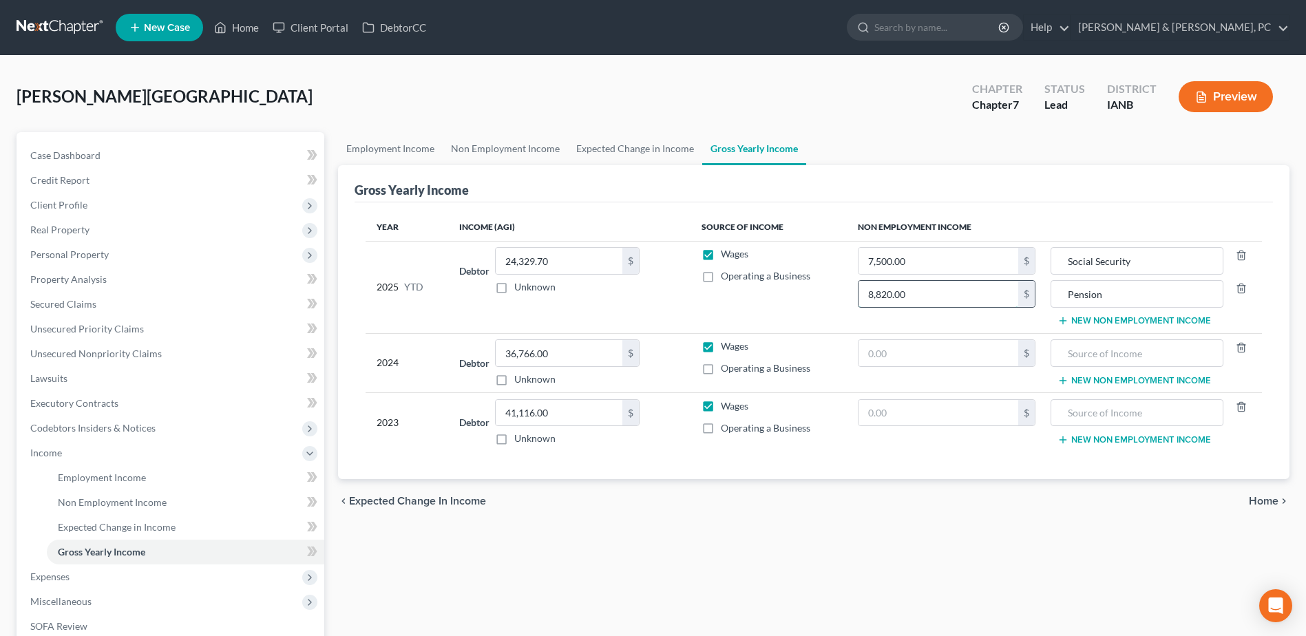
click at [937, 294] on input "8,820.00" at bounding box center [938, 294] width 160 height 26
type input "9,800"
click at [107, 571] on span "Expenses" at bounding box center [171, 576] width 305 height 25
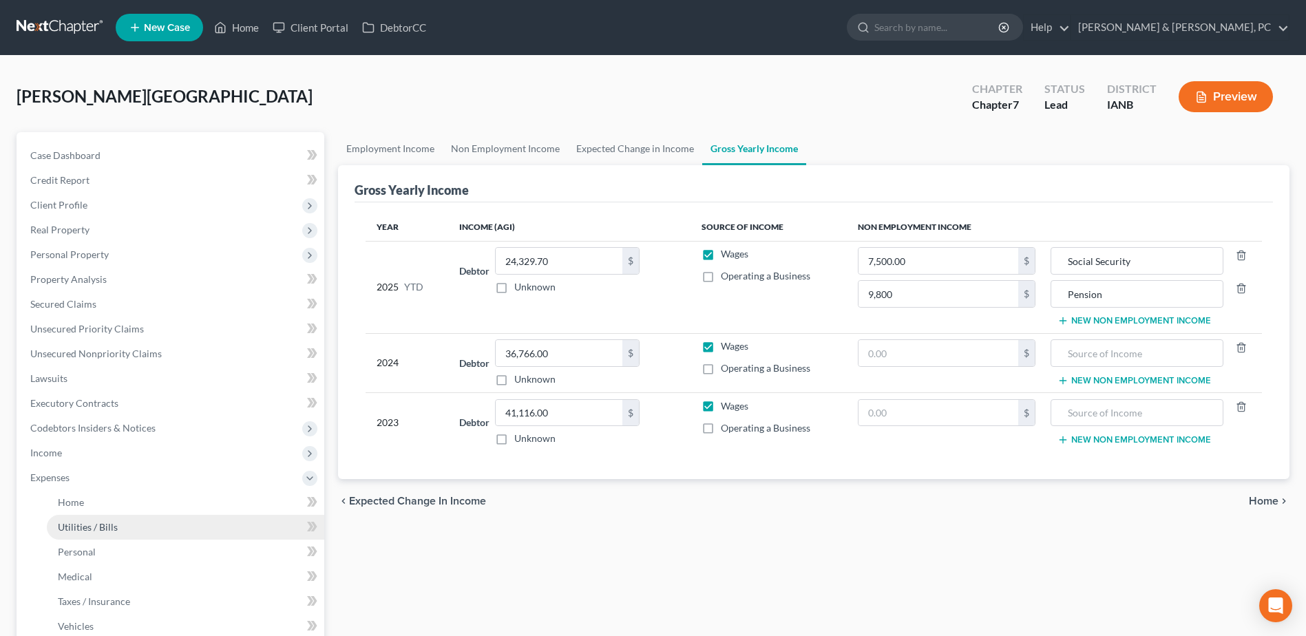
click at [114, 537] on link "Utilities / Bills" at bounding box center [185, 527] width 277 height 25
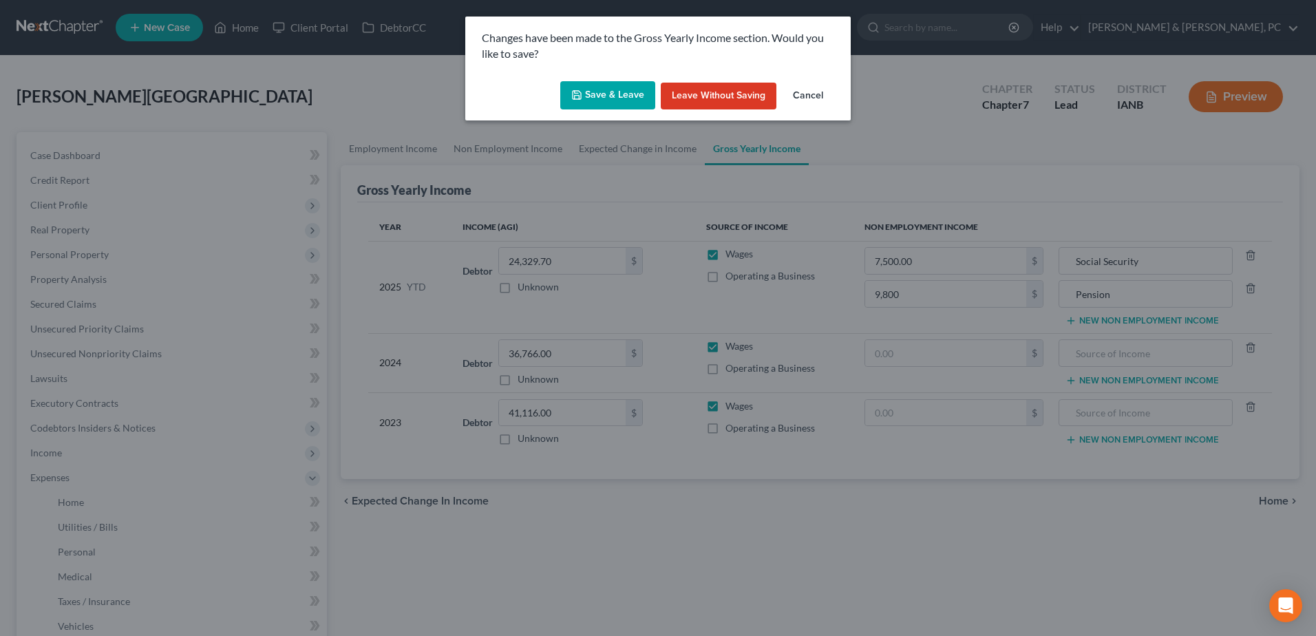
click at [598, 92] on button "Save & Leave" at bounding box center [607, 95] width 95 height 29
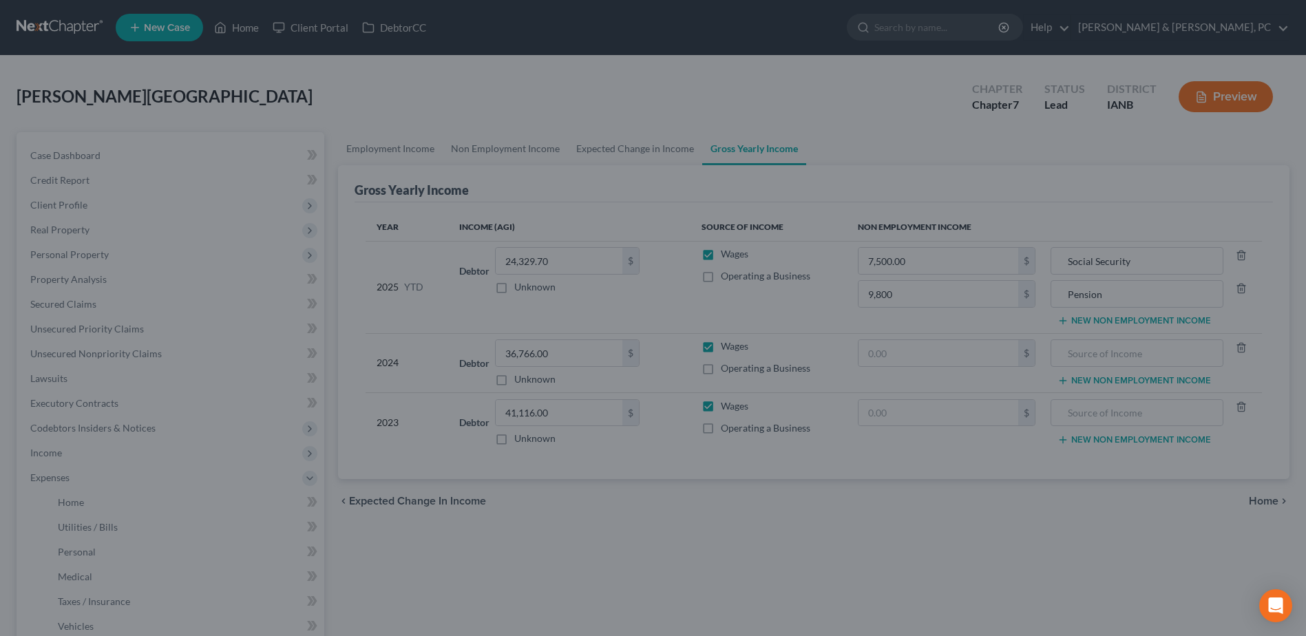
type input "9,800.00"
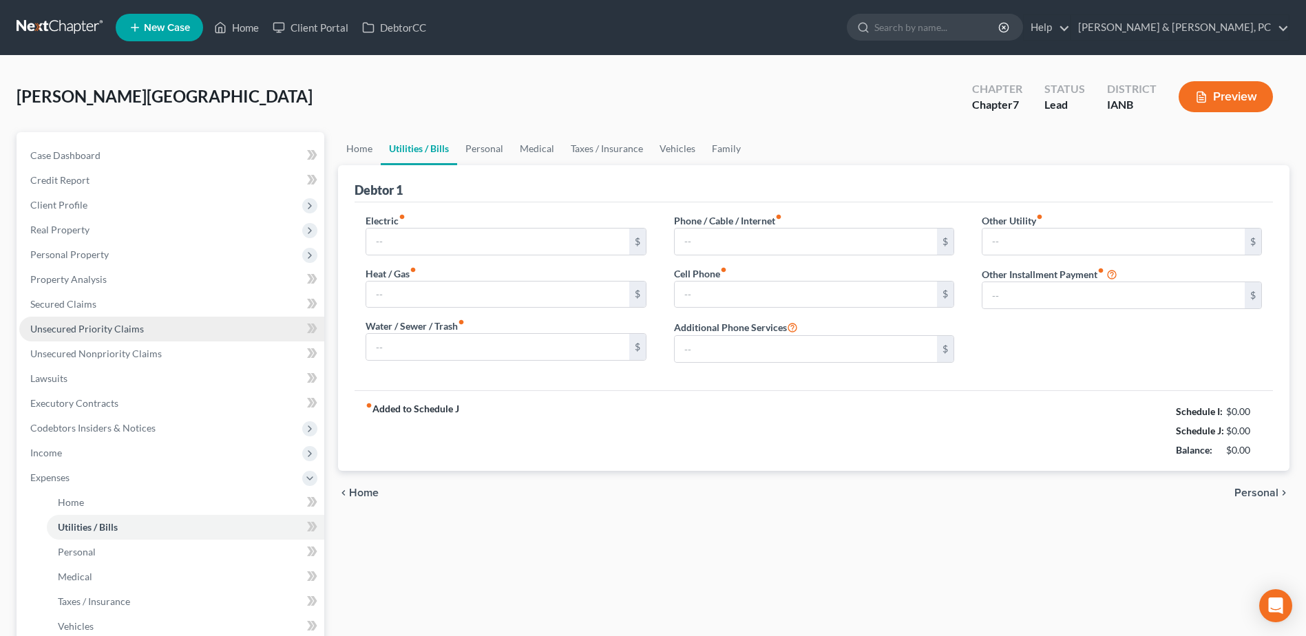
type input "70.00"
type input "300.00"
type input "60.00"
type input "180.00"
type input "70.00"
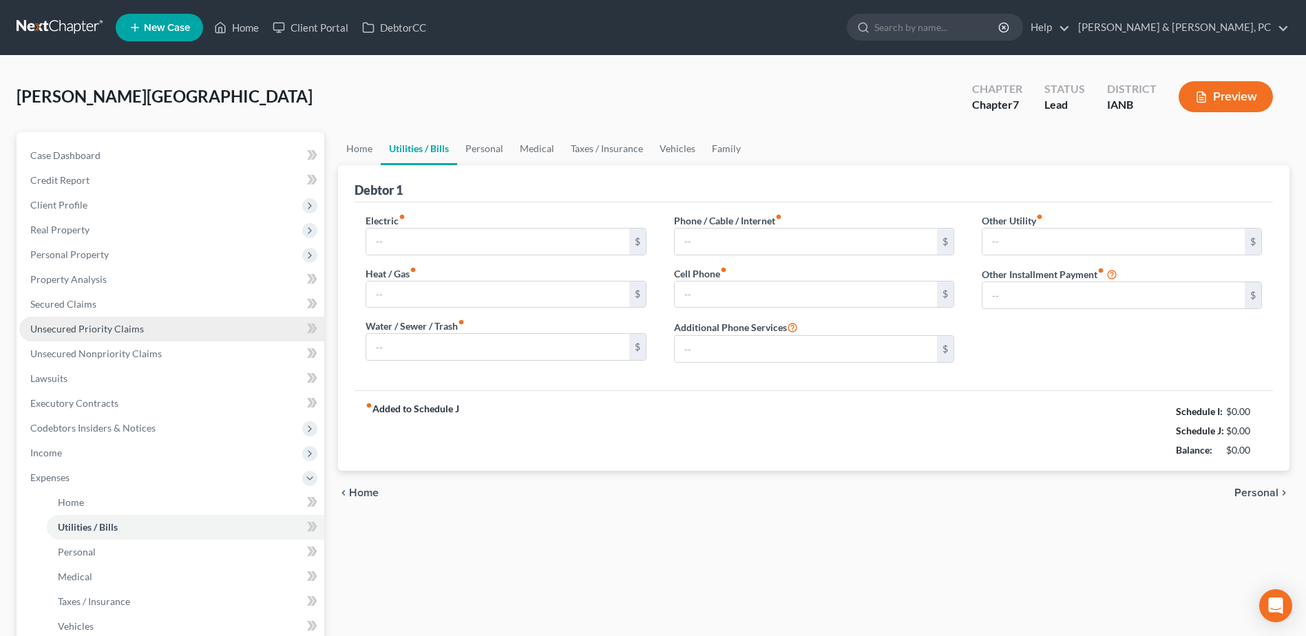
type input "0.00"
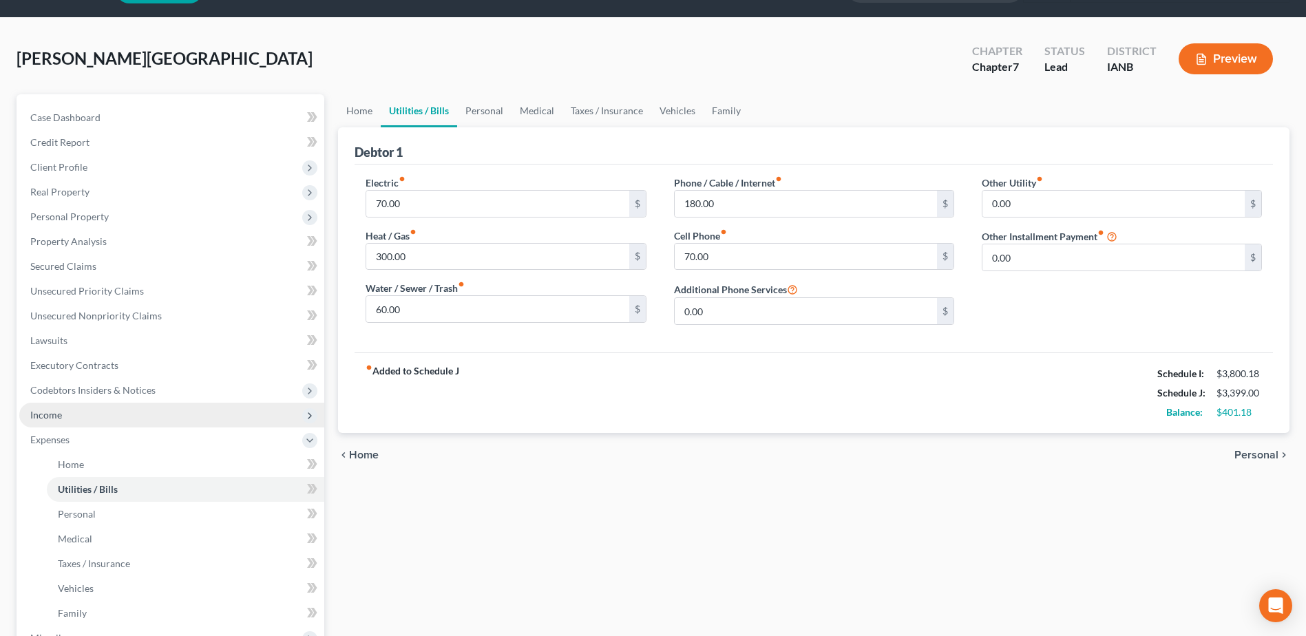
scroll to position [138, 0]
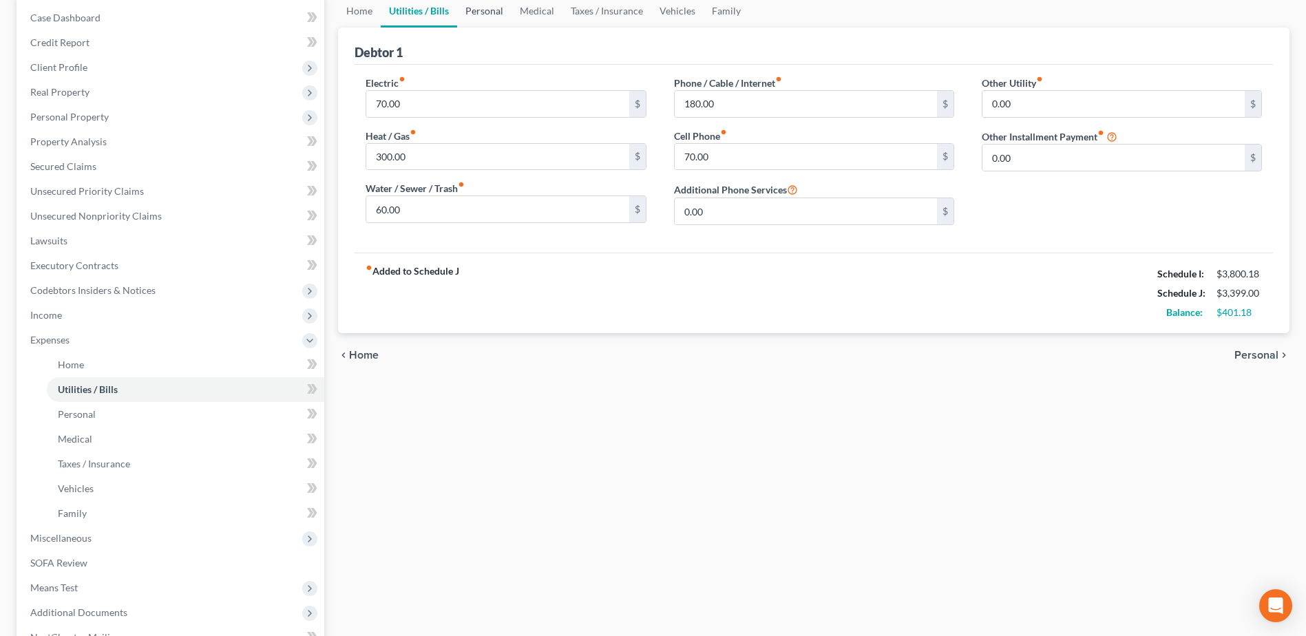
click at [480, 14] on link "Personal" at bounding box center [484, 10] width 54 height 33
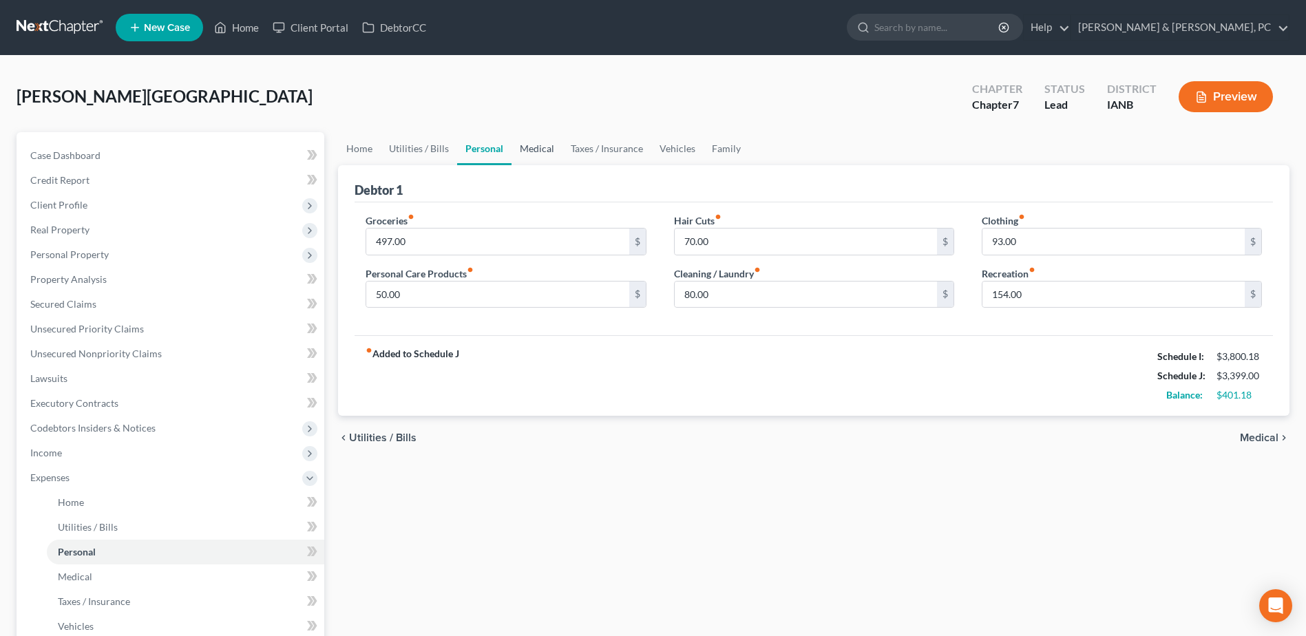
click at [542, 147] on link "Medical" at bounding box center [536, 148] width 51 height 33
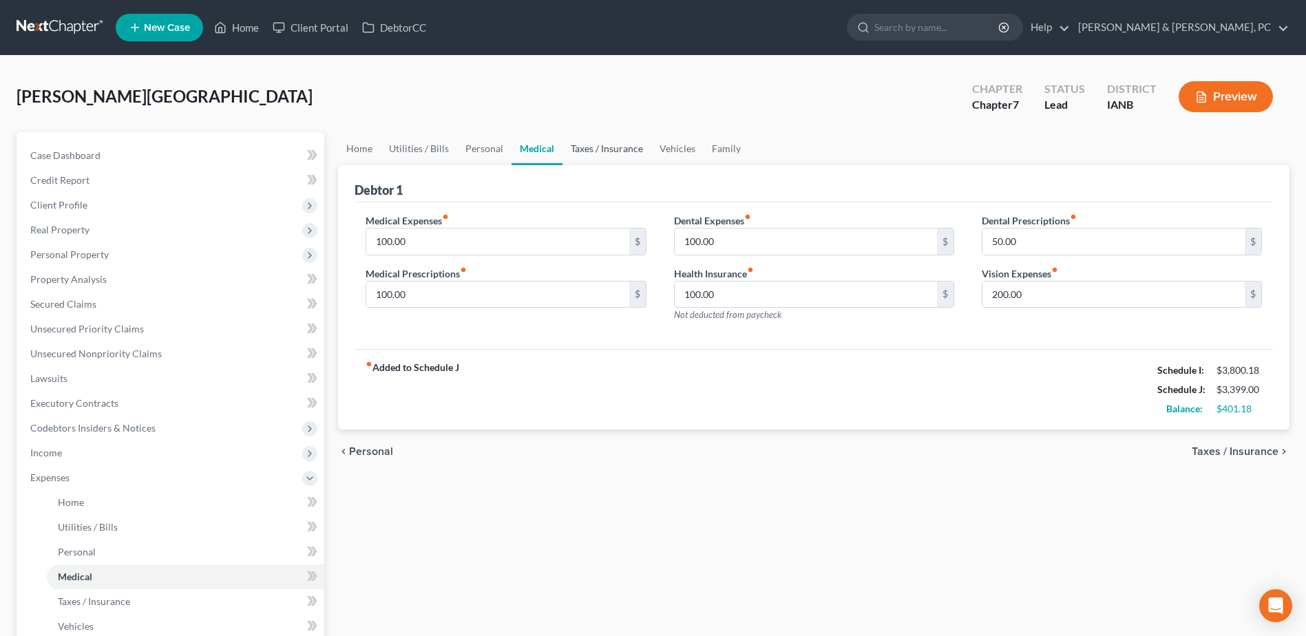
click at [589, 142] on link "Taxes / Insurance" at bounding box center [606, 148] width 89 height 33
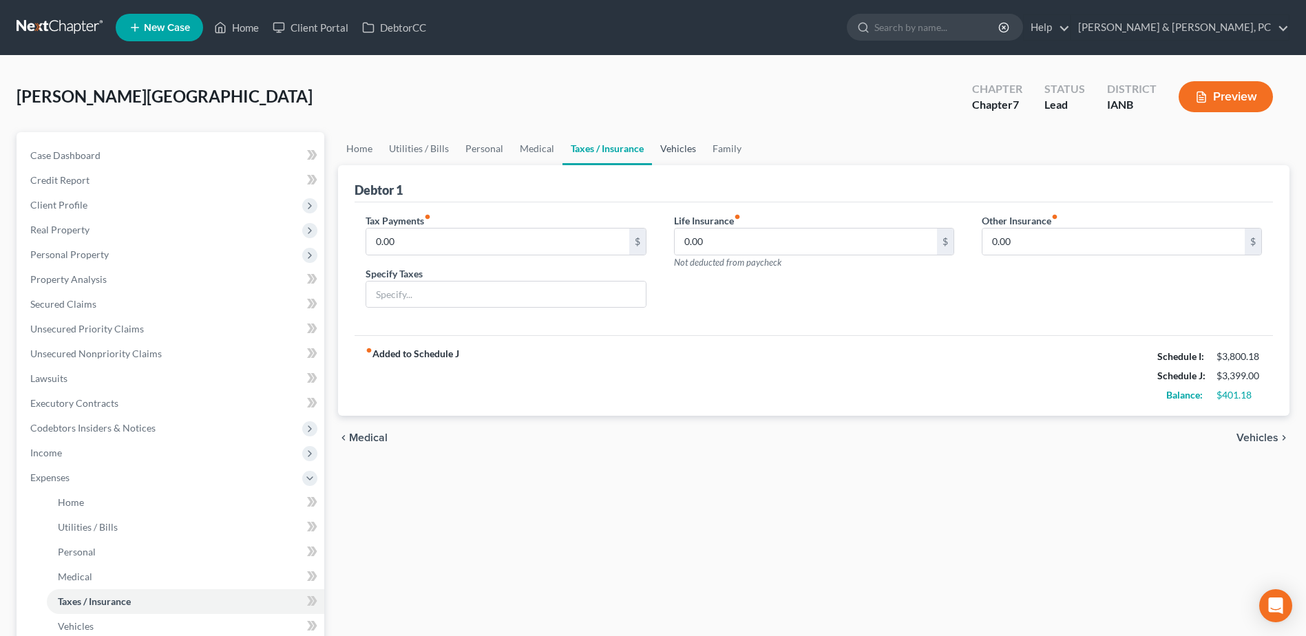
click at [659, 148] on link "Vehicles" at bounding box center [678, 148] width 52 height 33
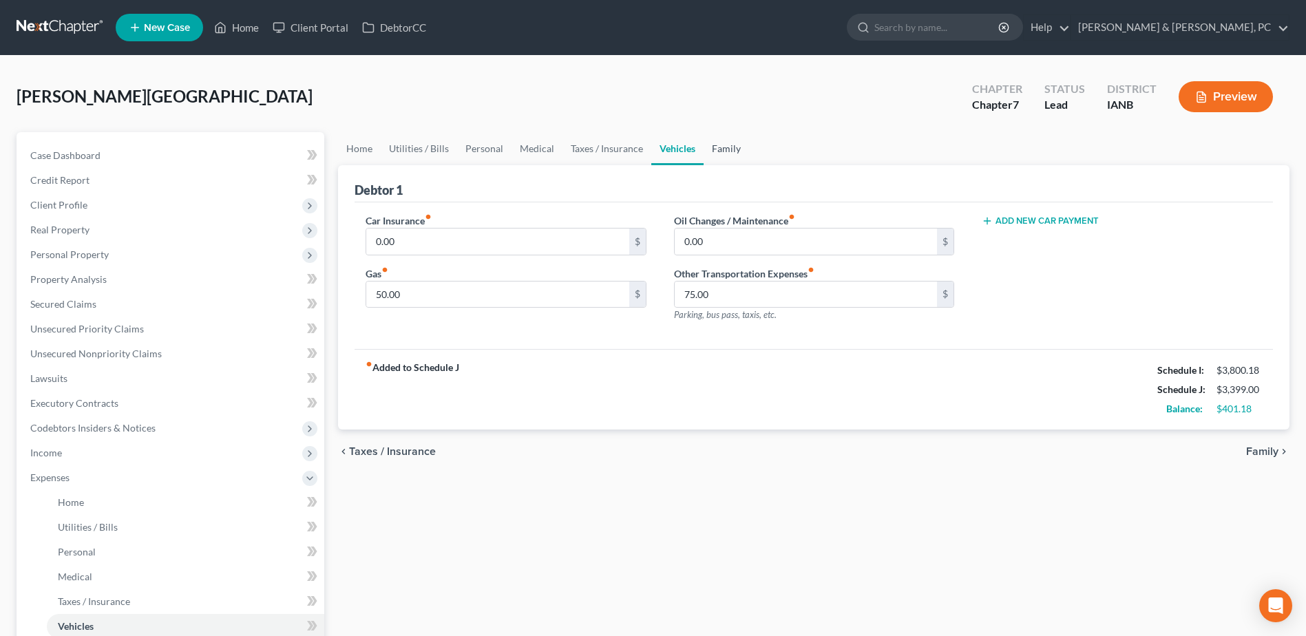
click at [728, 149] on link "Family" at bounding box center [726, 148] width 45 height 33
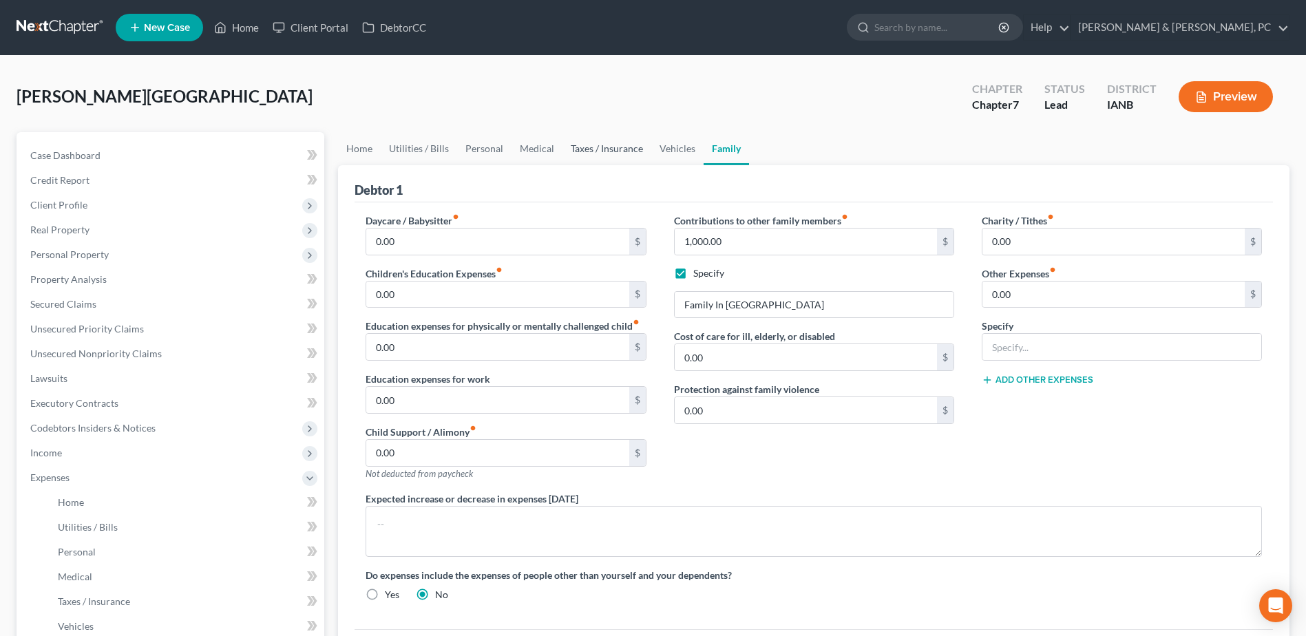
click at [614, 150] on link "Taxes / Insurance" at bounding box center [606, 148] width 89 height 33
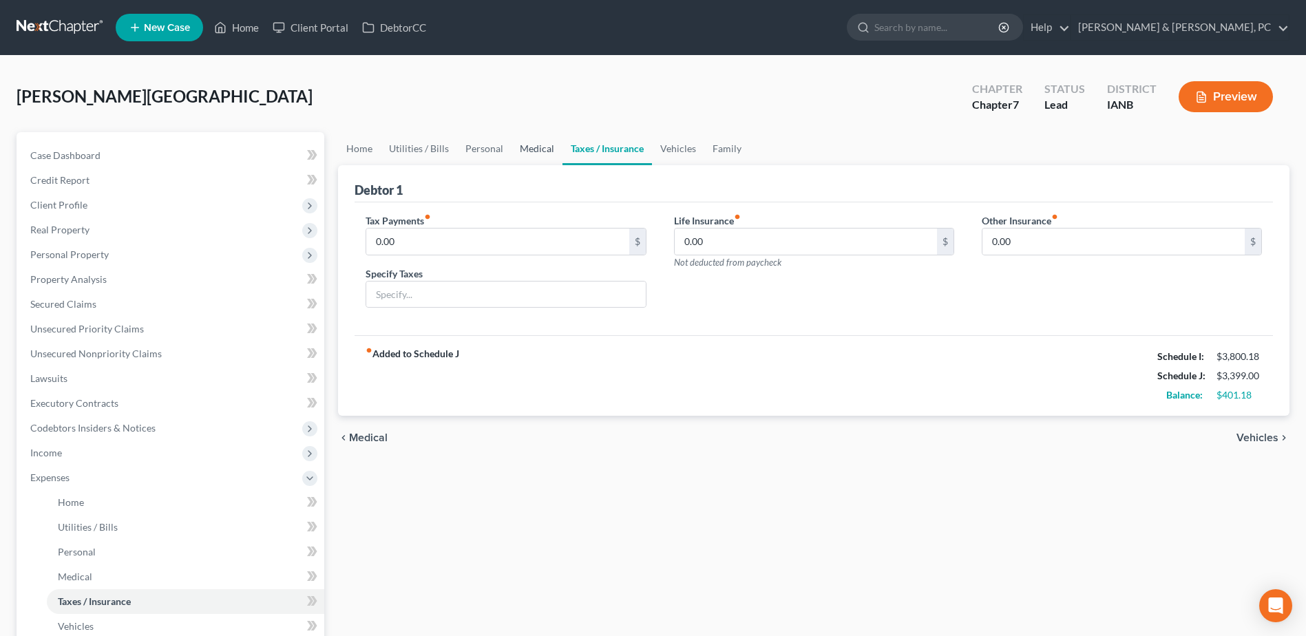
click at [533, 144] on link "Medical" at bounding box center [536, 148] width 51 height 33
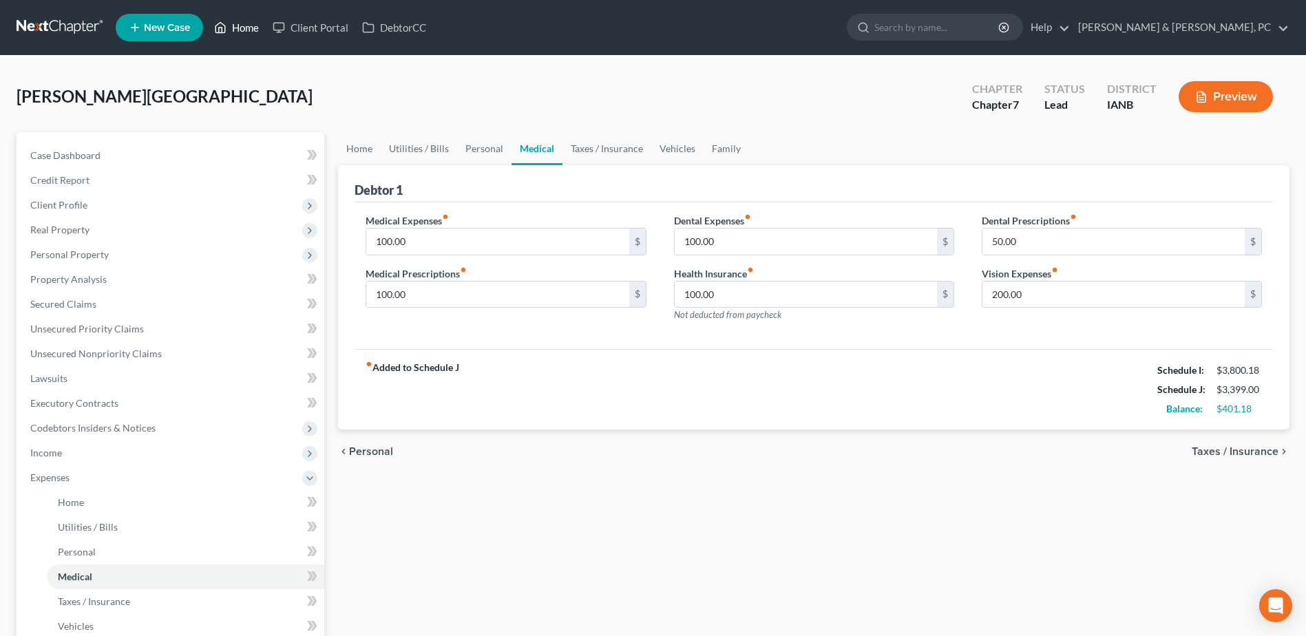
click at [231, 26] on link "Home" at bounding box center [236, 27] width 59 height 25
